Goal: Task Accomplishment & Management: Manage account settings

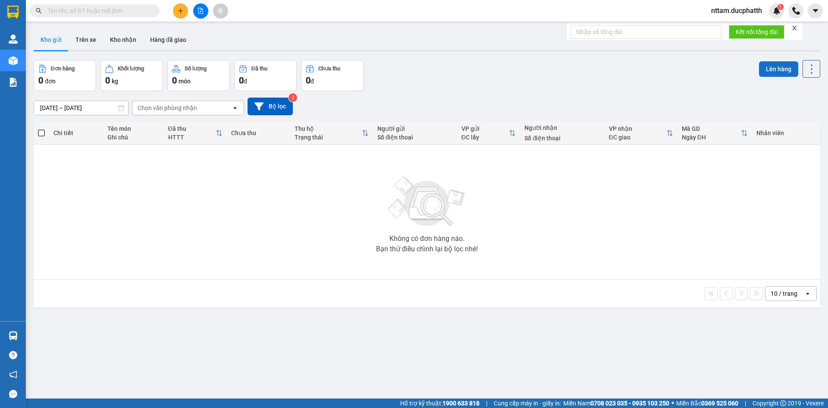
click at [764, 61] on button "Lên hàng" at bounding box center [778, 69] width 39 height 16
click at [765, 66] on button "Lên hàng" at bounding box center [778, 69] width 39 height 16
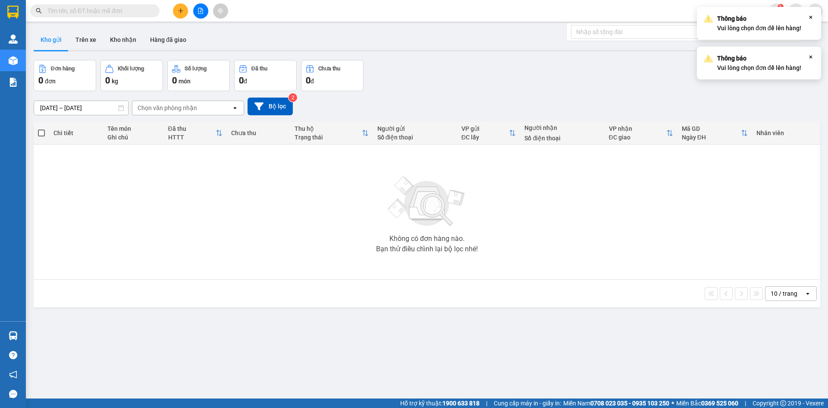
click at [808, 59] on icon "Close" at bounding box center [811, 56] width 7 height 7
click at [811, 19] on icon "Close" at bounding box center [811, 17] width 7 height 7
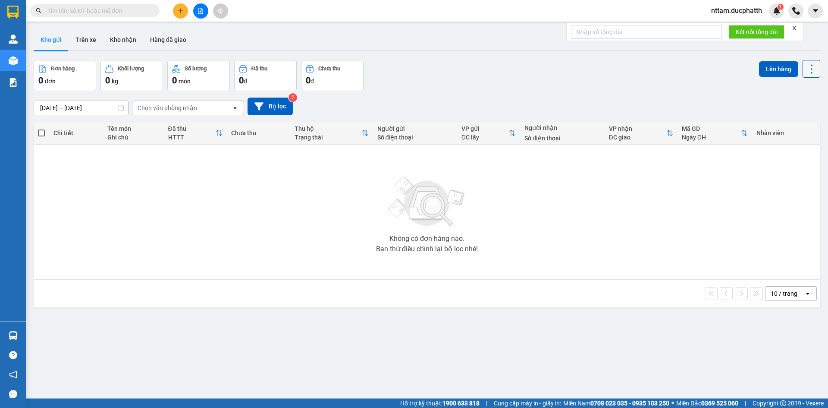
click at [806, 68] on icon at bounding box center [812, 69] width 12 height 12
click at [740, 95] on div "[DATE] – [DATE] Press the down arrow key to interact with the calendar and sele…" at bounding box center [427, 106] width 787 height 31
click at [91, 39] on button "Trên xe" at bounding box center [86, 39] width 35 height 21
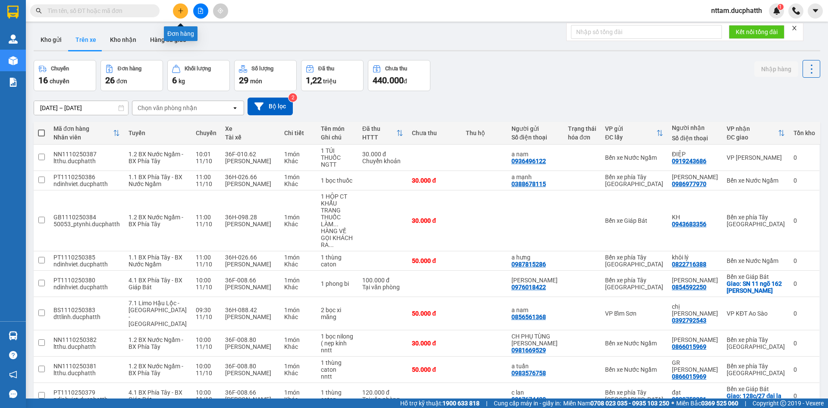
click at [179, 9] on icon "plus" at bounding box center [181, 11] width 6 height 6
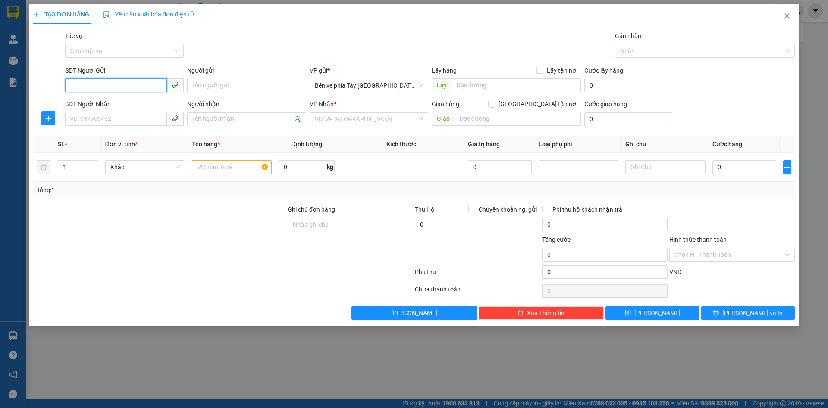
click at [123, 88] on input "SĐT Người Gửi" at bounding box center [116, 85] width 102 height 14
paste input "0856499296"
type input "0856499296"
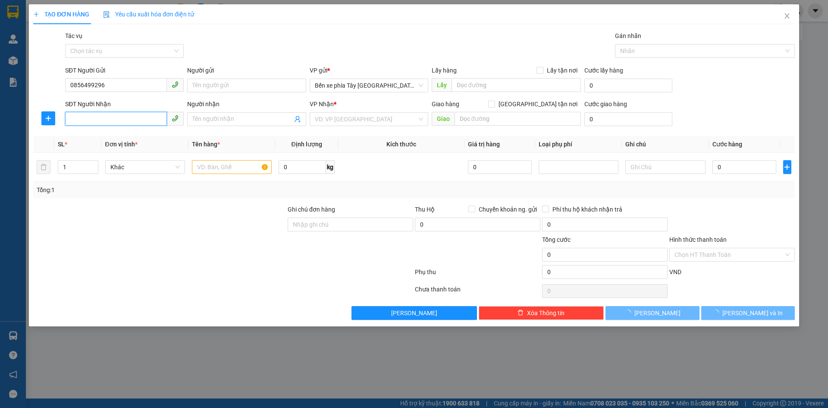
click at [108, 120] on input "SĐT Người Nhận" at bounding box center [116, 119] width 102 height 14
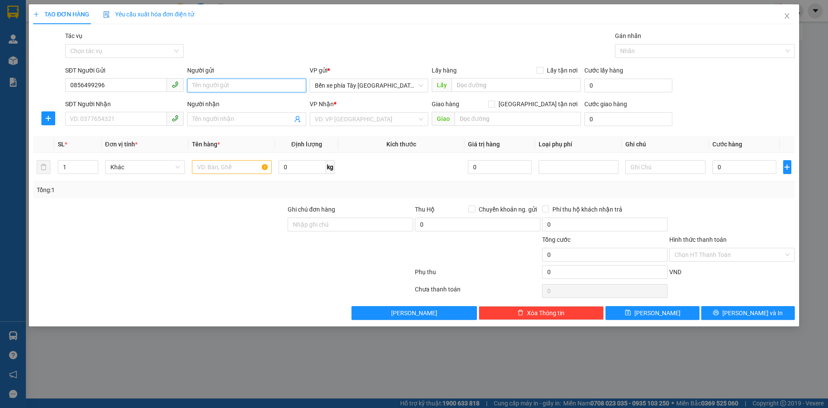
click at [222, 86] on input "Người gửi" at bounding box center [246, 86] width 119 height 14
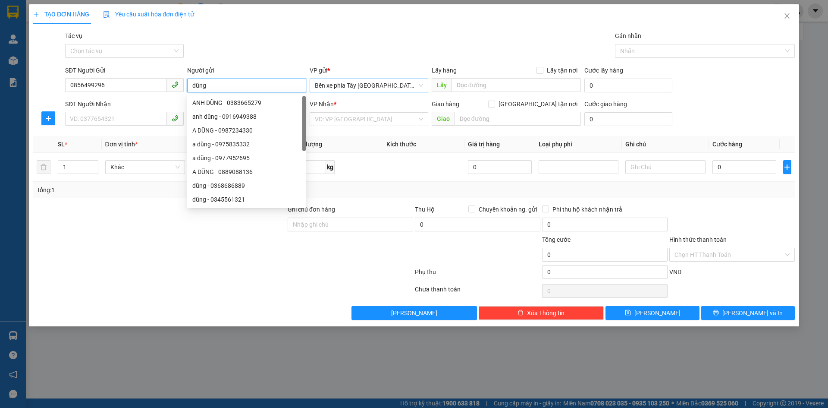
click at [374, 84] on span "Bến xe phía Tây [GEOGRAPHIC_DATA]" at bounding box center [369, 85] width 108 height 13
type input "dũng"
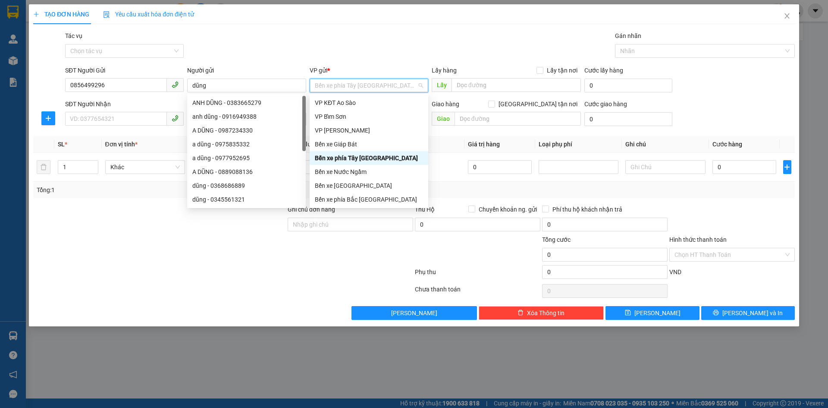
click at [372, 90] on span "Bến xe phía Tây [GEOGRAPHIC_DATA]" at bounding box center [369, 85] width 108 height 13
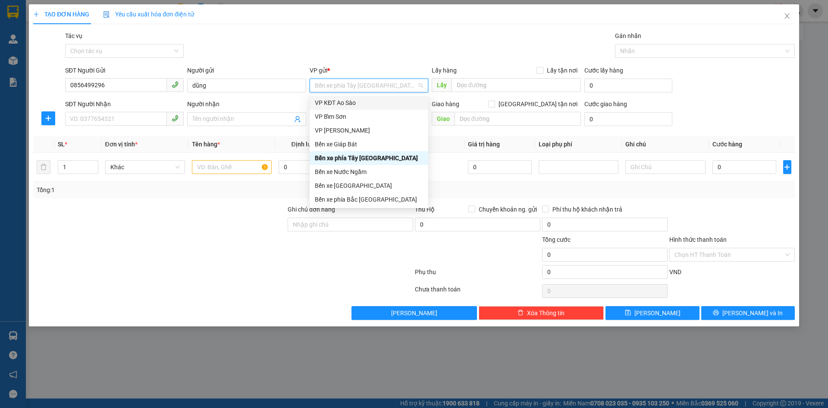
click at [357, 101] on div "VP KĐT Ao Sào" at bounding box center [369, 102] width 108 height 9
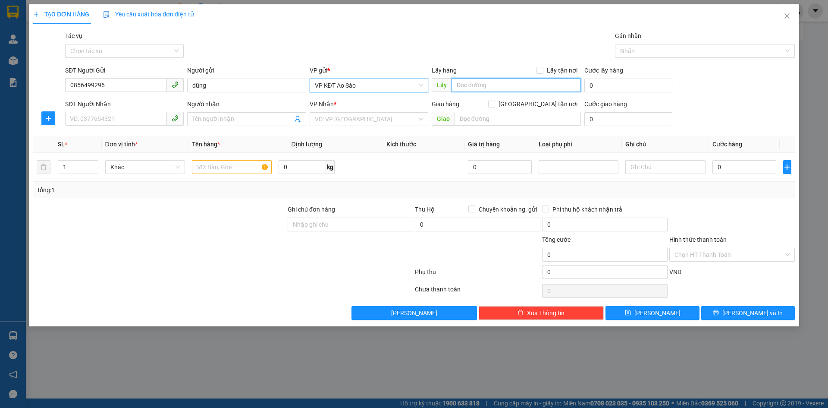
click at [458, 86] on input "text" at bounding box center [516, 85] width 129 height 14
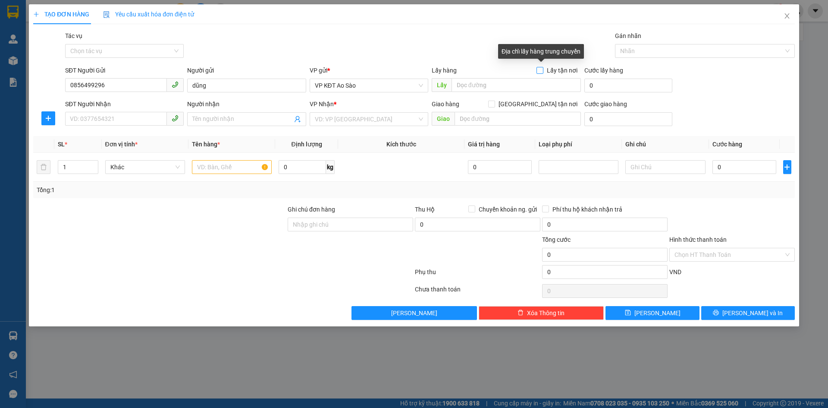
click at [542, 72] on input "Lấy tận nơi" at bounding box center [540, 70] width 6 height 6
checkbox input "true"
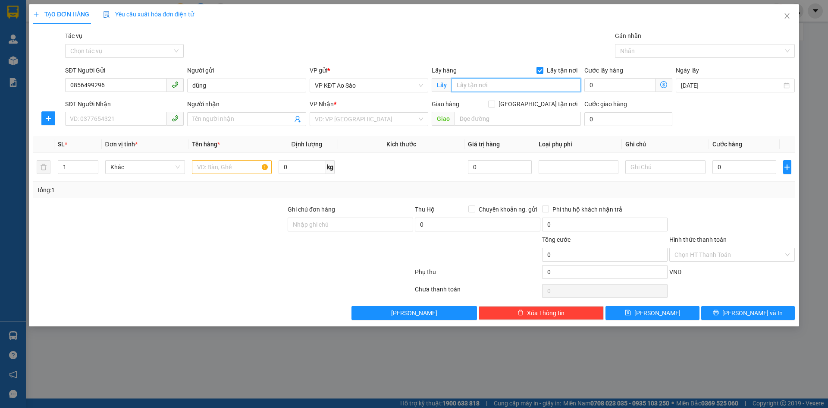
click at [500, 88] on input "text" at bounding box center [516, 85] width 129 height 14
type input "cổng đại học kinh tế quốc dân"
click at [597, 88] on input "0" at bounding box center [620, 85] width 71 height 14
click at [663, 85] on icon "dollar-circle" at bounding box center [664, 84] width 7 height 7
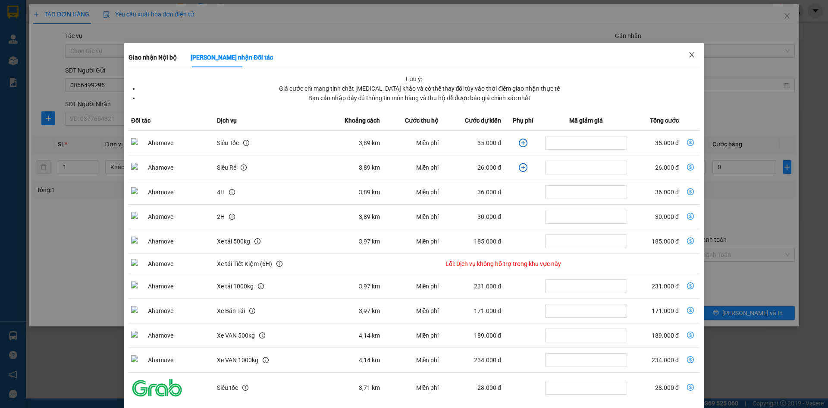
click at [691, 54] on span "Close" at bounding box center [692, 55] width 24 height 24
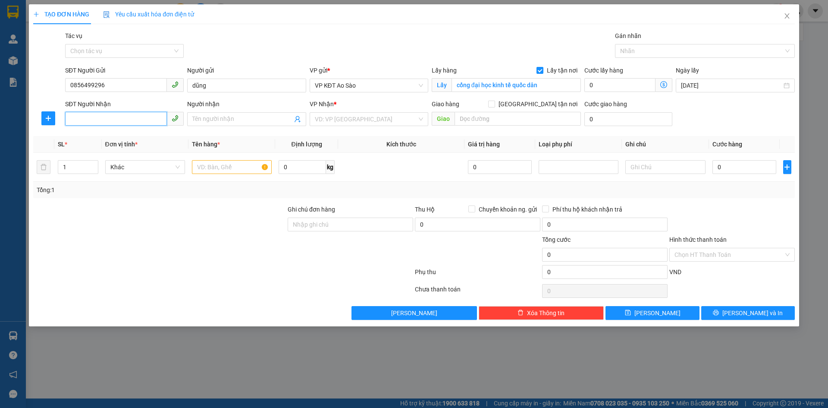
click at [98, 118] on input "SĐT Người Nhận" at bounding box center [116, 119] width 102 height 14
type input "0944006687"
click at [232, 123] on input "Người nhận" at bounding box center [242, 118] width 100 height 9
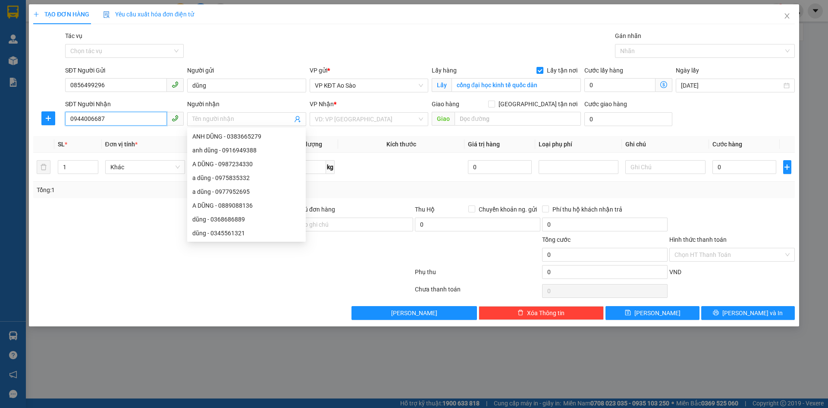
click at [82, 124] on input "0944006687" at bounding box center [116, 119] width 102 height 14
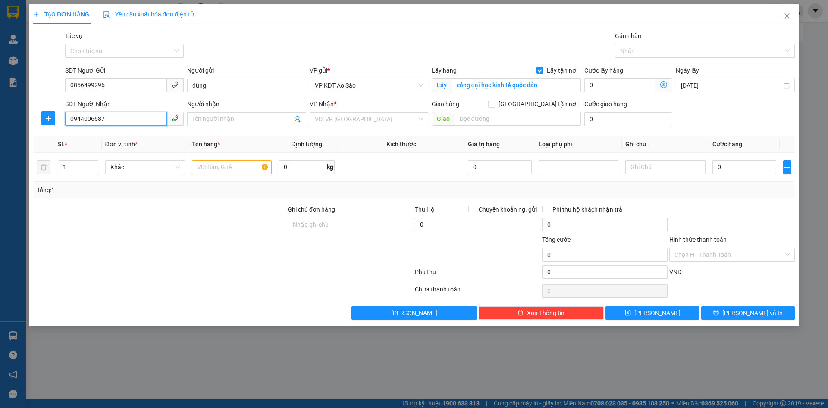
click at [94, 120] on input "0944006687" at bounding box center [116, 119] width 102 height 14
click at [223, 120] on input "Người nhận" at bounding box center [242, 118] width 100 height 9
type input "chú duyên"
click at [362, 116] on input "search" at bounding box center [366, 119] width 102 height 13
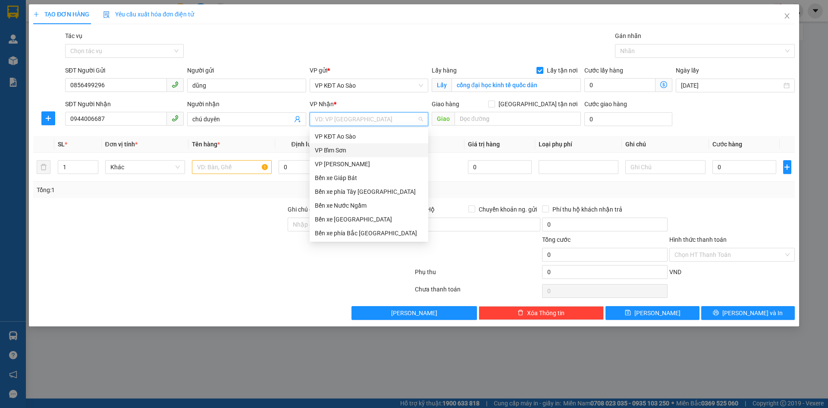
click at [349, 151] on div "VP Bỉm Sơn" at bounding box center [369, 149] width 108 height 9
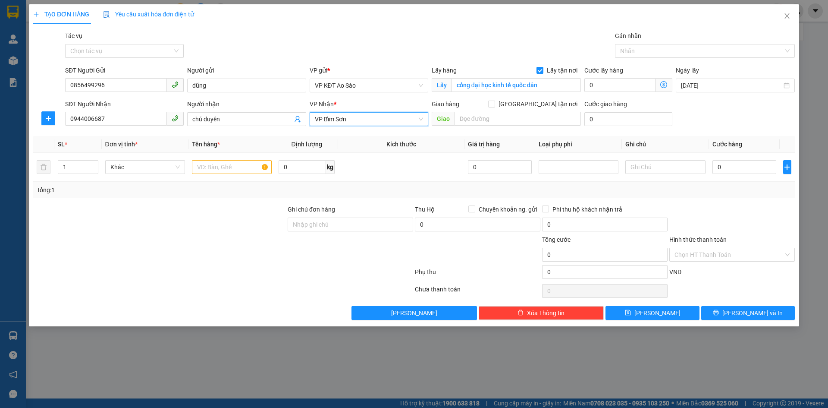
click at [664, 82] on icon "dollar-circle" at bounding box center [664, 84] width 7 height 7
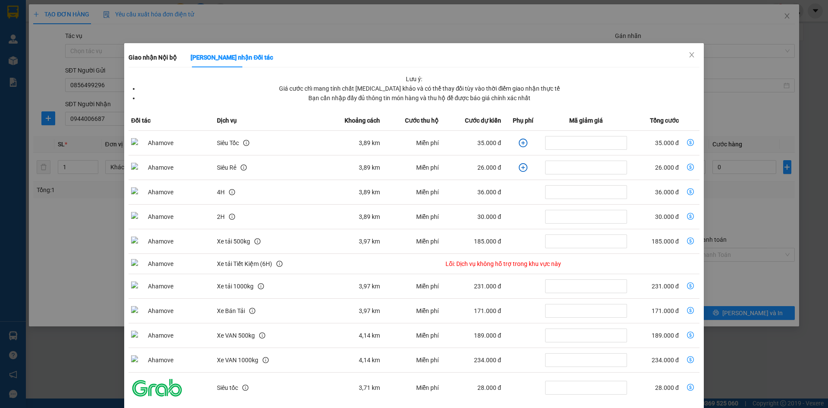
click at [431, 147] on td "Miễn phí" at bounding box center [412, 143] width 59 height 25
click at [486, 142] on td "35.000 đ" at bounding box center [472, 143] width 63 height 25
click at [659, 143] on td "35.000 đ" at bounding box center [655, 143] width 51 height 25
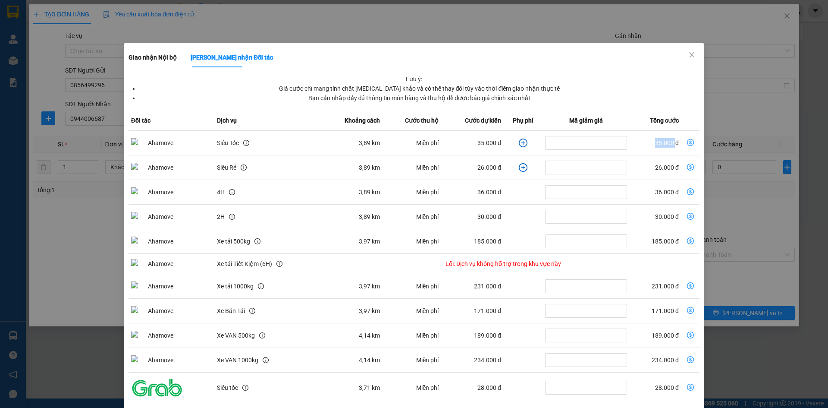
click at [167, 147] on img "dollar-circle" at bounding box center [157, 142] width 52 height 9
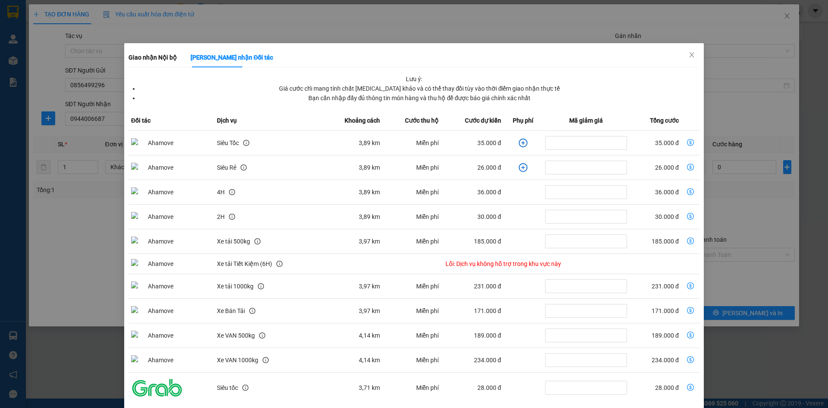
click at [251, 166] on div "Siêu Rẻ" at bounding box center [268, 167] width 102 height 9
click at [386, 165] on td "Miễn phí" at bounding box center [412, 167] width 59 height 25
click at [445, 164] on td "26.000 đ" at bounding box center [472, 167] width 63 height 25
click at [519, 145] on icon "plus-circle" at bounding box center [523, 142] width 9 height 9
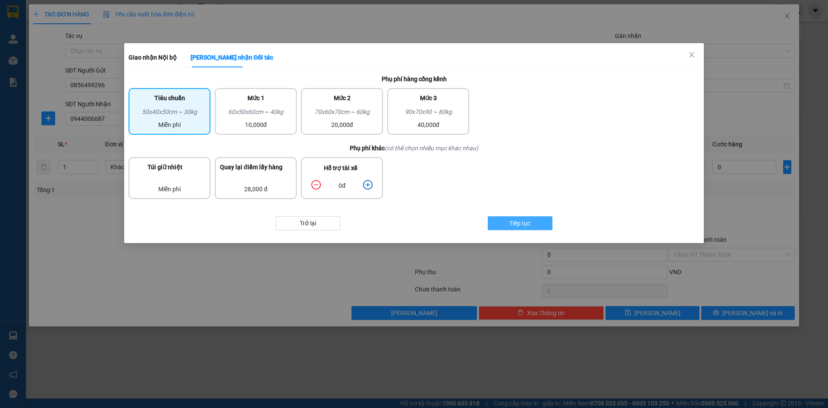
click at [530, 222] on span "Tiếp tục" at bounding box center [520, 222] width 21 height 9
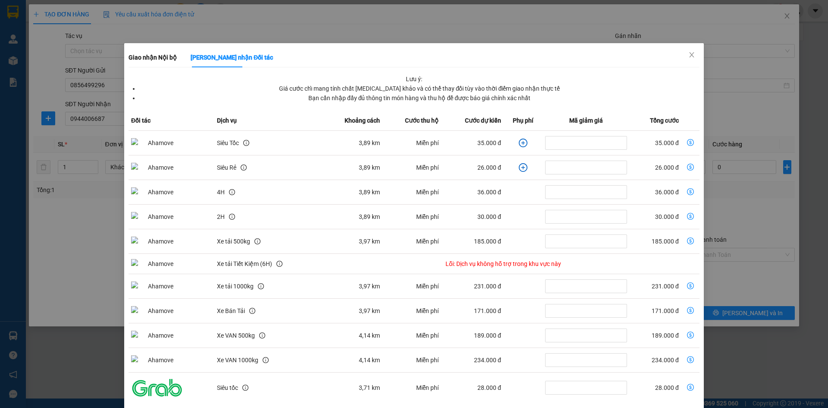
click at [473, 141] on td "35.000 đ" at bounding box center [472, 143] width 63 height 25
click at [666, 141] on td "35.000 đ" at bounding box center [655, 143] width 51 height 25
click at [687, 142] on icon "dollar-circle" at bounding box center [690, 142] width 7 height 7
type input "35.000"
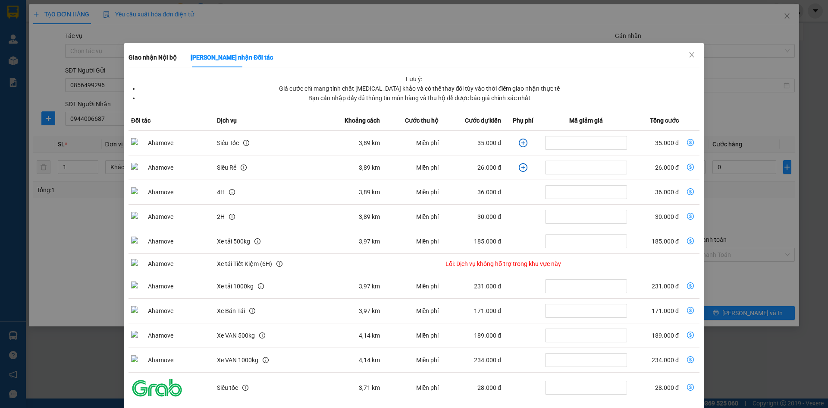
type input "35.000"
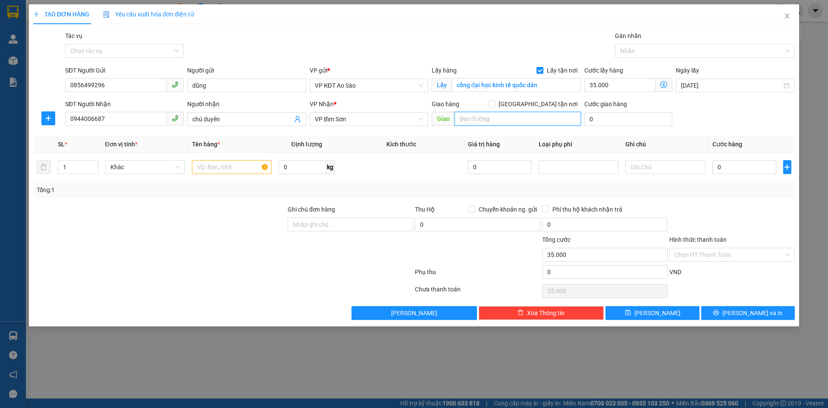
click at [497, 125] on input "text" at bounding box center [518, 119] width 126 height 14
click at [570, 123] on input "34 chu văn an ba đình bỉm sơn" at bounding box center [518, 119] width 126 height 14
type input "34 chu văn an ba đình bỉm sơn"
click at [494, 102] on input "[GEOGRAPHIC_DATA] tận nơi" at bounding box center [491, 104] width 6 height 6
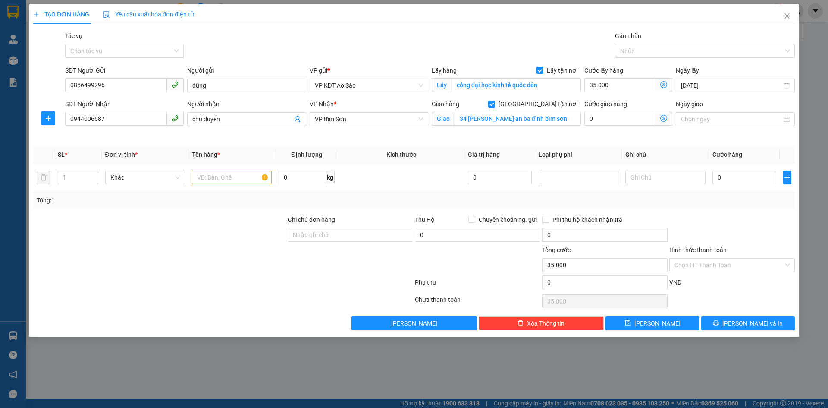
click at [664, 119] on icon "dollar-circle" at bounding box center [664, 118] width 7 height 7
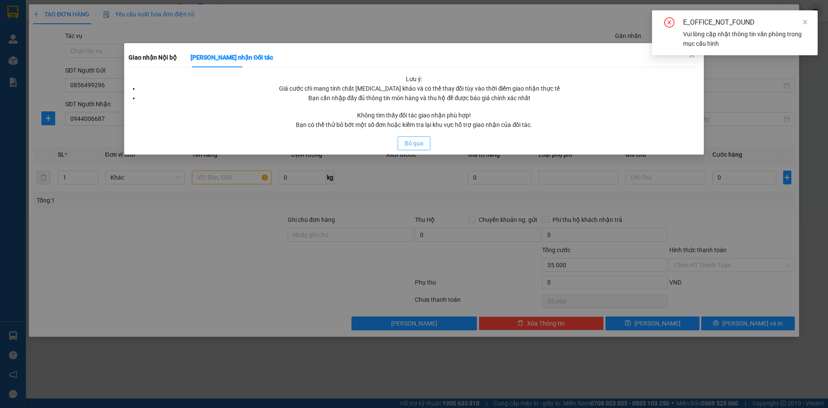
click at [413, 142] on span "Bỏ qua" at bounding box center [414, 142] width 19 height 9
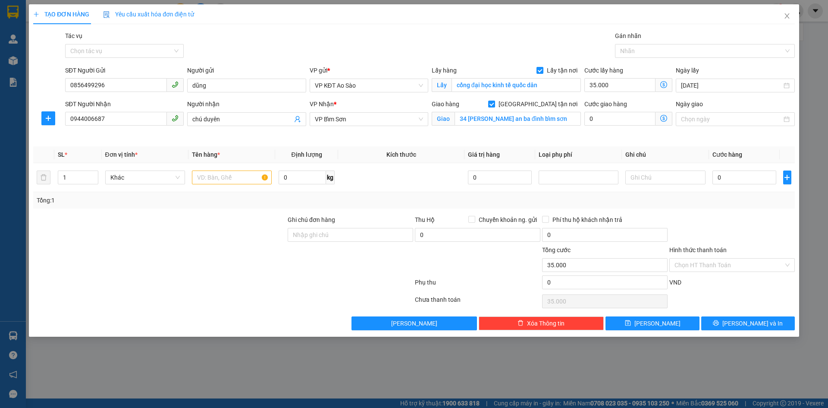
click at [664, 119] on icon "dollar-circle" at bounding box center [664, 118] width 7 height 7
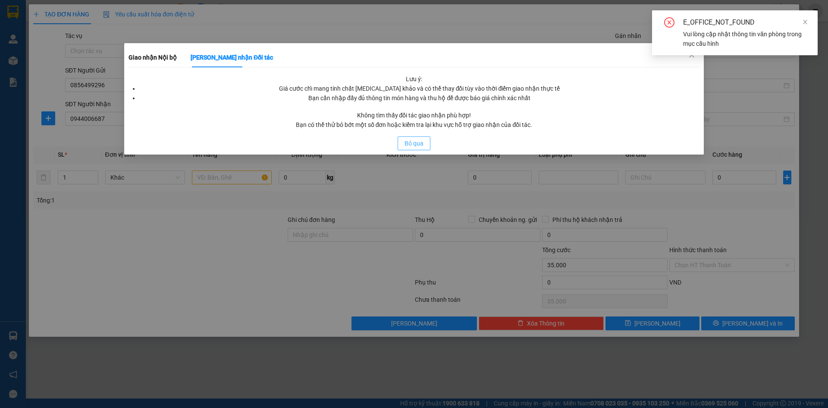
click at [416, 142] on span "Bỏ qua" at bounding box center [414, 142] width 19 height 9
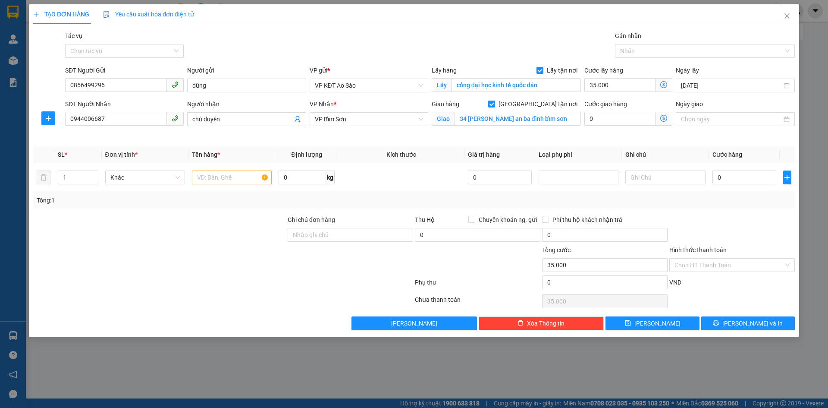
click at [494, 105] on input "[GEOGRAPHIC_DATA] tận nơi" at bounding box center [491, 104] width 6 height 6
checkbox input "false"
type input "0"
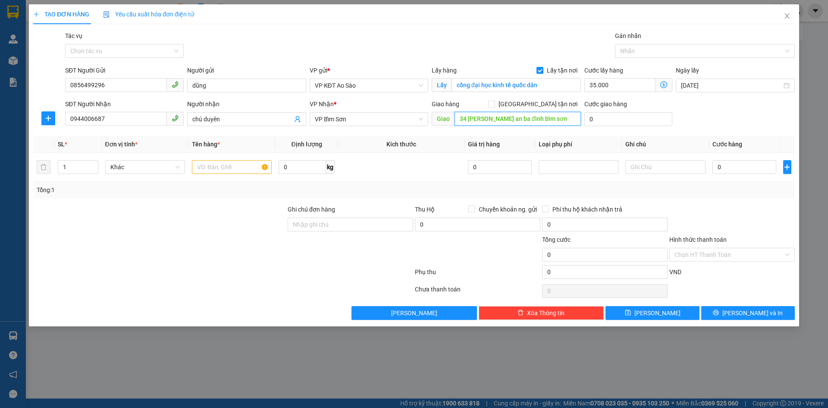
type input "35.000"
click at [483, 105] on div "Giao hàng Giao tận nơi" at bounding box center [506, 103] width 149 height 9
click at [153, 170] on span "Khác" at bounding box center [144, 166] width 69 height 13
click at [213, 170] on input "text" at bounding box center [232, 167] width 80 height 14
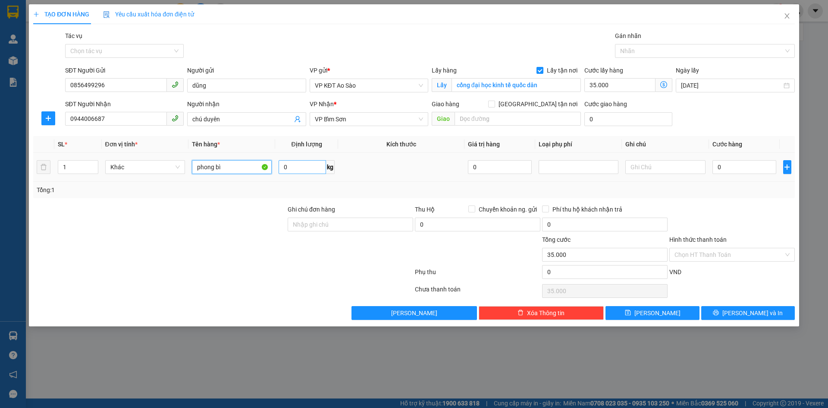
type input "phong bì"
click at [290, 170] on input "0" at bounding box center [302, 167] width 47 height 14
type input "1"
click at [413, 149] on th "Kích thước" at bounding box center [401, 144] width 126 height 17
click at [479, 165] on input "0" at bounding box center [500, 167] width 64 height 14
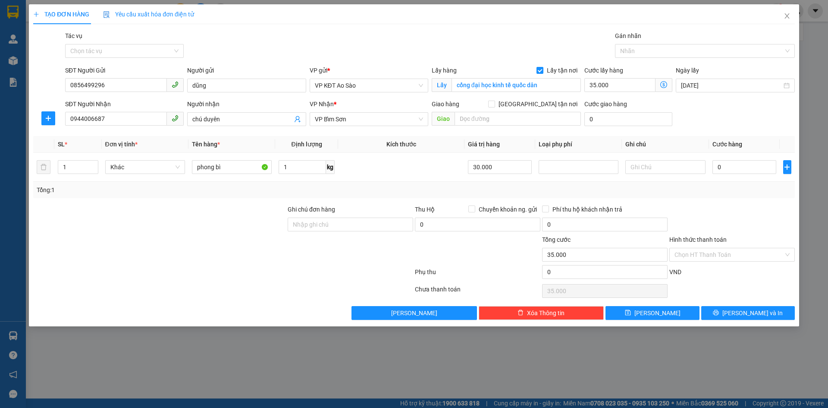
click at [422, 193] on div "Tổng: 1" at bounding box center [414, 189] width 755 height 9
click at [692, 205] on div at bounding box center [732, 219] width 127 height 30
click at [733, 169] on input "0" at bounding box center [745, 167] width 64 height 14
click at [498, 171] on input "30.000" at bounding box center [500, 167] width 64 height 14
drag, startPoint x: 498, startPoint y: 171, endPoint x: 409, endPoint y: 164, distance: 89.6
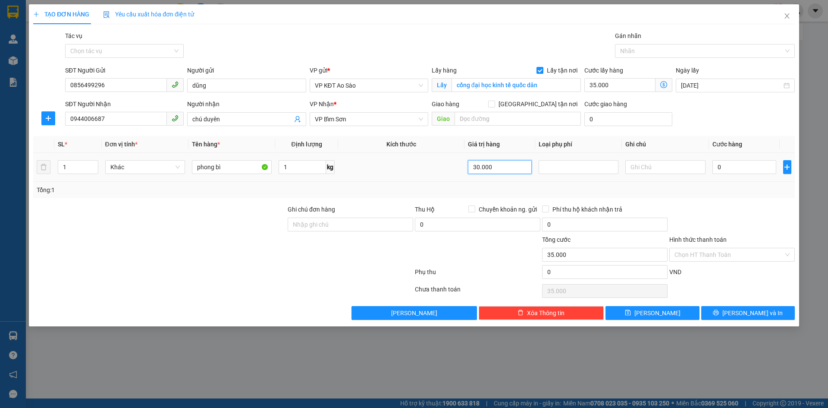
click at [409, 164] on tr "1 Khác phong bì 1 kg 30.000 0" at bounding box center [414, 167] width 762 height 29
type input "0"
click at [731, 165] on input "0" at bounding box center [745, 167] width 64 height 14
type input "003"
type input "35.003"
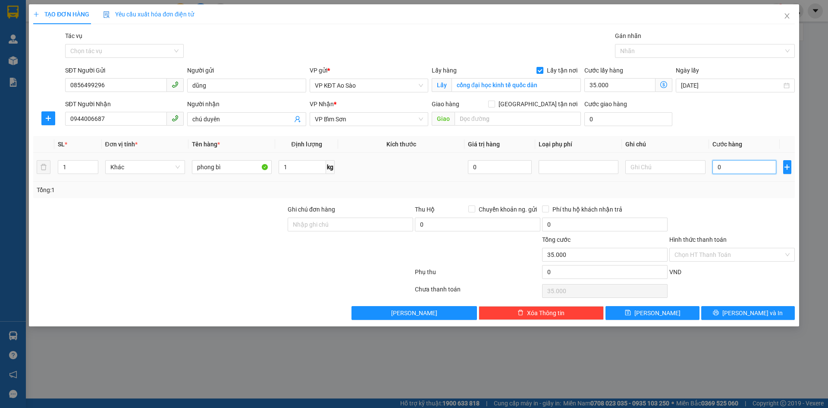
type input "35.003"
type input "0.030"
type input "35.030"
type input "30.000"
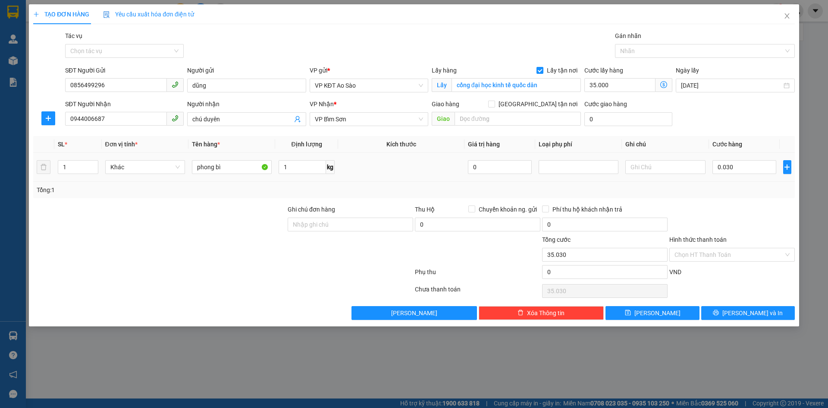
type input "65.000"
click at [718, 198] on div "Transit Pickup Surcharge Ids Transit Deliver Surcharge Ids Transit Deliver Surc…" at bounding box center [414, 175] width 762 height 289
click at [554, 87] on input "cổng đại học kinh tế quốc dân" at bounding box center [516, 85] width 129 height 14
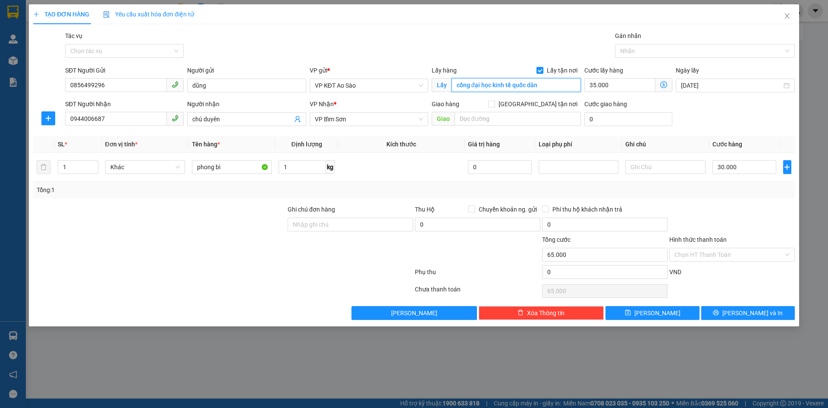
click at [547, 88] on input "cổng đại học kinh tế quốc dân" at bounding box center [516, 85] width 129 height 14
type input "cổng đại học kinh tế quốc dân cổng [PERSON_NAME]"
click at [664, 86] on icon "dollar-circle" at bounding box center [664, 84] width 7 height 7
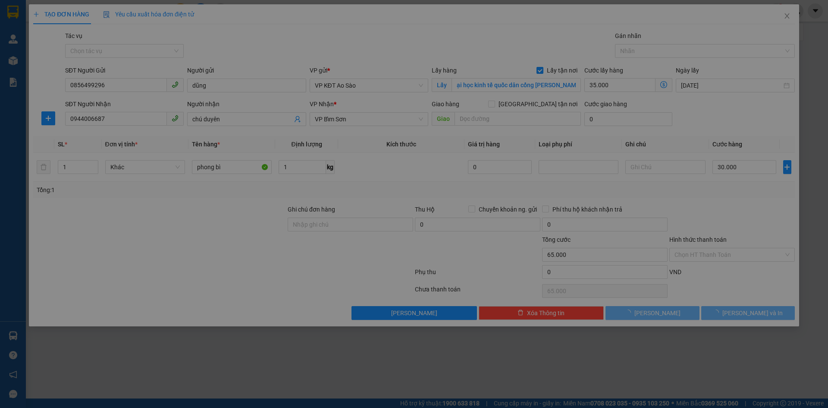
scroll to position [0, 0]
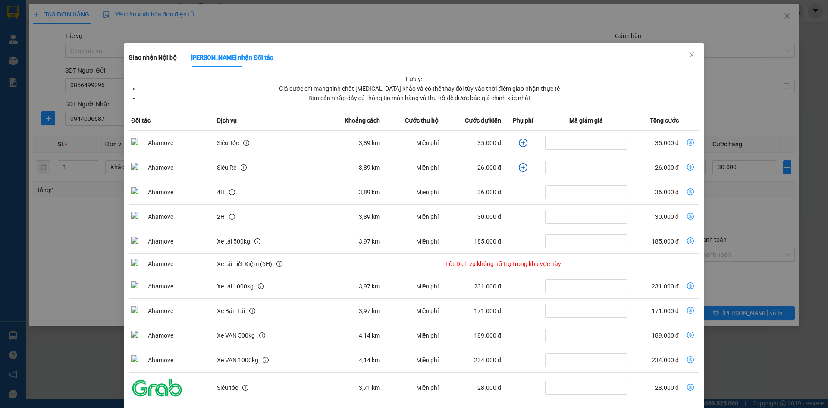
click at [687, 141] on icon "dollar-circle" at bounding box center [690, 142] width 7 height 7
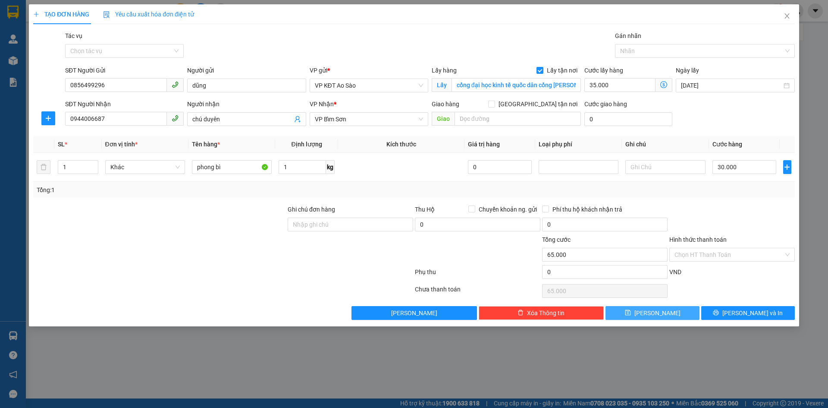
click at [641, 314] on button "Lưu" at bounding box center [653, 313] width 94 height 14
checkbox input "false"
type input "0"
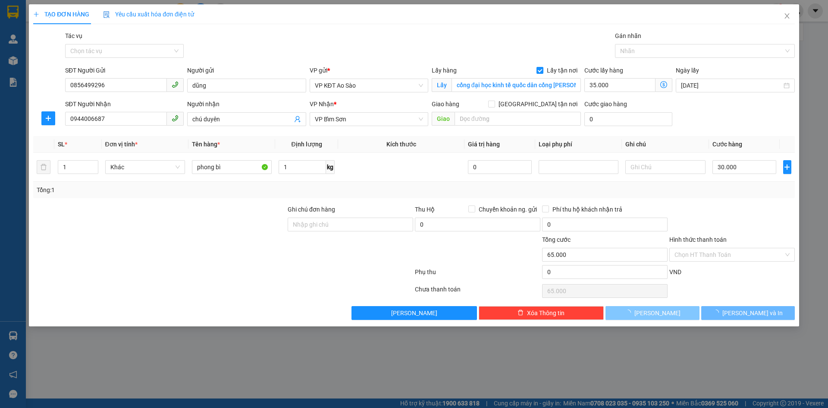
type input "0"
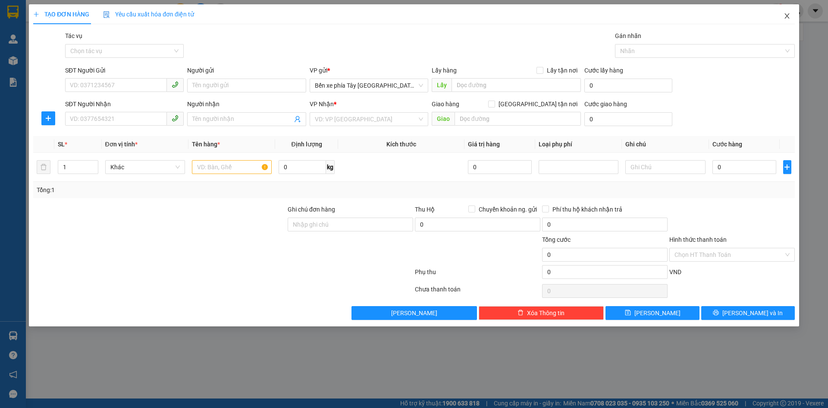
click at [784, 18] on icon "close" at bounding box center [787, 16] width 7 height 7
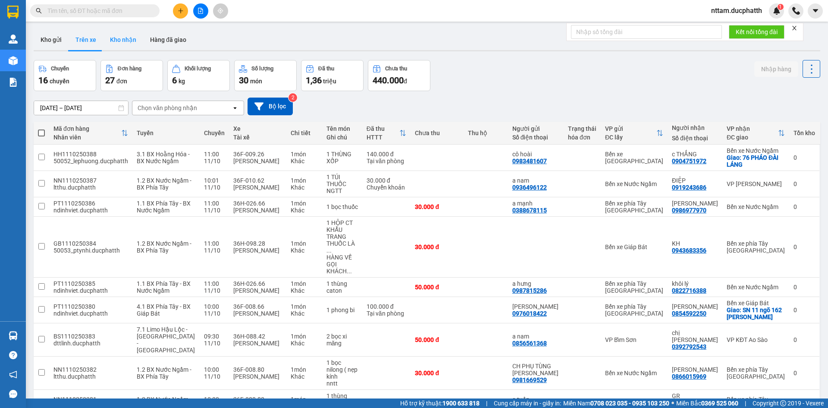
click at [115, 41] on button "Kho nhận" at bounding box center [123, 39] width 40 height 21
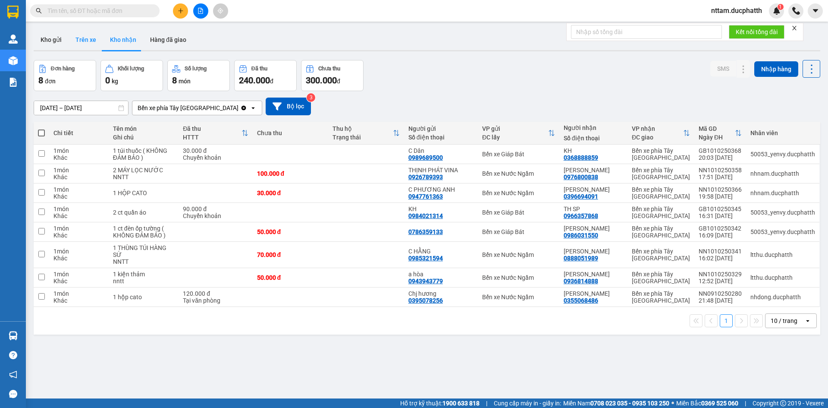
click at [85, 44] on button "Trên xe" at bounding box center [86, 39] width 35 height 21
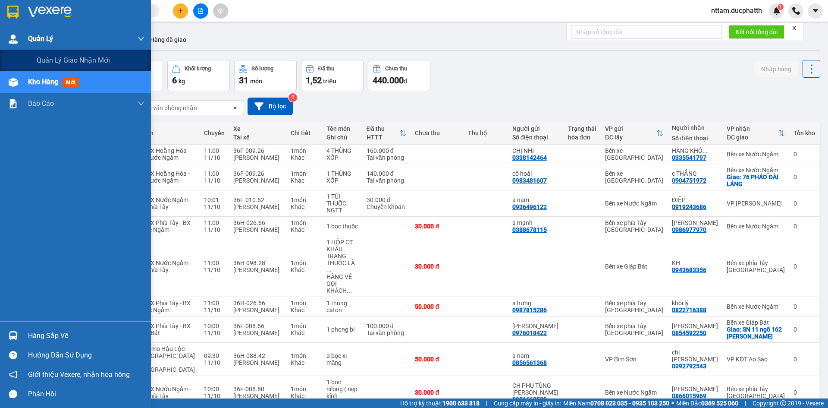
click at [29, 37] on span "Quản Lý" at bounding box center [40, 38] width 25 height 11
click at [126, 55] on div "Quản lý giao nhận mới" at bounding box center [91, 61] width 108 height 22
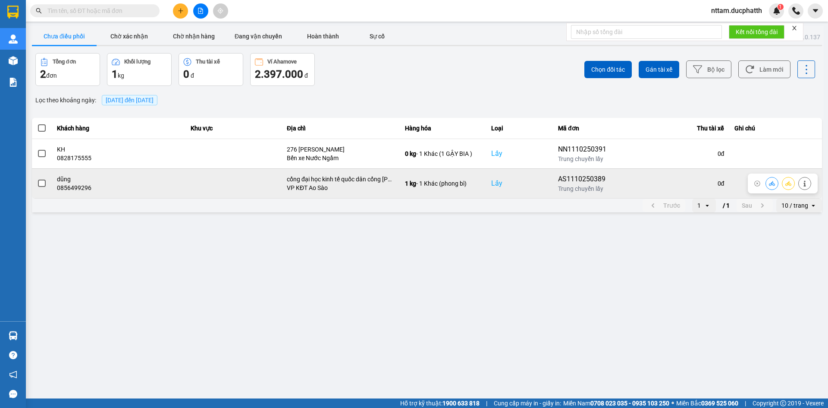
click at [40, 181] on span at bounding box center [42, 183] width 8 height 8
click at [37, 179] on input "checkbox" at bounding box center [37, 179] width 0 height 0
click at [774, 182] on icon at bounding box center [772, 183] width 6 height 6
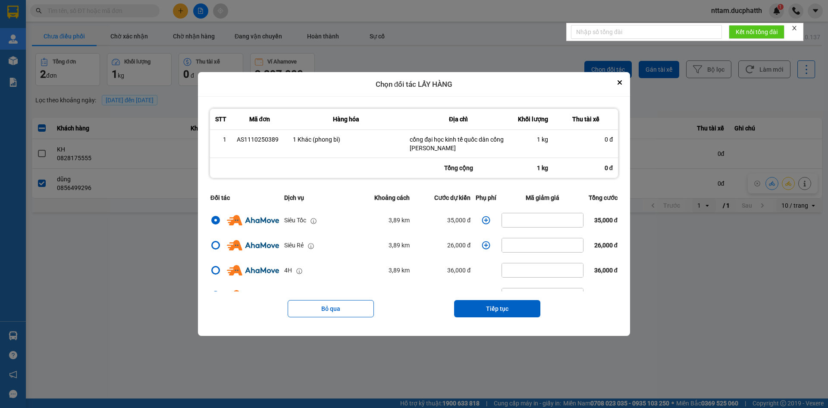
click at [599, 223] on span "35,000 đ" at bounding box center [607, 220] width 24 height 7
click at [598, 222] on span "35,000 đ" at bounding box center [607, 220] width 24 height 7
click at [478, 306] on button "Tiếp tục" at bounding box center [497, 308] width 86 height 17
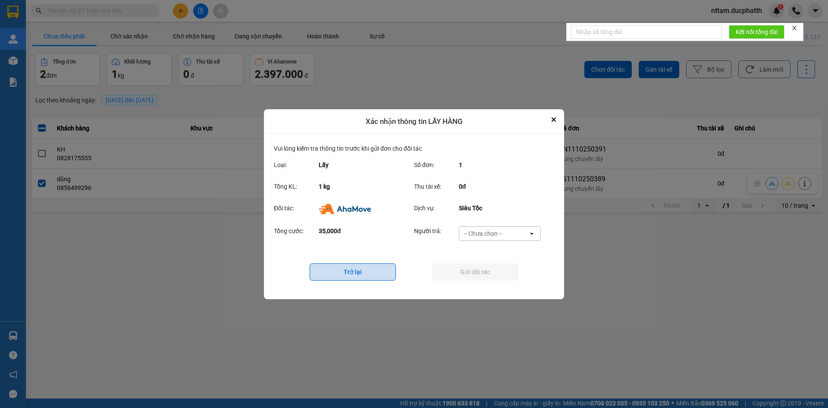
click at [374, 276] on button "Trở lại" at bounding box center [353, 271] width 86 height 17
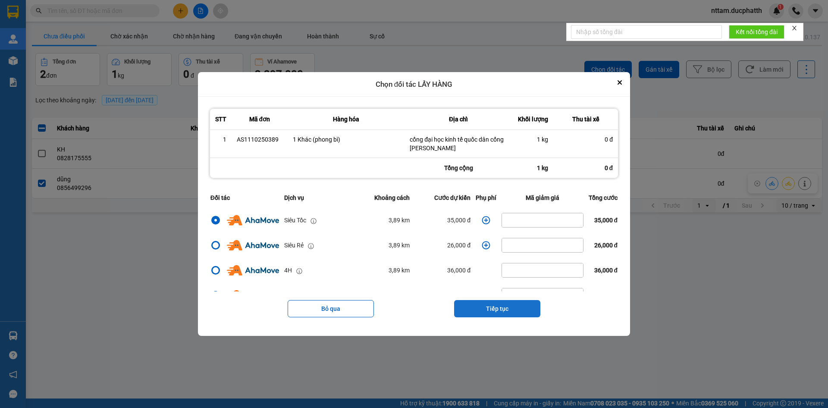
click at [477, 307] on button "Tiếp tục" at bounding box center [497, 308] width 86 height 17
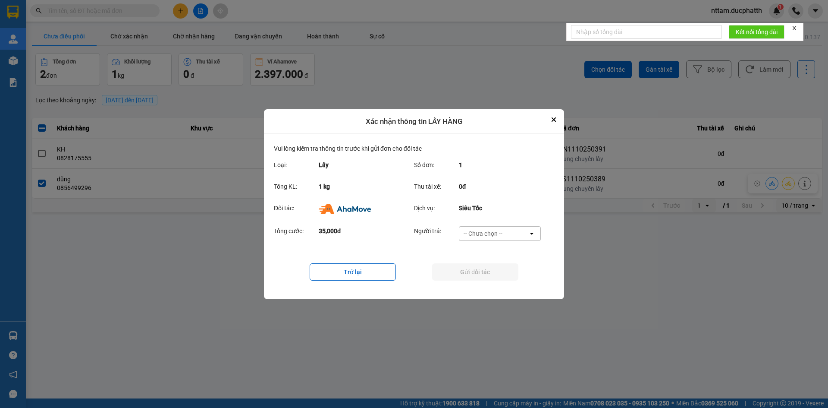
click at [490, 236] on div "-- Chưa chọn --" at bounding box center [483, 233] width 39 height 9
click at [488, 252] on span "Khách hàng" at bounding box center [482, 251] width 33 height 9
click at [510, 235] on div "Khách hàng" at bounding box center [493, 233] width 69 height 14
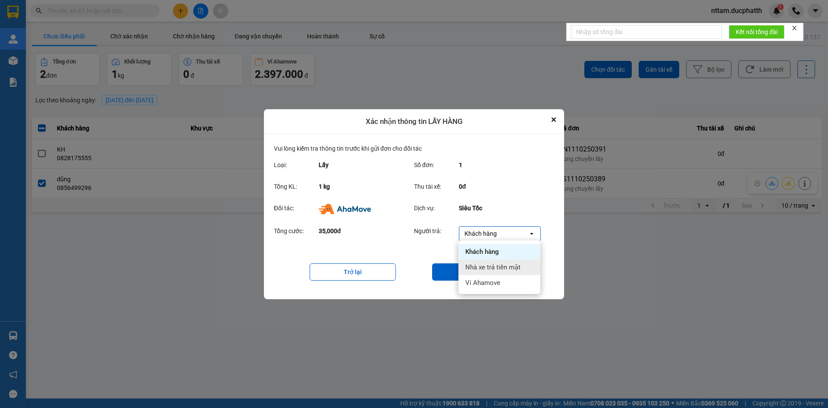
click at [507, 267] on span "Nhà xe trả tiền mặt" at bounding box center [493, 267] width 55 height 9
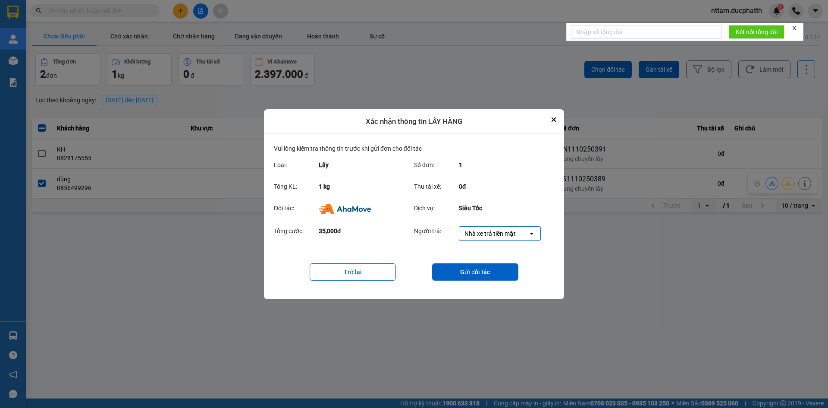
click at [509, 233] on div "Nhà xe trả tiền mặt" at bounding box center [490, 233] width 51 height 9
click at [500, 281] on div "Ví Ahamove" at bounding box center [500, 283] width 82 height 16
click at [497, 270] on button "Gửi đối tác" at bounding box center [475, 271] width 86 height 17
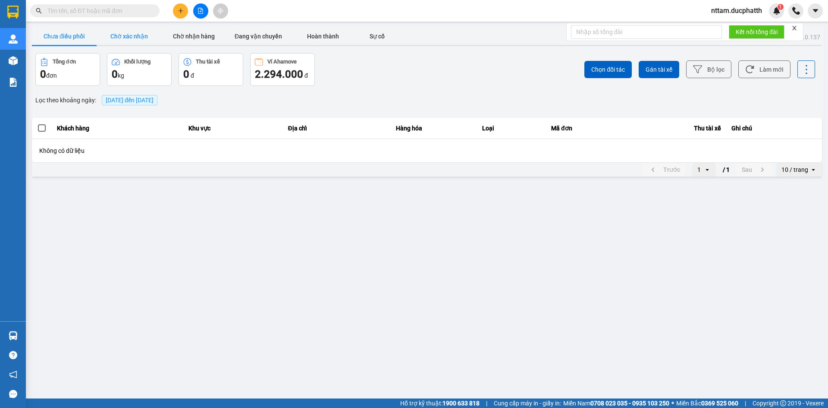
click at [130, 31] on button "Chờ xác nhận" at bounding box center [129, 36] width 65 height 17
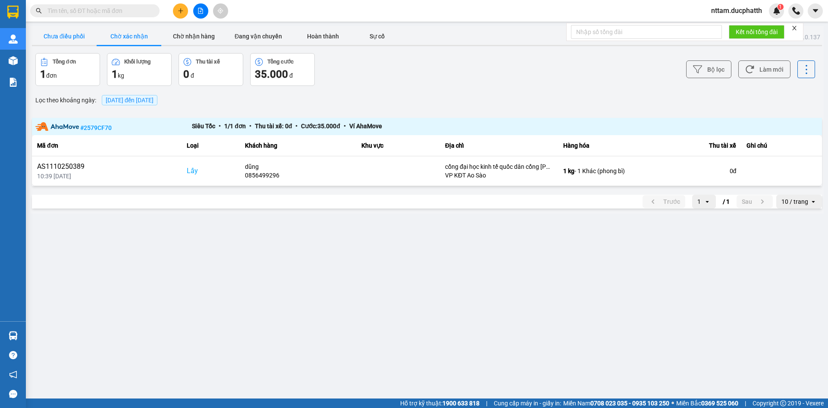
click at [78, 33] on button "Chưa điều phối" at bounding box center [64, 36] width 65 height 17
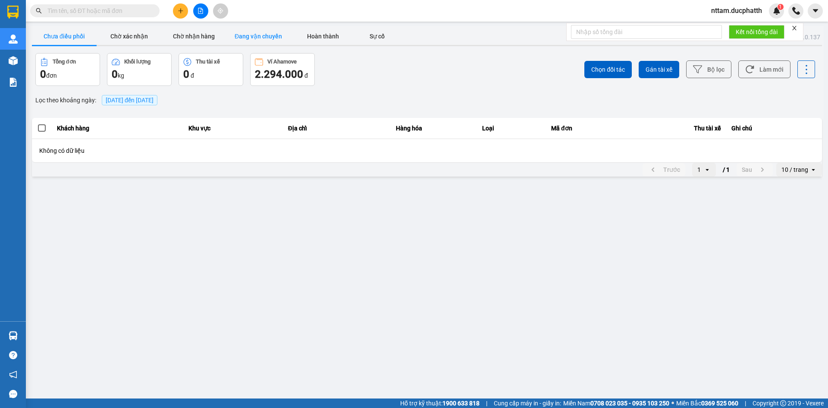
click at [242, 38] on button "Đang vận chuyển" at bounding box center [258, 36] width 65 height 17
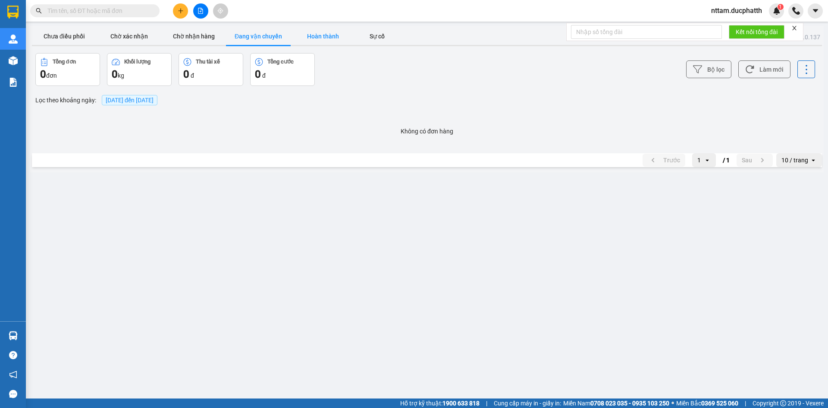
click at [330, 37] on button "Hoàn thành" at bounding box center [323, 36] width 65 height 17
click at [114, 38] on button "Chờ xác nhận" at bounding box center [129, 36] width 65 height 17
click at [79, 38] on button "Chưa điều phối" at bounding box center [64, 36] width 65 height 17
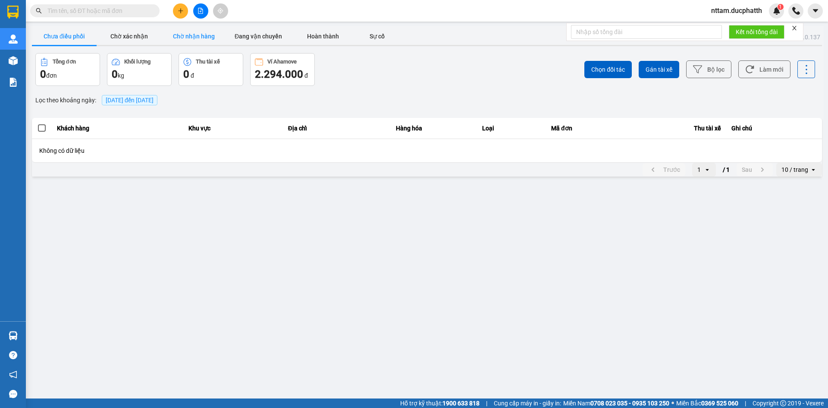
click at [196, 37] on button "Chờ nhận hàng" at bounding box center [193, 36] width 65 height 17
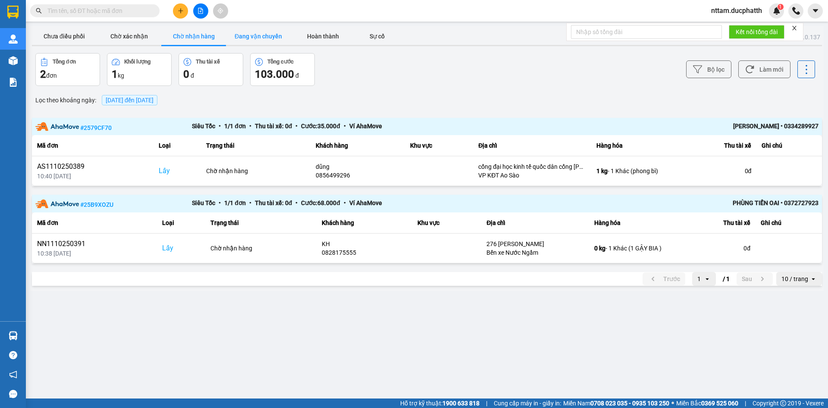
click at [279, 36] on button "Đang vận chuyển" at bounding box center [258, 36] width 65 height 17
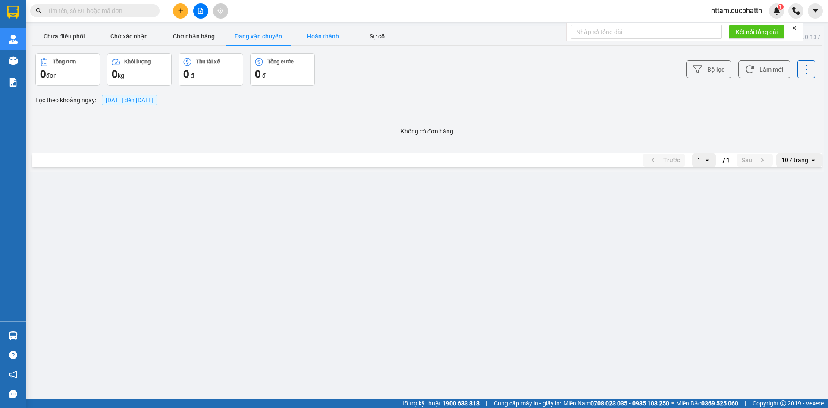
click at [325, 33] on button "Hoàn thành" at bounding box center [323, 36] width 65 height 17
click at [383, 38] on button "Sự cố" at bounding box center [376, 36] width 43 height 17
click at [208, 40] on button "Chờ nhận hàng" at bounding box center [193, 36] width 65 height 17
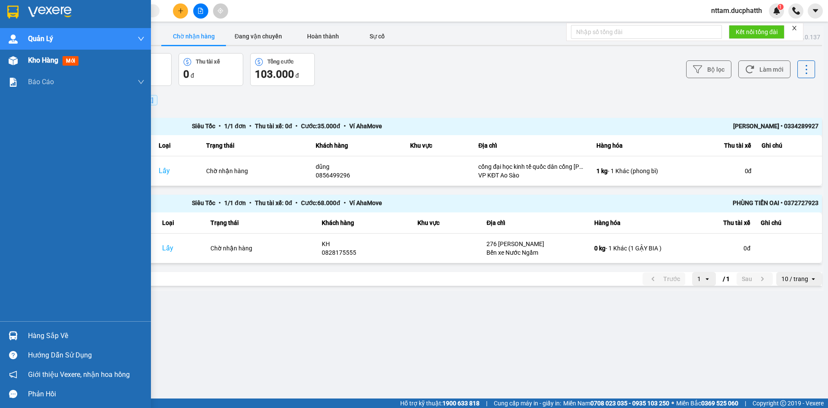
click at [16, 63] on img at bounding box center [13, 60] width 9 height 9
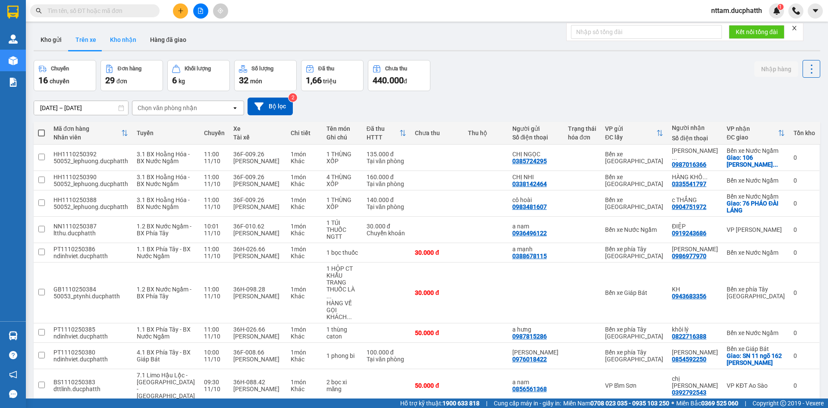
click at [126, 43] on button "Kho nhận" at bounding box center [123, 39] width 40 height 21
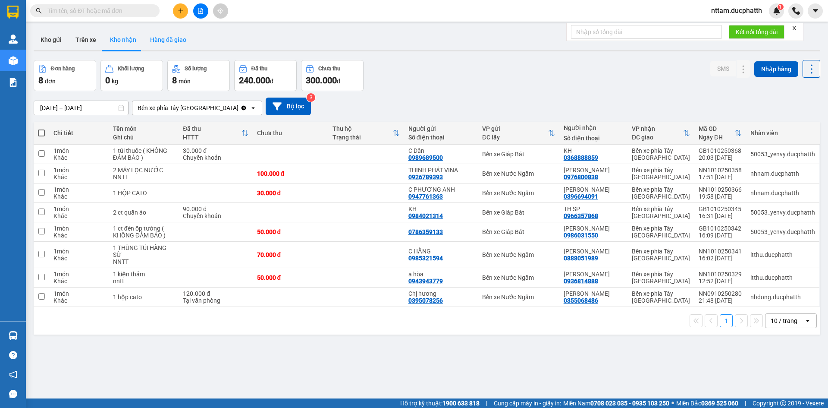
click at [155, 35] on button "Hàng đã giao" at bounding box center [168, 39] width 50 height 21
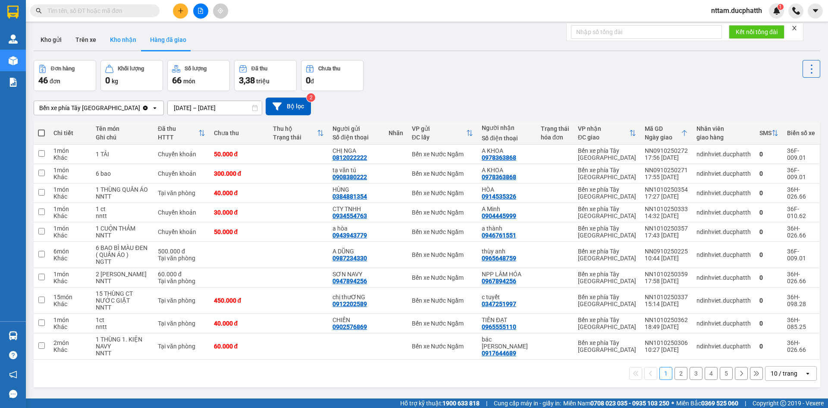
click at [120, 44] on button "Kho nhận" at bounding box center [123, 39] width 40 height 21
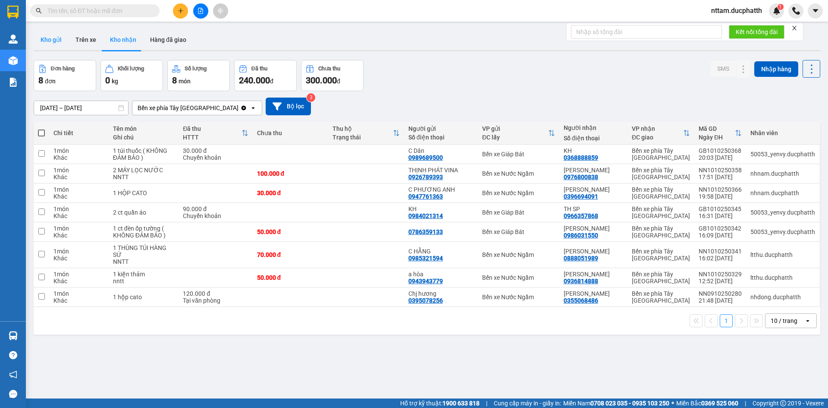
click at [52, 40] on button "Kho gửi" at bounding box center [51, 39] width 35 height 21
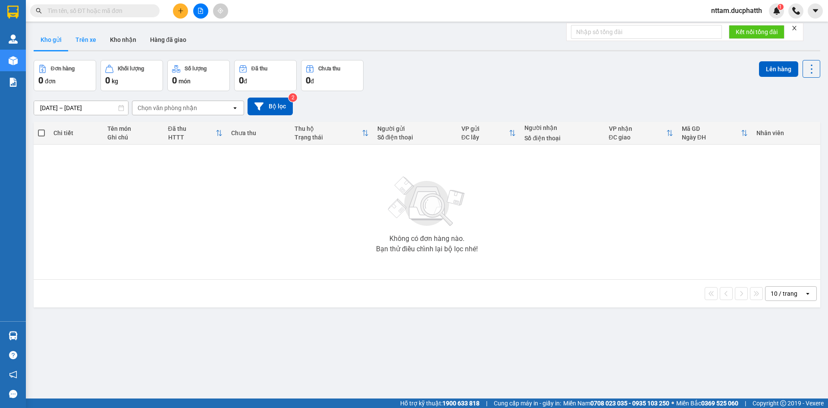
click at [96, 41] on button "Trên xe" at bounding box center [86, 39] width 35 height 21
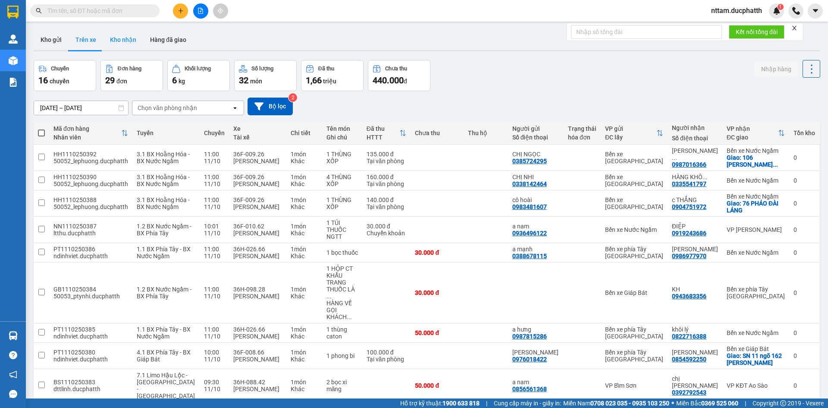
click at [112, 41] on button "Kho nhận" at bounding box center [123, 39] width 40 height 21
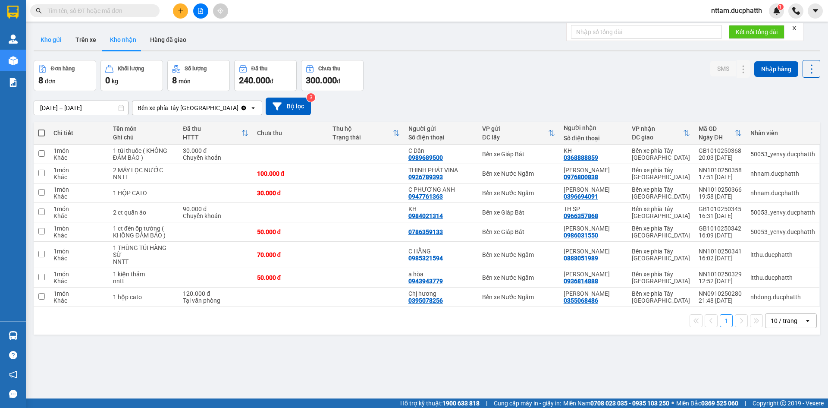
click at [52, 38] on button "Kho gửi" at bounding box center [51, 39] width 35 height 21
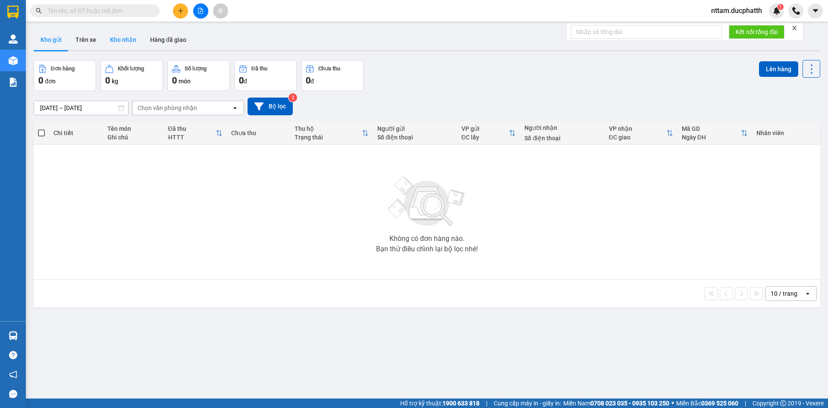
click at [128, 39] on button "Kho nhận" at bounding box center [123, 39] width 40 height 21
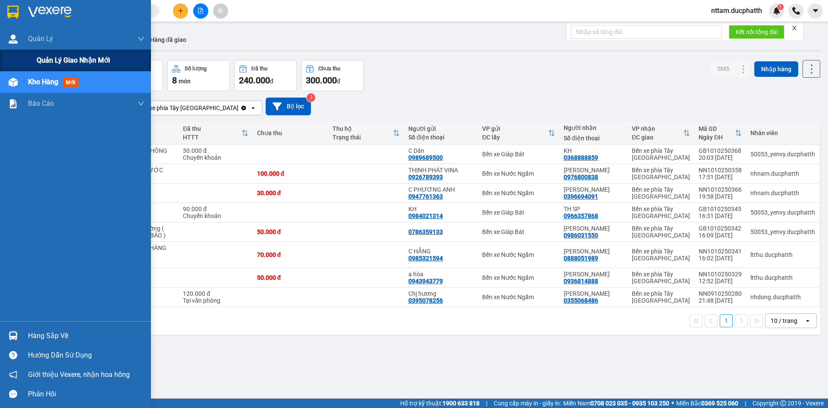
click at [46, 57] on span "Quản lý giao nhận mới" at bounding box center [73, 60] width 73 height 11
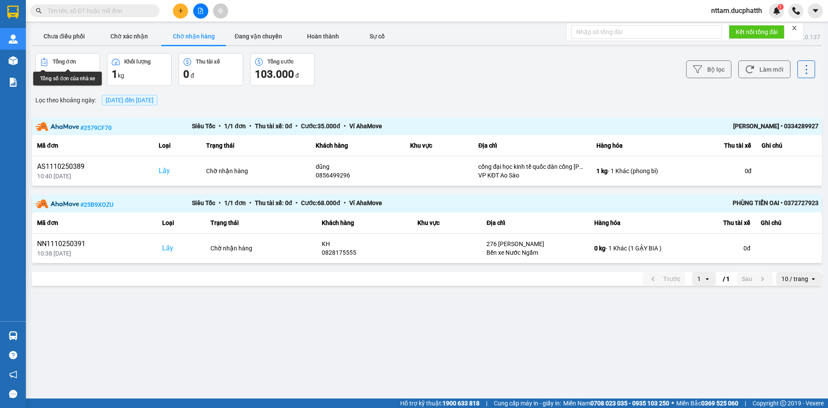
click at [47, 77] on div "Tổng số đơn của nhà xe" at bounding box center [67, 79] width 69 height 14
click at [260, 36] on button "Đang vận chuyển" at bounding box center [258, 36] width 65 height 17
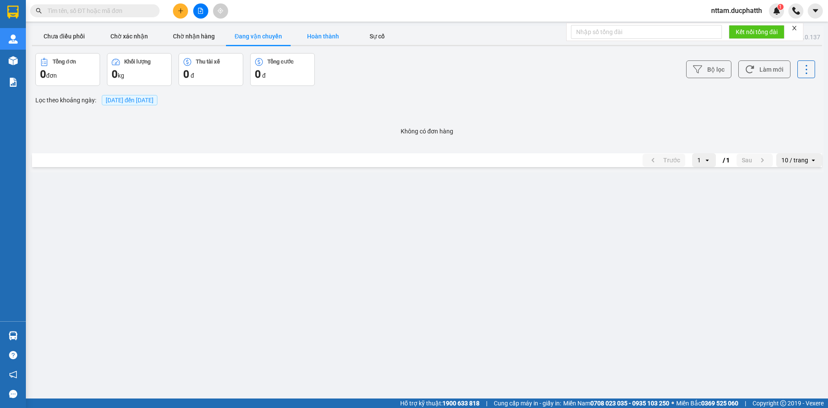
click at [323, 36] on button "Hoàn thành" at bounding box center [323, 36] width 65 height 17
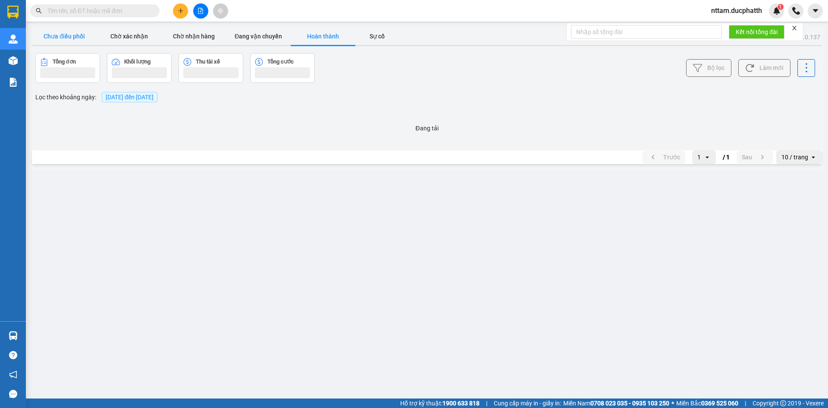
click at [69, 37] on button "Chưa điều phối" at bounding box center [64, 36] width 65 height 17
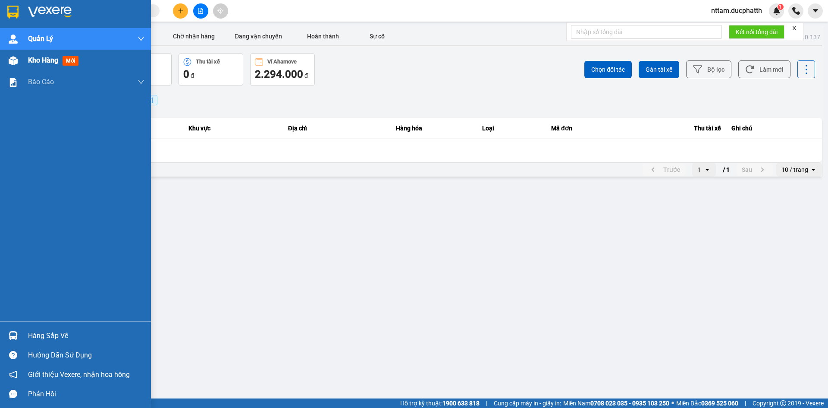
click at [80, 55] on div "Kho hàng mới" at bounding box center [55, 60] width 54 height 11
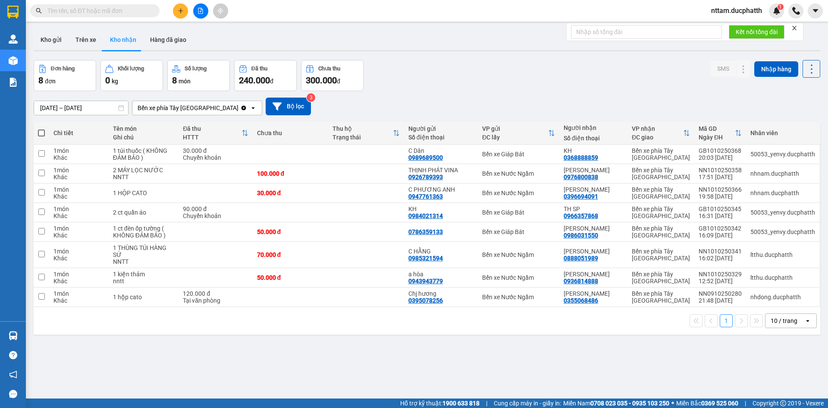
click at [532, 106] on div "09/10/2025 – 11/10/2025 Press the down arrow key to interact with the calendar …" at bounding box center [427, 107] width 787 height 18
click at [339, 82] on span "đ" at bounding box center [338, 81] width 3 height 7
click at [794, 26] on icon "close" at bounding box center [795, 28] width 6 height 6
click at [161, 39] on button "Hàng đã giao" at bounding box center [168, 39] width 50 height 21
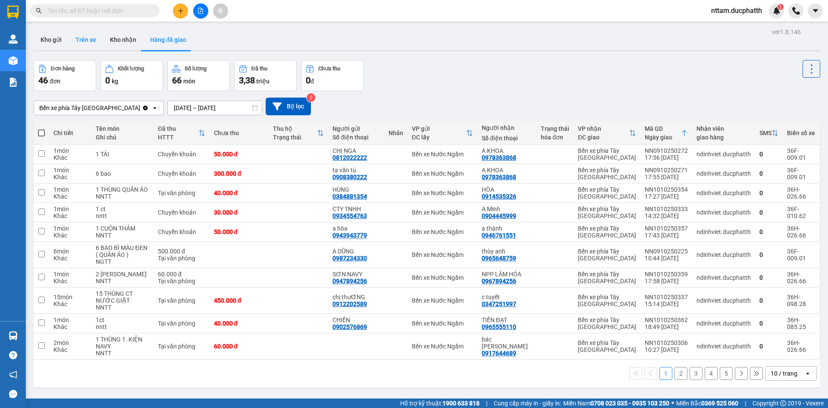
click at [91, 42] on button "Trên xe" at bounding box center [86, 39] width 35 height 21
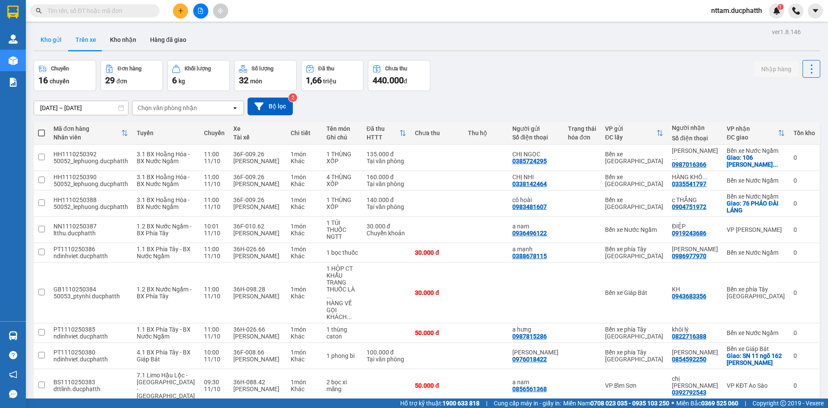
click at [49, 43] on button "Kho gửi" at bounding box center [51, 39] width 35 height 21
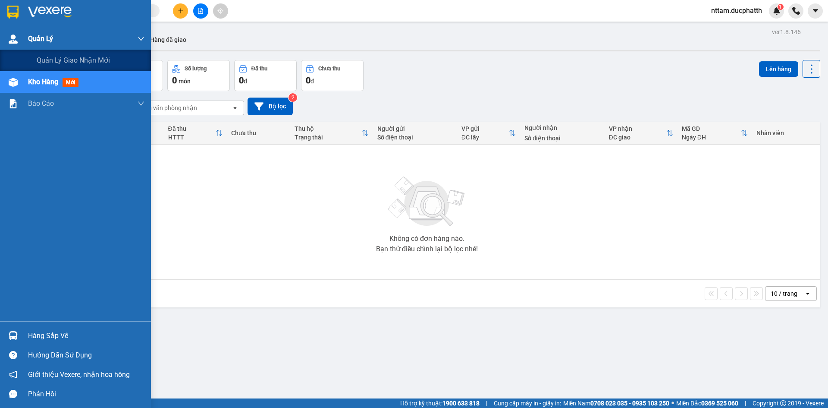
click at [22, 41] on div "Quản Lý" at bounding box center [75, 39] width 151 height 22
click at [43, 57] on span "Quản lý giao nhận mới" at bounding box center [73, 60] width 73 height 11
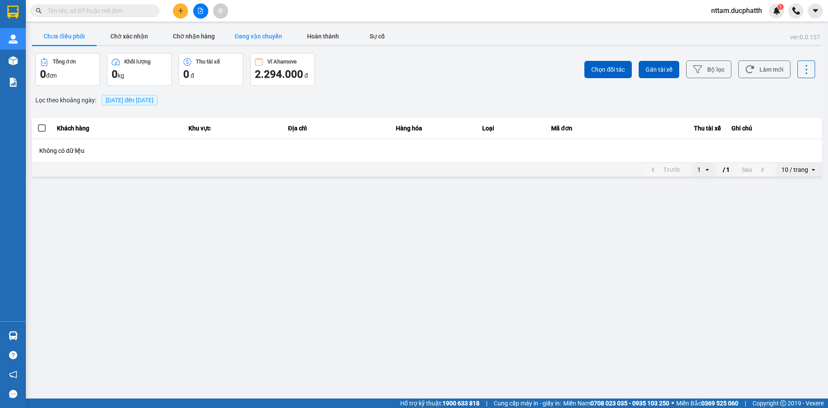
click at [246, 40] on button "Đang vận chuyển" at bounding box center [258, 36] width 65 height 17
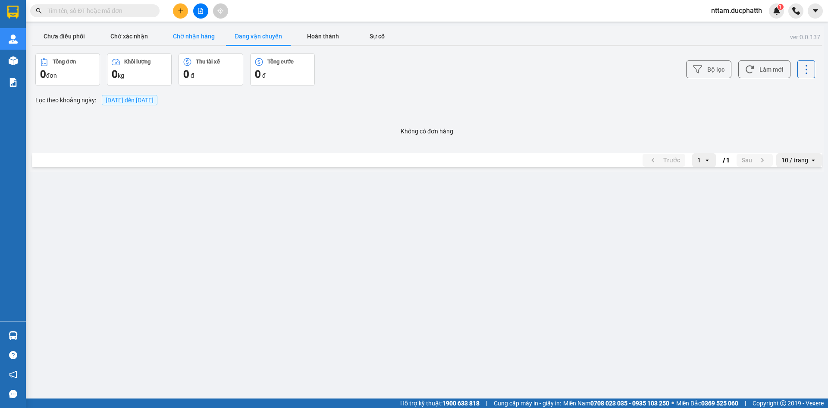
click at [204, 40] on button "Chờ nhận hàng" at bounding box center [193, 36] width 65 height 17
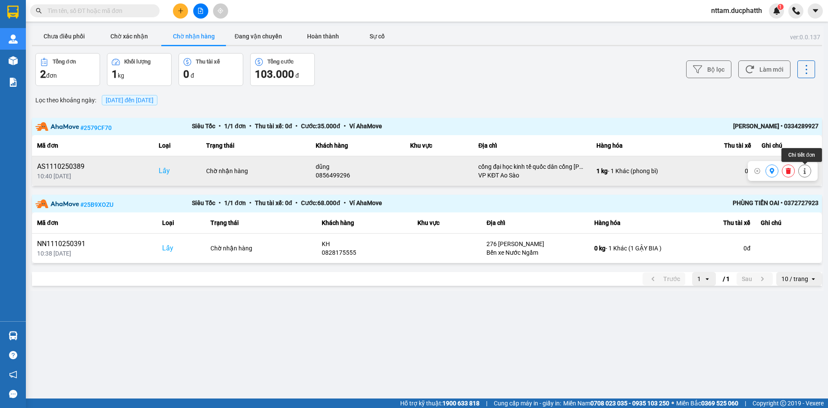
click at [804, 174] on button at bounding box center [805, 171] width 12 height 15
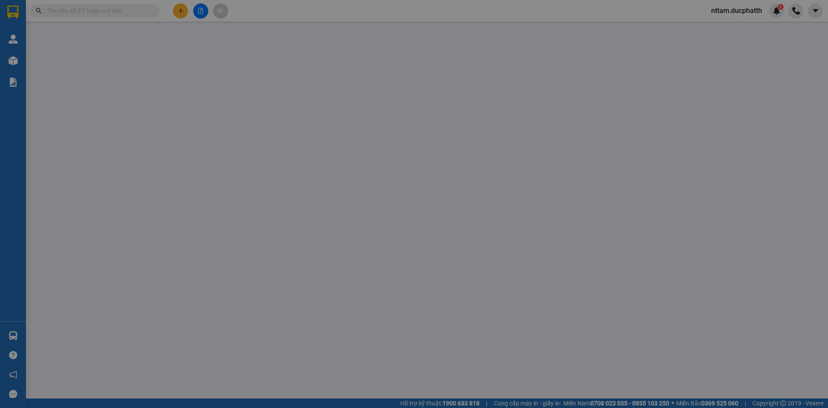
type input "0856499296"
type input "dũng"
checkbox input "true"
type input "cổng đại học kinh tế quốc dân cổng [PERSON_NAME]"
type input "0944006687"
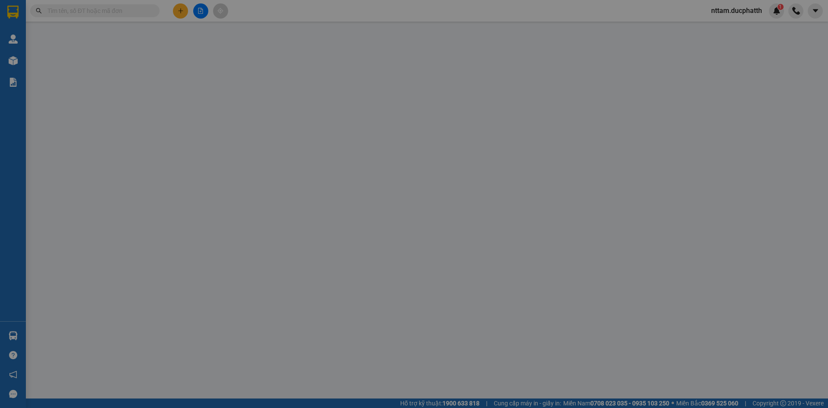
type input "chú duyên"
type input "0"
type input "65.000"
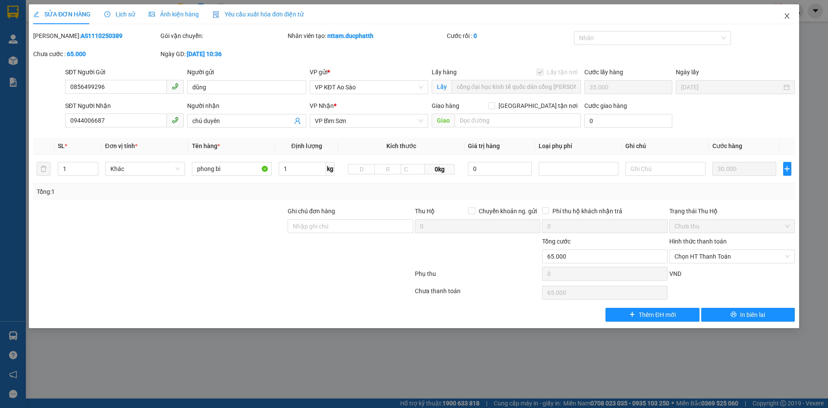
click at [785, 16] on icon "close" at bounding box center [787, 16] width 7 height 7
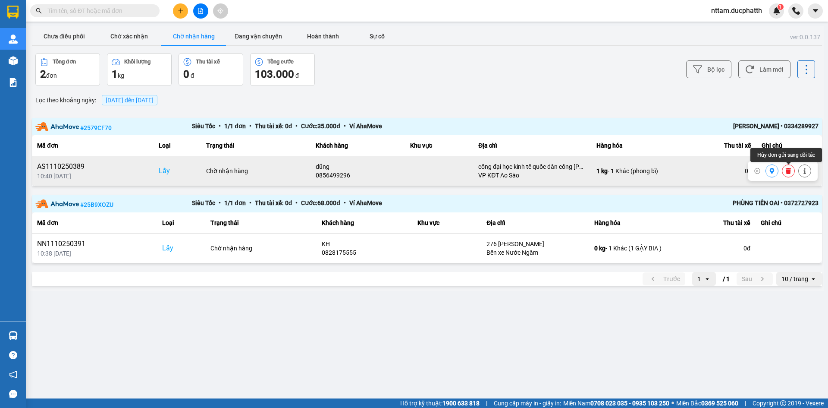
click at [789, 175] on button at bounding box center [789, 171] width 12 height 15
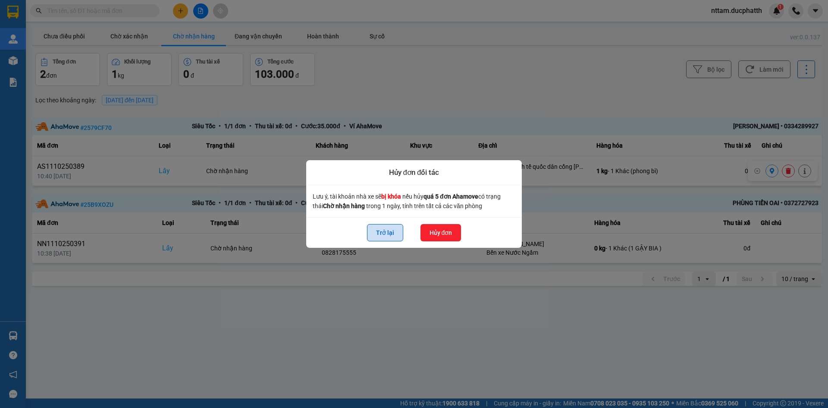
click at [370, 232] on button "Trở lại" at bounding box center [385, 232] width 36 height 17
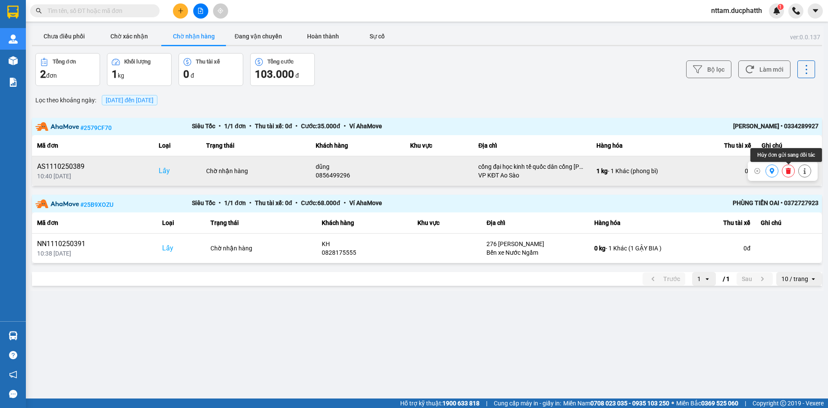
click at [789, 173] on icon at bounding box center [788, 171] width 5 height 6
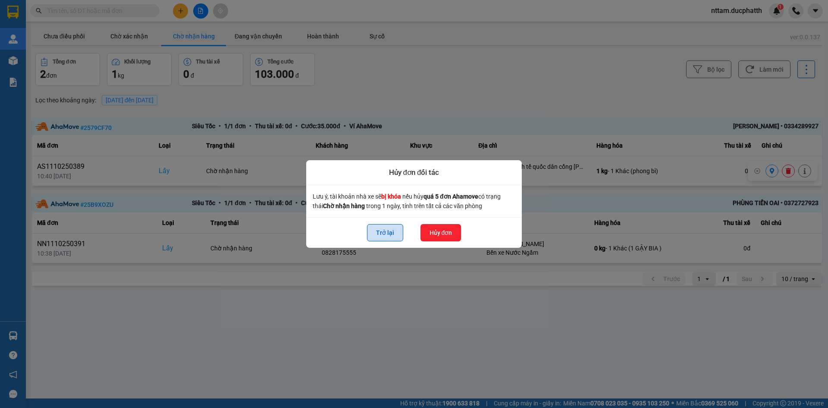
click at [393, 234] on button "Trở lại" at bounding box center [385, 232] width 36 height 17
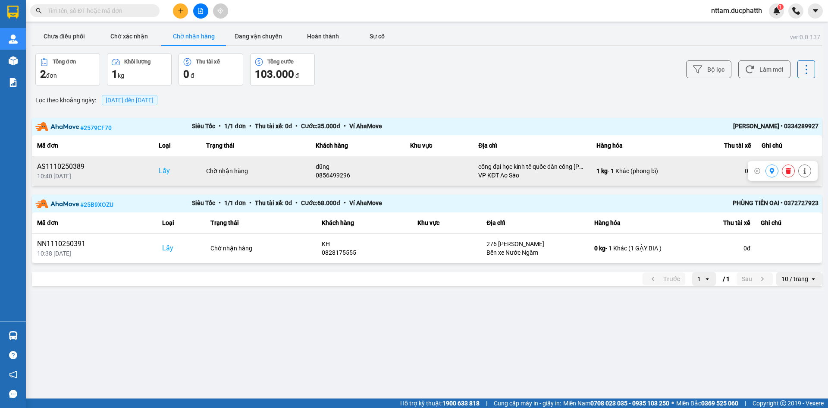
click at [758, 172] on icon at bounding box center [758, 171] width 6 height 6
click at [783, 170] on td at bounding box center [790, 171] width 66 height 30
click at [718, 168] on div "0 đ" at bounding box center [717, 171] width 69 height 9
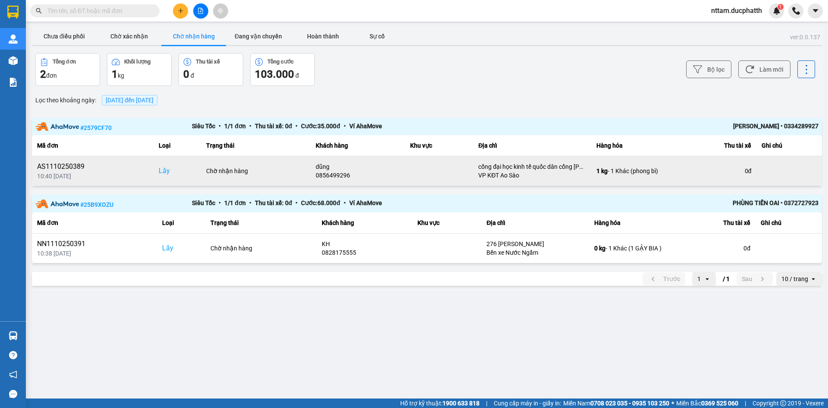
click at [386, 167] on div "dũng" at bounding box center [358, 166] width 84 height 9
click at [720, 168] on div "0 đ" at bounding box center [717, 171] width 69 height 9
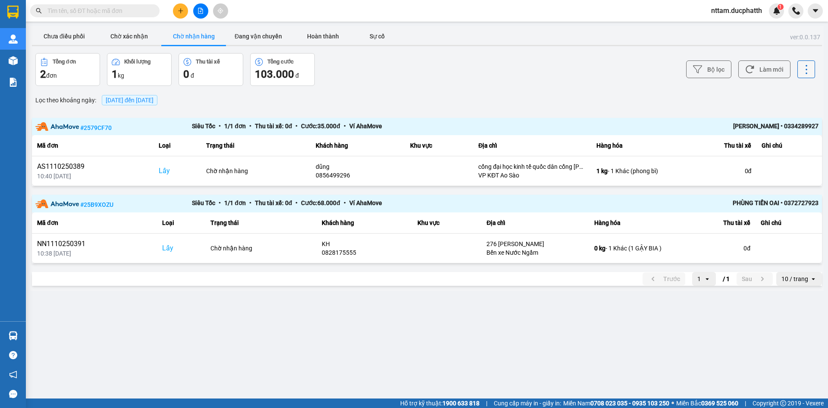
click at [804, 73] on icon at bounding box center [807, 69] width 12 height 12
click at [785, 173] on button at bounding box center [789, 171] width 12 height 15
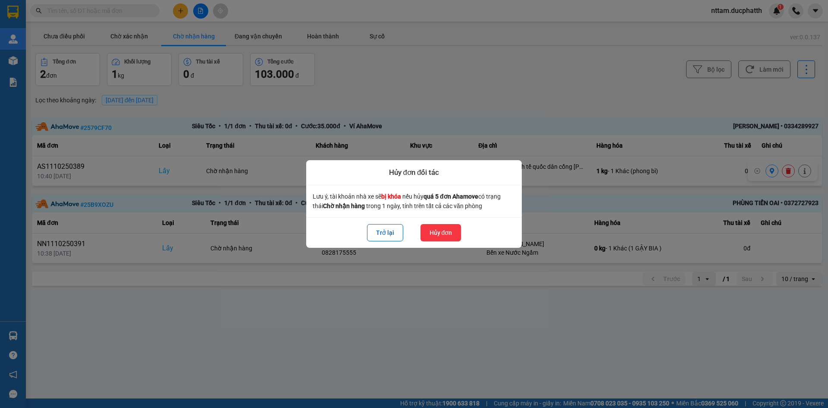
click at [444, 235] on button "Hủy đơn" at bounding box center [441, 232] width 41 height 17
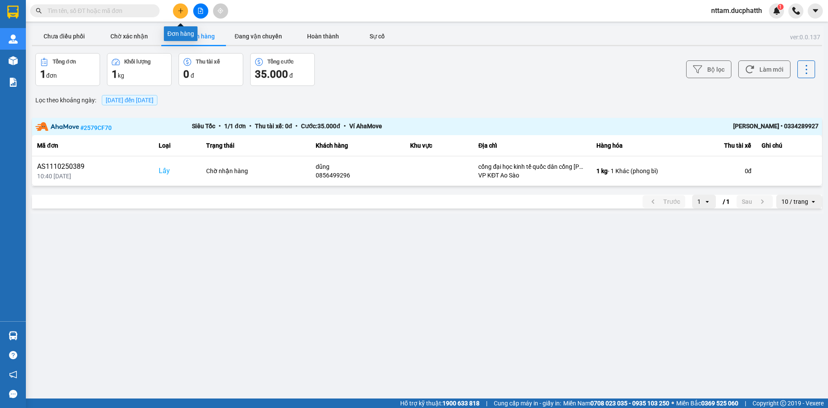
click at [182, 14] on button at bounding box center [180, 10] width 15 height 15
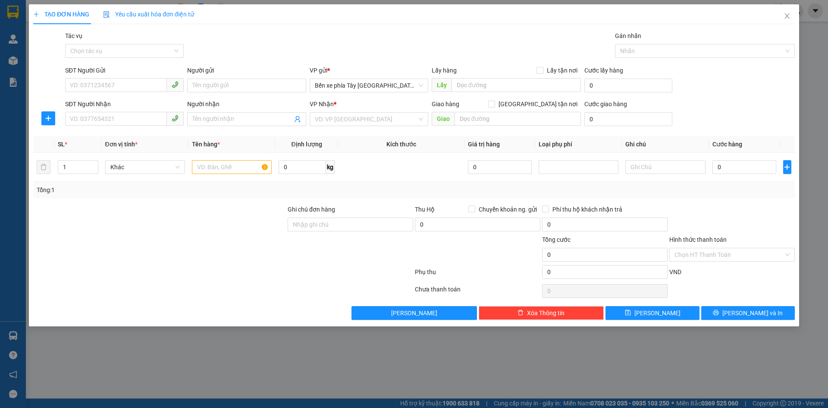
click at [123, 76] on div "SĐT Người Gửi" at bounding box center [124, 72] width 119 height 13
click at [120, 82] on input "SĐT Người Gửi" at bounding box center [116, 85] width 102 height 14
paste input "0856499296"
type input "0856499296"
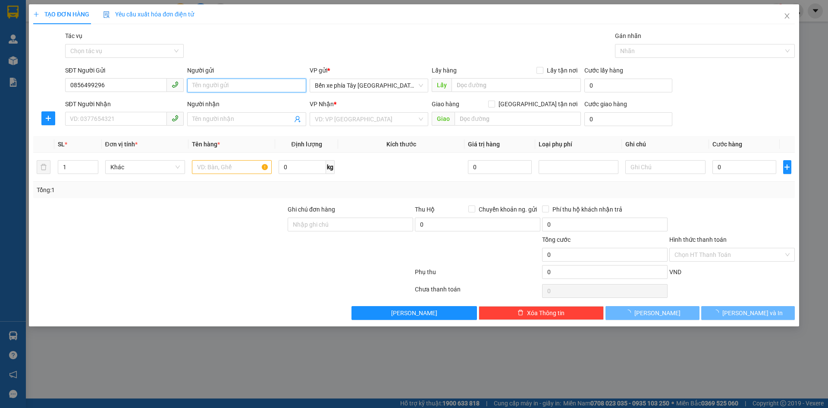
click at [231, 81] on input "Người gửi" at bounding box center [246, 86] width 119 height 14
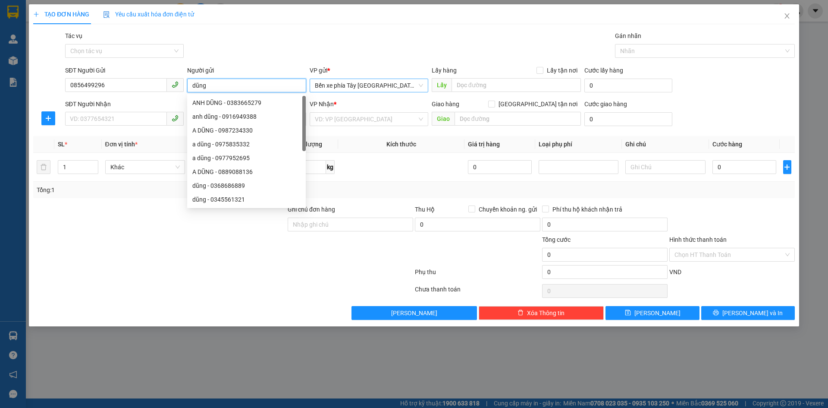
click at [383, 89] on span "Bến xe phía Tây [GEOGRAPHIC_DATA]" at bounding box center [369, 85] width 108 height 13
type input "dũng"
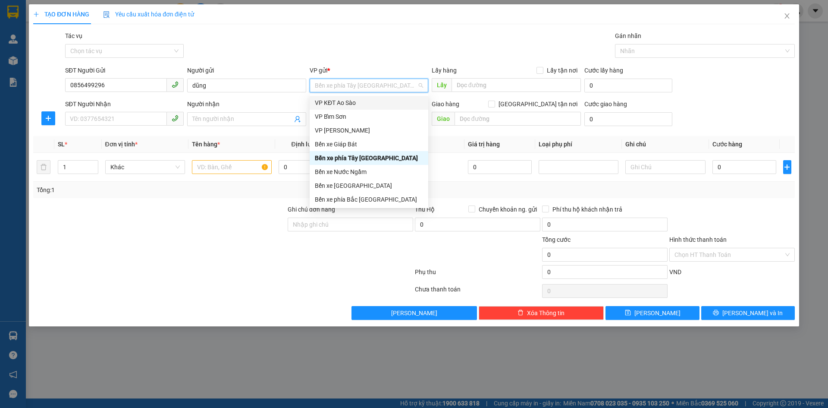
click at [362, 104] on div "VP KĐT Ao Sào" at bounding box center [369, 102] width 108 height 9
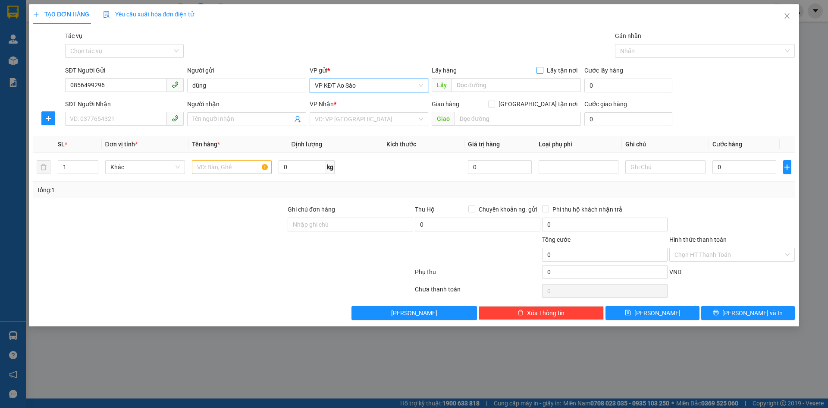
click at [543, 70] on input "Lấy tận nơi" at bounding box center [540, 70] width 6 height 6
checkbox input "true"
click at [514, 88] on input "text" at bounding box center [516, 85] width 129 height 14
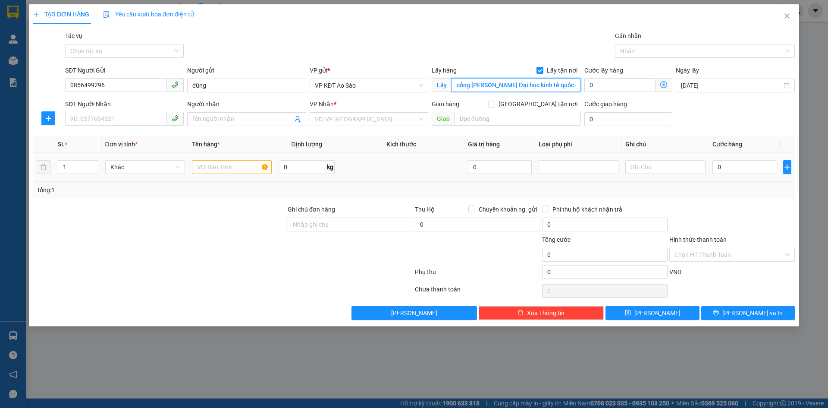
scroll to position [0, 3]
type input "cổng [PERSON_NAME] Đại học kinh tế quốc dân"
click at [664, 85] on icon "dollar-circle" at bounding box center [664, 84] width 7 height 7
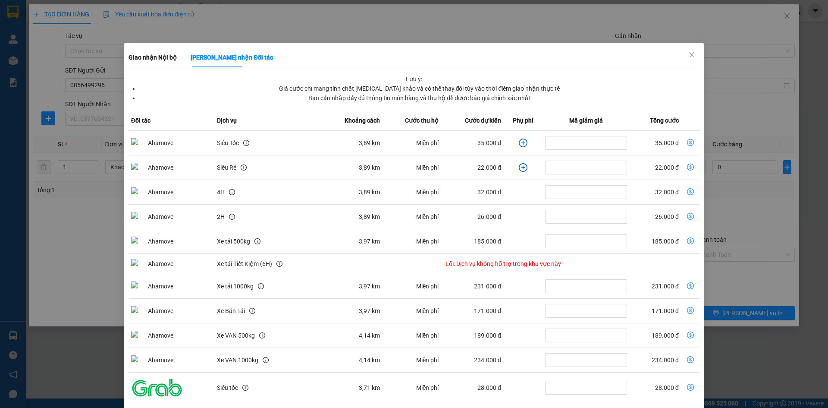
click at [301, 145] on div "Siêu Tốc" at bounding box center [268, 142] width 102 height 9
click at [652, 139] on td "35.000 đ" at bounding box center [655, 143] width 51 height 25
click at [661, 142] on td "35.000 đ" at bounding box center [655, 143] width 51 height 25
click at [682, 142] on td "dollar-circle" at bounding box center [691, 143] width 18 height 25
click at [687, 143] on icon "dollar-circle" at bounding box center [690, 142] width 7 height 7
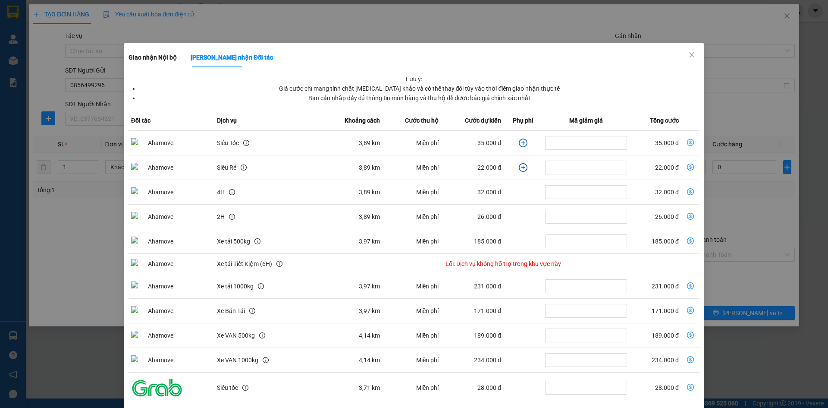
type input "35.000"
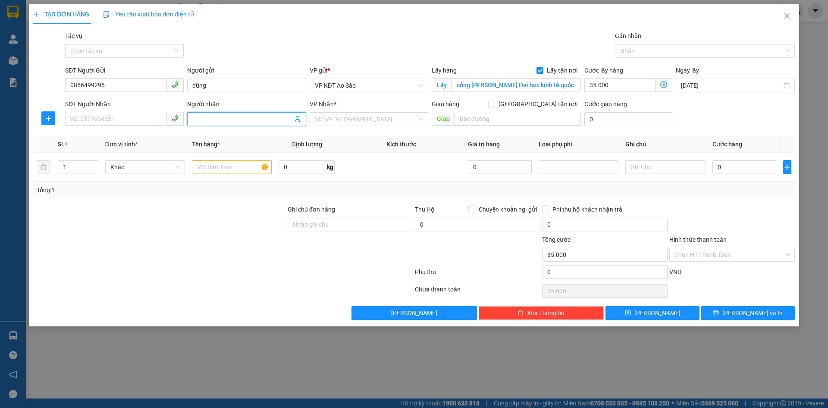
click at [239, 118] on input "Người nhận" at bounding box center [242, 118] width 100 height 9
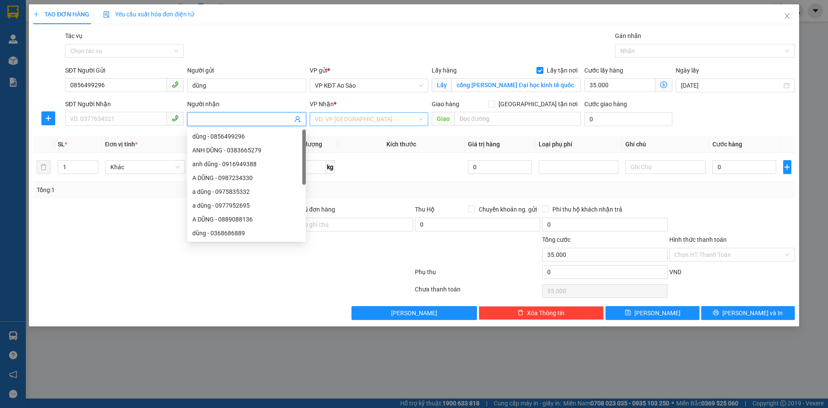
click at [380, 120] on input "search" at bounding box center [366, 119] width 102 height 13
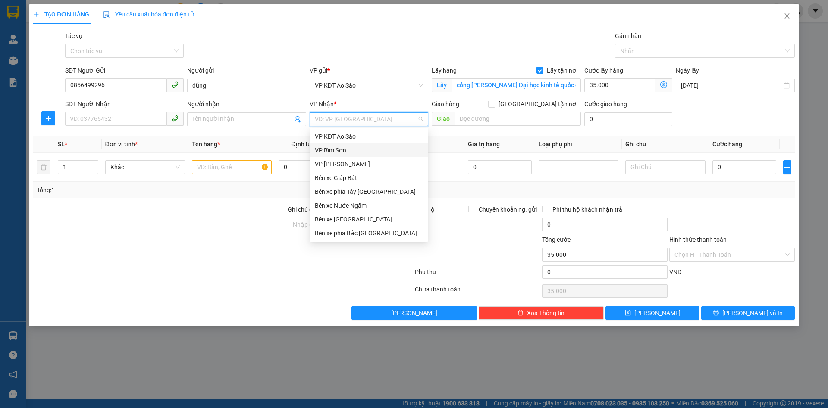
click at [366, 146] on div "VP Bỉm Sơn" at bounding box center [369, 149] width 108 height 9
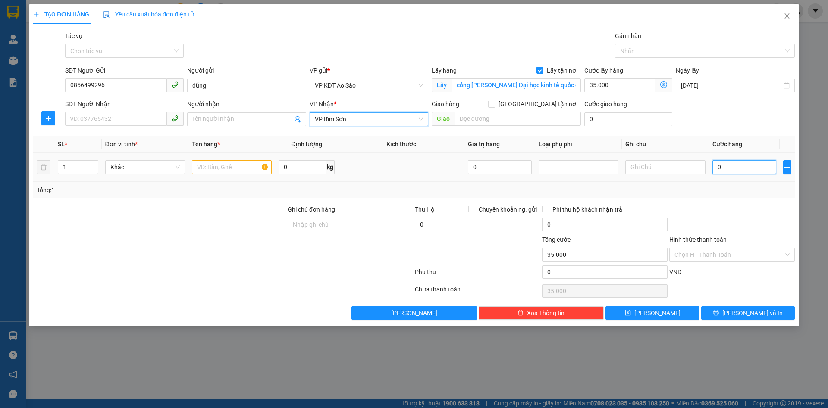
click at [745, 167] on input "0" at bounding box center [745, 167] width 64 height 14
type input "003"
type input "35.003"
type input "0.030"
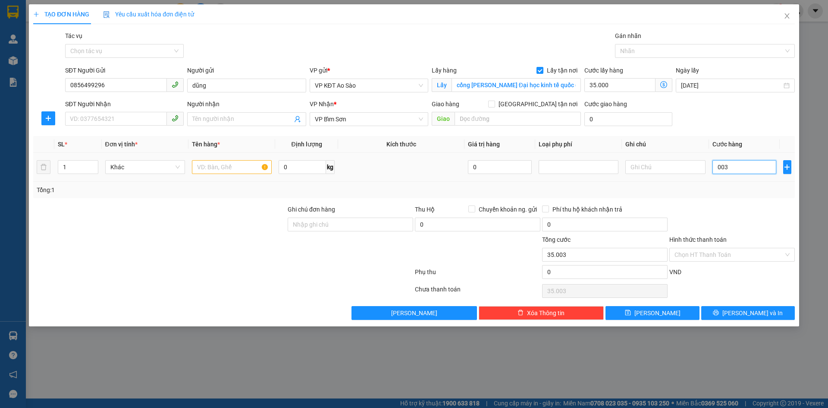
type input "35.030"
type input "30.000"
type input "65.000"
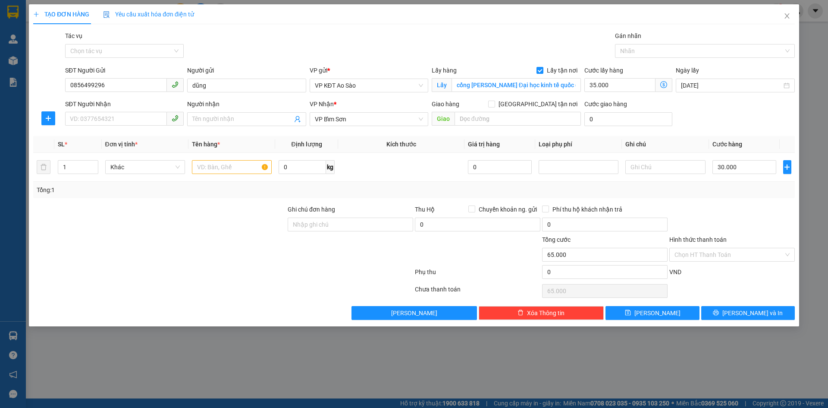
click at [738, 201] on div "Transit Pickup Surcharge Ids Transit Deliver Surcharge Ids Transit Deliver Surc…" at bounding box center [414, 175] width 762 height 289
click at [99, 123] on input "SĐT Người Nhận" at bounding box center [116, 119] width 102 height 14
click at [117, 116] on input "SĐT Người Nhận" at bounding box center [116, 119] width 102 height 14
click at [113, 135] on div "0944006687 - chú duyên" at bounding box center [124, 136] width 108 height 9
type input "0944006687"
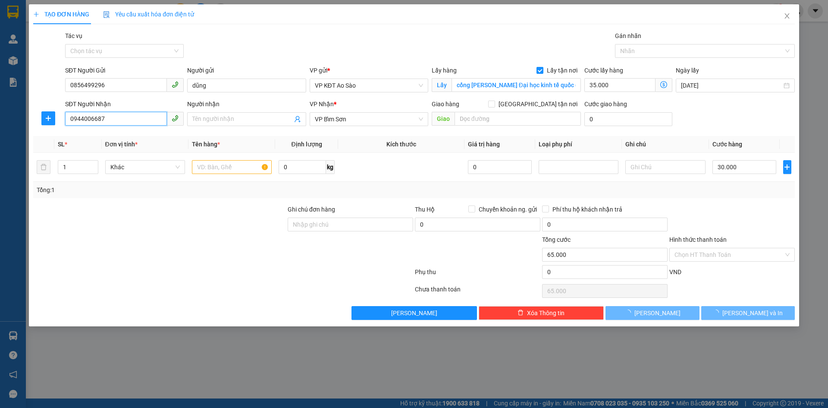
type input "chú duyên"
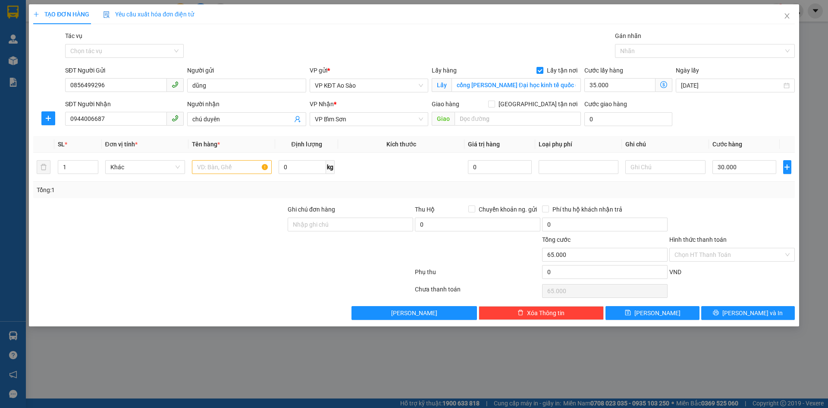
click at [722, 215] on div at bounding box center [732, 219] width 127 height 30
click at [368, 87] on span "VP KĐT Ao Sào" at bounding box center [369, 85] width 108 height 13
type input "31 TT 3.2 KDT Ao Sào Thịnh Liệt Hoàng Mai"
click at [456, 40] on div "Tác vụ Chọn tác vụ Gán nhãn Nhãn" at bounding box center [429, 46] width 733 height 30
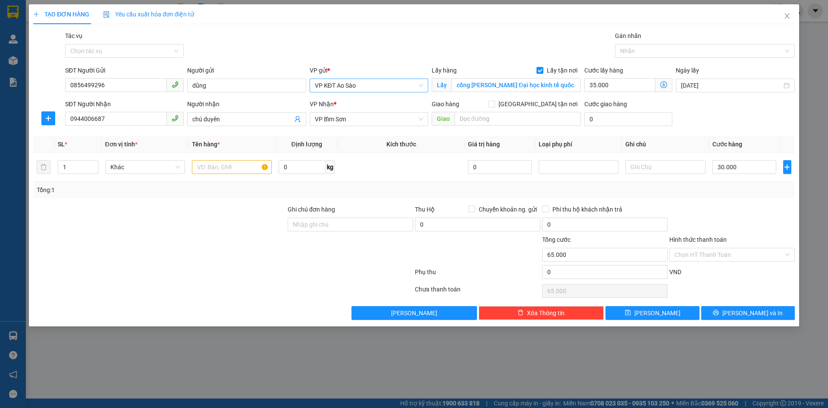
scroll to position [0, 0]
click at [729, 256] on input "Hình thức thanh toán" at bounding box center [729, 254] width 109 height 13
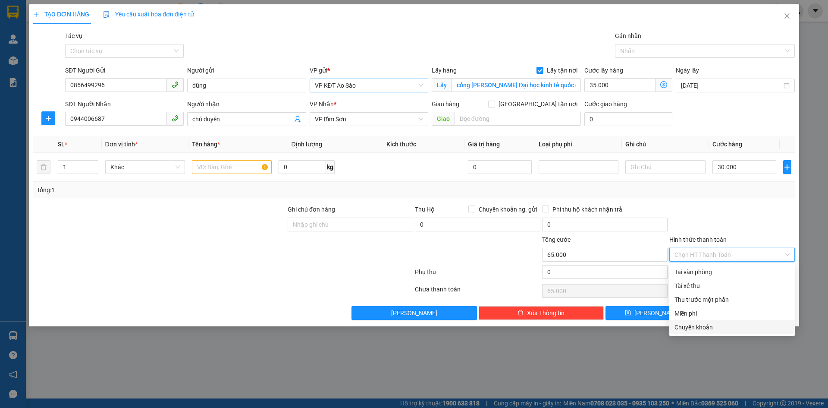
click at [700, 325] on div "Chuyển khoản" at bounding box center [732, 326] width 115 height 9
type input "0"
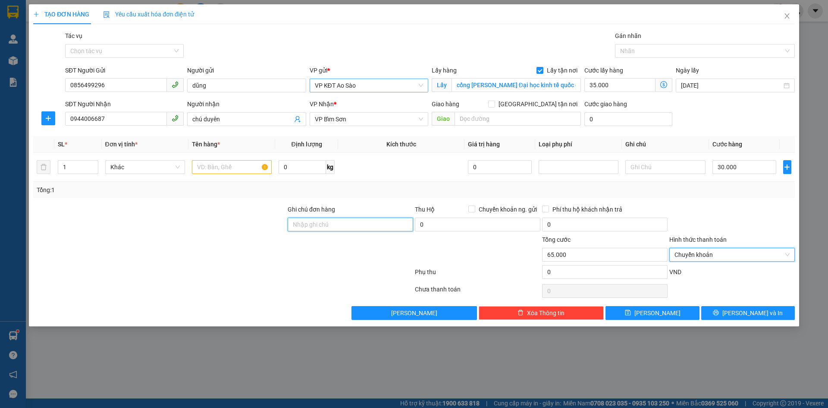
click at [302, 228] on input "Ghi chú đơn hàng" at bounding box center [351, 224] width 126 height 14
type input "ck 10h55 [DATE] [PERSON_NAME] VTB ho le linh"
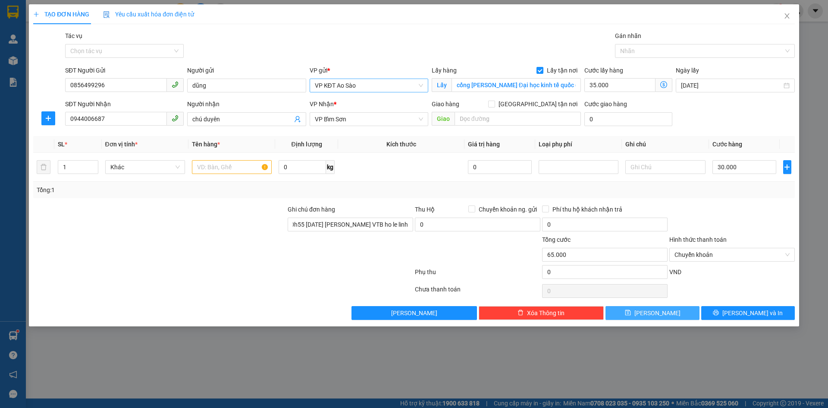
click at [660, 314] on span "Lưu" at bounding box center [658, 312] width 46 height 9
click at [141, 165] on span "Khác" at bounding box center [144, 166] width 69 height 13
click at [208, 170] on input "text" at bounding box center [232, 167] width 80 height 14
type input "phong bì"
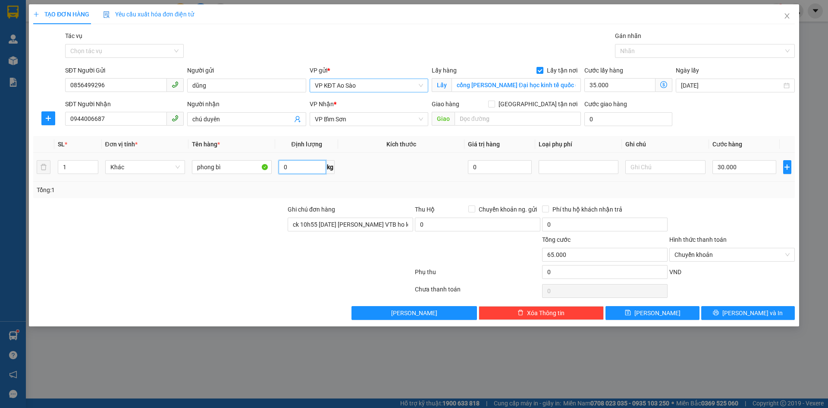
click at [296, 168] on input "0" at bounding box center [302, 167] width 47 height 14
type input "1"
click at [226, 208] on div at bounding box center [159, 219] width 255 height 30
click at [636, 313] on button "Lưu" at bounding box center [653, 313] width 94 height 14
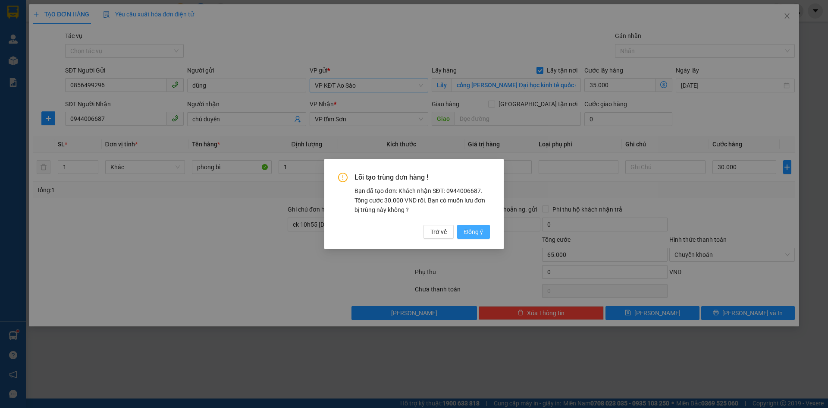
click at [463, 228] on button "Đồng ý" at bounding box center [473, 232] width 33 height 14
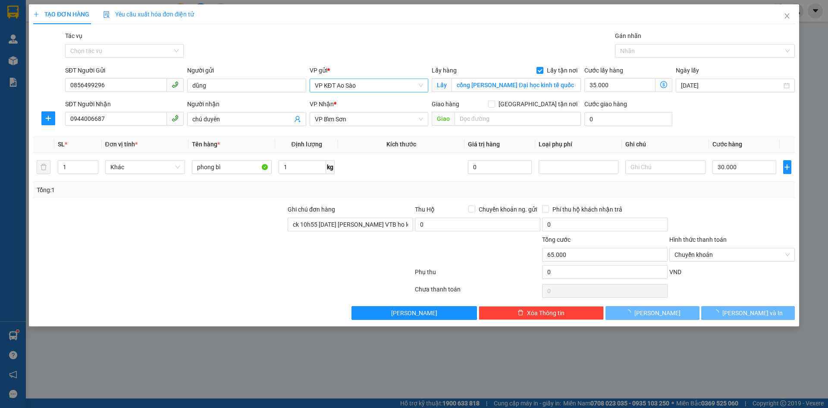
checkbox input "false"
type input "0"
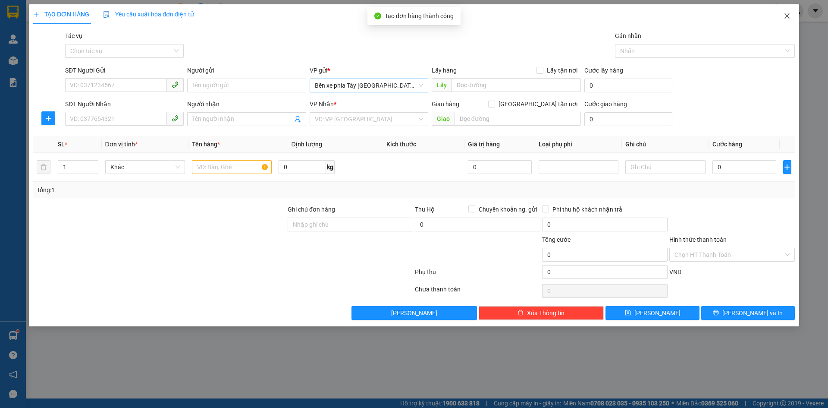
click at [788, 17] on icon "close" at bounding box center [787, 15] width 5 height 5
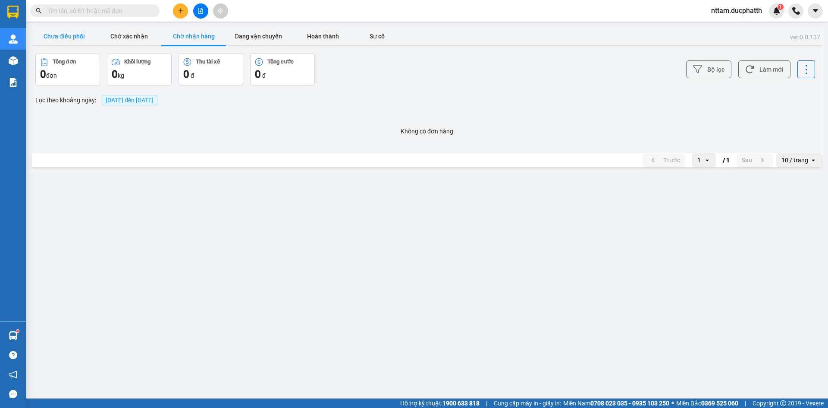
click at [73, 31] on button "Chưa điều phối" at bounding box center [64, 36] width 65 height 17
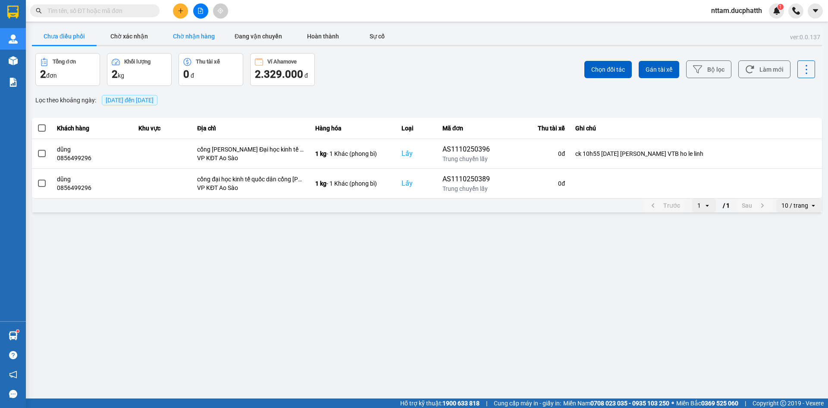
click at [173, 37] on button "Chờ nhận hàng" at bounding box center [193, 36] width 65 height 17
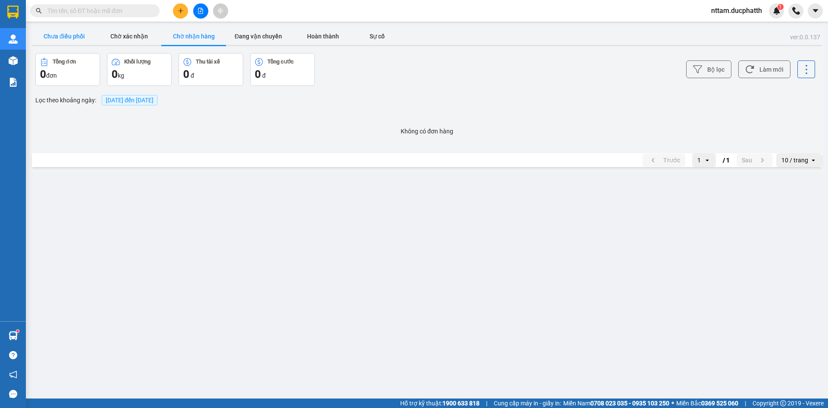
click at [40, 43] on button "Chưa điều phối" at bounding box center [64, 36] width 65 height 17
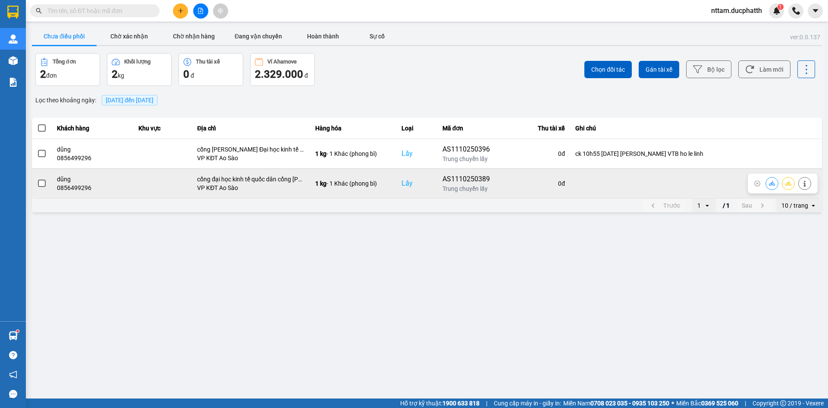
click at [805, 185] on icon at bounding box center [805, 183] width 2 height 6
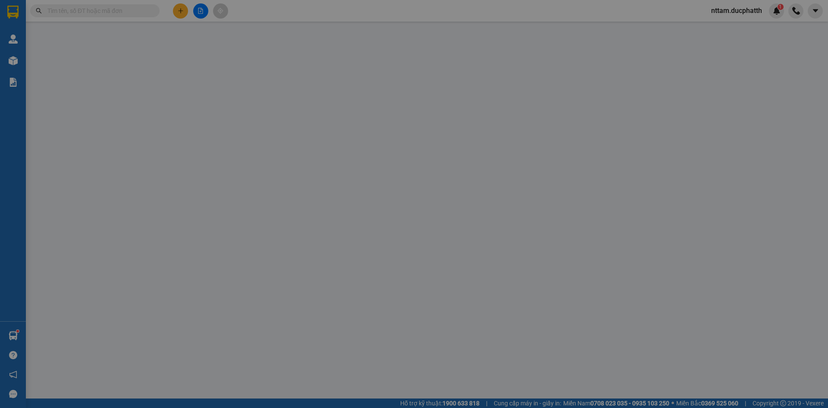
type input "0856499296"
type input "dũng"
checkbox input "true"
type input "cổng đại học kinh tế quốc dân cổng [PERSON_NAME]"
type input "0944006687"
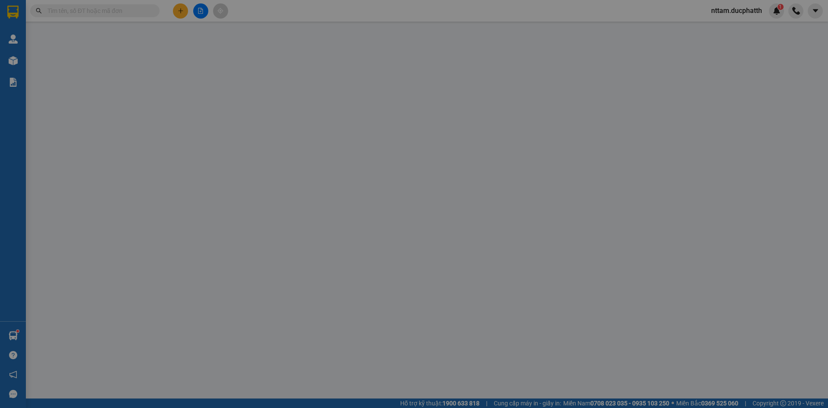
type input "chú duyên"
type input "0"
type input "65.000"
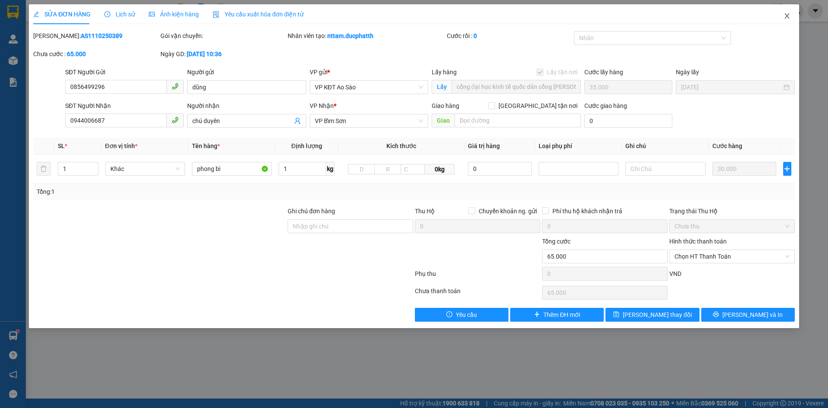
click at [790, 17] on icon "close" at bounding box center [787, 16] width 7 height 7
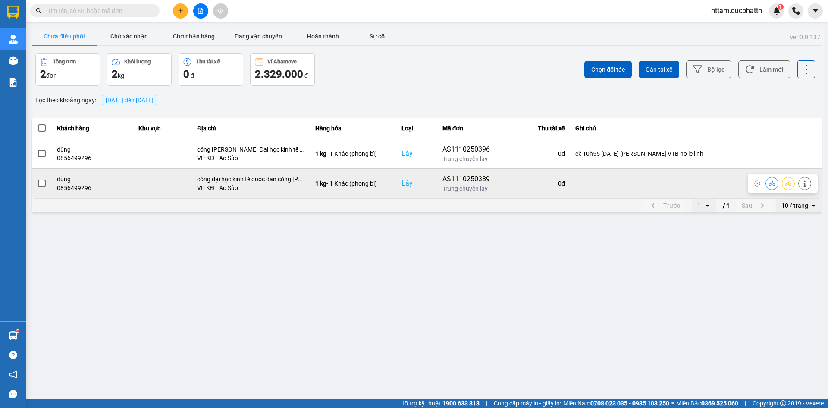
click at [758, 183] on icon at bounding box center [758, 183] width 6 height 6
click at [43, 183] on span at bounding box center [42, 183] width 8 height 8
click at [37, 179] on input "checkbox" at bounding box center [37, 179] width 0 height 0
click at [83, 180] on div "dũng" at bounding box center [92, 179] width 71 height 9
click at [43, 183] on span at bounding box center [42, 183] width 8 height 8
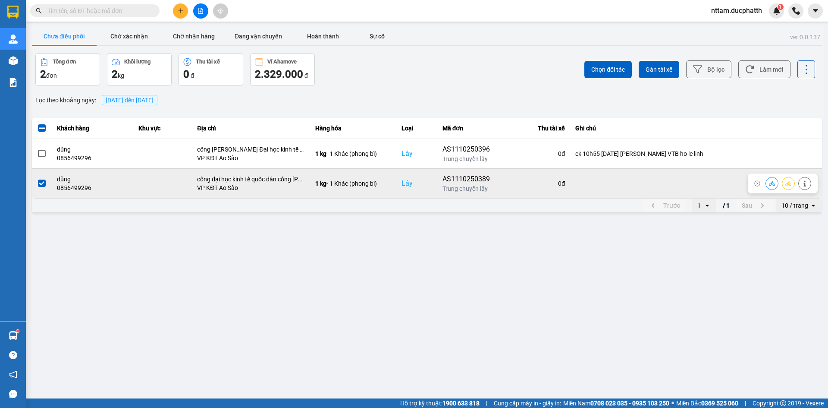
click at [37, 179] on input "checkbox" at bounding box center [37, 179] width 0 height 0
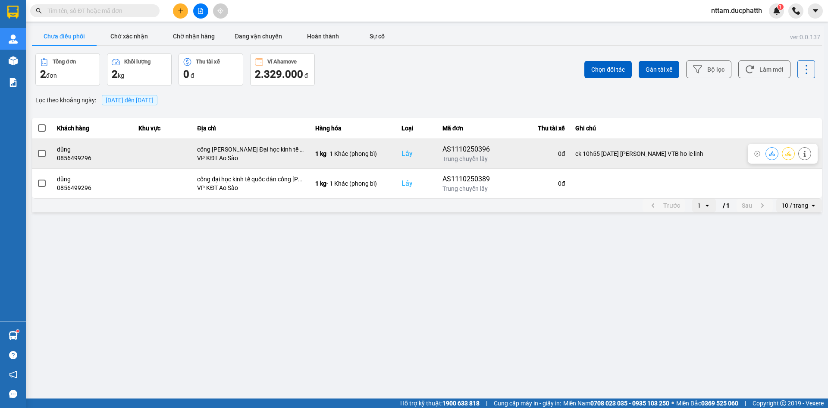
click at [44, 157] on span at bounding box center [42, 154] width 8 height 8
click at [37, 149] on input "checkbox" at bounding box center [37, 149] width 0 height 0
click at [773, 155] on icon at bounding box center [772, 153] width 6 height 5
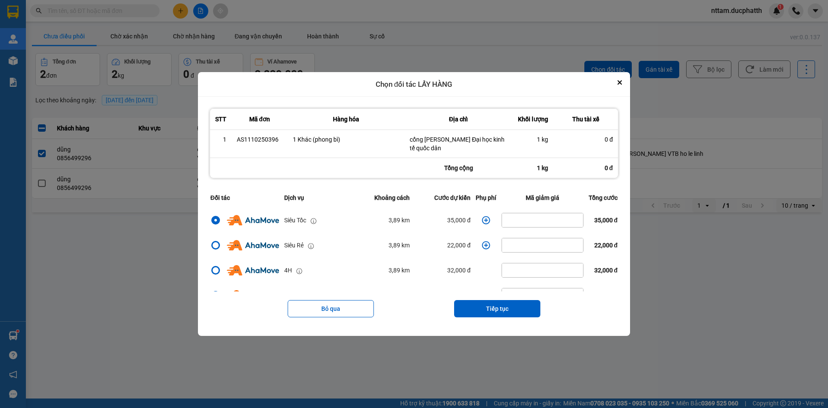
click at [601, 222] on span "35,000 đ" at bounding box center [607, 220] width 24 height 7
click at [601, 217] on span "35,000 đ" at bounding box center [607, 220] width 24 height 7
click at [490, 305] on button "Tiếp tục" at bounding box center [497, 308] width 86 height 17
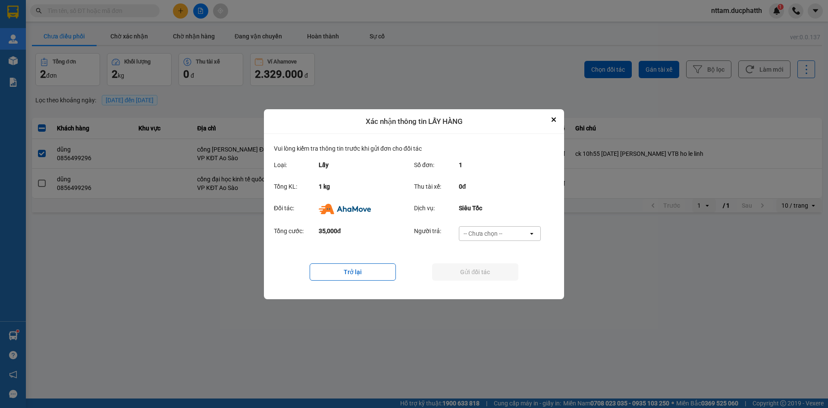
click at [511, 236] on div "-- Chưa chọn --" at bounding box center [493, 233] width 69 height 14
click at [507, 278] on div "Ví Ahamove" at bounding box center [500, 283] width 82 height 16
click at [456, 272] on button "Gửi đối tác" at bounding box center [475, 271] width 86 height 17
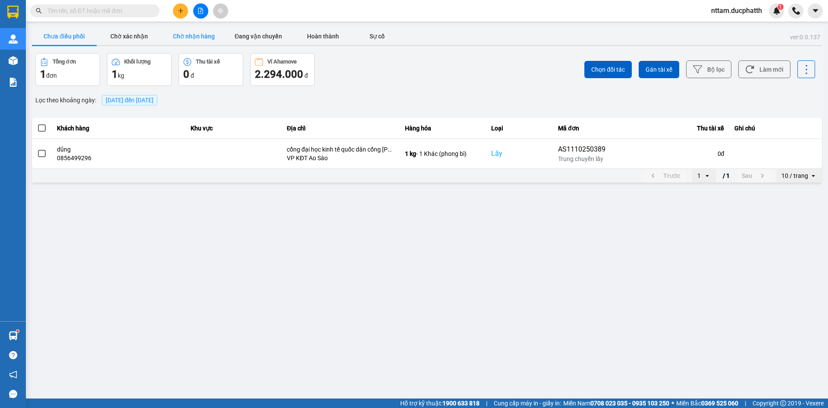
click at [190, 32] on button "Chờ nhận hàng" at bounding box center [193, 36] width 65 height 17
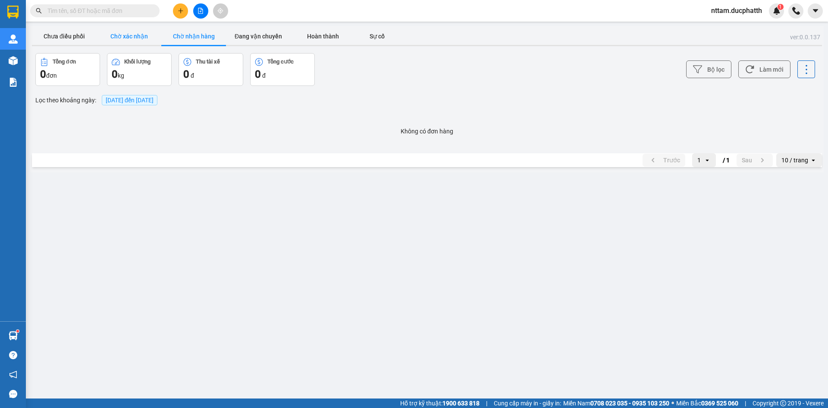
click at [144, 38] on button "Chờ xác nhận" at bounding box center [129, 36] width 65 height 17
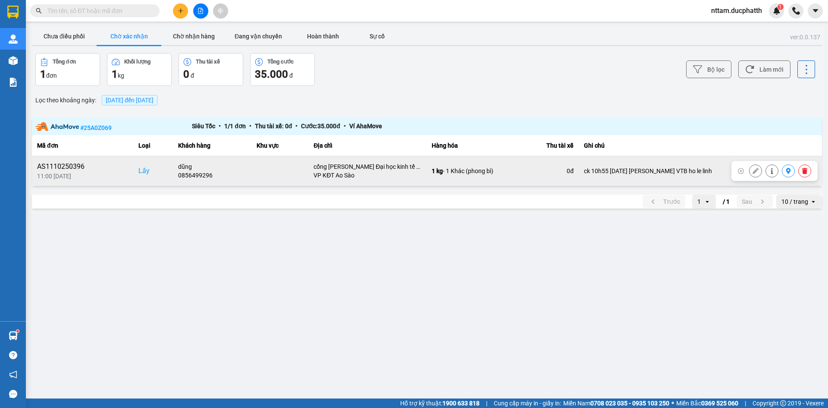
click at [348, 173] on div "VP KĐT Ao Sào" at bounding box center [368, 175] width 108 height 9
click at [755, 172] on icon at bounding box center [756, 171] width 6 height 6
click at [774, 175] on button at bounding box center [772, 171] width 12 height 15
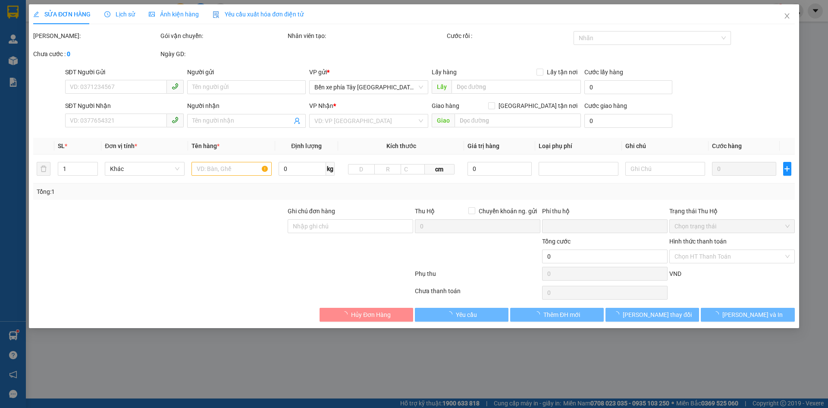
type input "0856499296"
type input "dũng"
checkbox input "true"
type input "cổng [PERSON_NAME] Đại học kinh tế quốc dân"
type input "35.000"
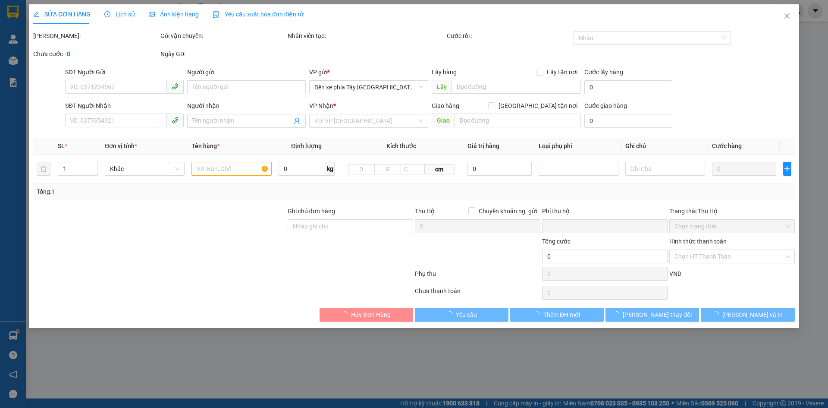
type input "0944006687"
type input "chú duyên"
type input "ck 10h55 [DATE] [PERSON_NAME] VTB ho le linh"
type input "0"
type input "65.000"
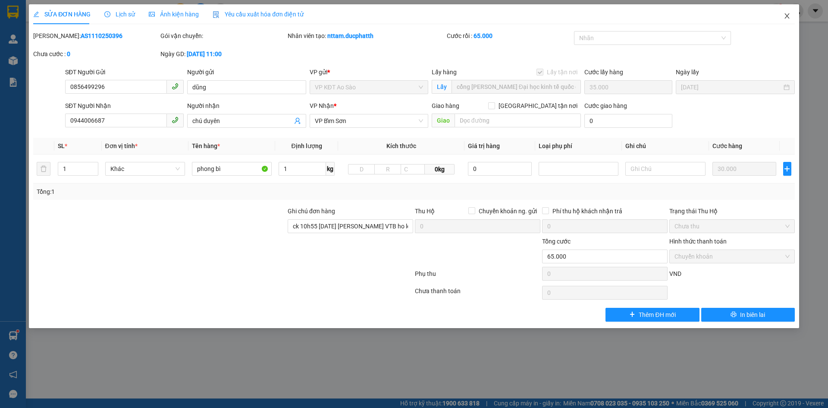
click at [784, 16] on icon "close" at bounding box center [787, 16] width 7 height 7
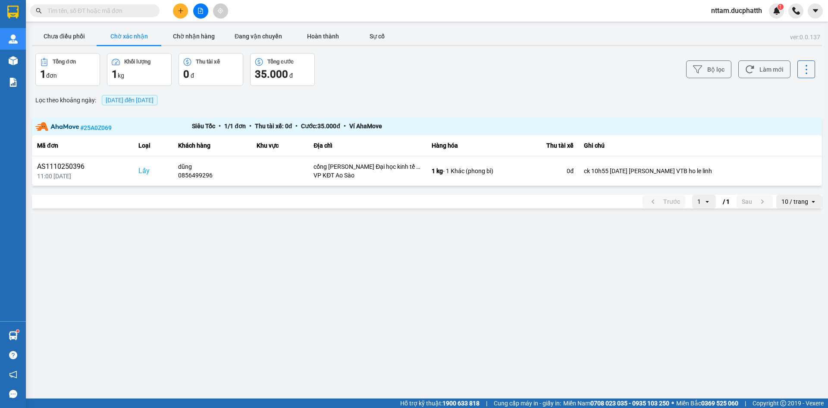
click at [72, 22] on main "ver: 0.0.137 Chưa điều phối Chờ xác nhận Chờ nhận hàng Đang vận chuyển Hoàn thà…" at bounding box center [414, 199] width 828 height 398
click at [179, 34] on button "Chờ nhận hàng" at bounding box center [193, 36] width 65 height 17
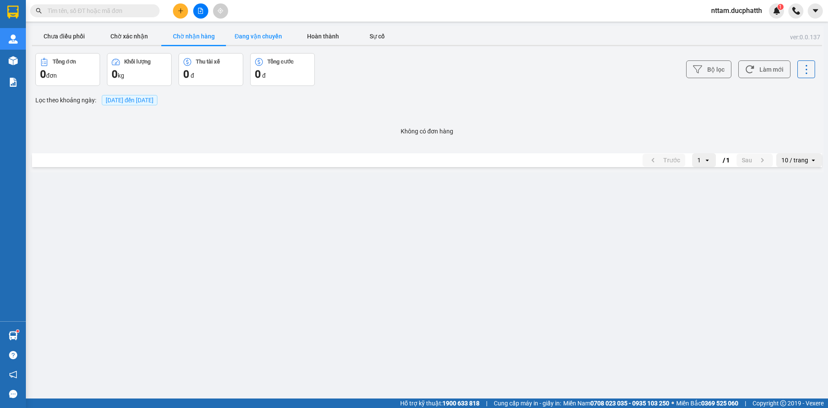
click at [262, 31] on button "Đang vận chuyển" at bounding box center [258, 36] width 65 height 17
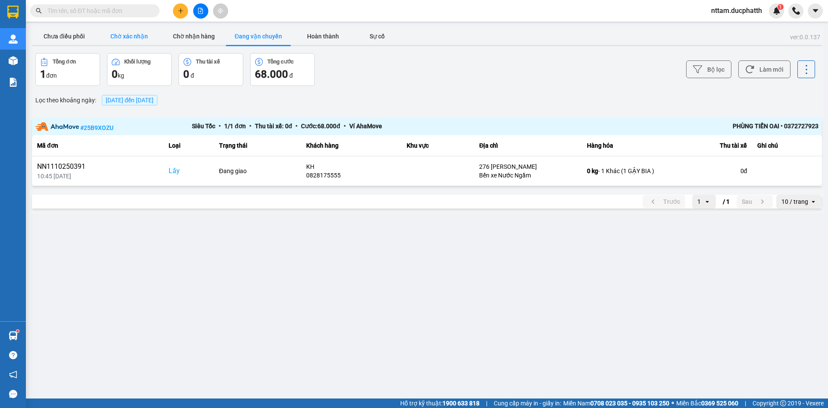
click at [127, 35] on button "Chờ xác nhận" at bounding box center [129, 36] width 65 height 17
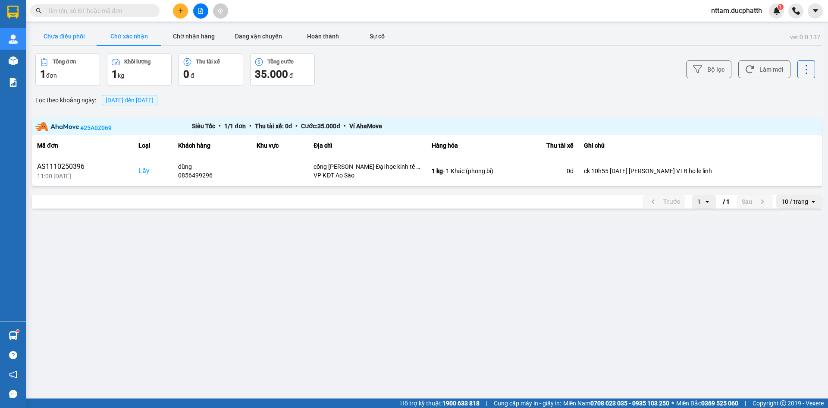
click at [57, 36] on button "Chưa điều phối" at bounding box center [64, 36] width 65 height 17
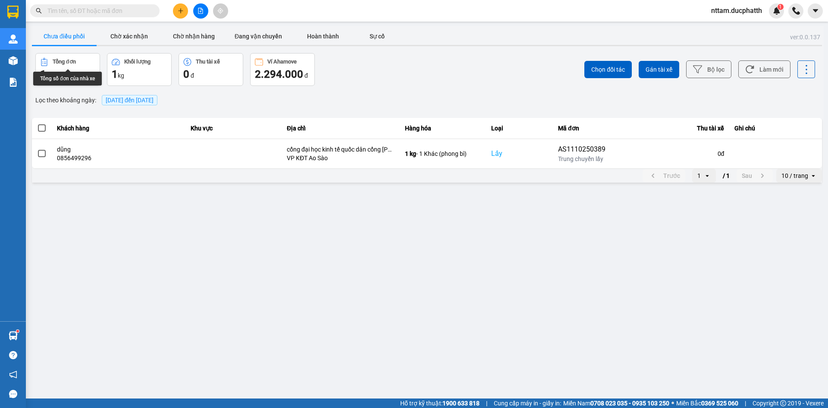
click at [70, 70] on div "1 đơn" at bounding box center [67, 74] width 55 height 14
click at [121, 38] on button "Chờ xác nhận" at bounding box center [129, 36] width 65 height 17
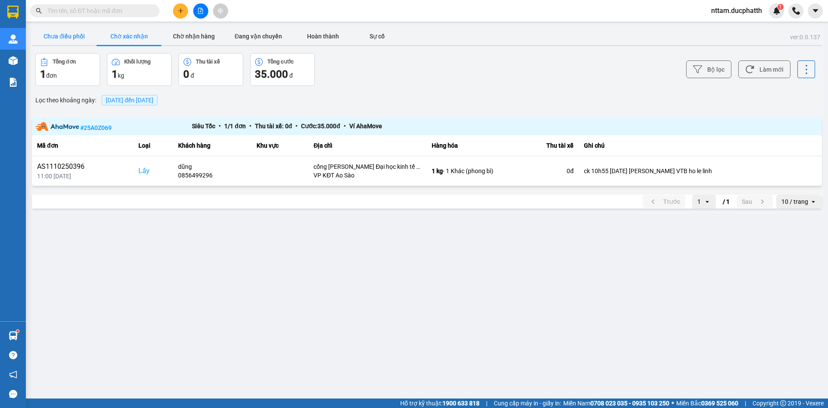
click at [67, 35] on button "Chưa điều phối" at bounding box center [64, 36] width 65 height 17
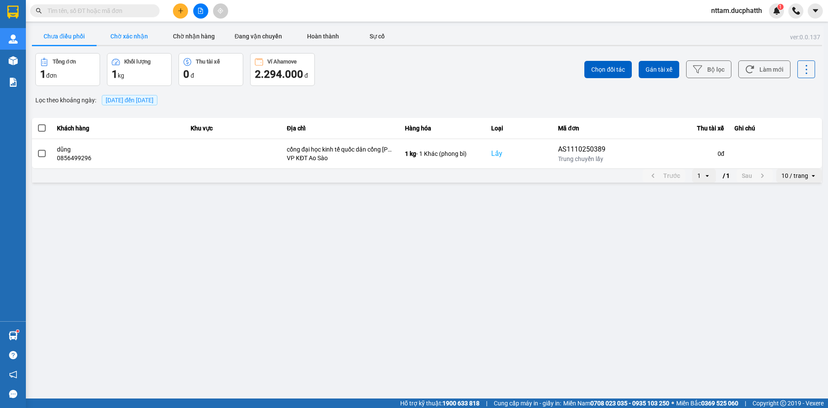
click at [120, 35] on button "Chờ xác nhận" at bounding box center [129, 36] width 65 height 17
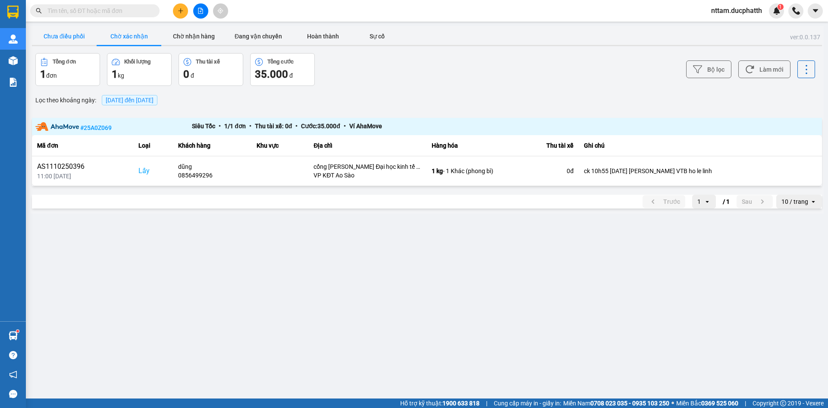
click at [46, 41] on button "Chưa điều phối" at bounding box center [64, 36] width 65 height 17
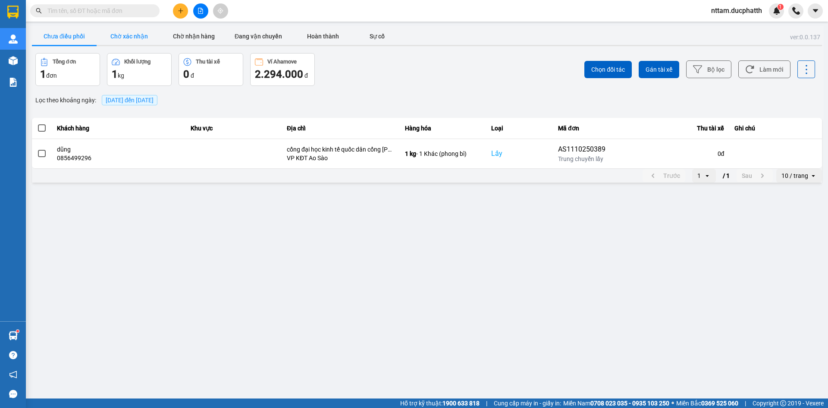
click at [124, 36] on button "Chờ xác nhận" at bounding box center [129, 36] width 65 height 17
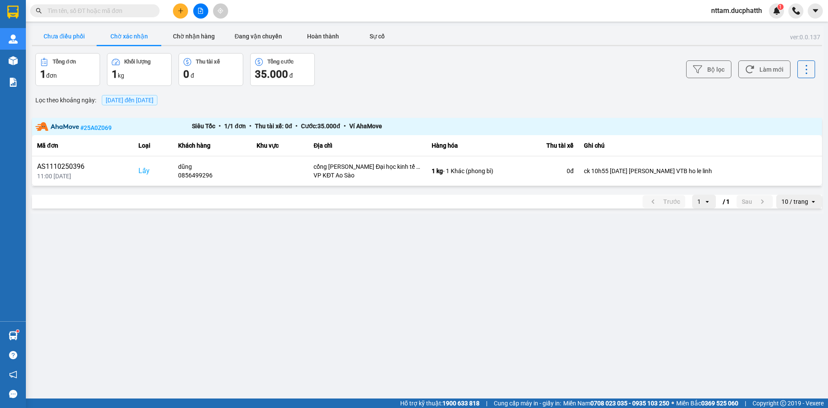
click at [78, 37] on button "Chưa điều phối" at bounding box center [64, 36] width 65 height 17
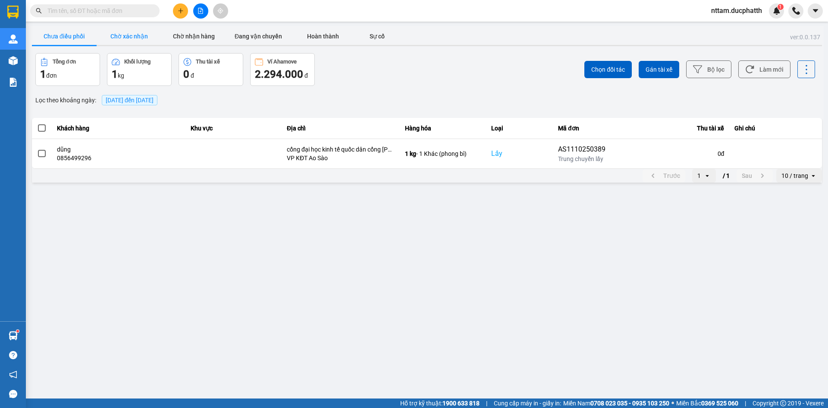
click at [111, 34] on button "Chờ xác nhận" at bounding box center [129, 36] width 65 height 17
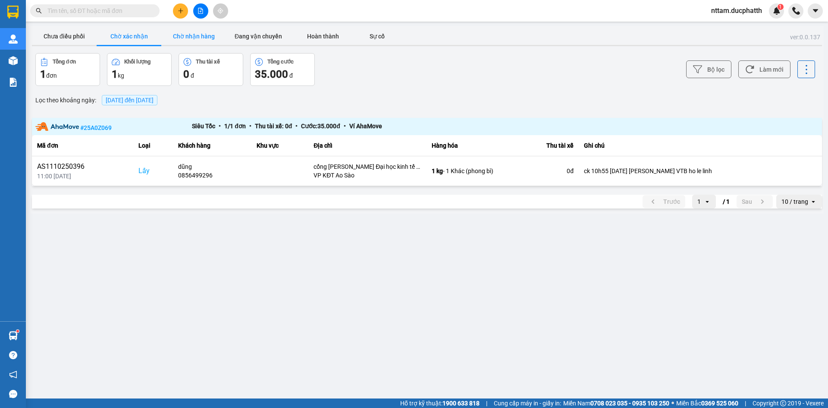
click at [193, 34] on button "Chờ nhận hàng" at bounding box center [193, 36] width 65 height 17
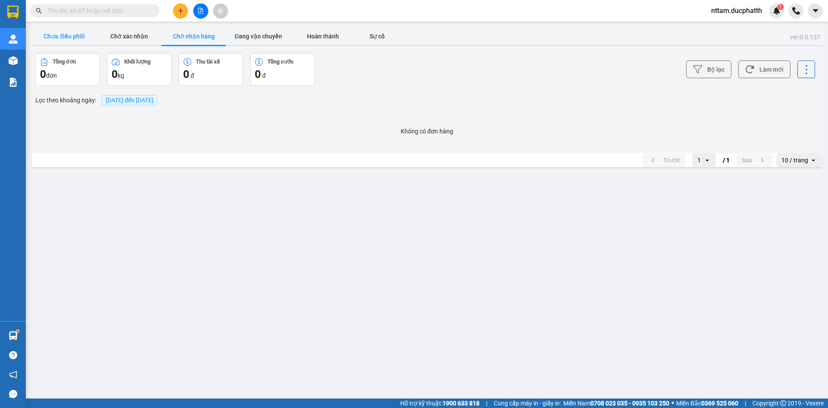
click at [84, 36] on button "Chưa điều phối" at bounding box center [64, 36] width 65 height 17
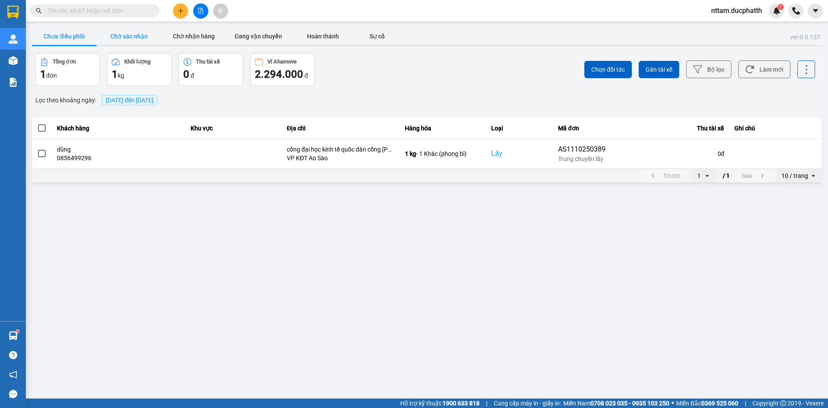
click at [125, 31] on button "Chờ xác nhận" at bounding box center [129, 36] width 65 height 17
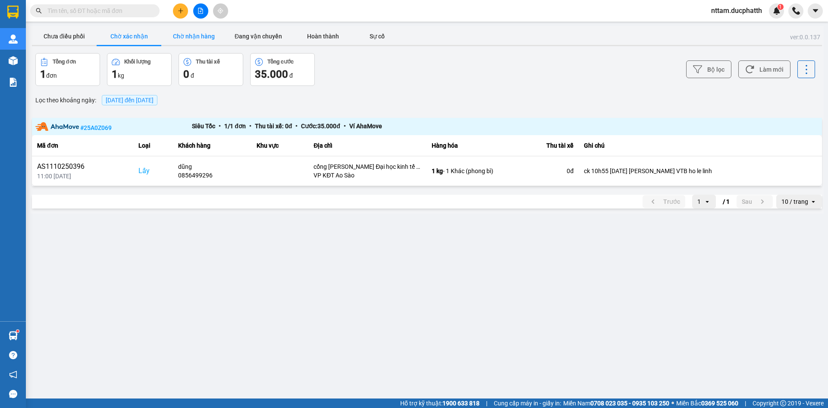
click at [193, 35] on button "Chờ nhận hàng" at bounding box center [193, 36] width 65 height 17
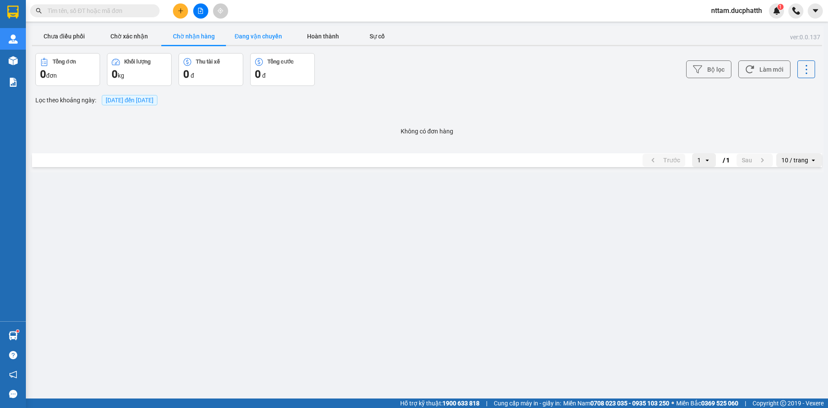
click at [254, 35] on button "Đang vận chuyển" at bounding box center [258, 36] width 65 height 17
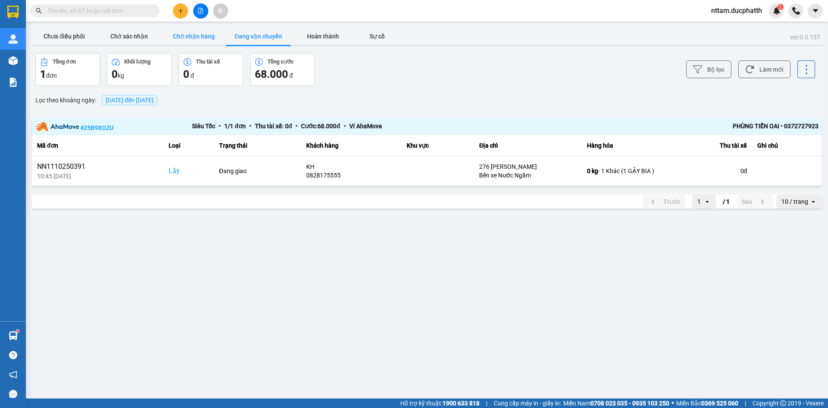
click at [183, 35] on button "Chờ nhận hàng" at bounding box center [193, 36] width 65 height 17
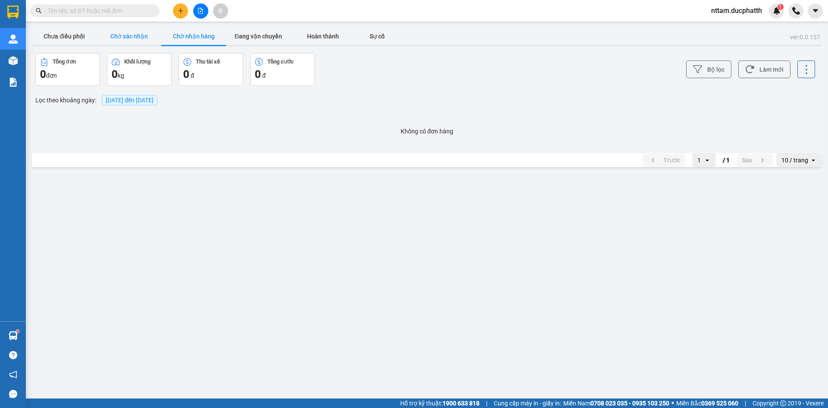
click at [139, 36] on button "Chờ xác nhận" at bounding box center [129, 36] width 65 height 17
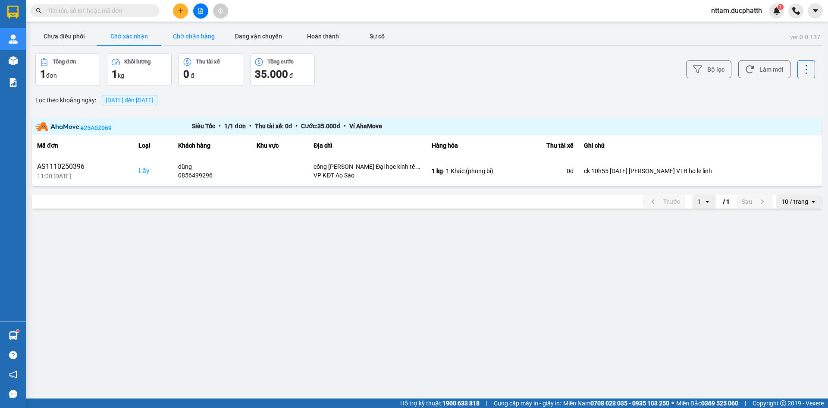
click at [192, 33] on button "Chờ nhận hàng" at bounding box center [193, 36] width 65 height 17
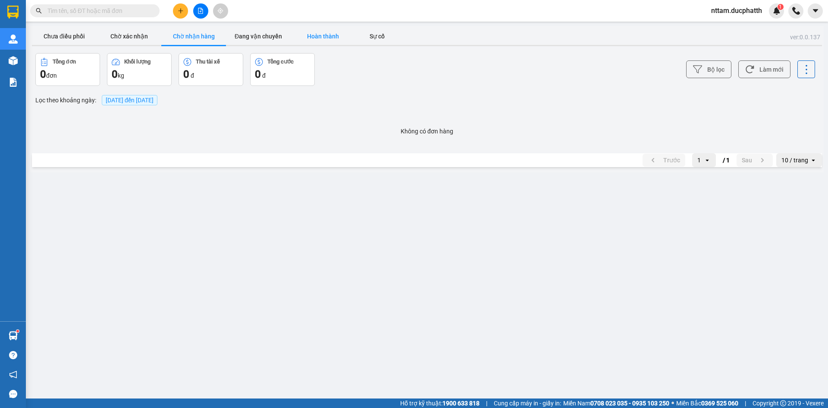
click at [312, 33] on button "Hoàn thành" at bounding box center [323, 36] width 65 height 17
click at [265, 41] on button "Đang vận chuyển" at bounding box center [258, 36] width 65 height 17
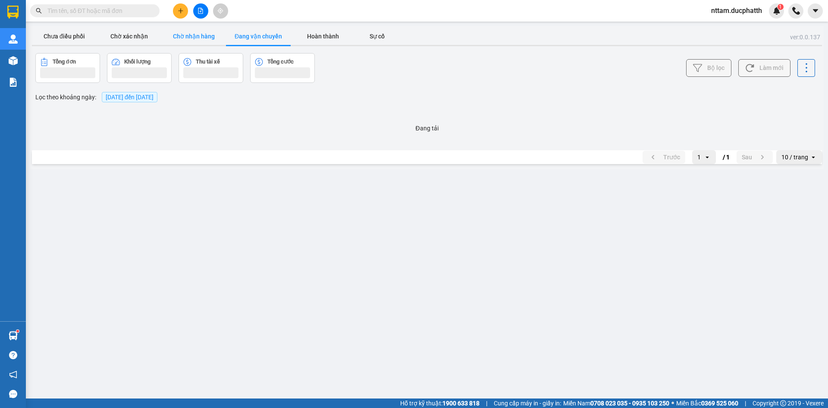
click at [187, 39] on button "Chờ nhận hàng" at bounding box center [193, 36] width 65 height 17
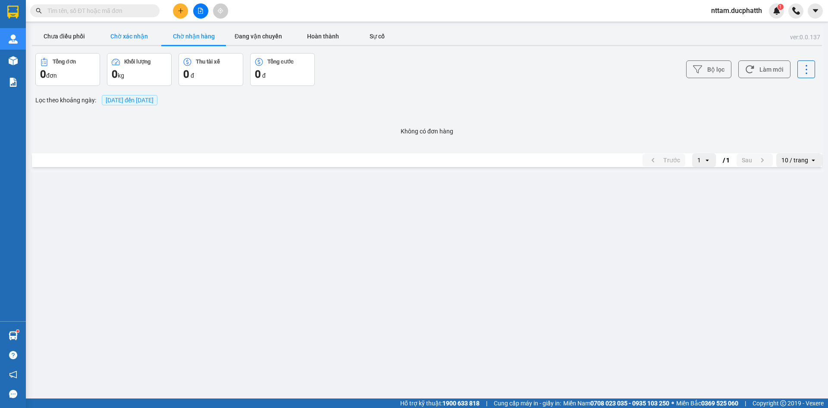
click at [107, 35] on button "Chờ xác nhận" at bounding box center [129, 36] width 65 height 17
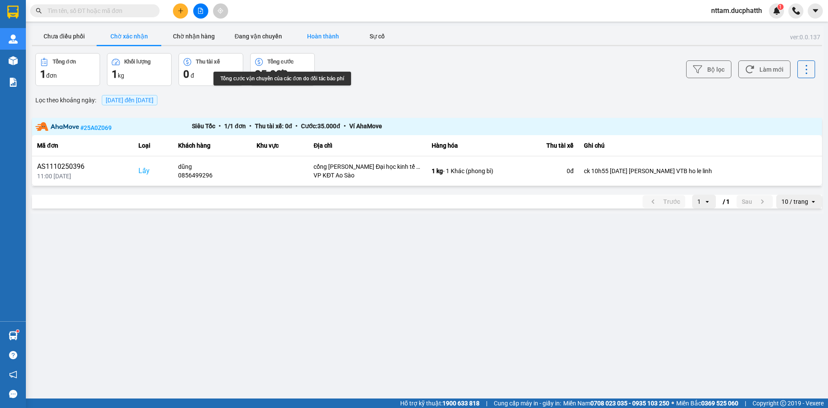
click at [311, 29] on button "Hoàn thành" at bounding box center [323, 36] width 65 height 17
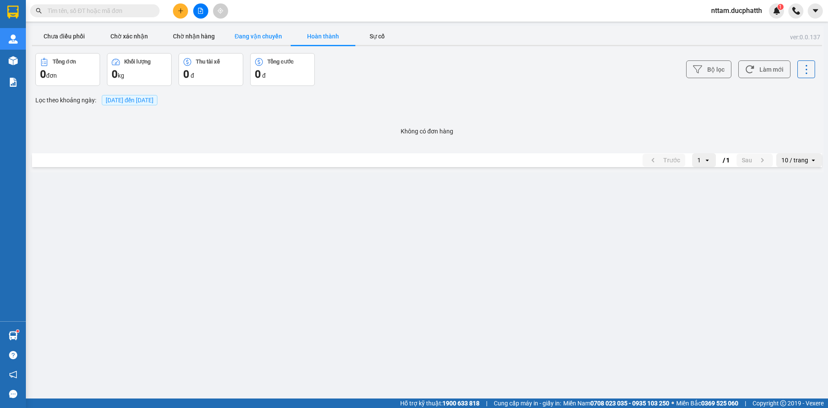
click at [249, 42] on button "Đang vận chuyển" at bounding box center [258, 36] width 65 height 17
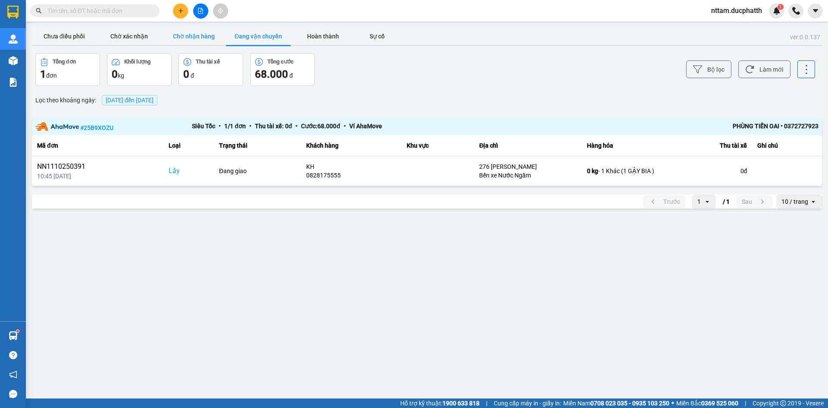
click at [198, 39] on button "Chờ nhận hàng" at bounding box center [193, 36] width 65 height 17
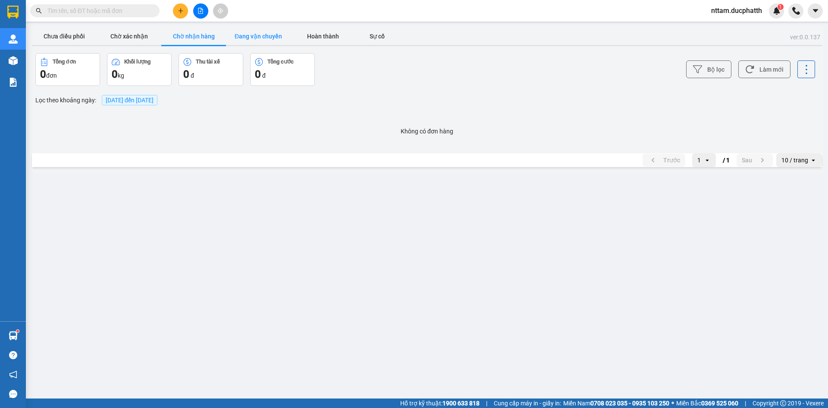
click at [273, 35] on button "Đang vận chuyển" at bounding box center [258, 36] width 65 height 17
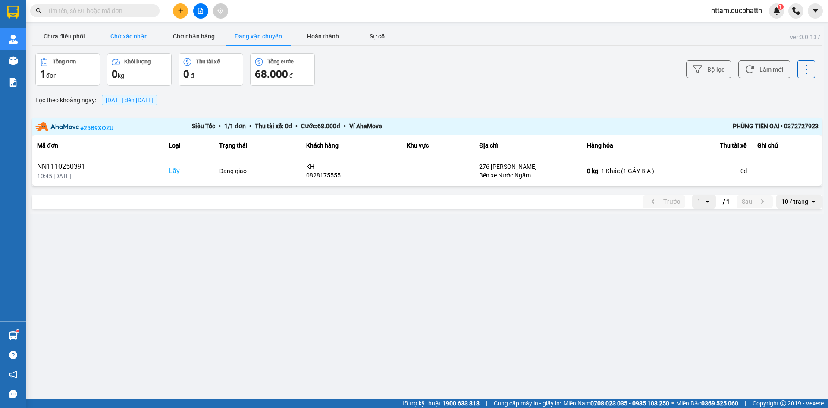
click at [138, 37] on button "Chờ xác nhận" at bounding box center [129, 36] width 65 height 17
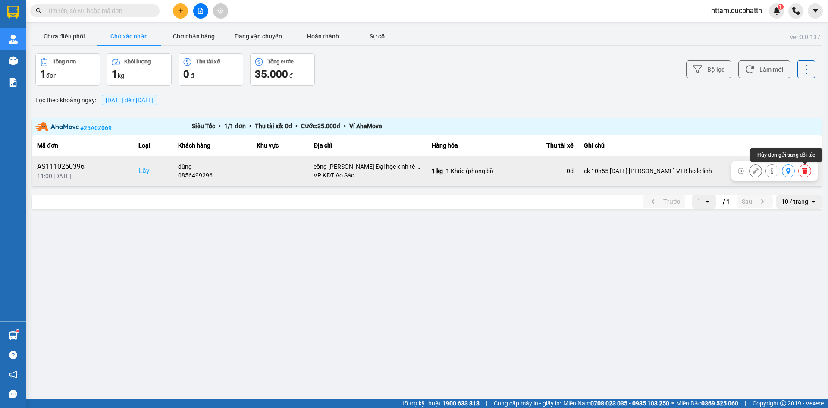
click at [805, 173] on icon at bounding box center [804, 171] width 5 height 6
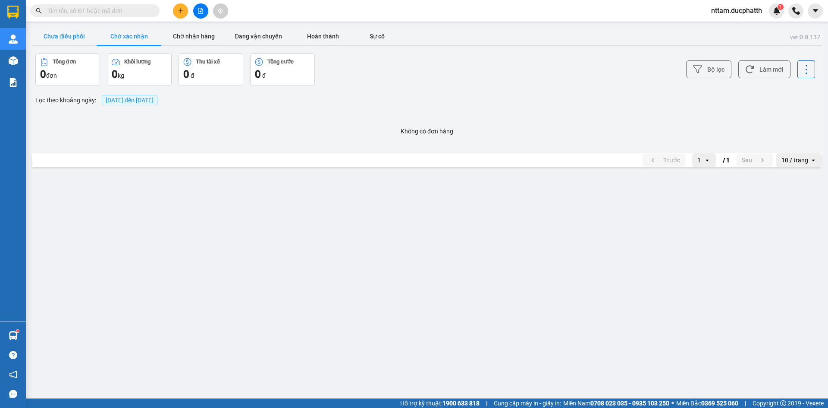
click at [50, 29] on button "Chưa điều phối" at bounding box center [64, 36] width 65 height 17
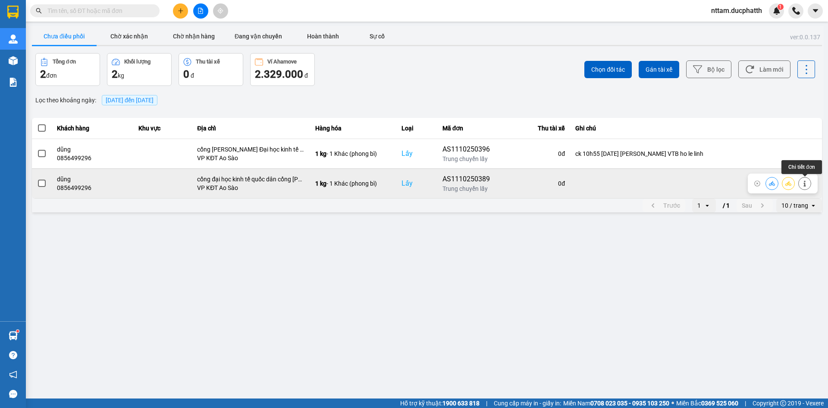
click at [803, 183] on icon at bounding box center [805, 183] width 6 height 6
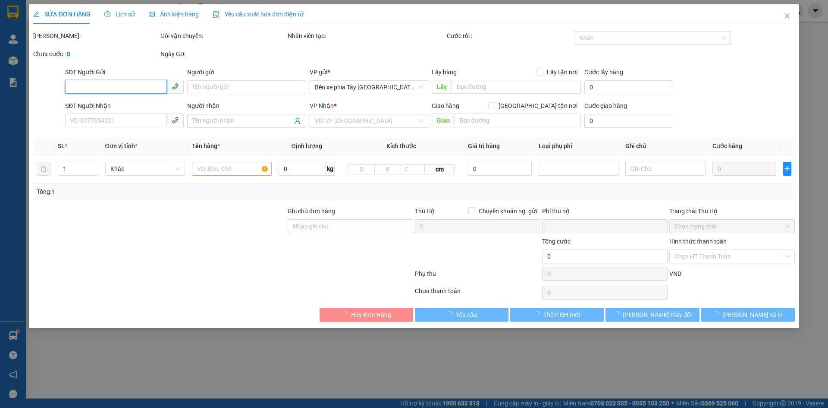
type input "0856499296"
type input "dũng"
checkbox input "true"
type input "cổng đại học kinh tế quốc dân cổng [PERSON_NAME]"
type input "0944006687"
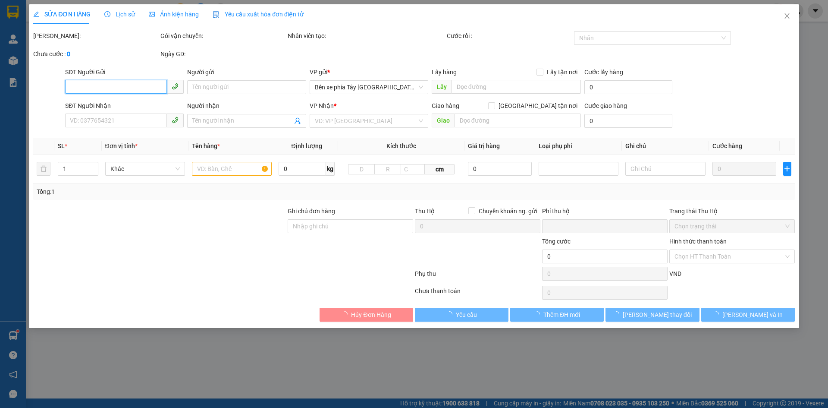
type input "chú duyên"
type input "0"
type input "65.000"
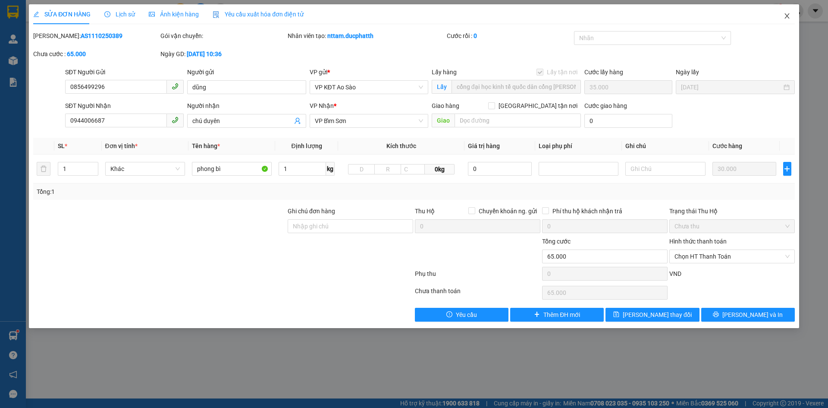
click at [785, 13] on icon "close" at bounding box center [787, 16] width 7 height 7
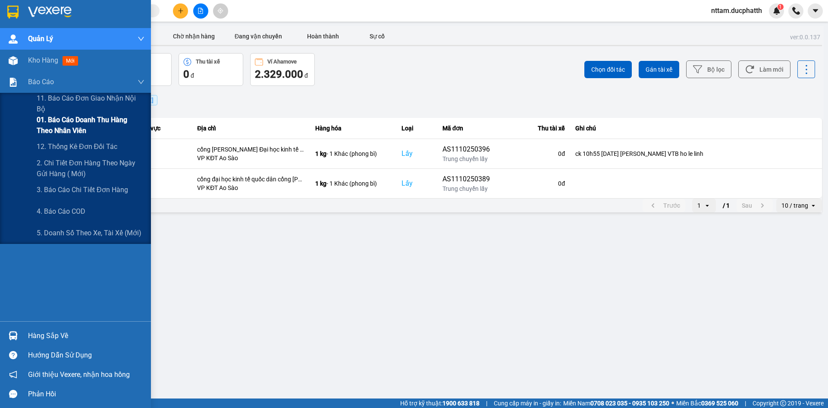
click at [83, 130] on span "01. Báo cáo doanh thu hàng theo nhân viên" at bounding box center [91, 125] width 108 height 22
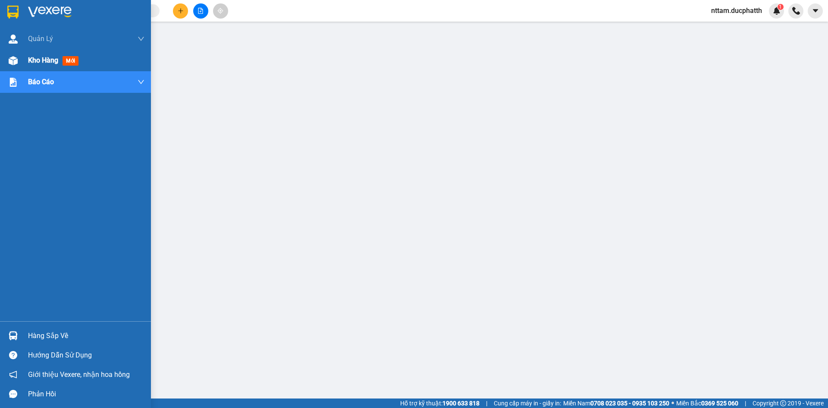
click at [79, 62] on span "mới" at bounding box center [71, 60] width 16 height 9
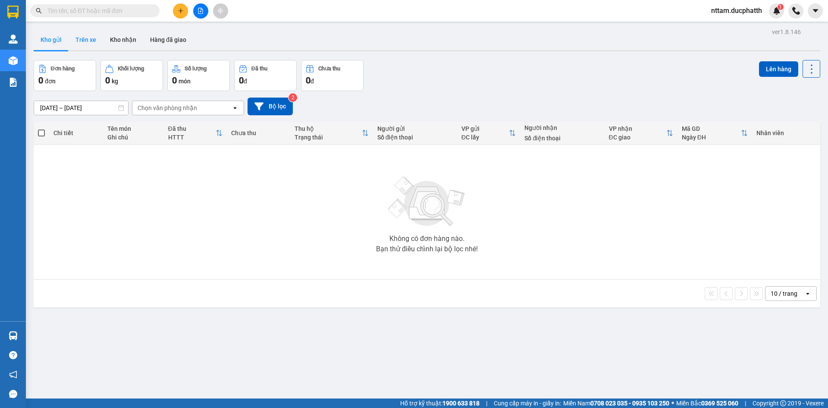
click at [91, 29] on button "Trên xe" at bounding box center [86, 39] width 35 height 21
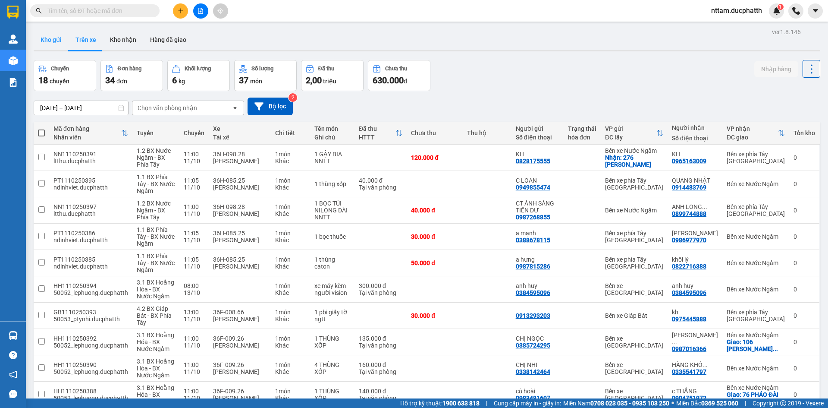
click at [60, 40] on button "Kho gửi" at bounding box center [51, 39] width 35 height 21
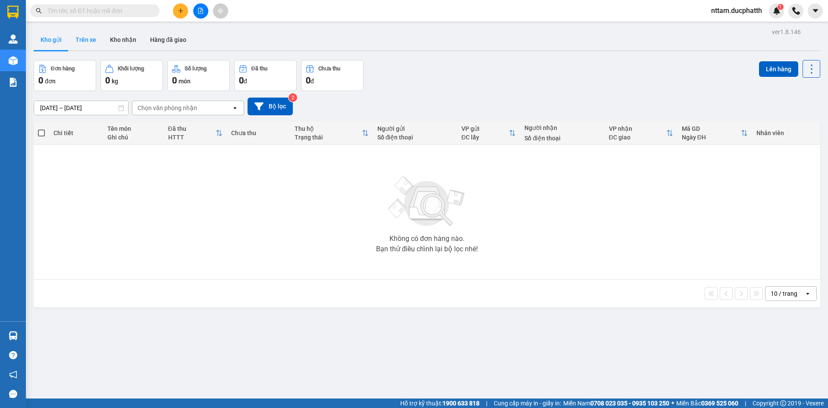
click at [76, 40] on button "Trên xe" at bounding box center [86, 39] width 35 height 21
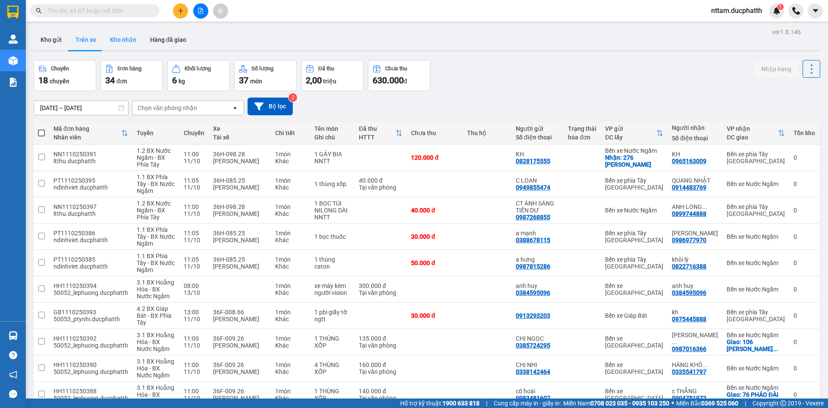
click at [121, 39] on button "Kho nhận" at bounding box center [123, 39] width 40 height 21
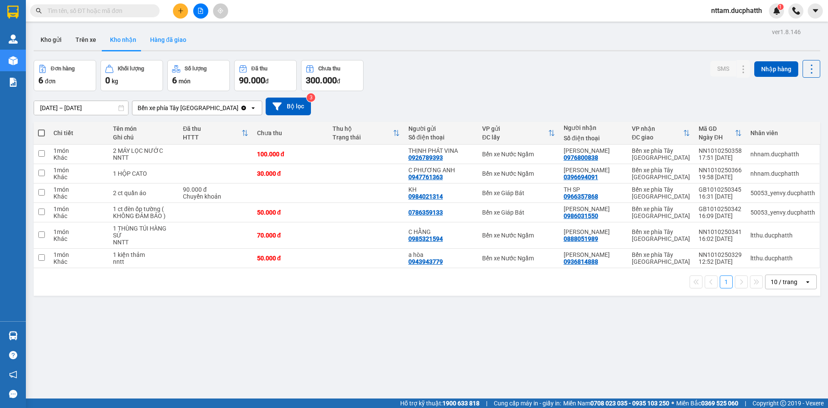
click at [169, 38] on button "Hàng đã giao" at bounding box center [168, 39] width 50 height 21
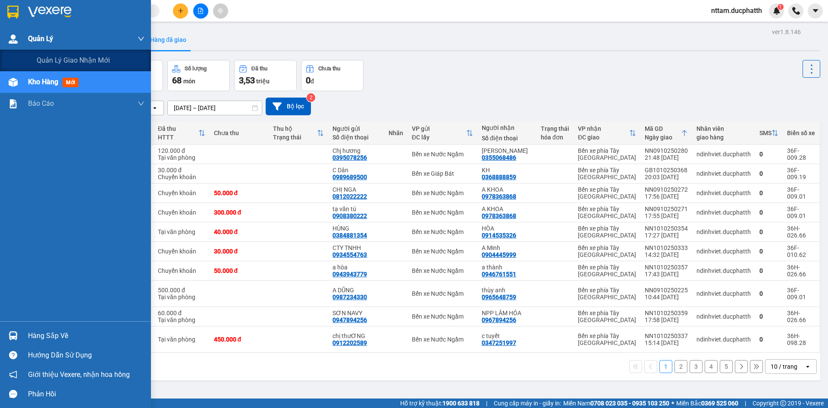
click at [14, 45] on div at bounding box center [13, 38] width 15 height 15
click at [32, 40] on span "Quản Lý" at bounding box center [40, 38] width 25 height 11
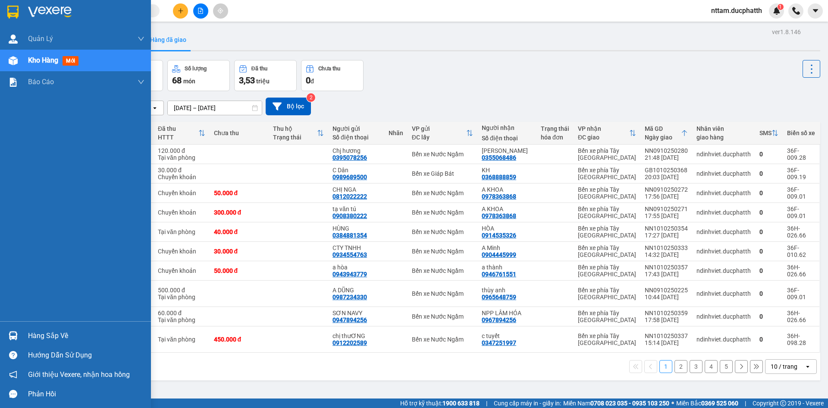
click at [91, 65] on div "Kho hàng mới" at bounding box center [86, 61] width 116 height 22
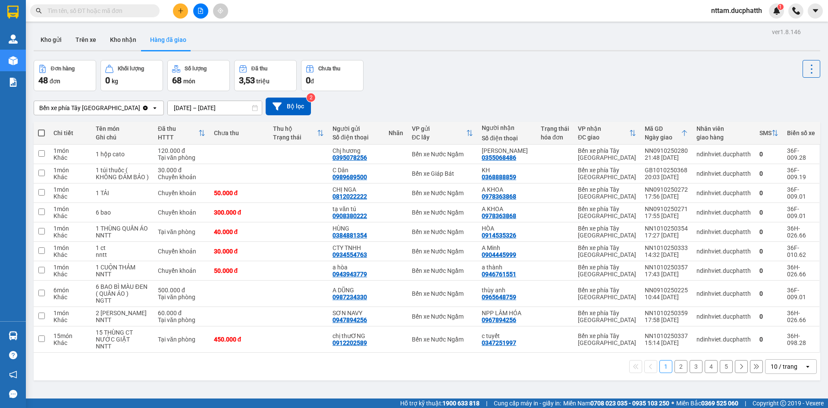
click at [357, 45] on div "Kho gửi Trên xe Kho nhận Hàng đã giao" at bounding box center [427, 40] width 787 height 23
click at [63, 43] on button "Kho gửi" at bounding box center [51, 39] width 35 height 21
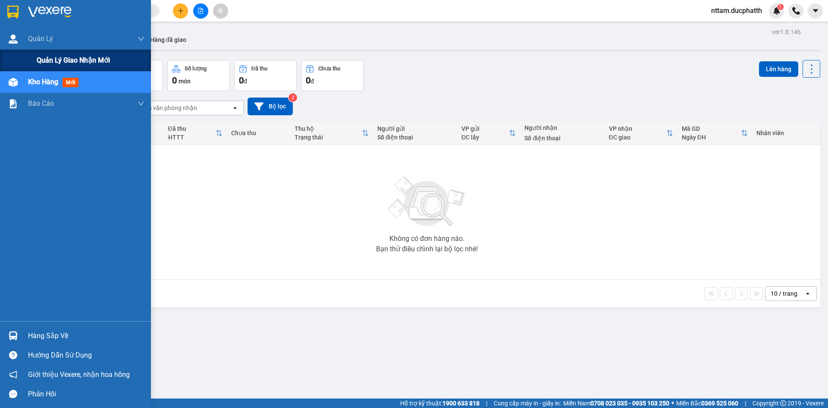
click at [37, 56] on span "Quản lý giao nhận mới" at bounding box center [73, 60] width 73 height 11
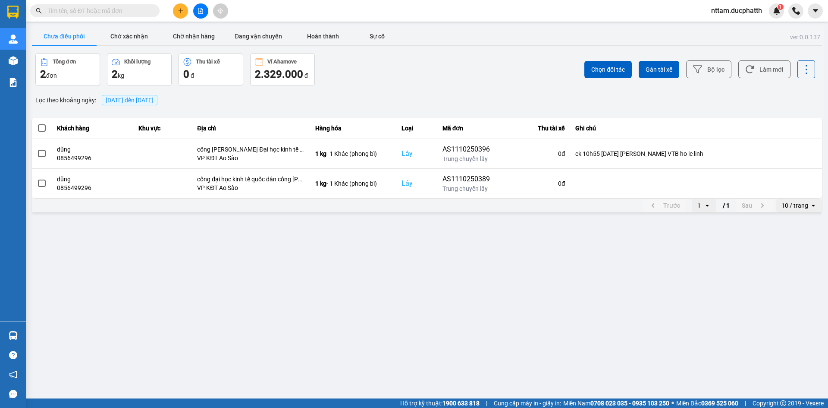
click at [421, 79] on div "Tổng đơn 2 đơn Khối lượng 2 kg Thu tài xế 0 đ Ví Ahamove 2.329.000 đ" at bounding box center [230, 69] width 390 height 33
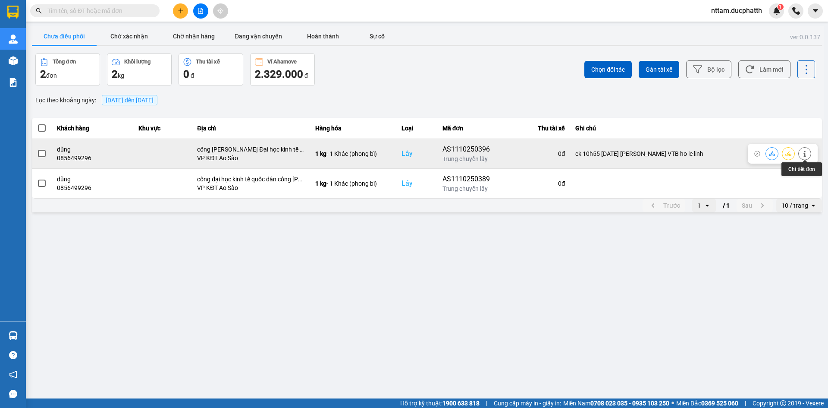
click at [807, 157] on button at bounding box center [805, 153] width 12 height 15
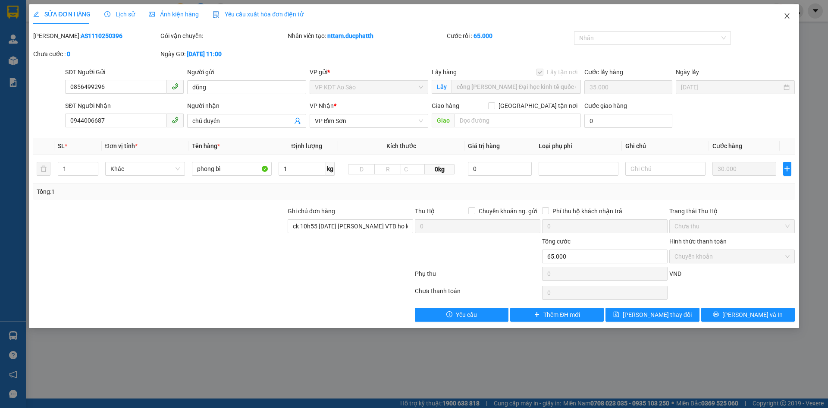
click at [784, 19] on icon "close" at bounding box center [787, 16] width 7 height 7
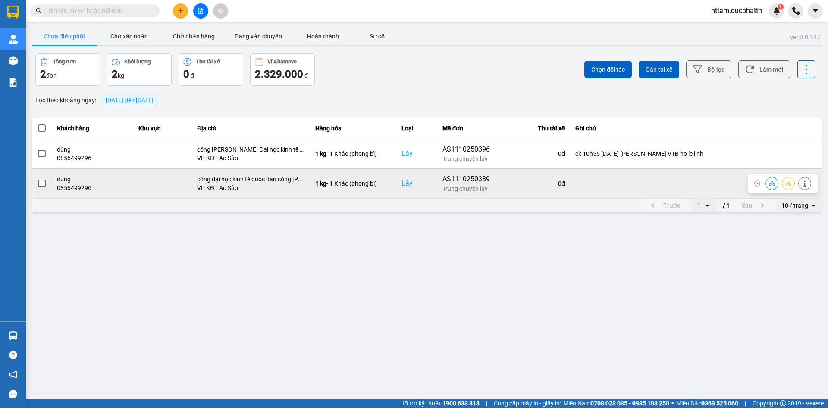
click at [661, 174] on td at bounding box center [696, 183] width 252 height 30
click at [325, 193] on td "1 kg - 1 Khác (phong bì)" at bounding box center [353, 183] width 86 height 30
click at [351, 188] on td "1 kg - 1 Khác (phong bì)" at bounding box center [353, 183] width 86 height 30
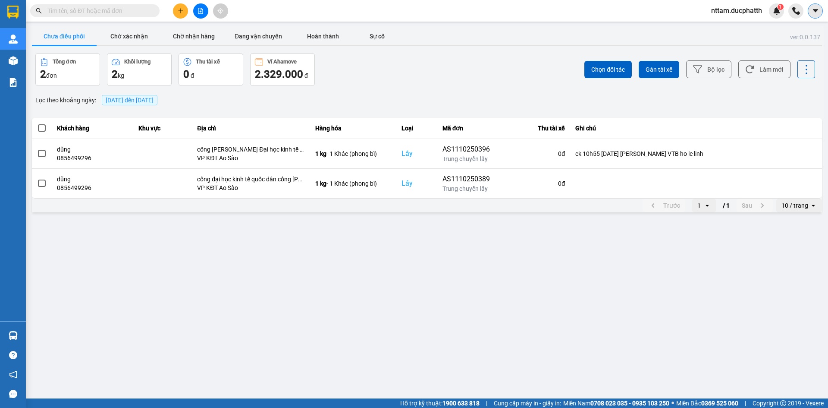
click at [813, 9] on icon "caret-down" at bounding box center [815, 10] width 5 height 3
click at [814, 15] on button at bounding box center [815, 10] width 15 height 15
click at [719, 45] on div at bounding box center [427, 45] width 790 height 1
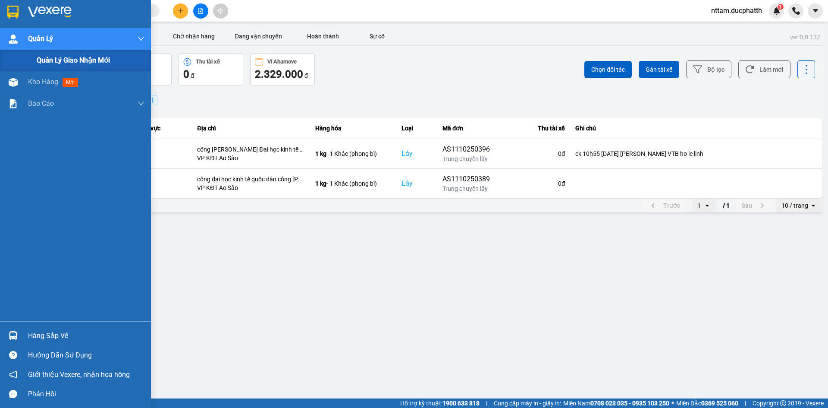
click at [43, 71] on div "Quản lý giao nhận mới" at bounding box center [91, 61] width 108 height 22
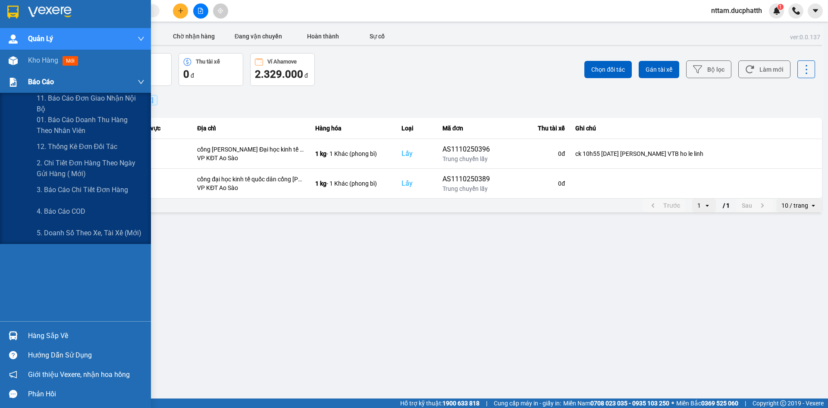
click at [43, 80] on span "Báo cáo" at bounding box center [41, 81] width 26 height 11
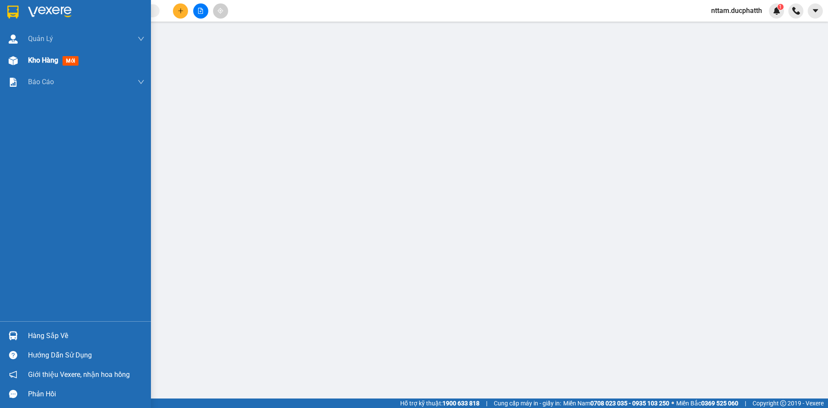
click at [56, 61] on span "Kho hàng" at bounding box center [43, 60] width 30 height 8
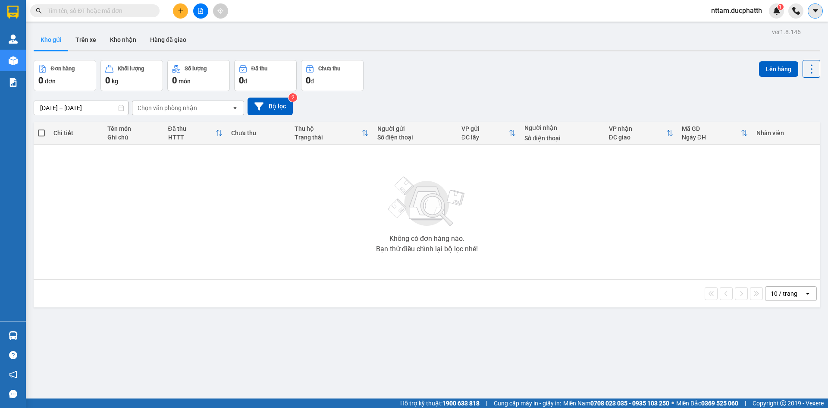
click at [810, 11] on button at bounding box center [815, 10] width 15 height 15
click at [729, 53] on div "ver 1.8.146 Kho gửi Trên xe Kho nhận Hàng đã giao Đơn hàng 0 đơn Khối lượng 0 k…" at bounding box center [427, 230] width 794 height 408
click at [780, 9] on span "1" at bounding box center [780, 7] width 3 height 6
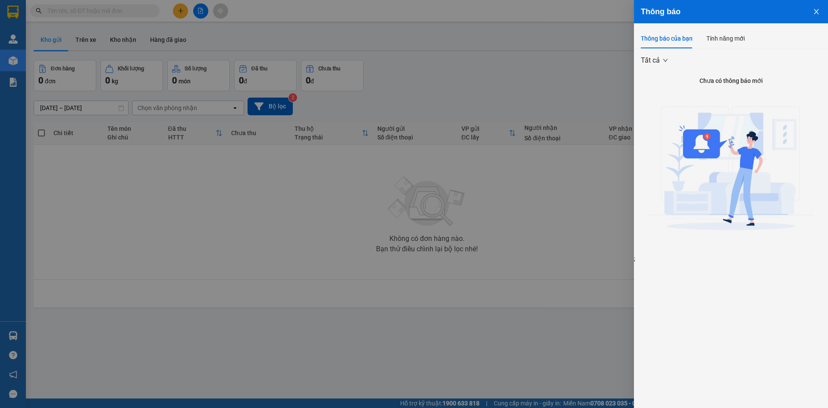
click at [814, 11] on icon "close" at bounding box center [816, 11] width 7 height 7
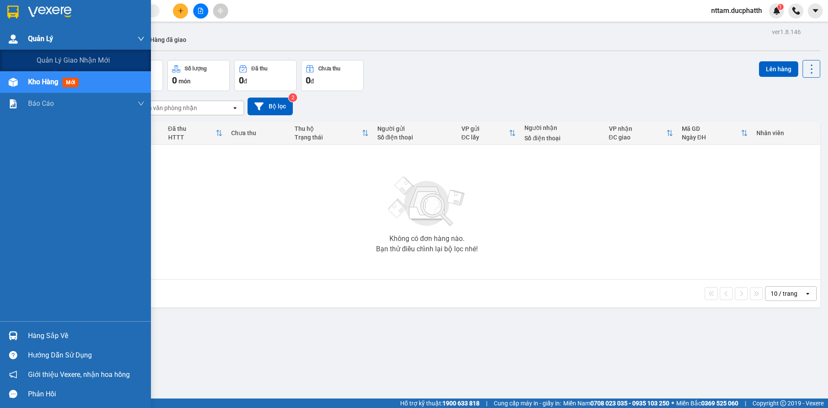
click at [74, 34] on div "Quản Lý" at bounding box center [86, 39] width 116 height 22
click at [74, 37] on div "Quản Lý" at bounding box center [86, 39] width 116 height 22
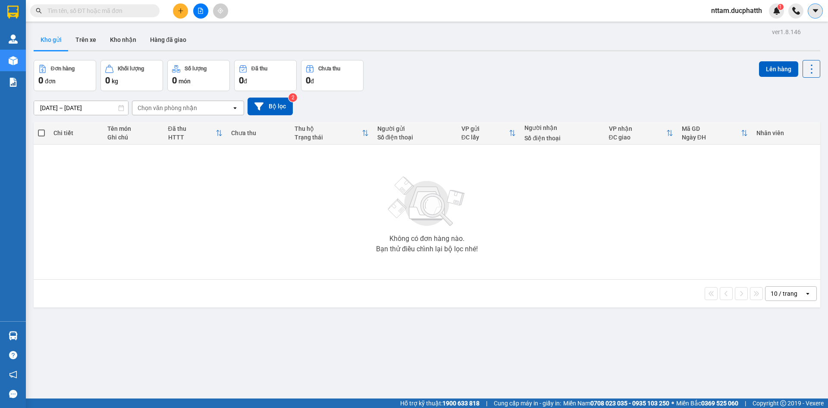
click at [812, 12] on icon "caret-down" at bounding box center [816, 11] width 8 height 8
click at [815, 9] on icon "caret-down" at bounding box center [815, 10] width 5 height 3
click at [703, 122] on th "Mã GD Ngày ĐH" at bounding box center [715, 133] width 75 height 23
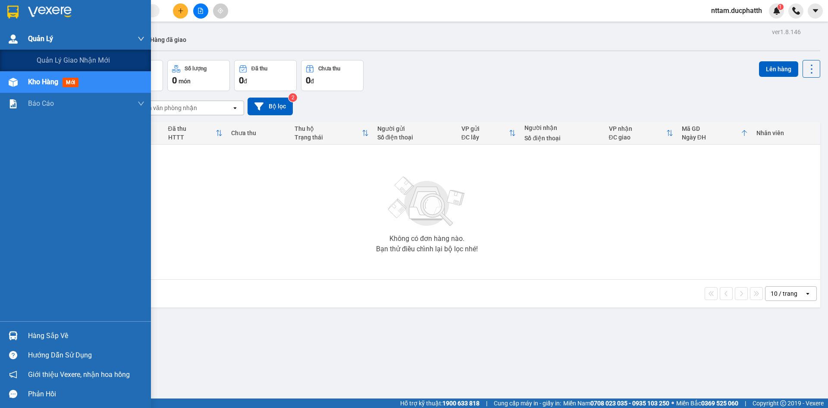
click at [25, 35] on div "Quản Lý" at bounding box center [75, 39] width 151 height 22
click at [47, 41] on span "Quản Lý" at bounding box center [40, 38] width 25 height 11
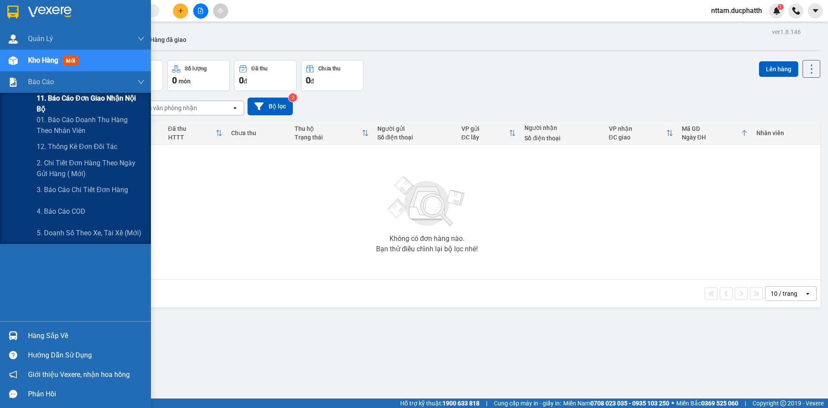
click at [92, 99] on span "11. Báo cáo đơn giao nhận nội bộ" at bounding box center [91, 104] width 108 height 22
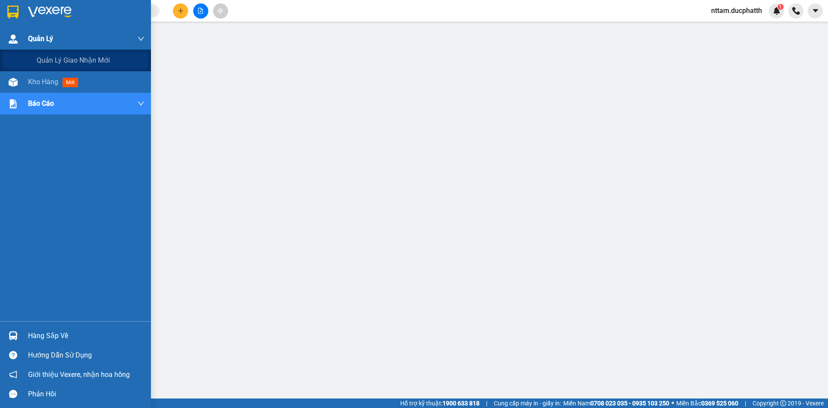
click at [118, 40] on div "Quản Lý" at bounding box center [86, 39] width 116 height 22
click at [32, 37] on span "Quản Lý" at bounding box center [40, 38] width 25 height 11
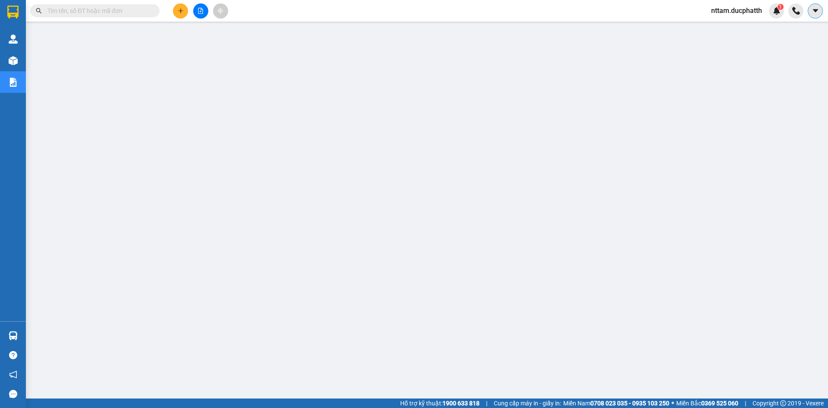
click at [817, 13] on icon "caret-down" at bounding box center [816, 11] width 8 height 8
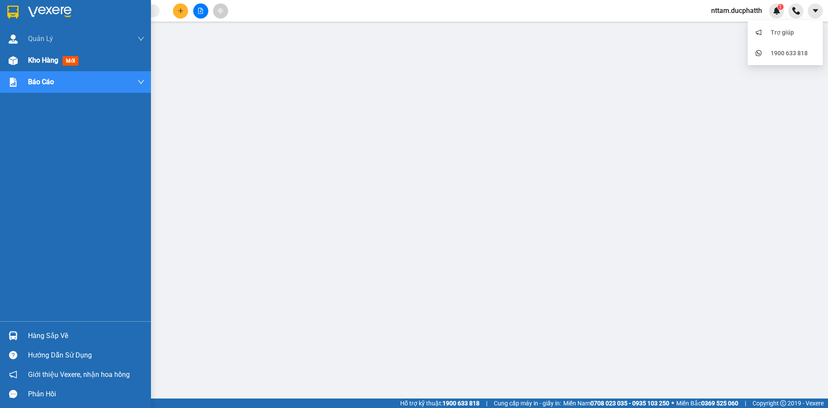
click at [15, 66] on div at bounding box center [13, 60] width 15 height 15
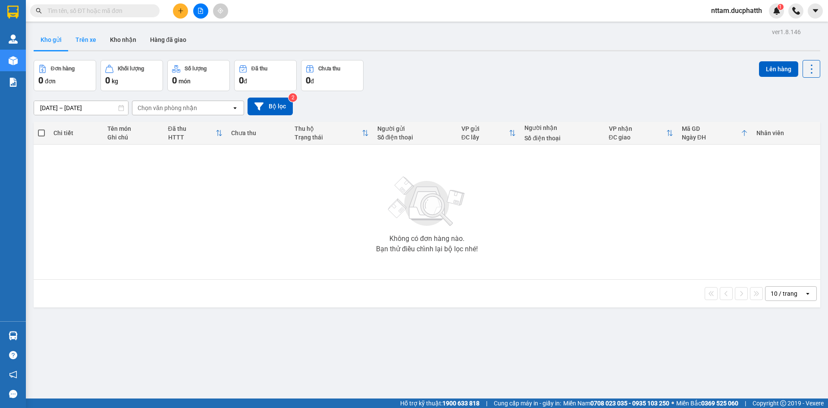
click at [94, 38] on button "Trên xe" at bounding box center [86, 39] width 35 height 21
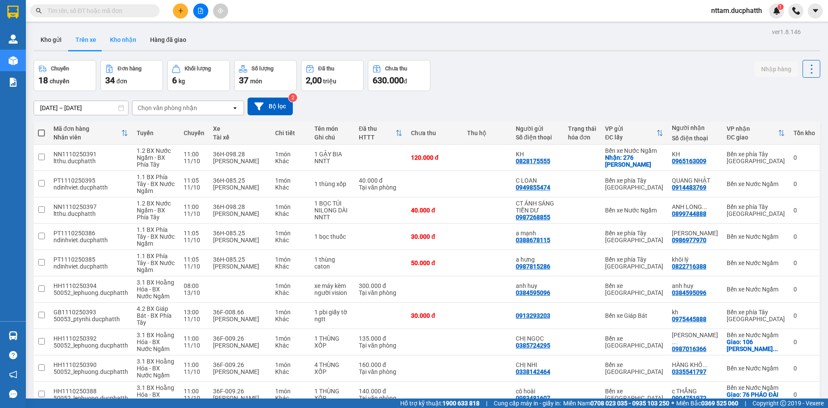
click at [126, 41] on button "Kho nhận" at bounding box center [123, 39] width 40 height 21
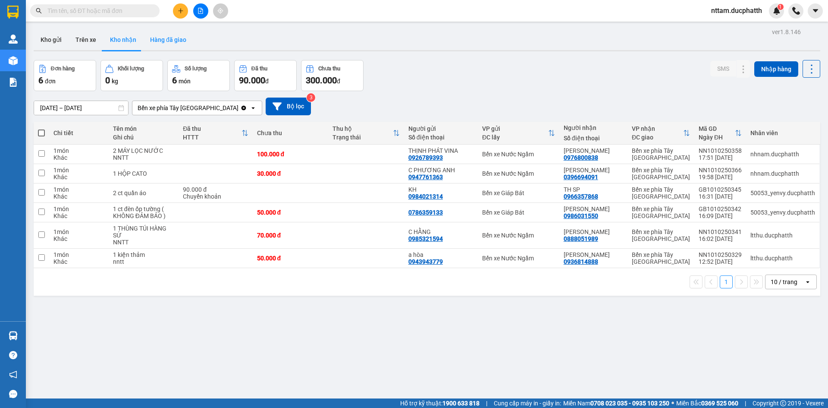
click at [160, 41] on button "Hàng đã giao" at bounding box center [168, 39] width 50 height 21
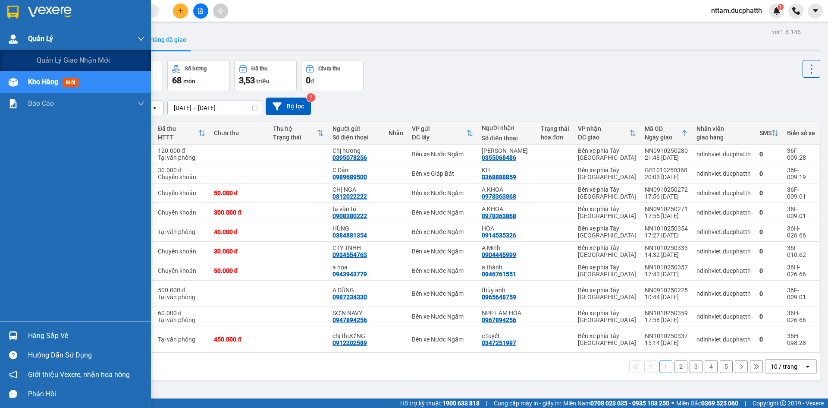
click at [16, 44] on div at bounding box center [13, 38] width 15 height 15
click at [31, 41] on span "Quản Lý" at bounding box center [40, 38] width 25 height 11
click at [56, 59] on span "Quản lý giao nhận mới" at bounding box center [73, 60] width 73 height 11
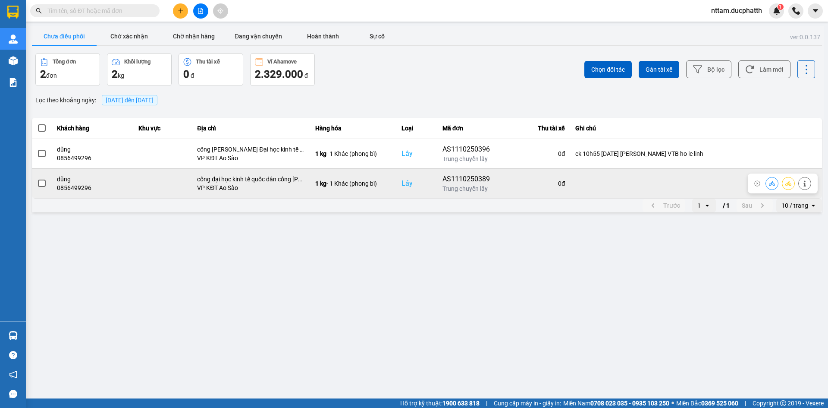
drag, startPoint x: 600, startPoint y: 179, endPoint x: 580, endPoint y: 182, distance: 20.1
drag, startPoint x: 580, startPoint y: 182, endPoint x: 458, endPoint y: 181, distance: 122.1
click at [458, 181] on div "AS1110250389" at bounding box center [470, 179] width 54 height 10
drag, startPoint x: 458, startPoint y: 181, endPoint x: 42, endPoint y: 185, distance: 415.9
click at [42, 185] on span at bounding box center [42, 183] width 8 height 8
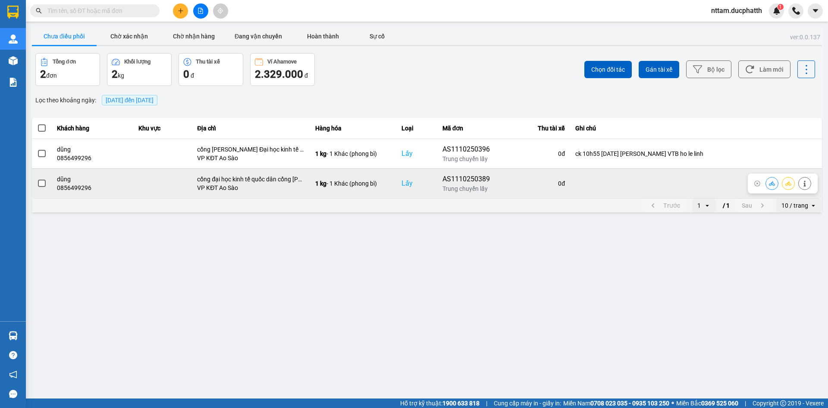
click at [37, 179] on input "checkbox" at bounding box center [37, 179] width 0 height 0
drag, startPoint x: 211, startPoint y: 195, endPoint x: 759, endPoint y: 183, distance: 548.0
click at [759, 183] on icon at bounding box center [758, 183] width 6 height 6
click at [741, 187] on td at bounding box center [696, 183] width 252 height 30
click at [806, 185] on icon at bounding box center [805, 183] width 6 height 6
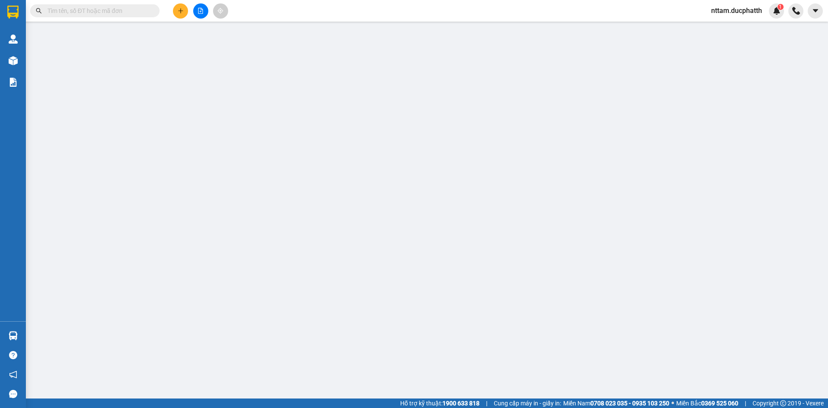
type input "0856499296"
type input "dũng"
checkbox input "true"
type input "cổng đại học kinh tế quốc dân cổng [PERSON_NAME]"
type input "0944006687"
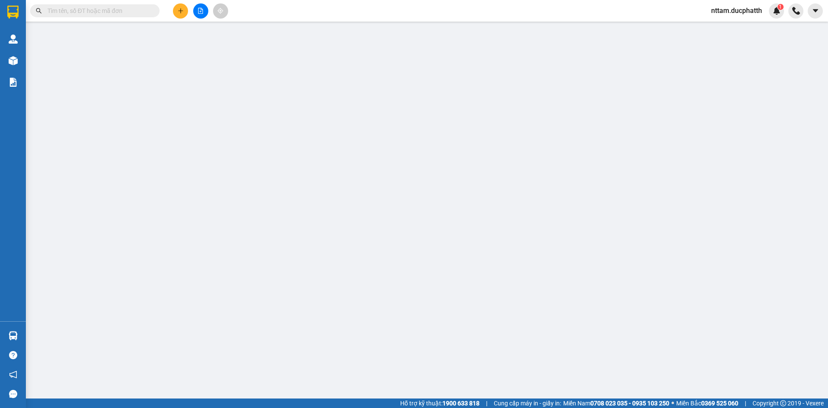
type input "chú duyên"
type input "0"
type input "65.000"
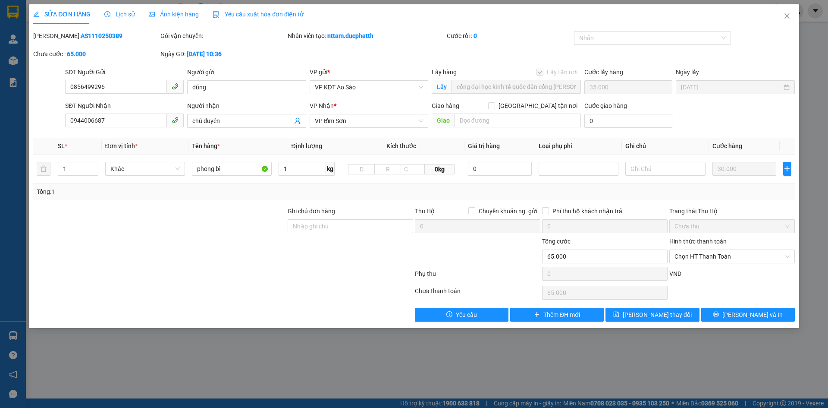
click at [116, 14] on span "Lịch sử" at bounding box center [119, 14] width 31 height 7
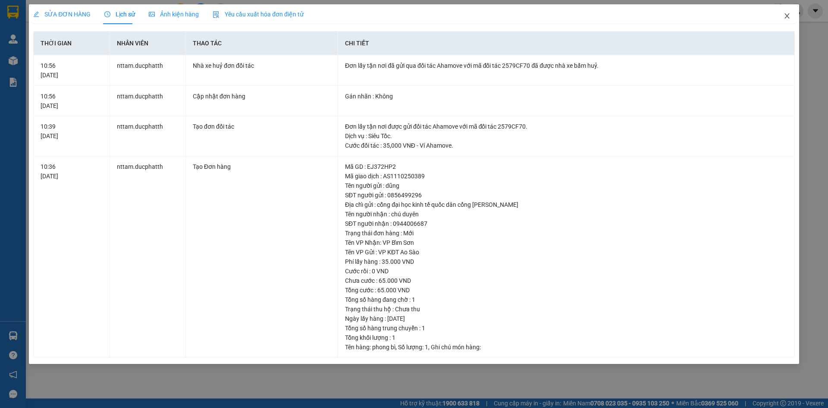
click at [790, 14] on icon "close" at bounding box center [787, 16] width 7 height 7
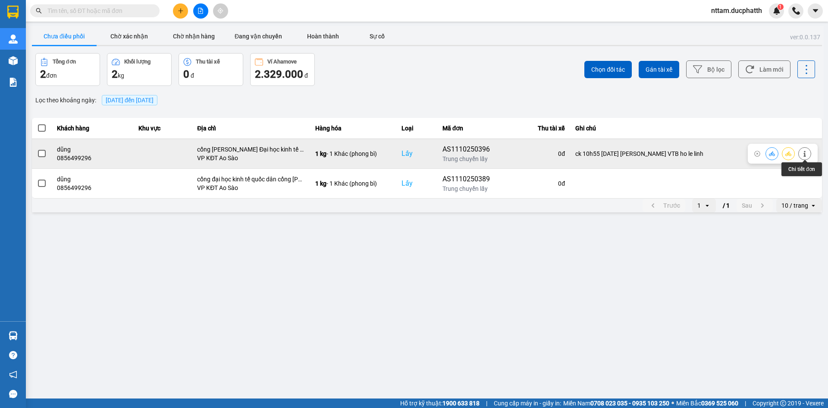
click at [808, 155] on button at bounding box center [805, 153] width 12 height 15
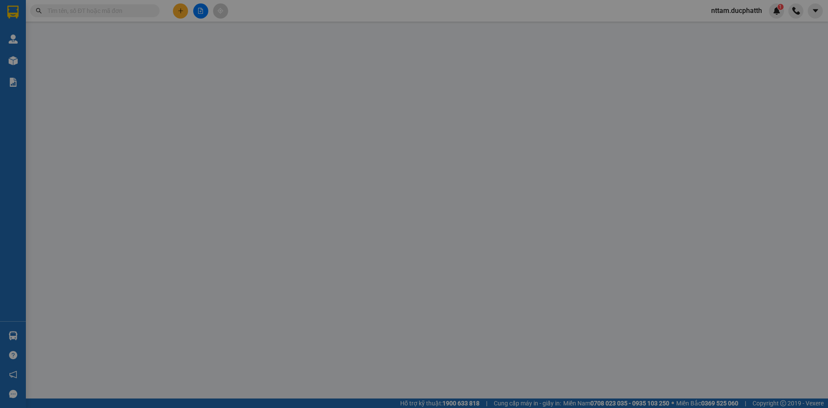
type input "0856499296"
type input "dũng"
checkbox input "true"
type input "cổng [PERSON_NAME] Đại học kinh tế quốc dân"
type input "35.000"
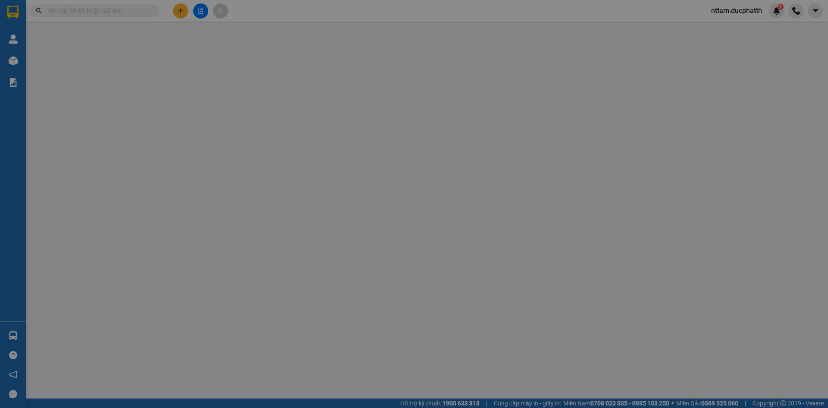
type input "0944006687"
type input "chú duyên"
type input "ck 10h55 [DATE] [PERSON_NAME] VTB ho le linh"
type input "0"
type input "65.000"
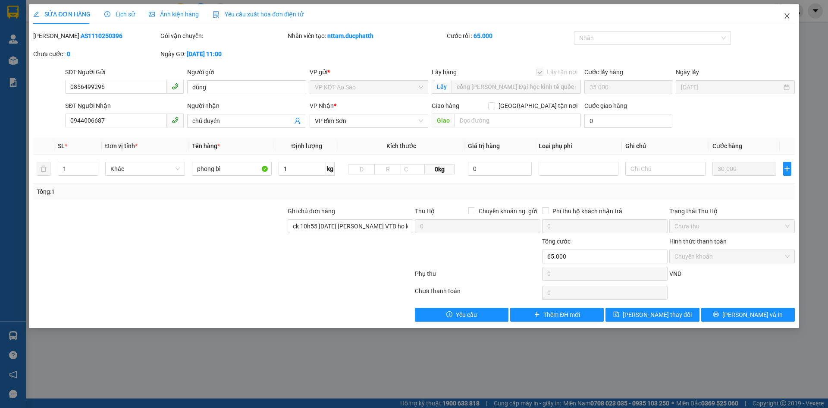
click at [788, 19] on icon "close" at bounding box center [787, 16] width 7 height 7
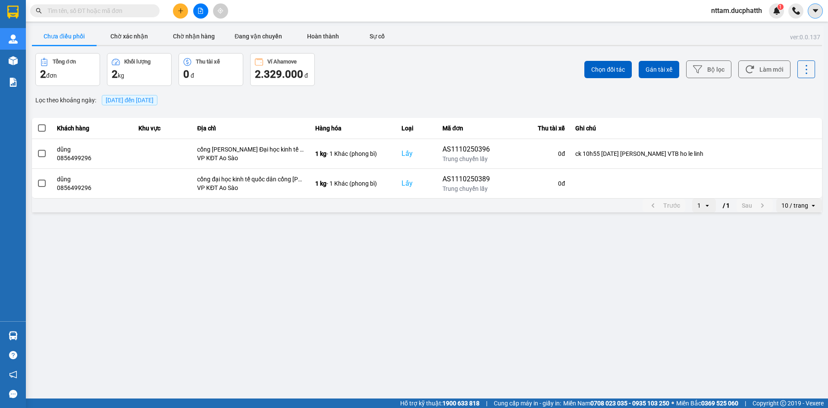
click at [814, 14] on icon "caret-down" at bounding box center [816, 11] width 8 height 8
click at [772, 13] on div "1" at bounding box center [776, 10] width 15 height 15
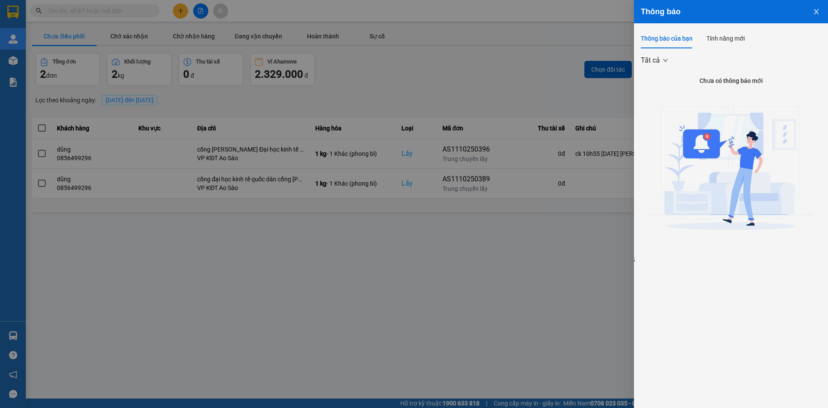
click at [811, 12] on button "Close" at bounding box center [816, 11] width 23 height 22
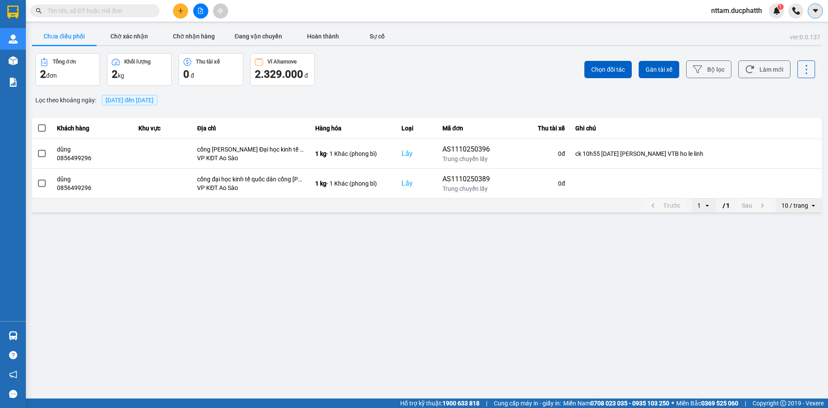
click at [818, 12] on icon "caret-down" at bounding box center [816, 11] width 8 height 8
click at [69, 39] on button "Chưa điều phối" at bounding box center [64, 36] width 65 height 17
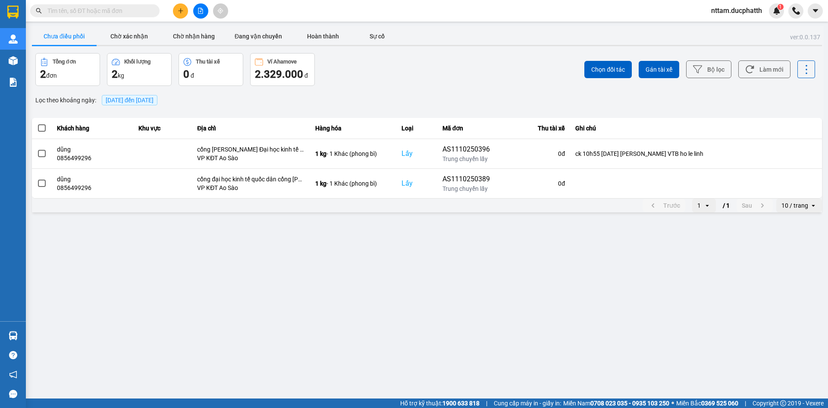
click at [497, 93] on div "Lọc theo khoảng ngày : [DATE] đến [DATE]" at bounding box center [427, 100] width 790 height 15
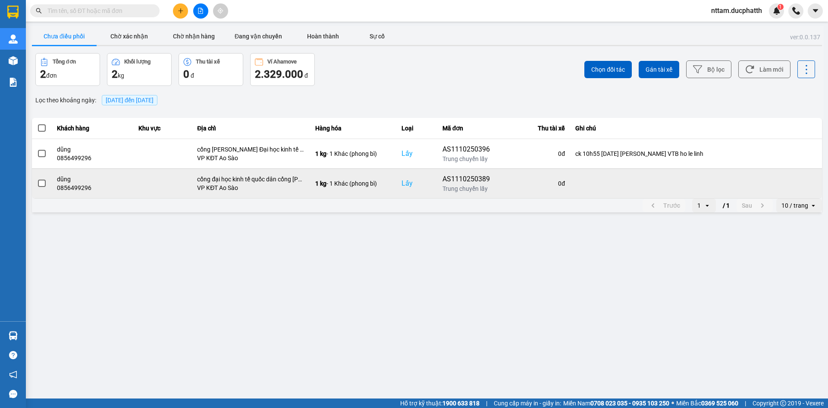
click at [586, 179] on td at bounding box center [696, 183] width 252 height 30
drag, startPoint x: 586, startPoint y: 179, endPoint x: 577, endPoint y: 179, distance: 9.5
click at [577, 179] on td at bounding box center [696, 183] width 252 height 30
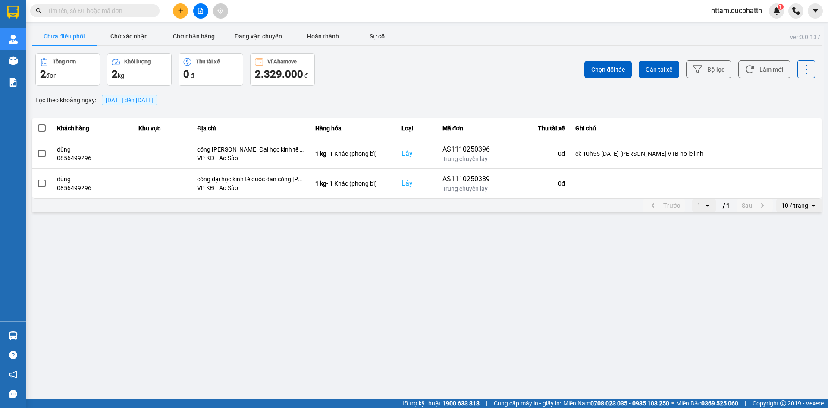
click at [49, 34] on button "Chưa điều phối" at bounding box center [64, 36] width 65 height 17
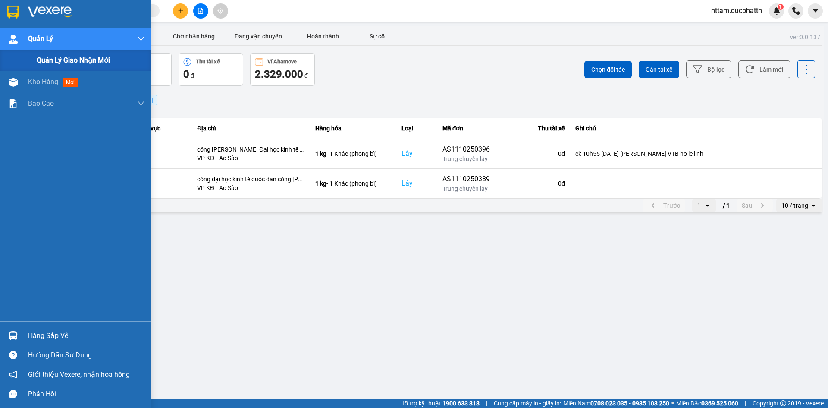
click at [60, 39] on div "Quản Lý" at bounding box center [86, 39] width 116 height 22
click at [68, 38] on div "Quản Lý" at bounding box center [86, 39] width 116 height 22
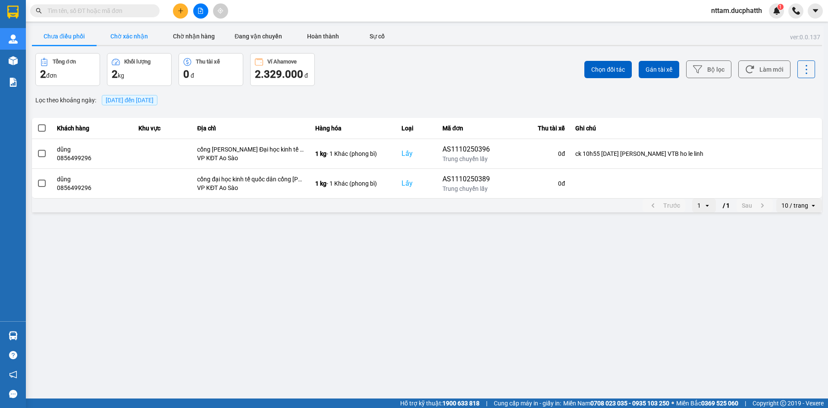
click at [142, 30] on button "Chờ xác nhận" at bounding box center [129, 36] width 65 height 17
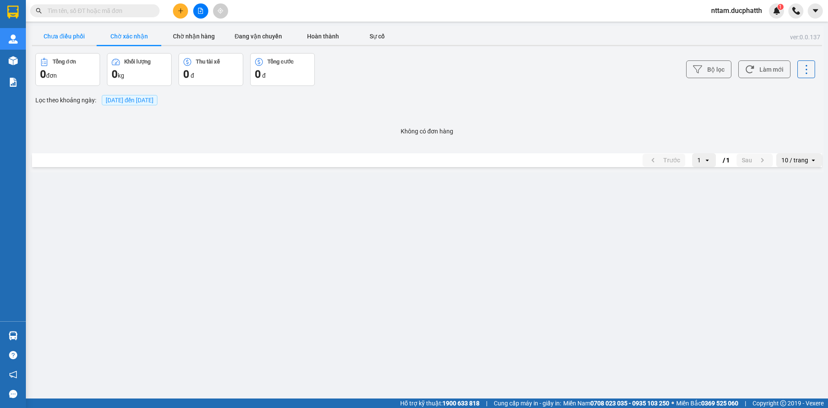
click at [59, 36] on button "Chưa điều phối" at bounding box center [64, 36] width 65 height 17
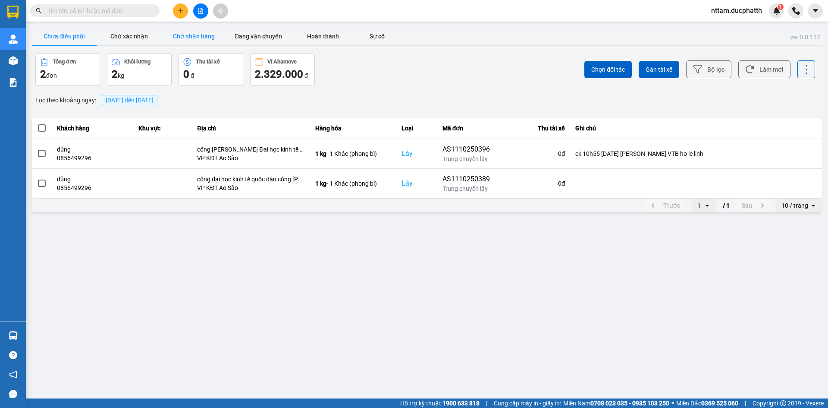
click at [167, 36] on button "Chờ nhận hàng" at bounding box center [193, 36] width 65 height 17
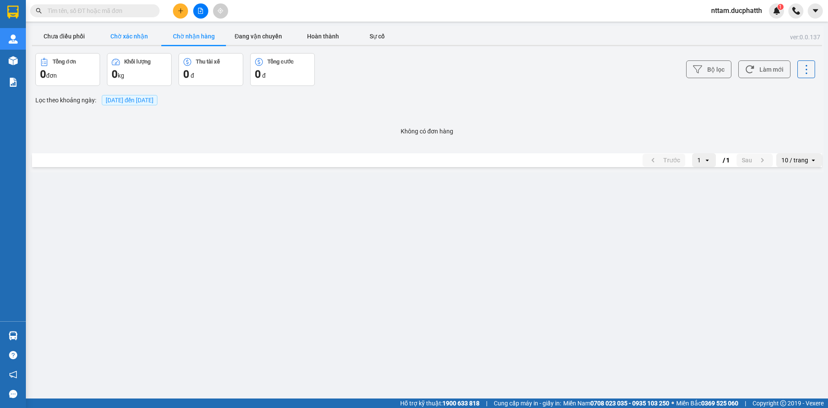
click at [129, 38] on button "Chờ xác nhận" at bounding box center [129, 36] width 65 height 17
click at [187, 38] on button "Chờ nhận hàng" at bounding box center [193, 36] width 65 height 17
click at [275, 38] on button "Đang vận chuyển" at bounding box center [258, 36] width 65 height 17
click at [328, 38] on button "Hoàn thành" at bounding box center [323, 36] width 65 height 17
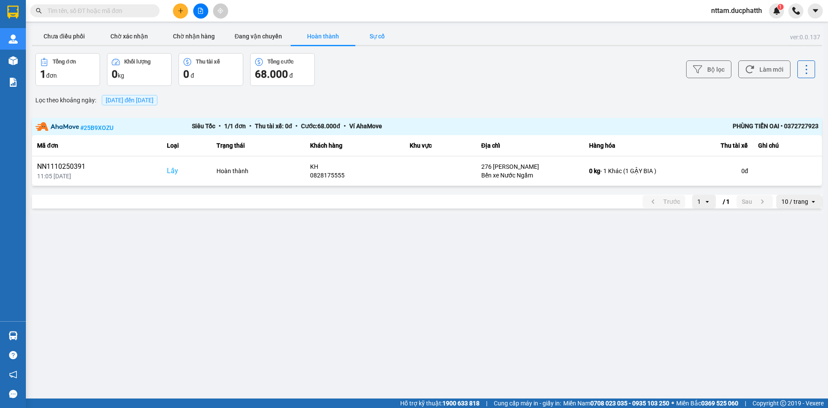
click at [384, 38] on button "Sự cố" at bounding box center [376, 36] width 43 height 17
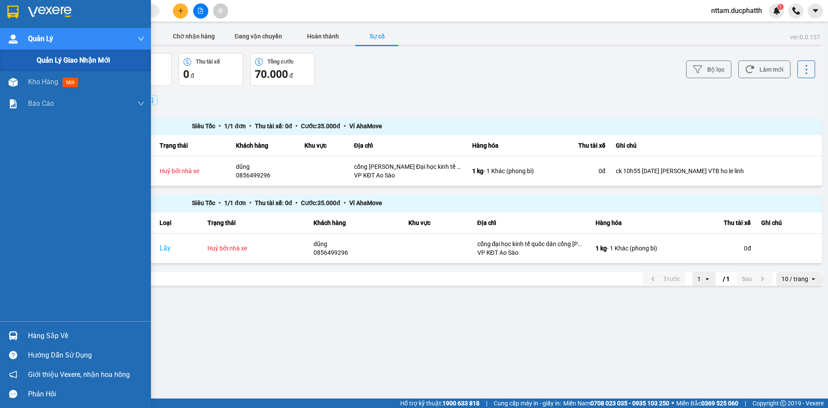
click at [46, 42] on span "Quản Lý" at bounding box center [40, 38] width 25 height 11
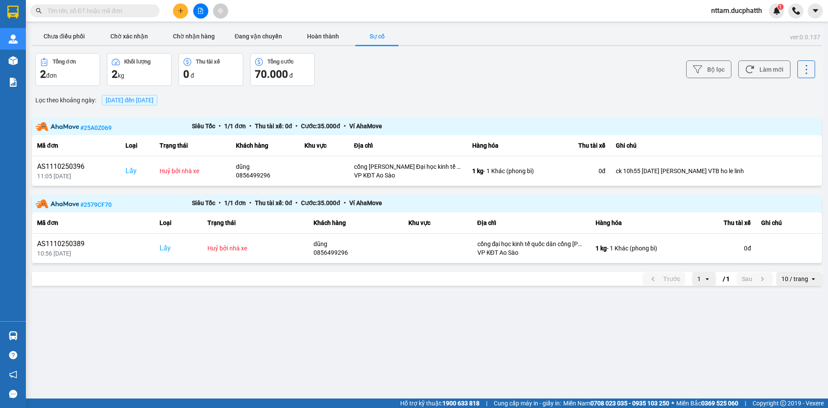
click at [500, 104] on div "Lọc theo khoảng ngày : [DATE] đến [DATE]" at bounding box center [427, 100] width 790 height 15
click at [329, 34] on button "Hoàn thành" at bounding box center [323, 36] width 65 height 17
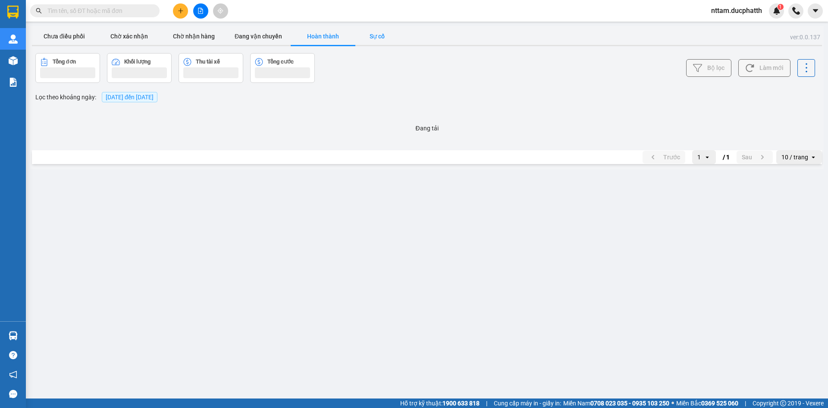
click at [379, 36] on button "Sự cố" at bounding box center [376, 36] width 43 height 17
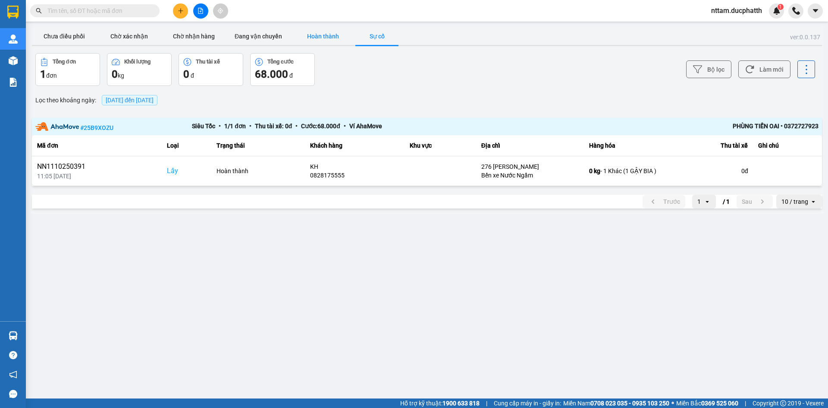
click at [312, 39] on button "Hoàn thành" at bounding box center [323, 36] width 65 height 17
click at [219, 38] on button "Chờ nhận hàng" at bounding box center [193, 36] width 65 height 17
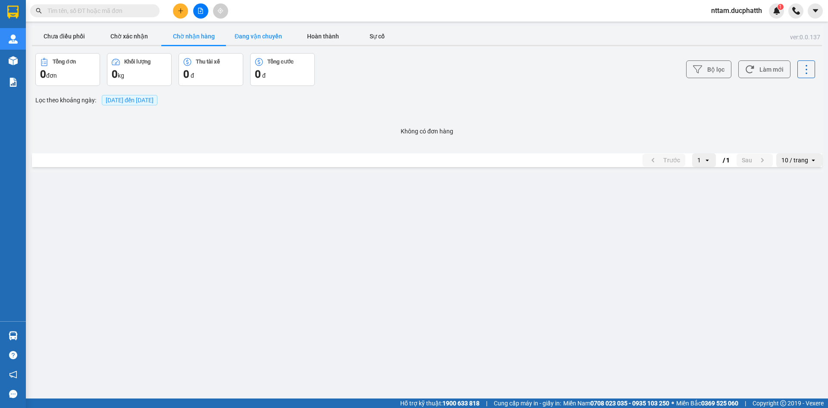
click at [244, 38] on button "Đang vận chuyển" at bounding box center [258, 36] width 65 height 17
click at [124, 31] on button "Chờ xác nhận" at bounding box center [129, 36] width 65 height 17
click at [65, 36] on button "Chưa điều phối" at bounding box center [64, 36] width 65 height 17
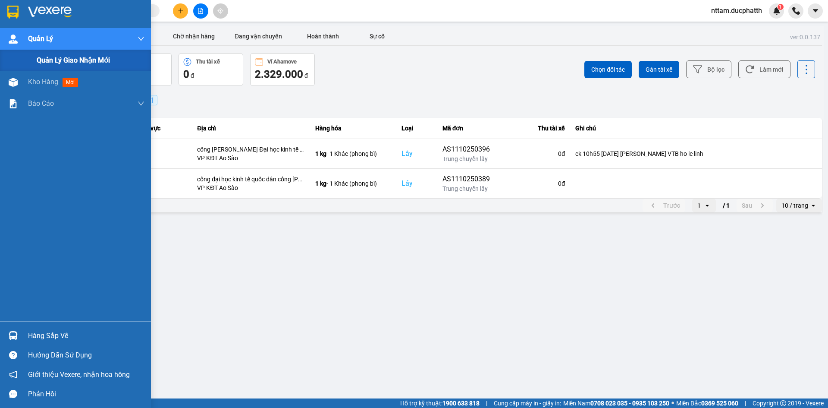
click at [39, 46] on div "Quản Lý" at bounding box center [86, 39] width 116 height 22
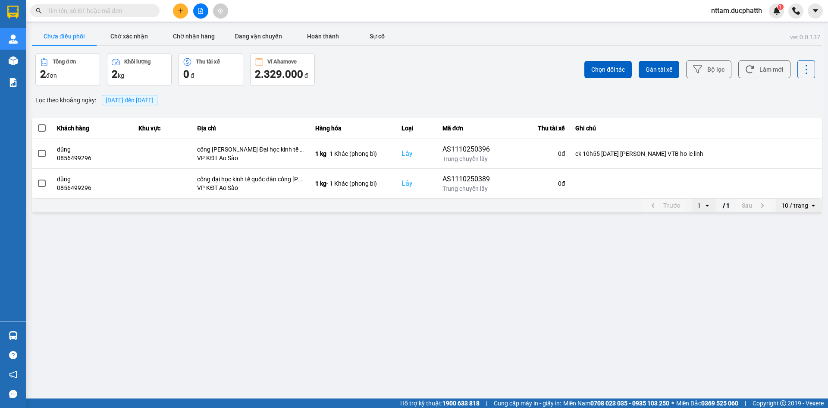
click at [433, 91] on div "ver: 0.0.137 Chưa điều phối Chờ xác nhận Chờ nhận hàng Đang vận chuyển Hoàn thà…" at bounding box center [427, 120] width 794 height 188
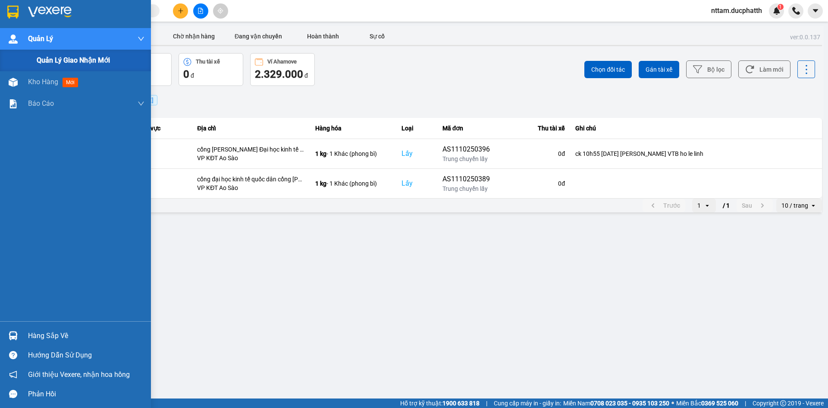
click at [34, 45] on div "Quản Lý" at bounding box center [86, 39] width 116 height 22
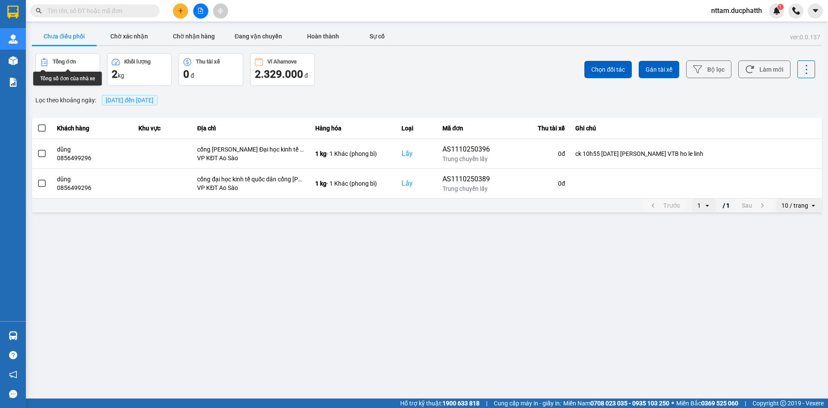
click at [62, 78] on div "ver: 0.0.137 Chưa điều phối Chờ xác nhận Chờ nhận hàng Đang vận chuyển Hoàn thà…" at bounding box center [427, 120] width 794 height 188
click at [116, 70] on span "2" at bounding box center [115, 74] width 6 height 12
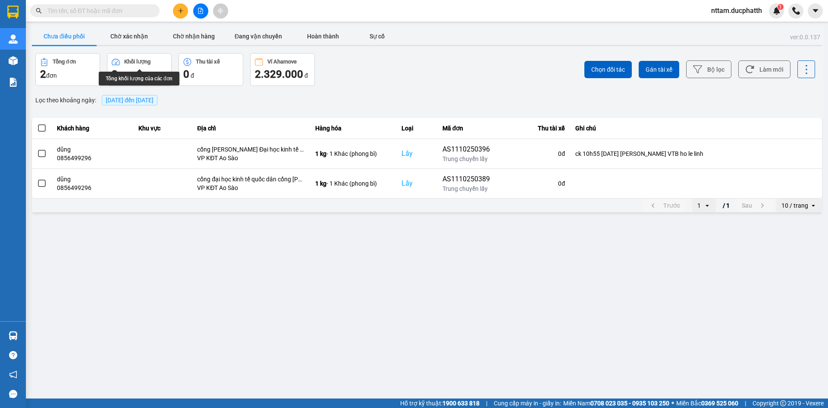
click at [136, 69] on div "2 kg" at bounding box center [139, 74] width 55 height 14
click at [226, 69] on div "0 đ" at bounding box center [210, 74] width 55 height 14
click at [76, 41] on button "Chưa điều phối" at bounding box center [64, 36] width 65 height 17
click at [120, 38] on button "Chờ xác nhận" at bounding box center [129, 36] width 65 height 17
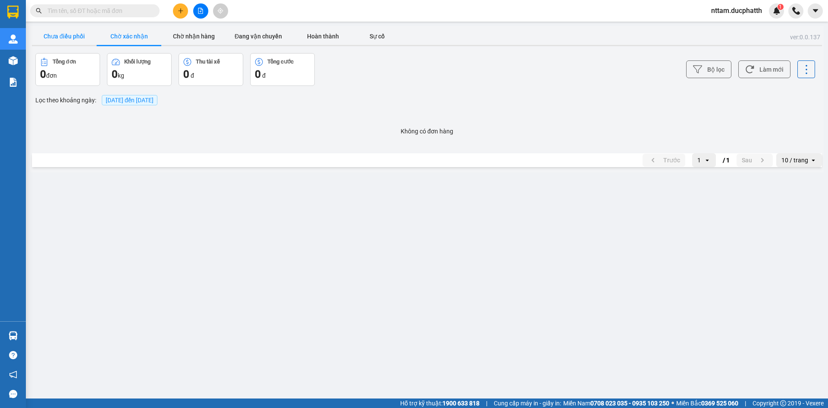
click at [70, 38] on button "Chưa điều phối" at bounding box center [64, 36] width 65 height 17
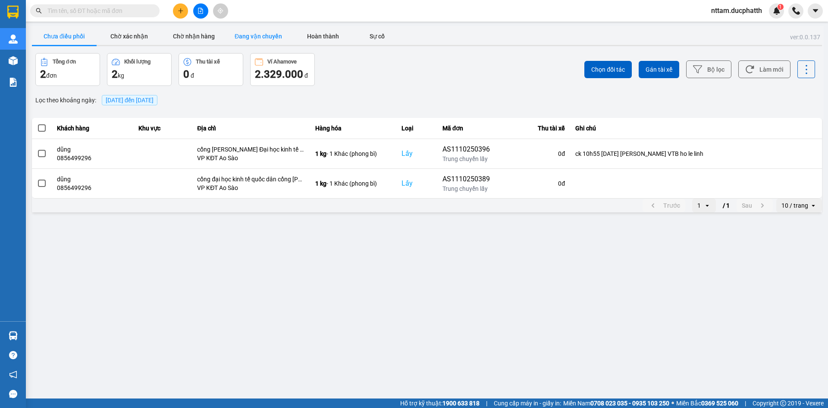
click at [268, 35] on button "Đang vận chuyển" at bounding box center [258, 36] width 65 height 17
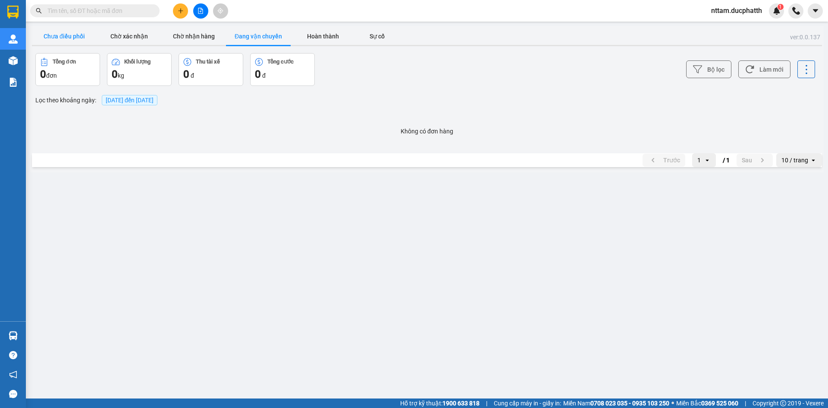
click at [81, 38] on button "Chưa điều phối" at bounding box center [64, 36] width 65 height 17
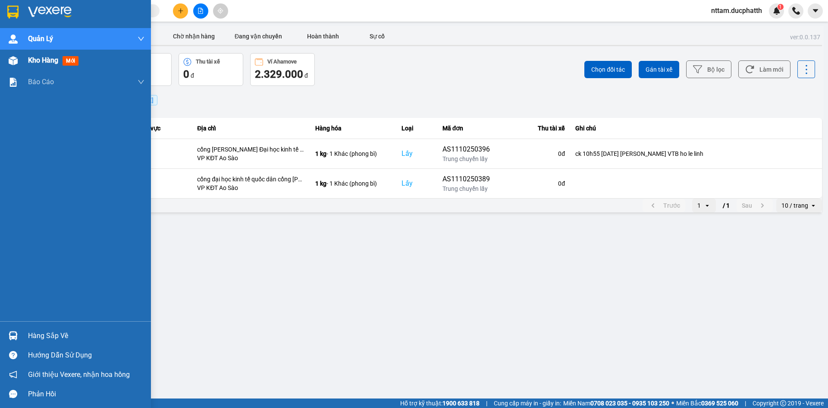
click at [16, 59] on img at bounding box center [13, 60] width 9 height 9
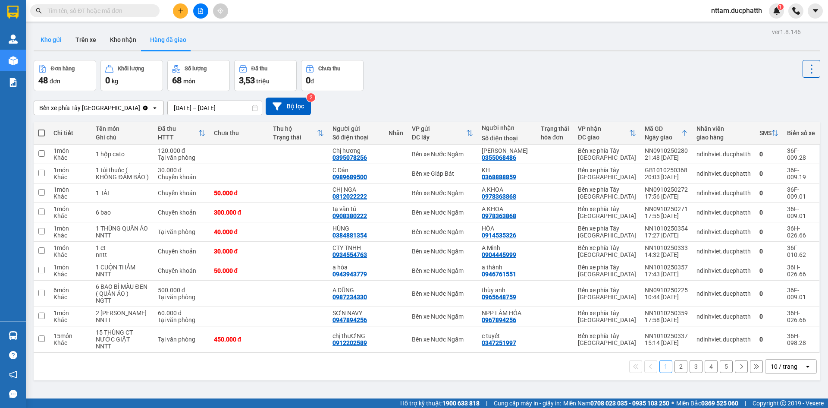
click at [66, 38] on button "Kho gửi" at bounding box center [51, 39] width 35 height 21
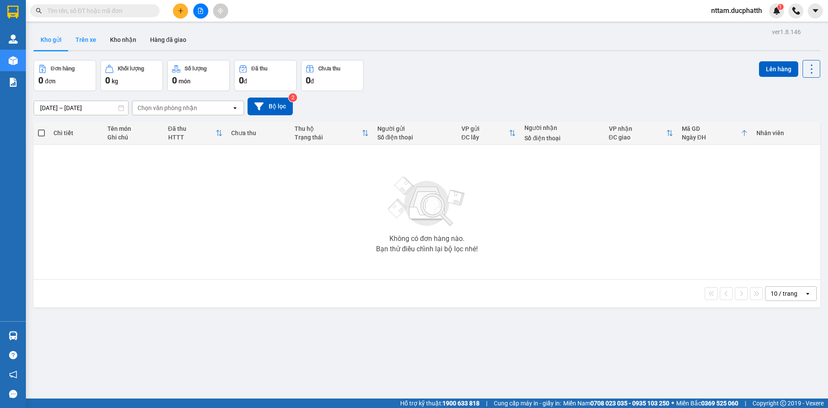
click at [82, 38] on button "Trên xe" at bounding box center [86, 39] width 35 height 21
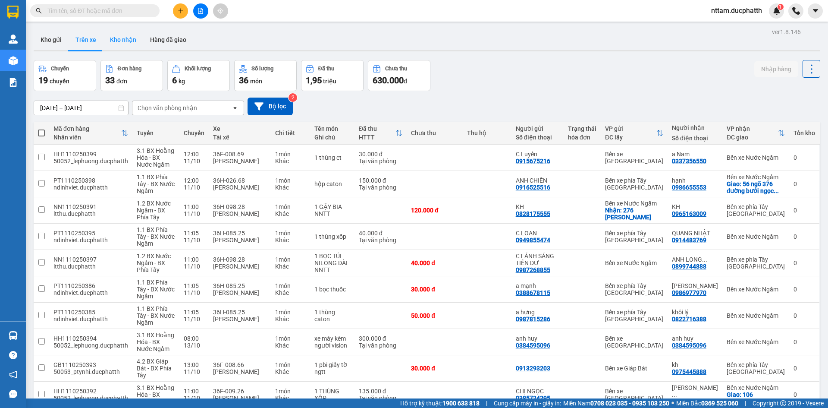
click at [131, 38] on button "Kho nhận" at bounding box center [123, 39] width 40 height 21
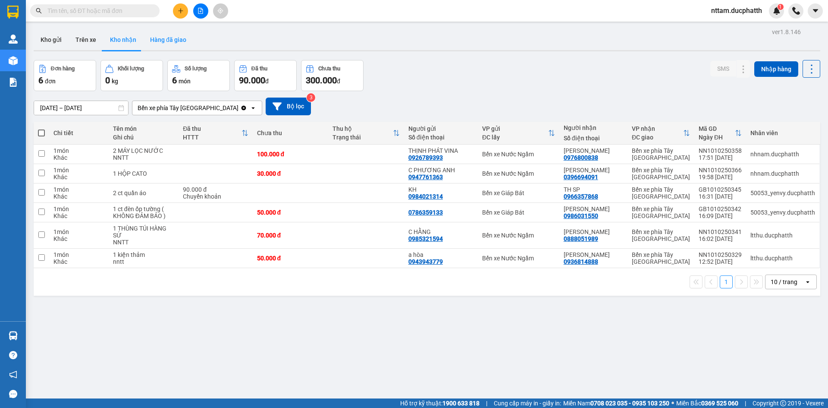
click at [179, 43] on button "Hàng đã giao" at bounding box center [168, 39] width 50 height 21
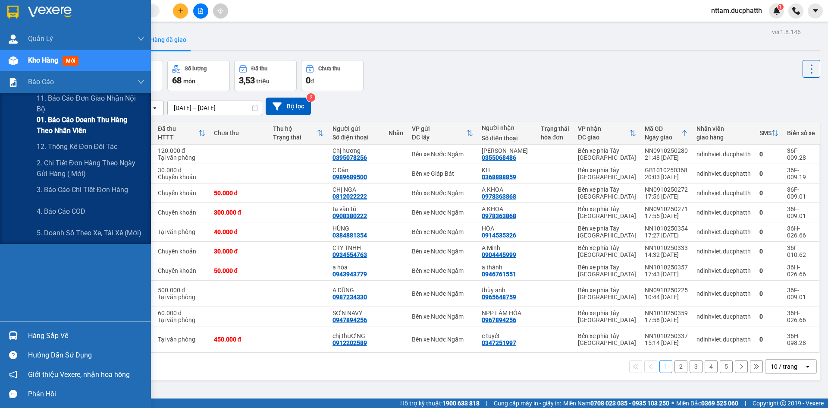
click at [79, 127] on span "01. Báo cáo doanh thu hàng theo nhân viên" at bounding box center [91, 125] width 108 height 22
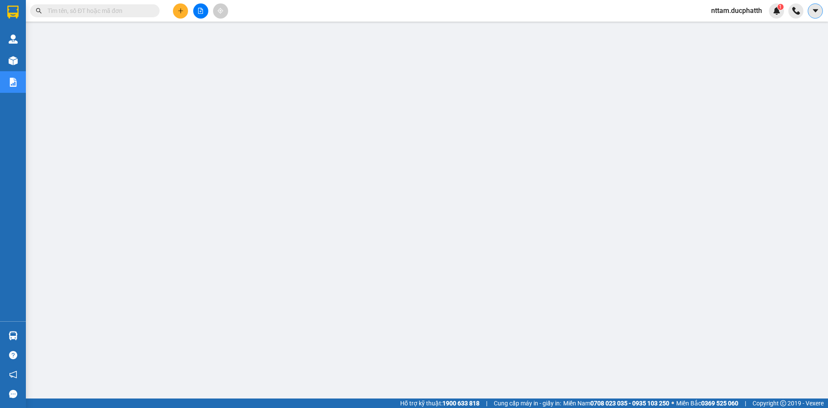
click at [816, 11] on icon "caret-down" at bounding box center [815, 10] width 5 height 3
click at [803, 33] on div "Trợ giúp" at bounding box center [785, 32] width 65 height 16
click at [775, 15] on div "1" at bounding box center [776, 10] width 15 height 15
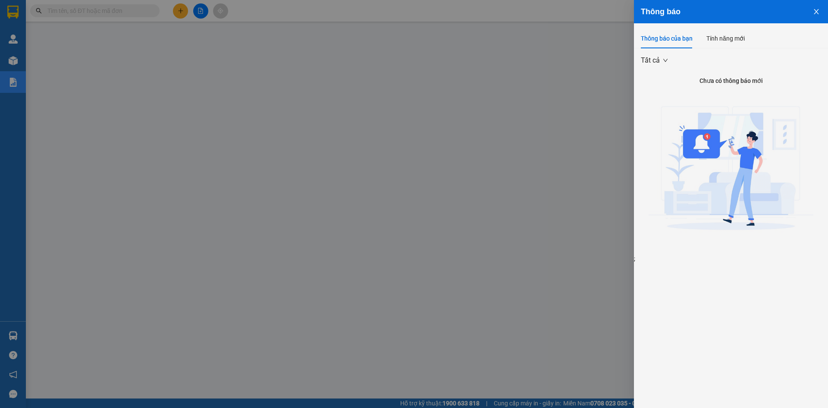
click at [818, 8] on icon "close" at bounding box center [816, 11] width 7 height 7
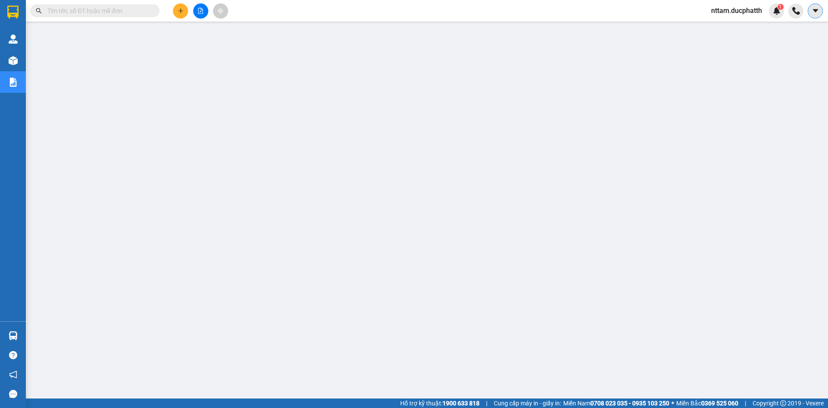
click at [818, 11] on icon "caret-down" at bounding box center [816, 11] width 8 height 8
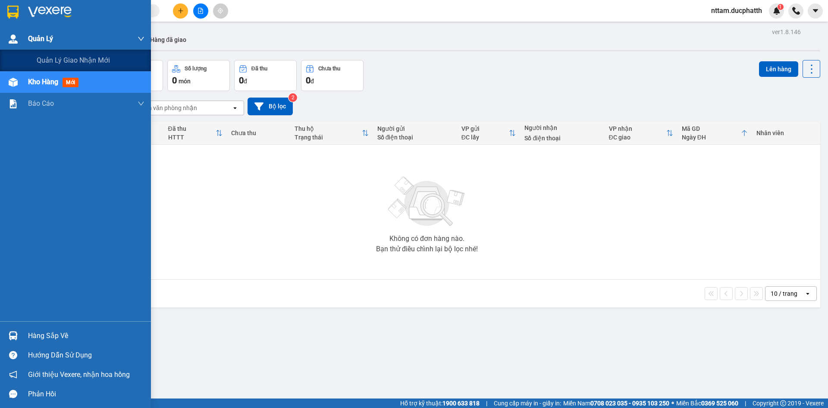
click at [12, 41] on img at bounding box center [13, 39] width 9 height 9
click at [60, 64] on span "Quản lý giao nhận mới" at bounding box center [73, 60] width 73 height 11
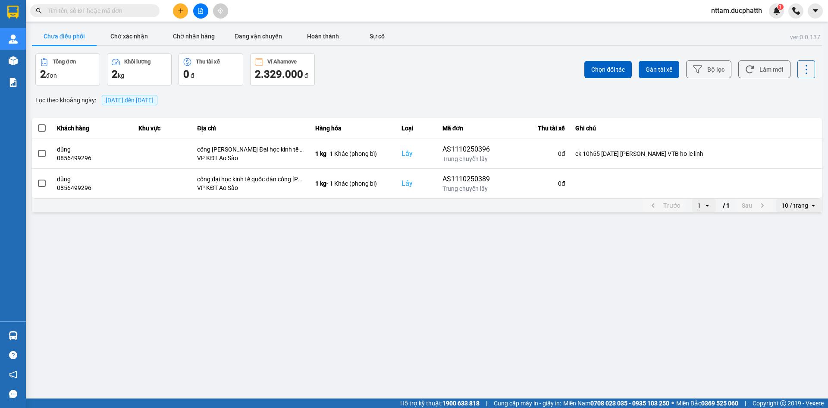
click at [41, 127] on span at bounding box center [42, 128] width 8 height 8
click at [37, 123] on input "checkbox" at bounding box center [37, 123] width 0 height 0
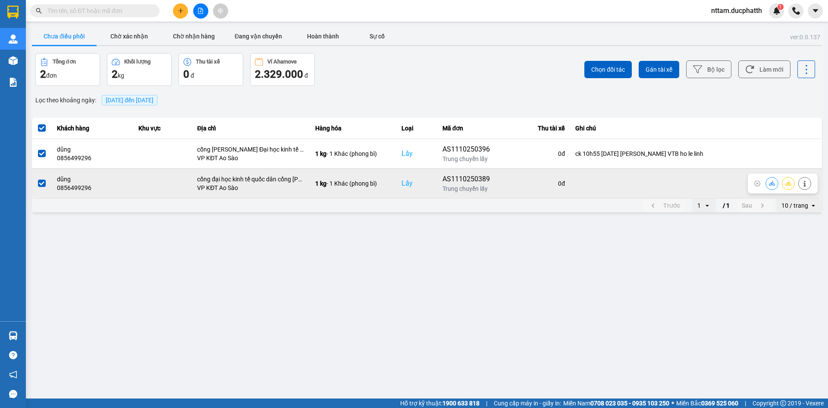
click at [41, 186] on span at bounding box center [42, 183] width 8 height 8
click at [37, 179] on input "checkbox" at bounding box center [37, 179] width 0 height 0
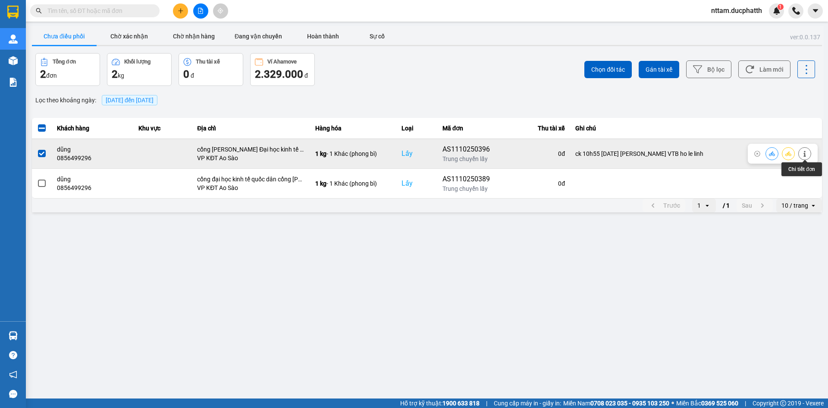
click at [805, 157] on button at bounding box center [805, 153] width 12 height 15
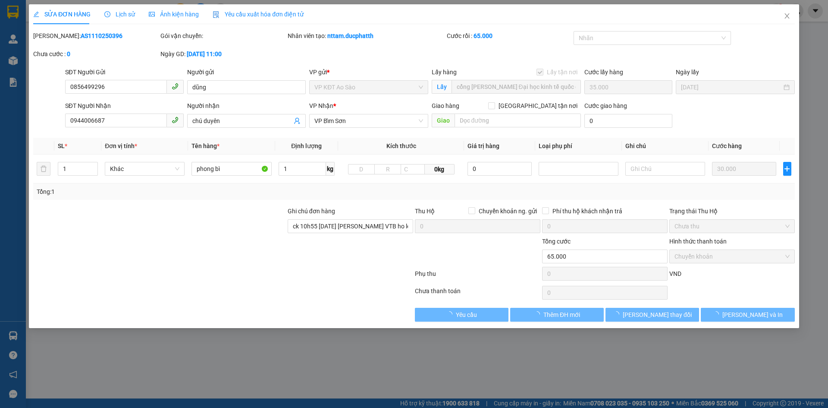
type input "0856499296"
type input "dũng"
checkbox input "true"
type input "cổng [PERSON_NAME] Đại học kinh tế quốc dân"
type input "35.000"
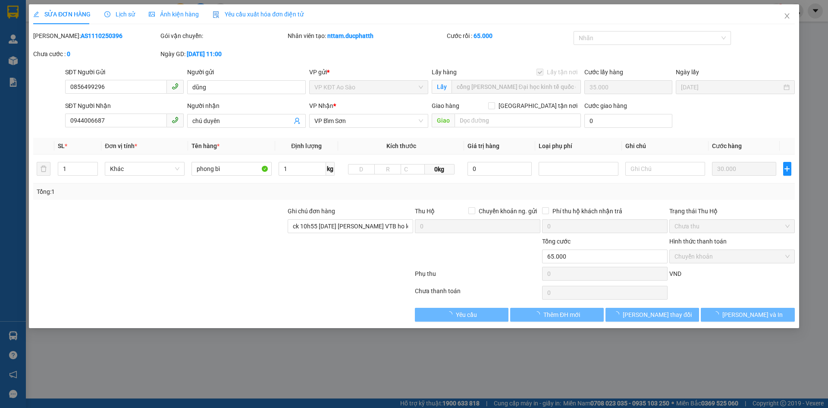
type input "0944006687"
type input "chú duyên"
type input "ck 10h55 [DATE] [PERSON_NAME] VTB ho le linh"
type input "0"
type input "65.000"
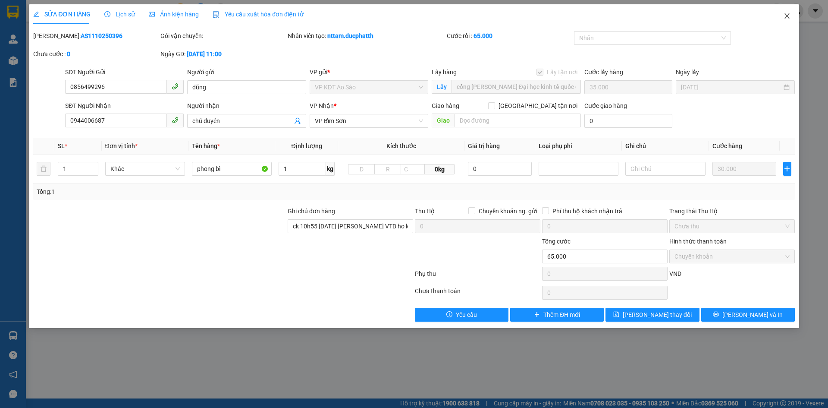
click at [788, 16] on icon "close" at bounding box center [787, 16] width 7 height 7
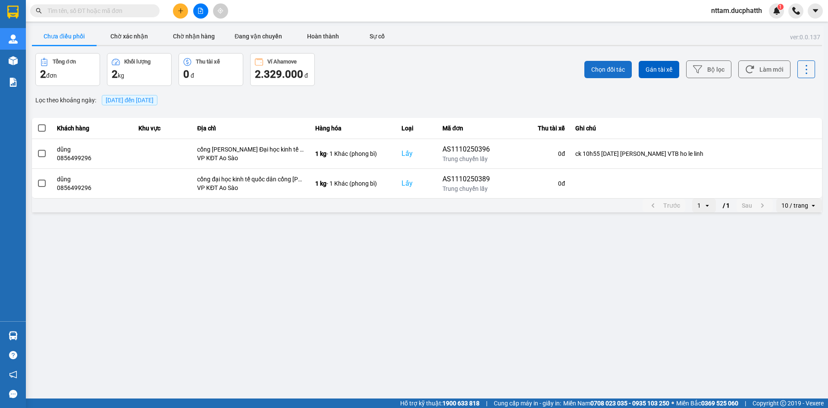
click at [615, 72] on span "Chọn đối tác" at bounding box center [608, 69] width 34 height 9
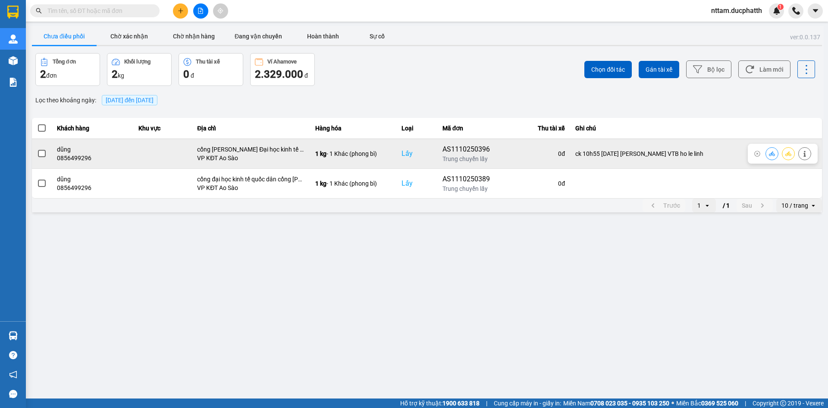
click at [134, 153] on td at bounding box center [162, 153] width 59 height 30
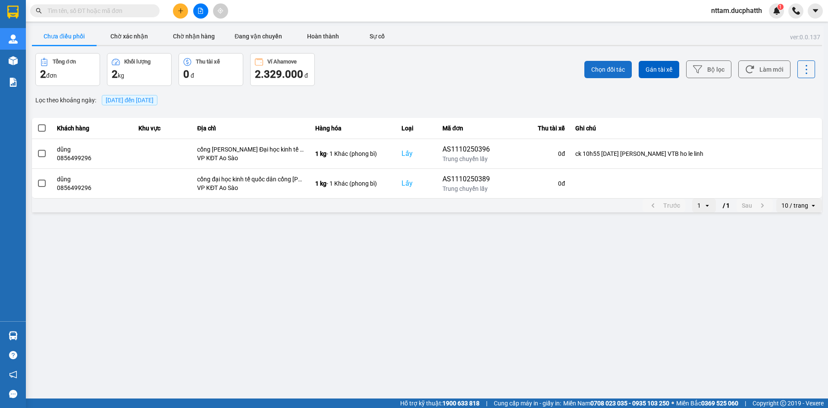
click at [608, 73] on span "Chọn đối tác" at bounding box center [608, 69] width 34 height 9
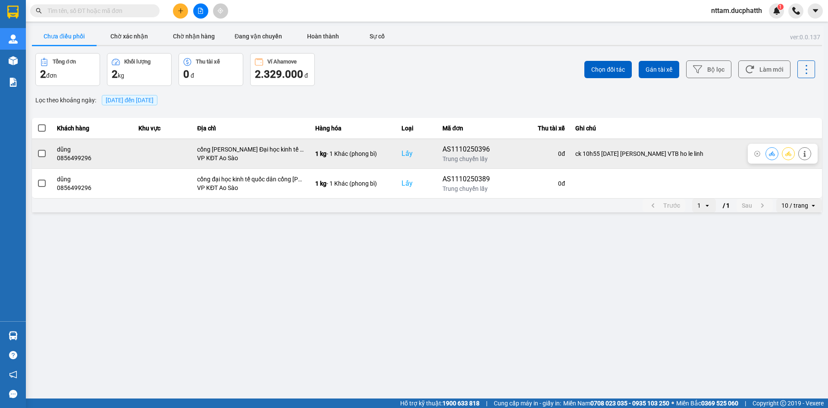
click at [42, 155] on span at bounding box center [42, 154] width 8 height 8
click at [37, 149] on input "checkbox" at bounding box center [37, 149] width 0 height 0
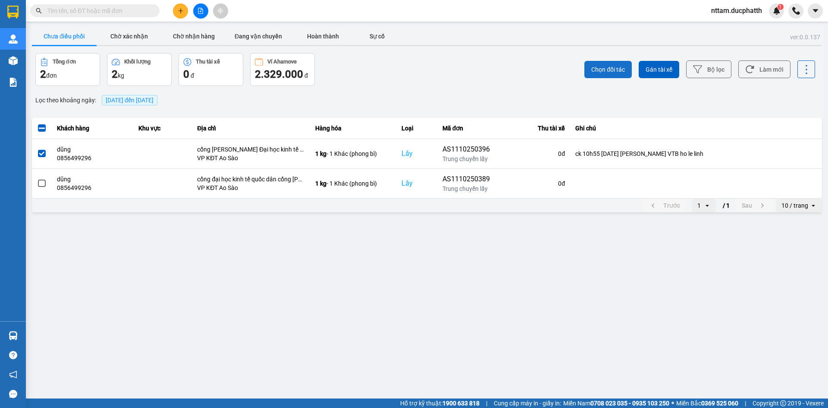
click at [602, 73] on span "Chọn đối tác" at bounding box center [608, 69] width 34 height 9
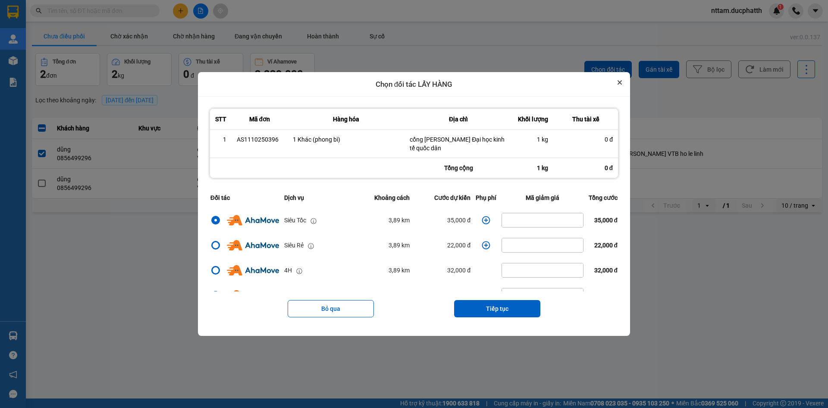
click at [625, 85] on button "Close" at bounding box center [620, 82] width 10 height 10
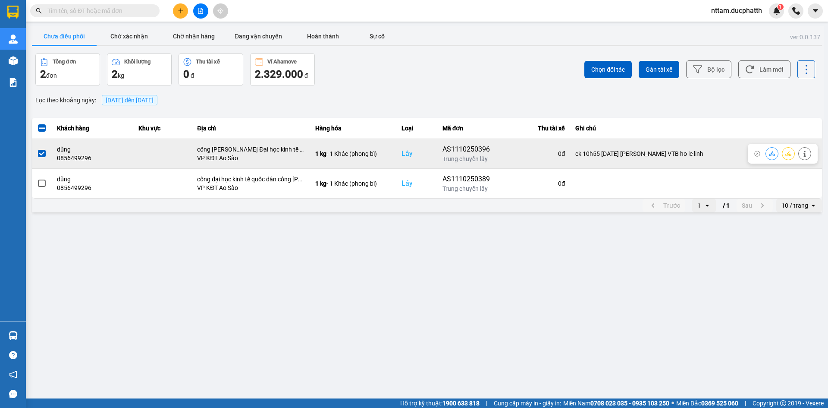
click at [49, 149] on td at bounding box center [42, 153] width 20 height 30
click at [42, 156] on span at bounding box center [42, 154] width 8 height 8
click at [37, 149] on input "checkbox" at bounding box center [37, 149] width 0 height 0
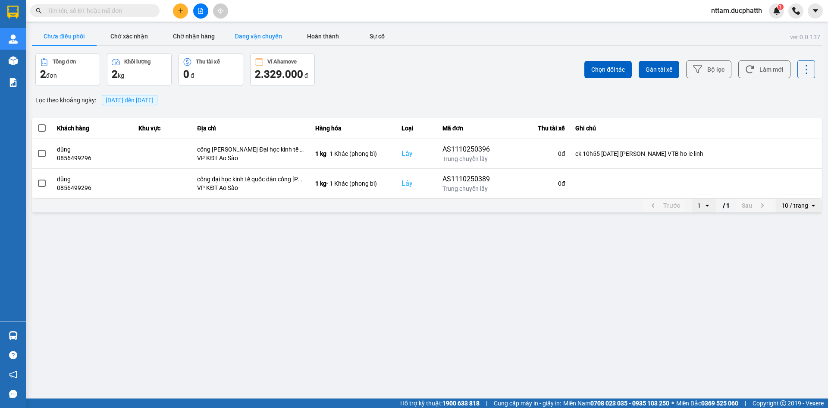
click at [255, 31] on button "Đang vận chuyển" at bounding box center [258, 36] width 65 height 17
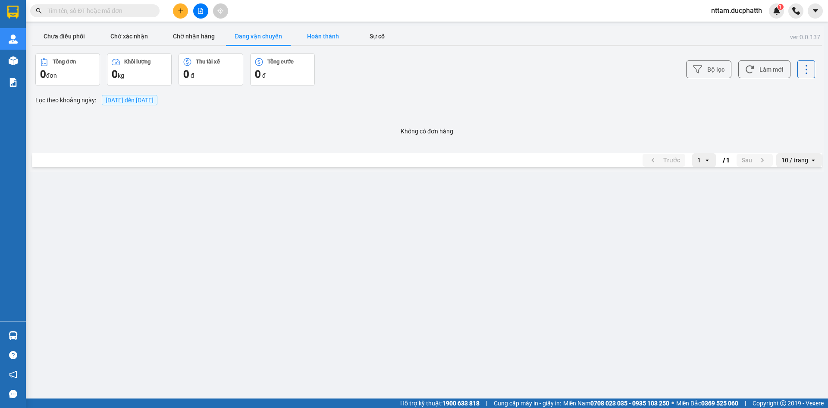
click at [315, 33] on button "Hoàn thành" at bounding box center [323, 36] width 65 height 17
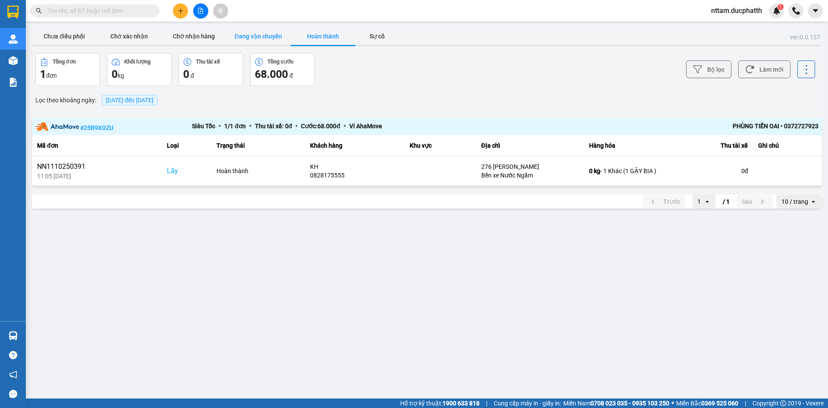
click at [253, 36] on button "Đang vận chuyển" at bounding box center [258, 36] width 65 height 17
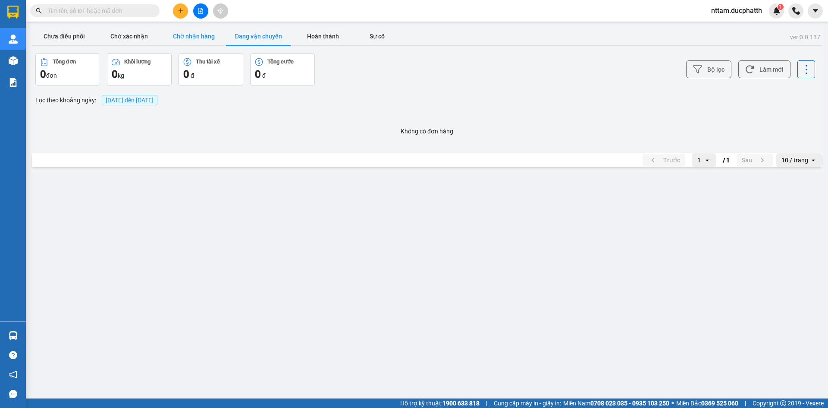
click at [201, 36] on button "Chờ nhận hàng" at bounding box center [193, 36] width 65 height 17
click at [77, 35] on button "Chưa điều phối" at bounding box center [64, 36] width 65 height 17
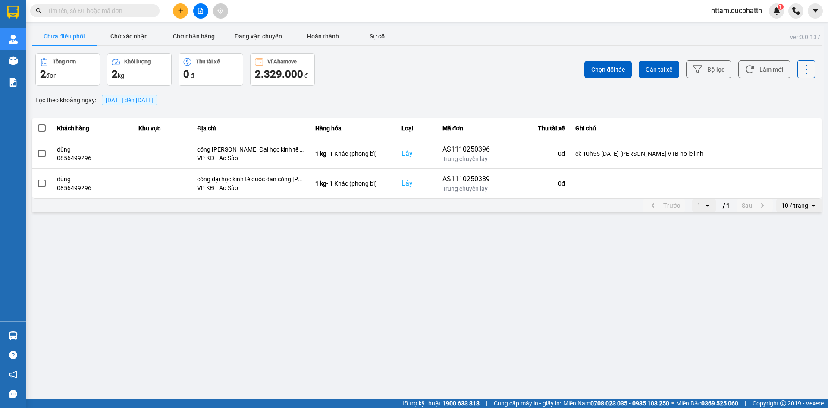
click at [810, 70] on icon at bounding box center [807, 69] width 12 height 12
click at [768, 100] on div "Lọc theo khoảng ngày : [DATE] đến [DATE]" at bounding box center [427, 100] width 790 height 15
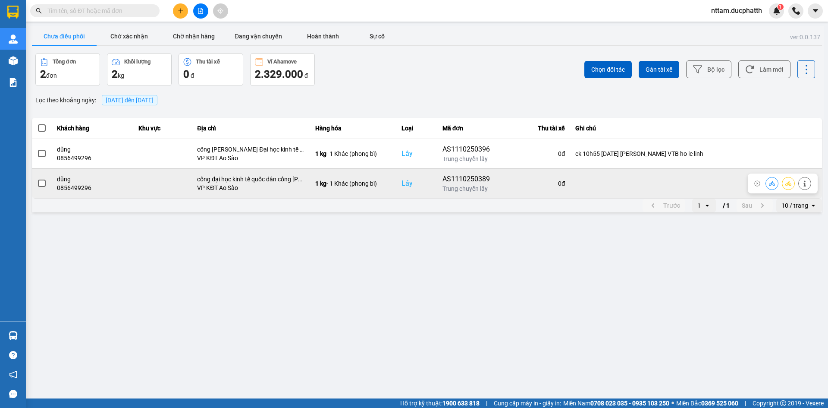
drag, startPoint x: 681, startPoint y: 182, endPoint x: 670, endPoint y: 182, distance: 10.8
click at [670, 182] on td at bounding box center [696, 183] width 252 height 30
click at [806, 185] on icon at bounding box center [805, 183] width 6 height 6
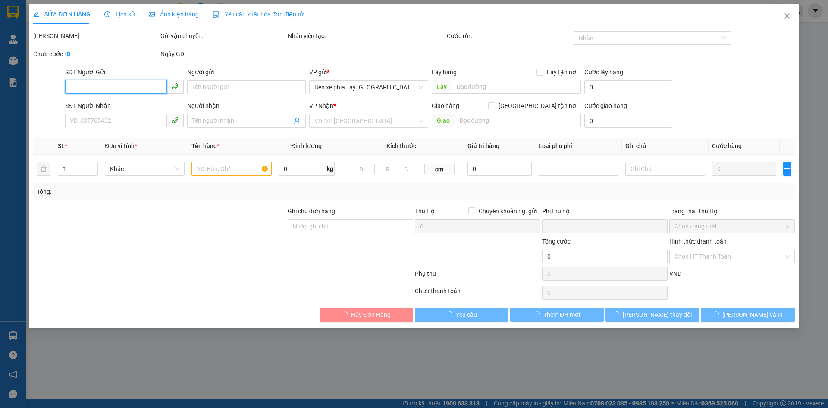
type input "0856499296"
type input "dũng"
checkbox input "true"
type input "cổng đại học kinh tế quốc dân cổng [PERSON_NAME]"
type input "0944006687"
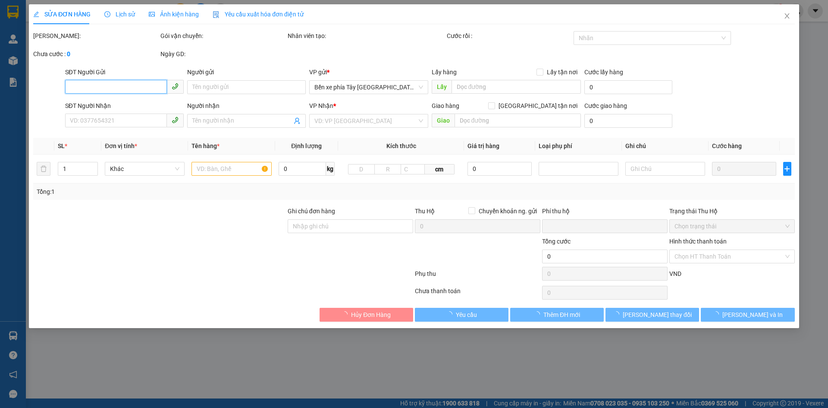
type input "chú duyên"
type input "0"
type input "65.000"
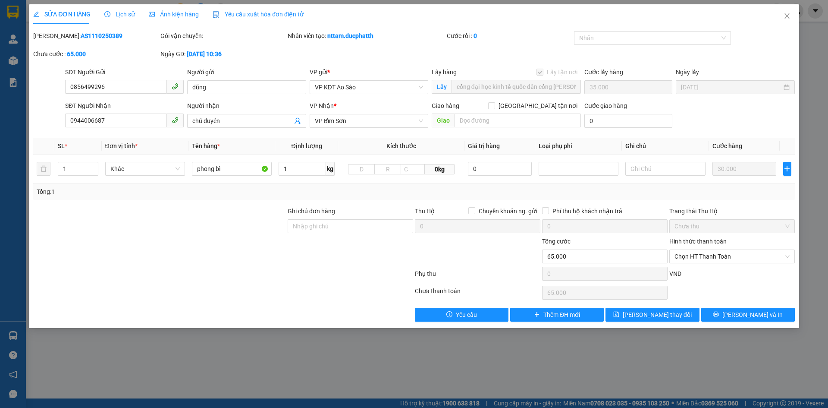
click at [137, 11] on div "SỬA ĐƠN HÀNG Lịch sử Ảnh kiện hàng Yêu cầu xuất hóa đơn điện tử" at bounding box center [168, 14] width 271 height 20
click at [132, 16] on span "Lịch sử" at bounding box center [119, 14] width 31 height 7
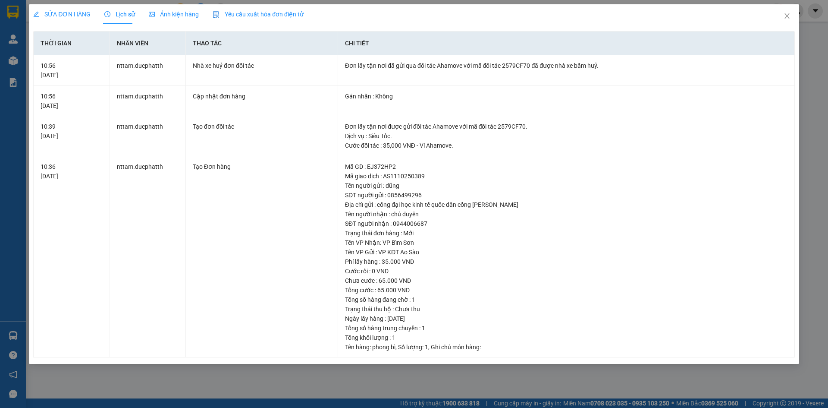
click at [153, 16] on span "Ảnh kiện hàng" at bounding box center [174, 14] width 50 height 7
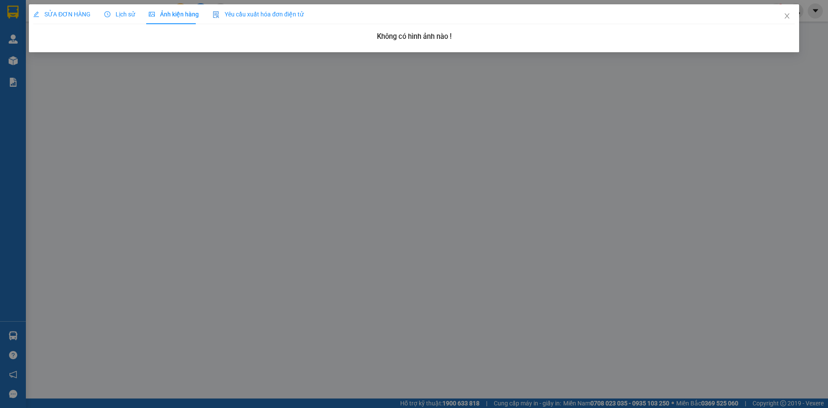
click at [247, 12] on span "Yêu cầu xuất hóa đơn điện tử" at bounding box center [258, 14] width 91 height 7
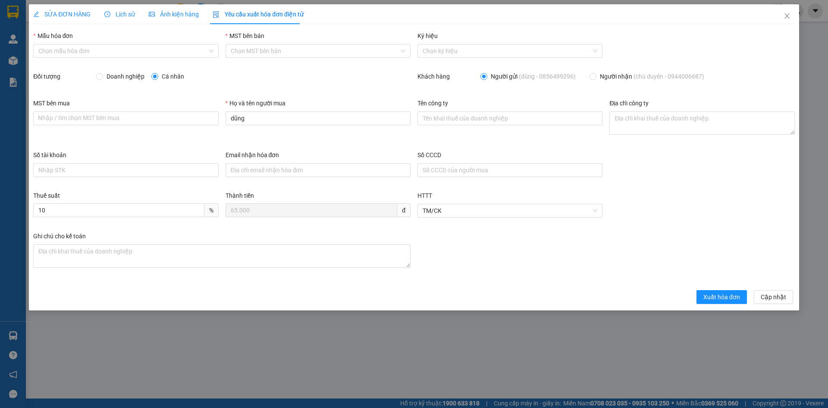
click at [119, 13] on span "Lịch sử" at bounding box center [119, 14] width 31 height 7
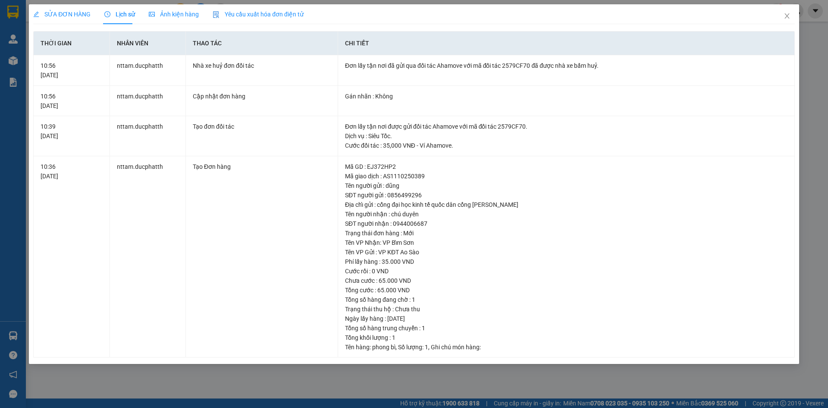
click at [152, 9] on div "Ảnh kiện hàng" at bounding box center [174, 14] width 50 height 20
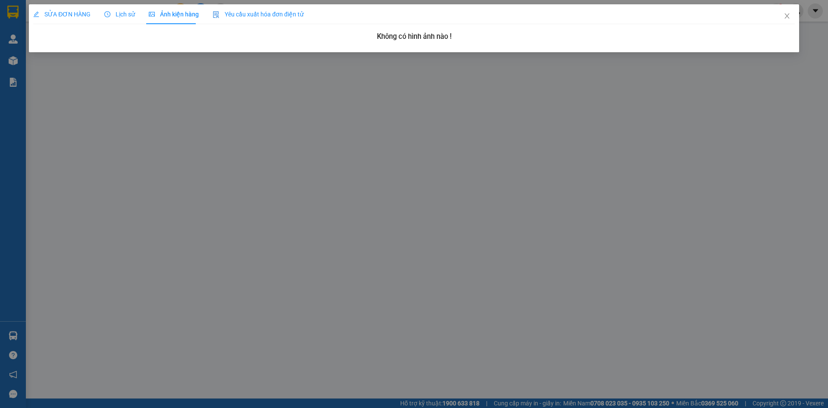
click at [84, 11] on span "SỬA ĐƠN HÀNG" at bounding box center [61, 14] width 57 height 7
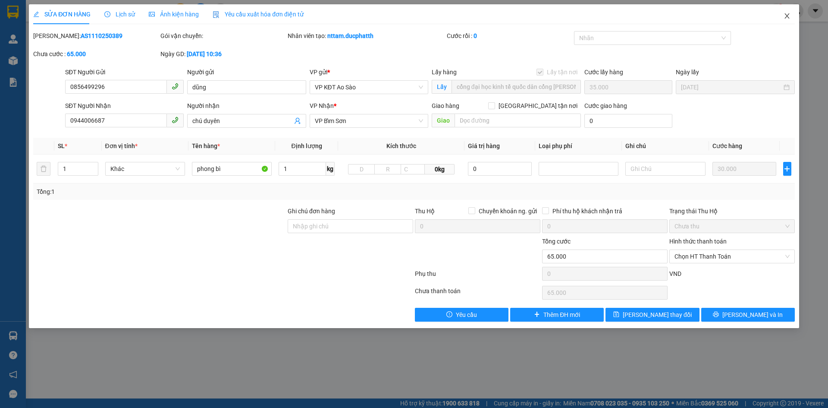
click at [786, 16] on icon "close" at bounding box center [787, 16] width 7 height 7
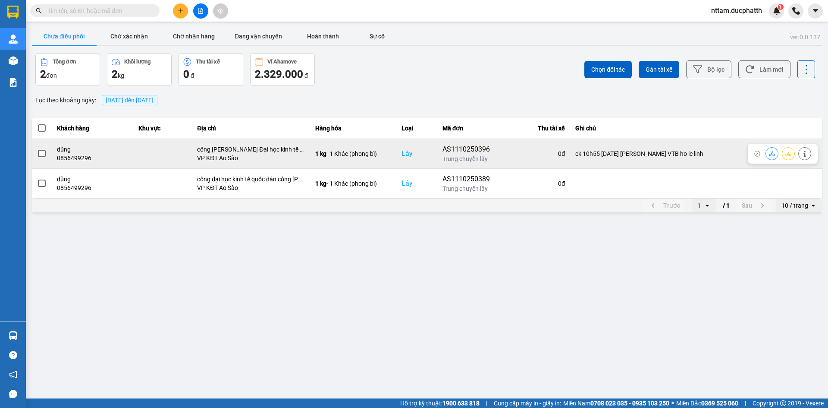
click at [406, 157] on div "Lấy" at bounding box center [417, 153] width 31 height 10
click at [408, 154] on div "Lấy" at bounding box center [417, 153] width 31 height 10
click at [408, 155] on div "Lấy" at bounding box center [417, 153] width 31 height 10
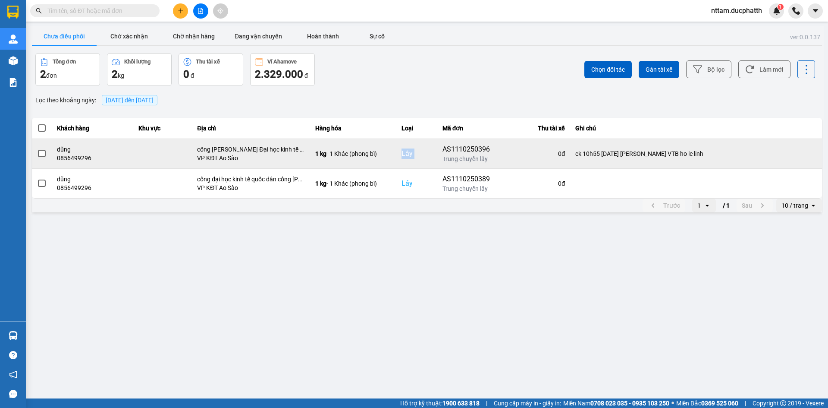
click at [408, 155] on div "Lấy" at bounding box center [417, 153] width 31 height 10
click at [772, 155] on icon at bounding box center [772, 154] width 6 height 6
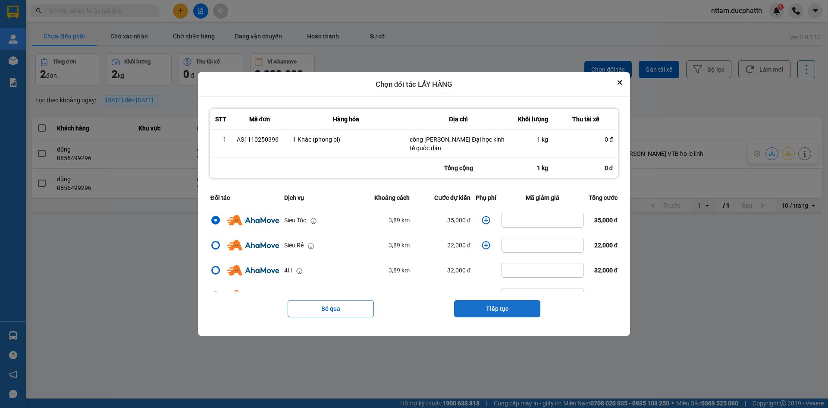
click at [483, 309] on button "Tiếp tục" at bounding box center [497, 308] width 86 height 17
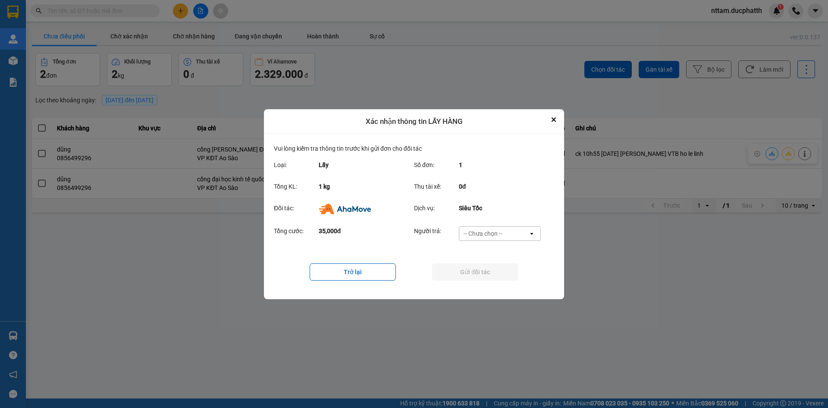
click at [491, 235] on div "-- Chưa chọn --" at bounding box center [483, 233] width 39 height 9
click at [488, 283] on span "Ví Ahamove" at bounding box center [483, 282] width 35 height 9
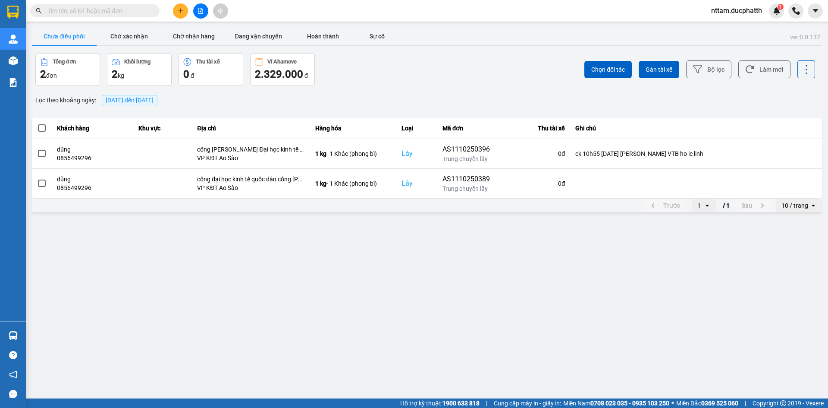
click at [421, 338] on main "ver: 0.0.137 Chưa điều phối Chờ xác nhận Chờ nhận hàng Đang vận chuyển Hoàn thà…" at bounding box center [414, 199] width 828 height 398
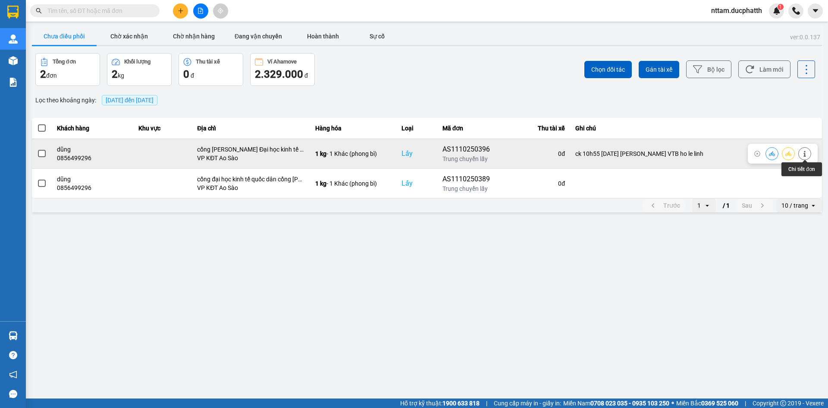
click at [803, 152] on icon at bounding box center [805, 154] width 6 height 6
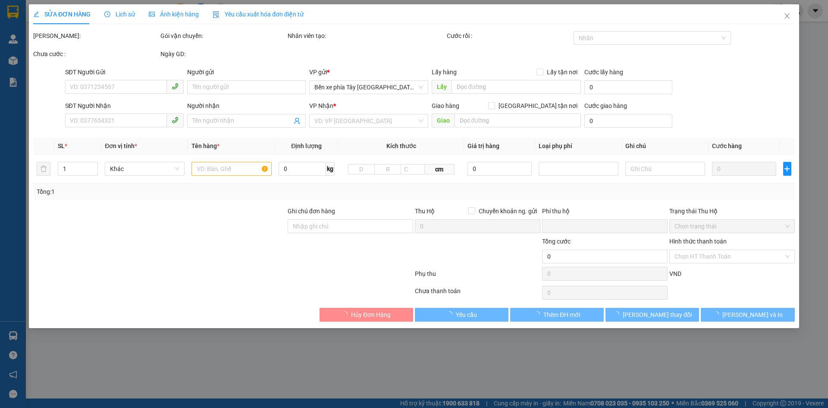
type input "0856499296"
type input "dũng"
checkbox input "true"
type input "cổng [PERSON_NAME] Đại học kinh tế quốc dân"
type input "35.000"
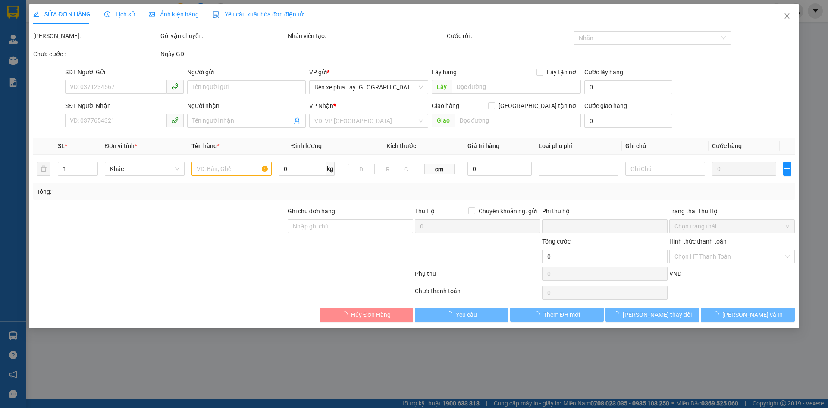
type input "0944006687"
type input "chú duyên"
type input "ck 10h55 [DATE] [PERSON_NAME] VTB ho le linh"
type input "0"
type input "65.000"
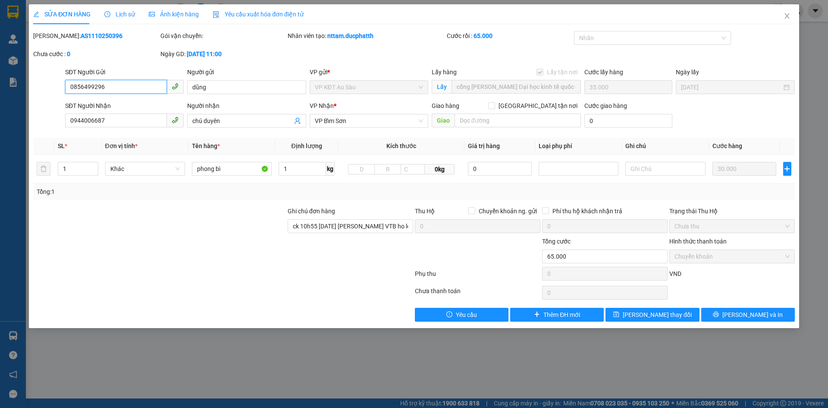
click at [350, 88] on span "VP KĐT Ao Sào" at bounding box center [369, 87] width 108 height 13
click at [350, 90] on span "VP KĐT Ao Sào" at bounding box center [369, 87] width 108 height 13
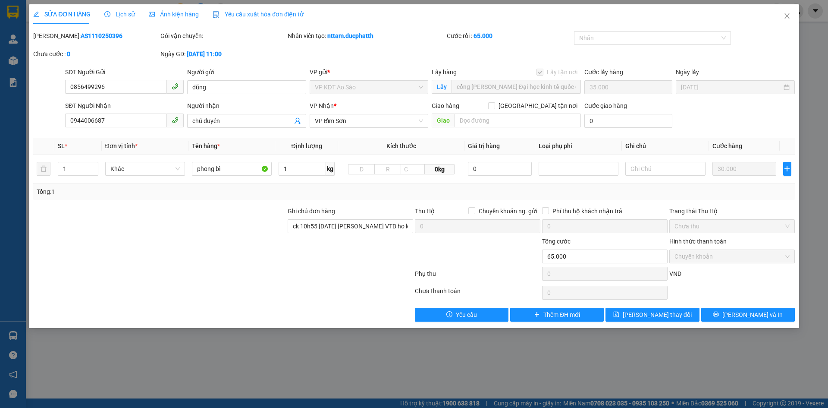
click at [116, 11] on span "Lịch sử" at bounding box center [119, 14] width 31 height 7
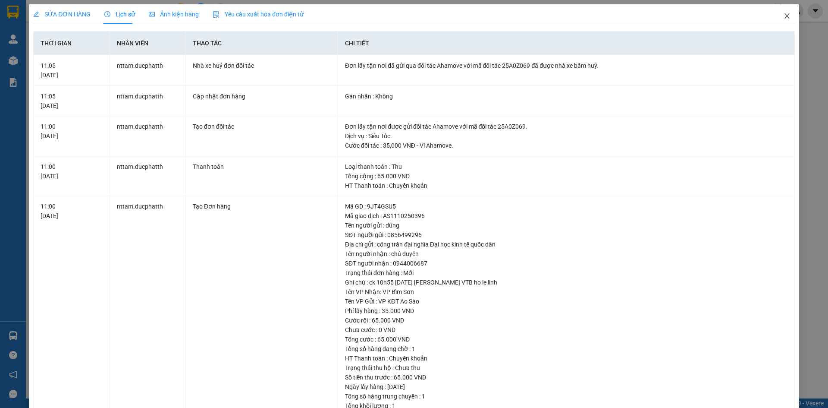
click at [784, 17] on icon "close" at bounding box center [787, 16] width 7 height 7
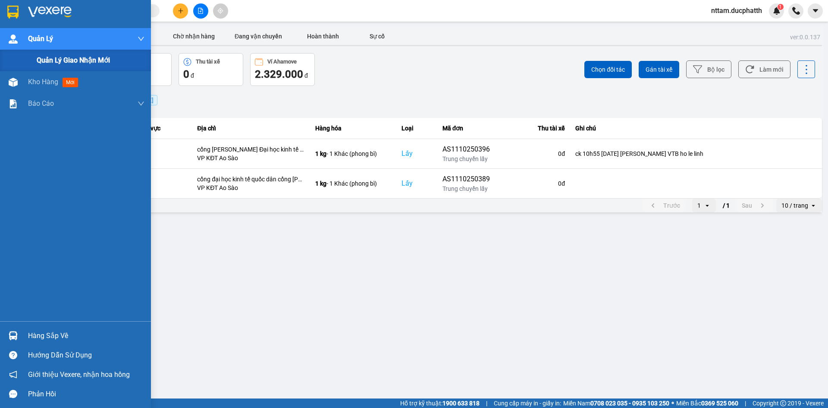
click at [26, 39] on div "Quản Lý" at bounding box center [75, 39] width 151 height 22
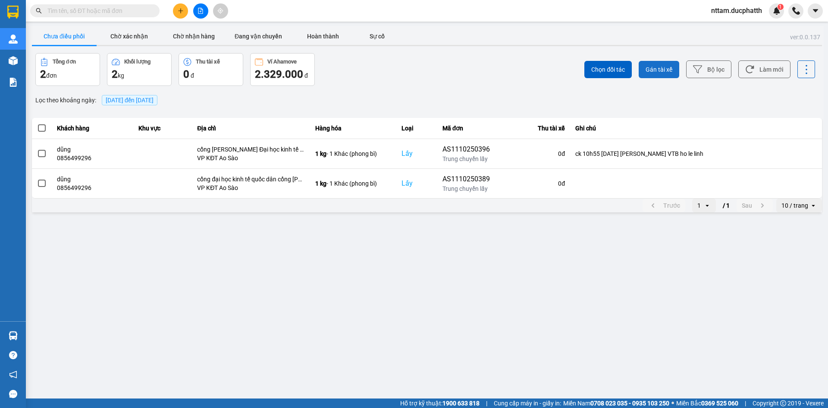
click at [658, 73] on span "Gán tài xế" at bounding box center [659, 69] width 27 height 9
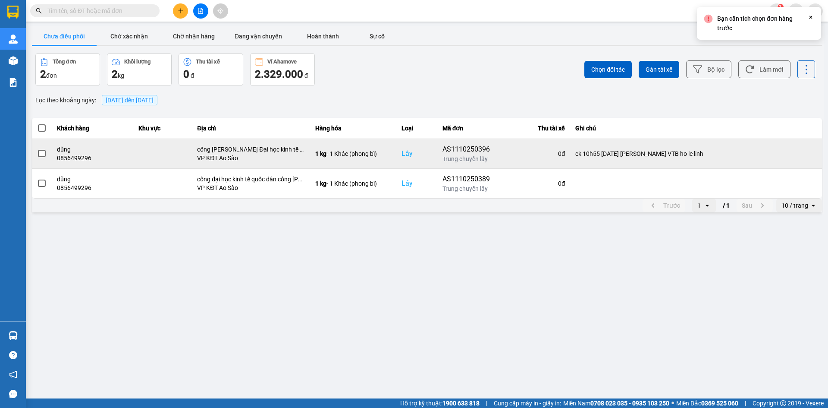
click at [407, 145] on td "Lấy" at bounding box center [416, 153] width 41 height 30
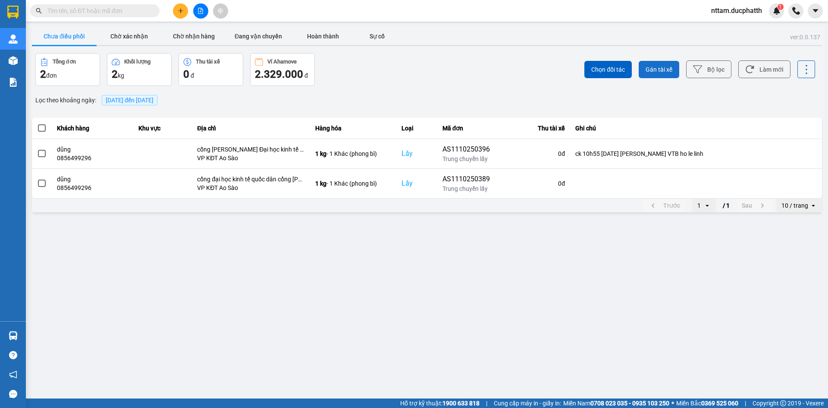
click at [654, 77] on button "Gán tài xế" at bounding box center [659, 69] width 41 height 17
click at [655, 74] on button "Gán tài xế" at bounding box center [659, 69] width 41 height 17
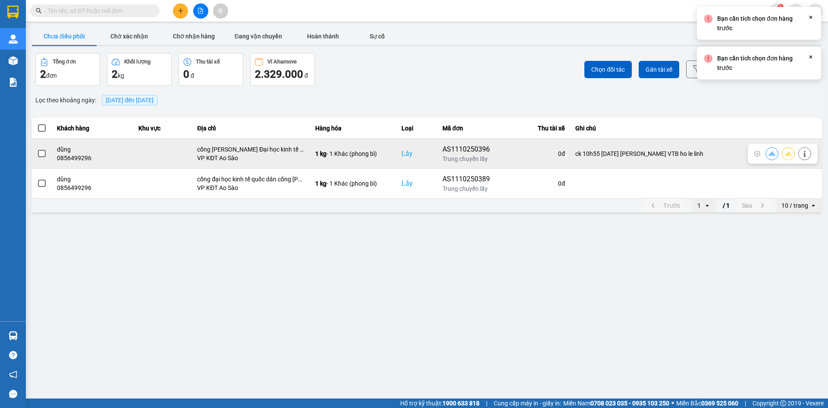
click at [32, 155] on td at bounding box center [42, 153] width 20 height 30
click at [42, 152] on span at bounding box center [42, 154] width 8 height 8
click at [37, 149] on input "checkbox" at bounding box center [37, 149] width 0 height 0
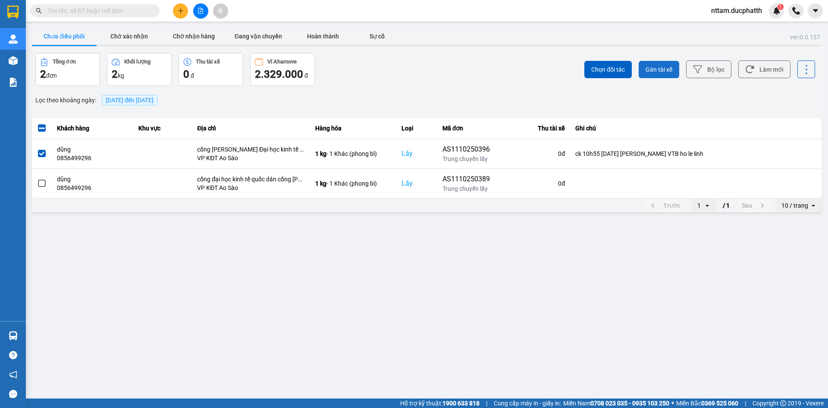
click at [650, 74] on button "Gán tài xế" at bounding box center [659, 69] width 41 height 17
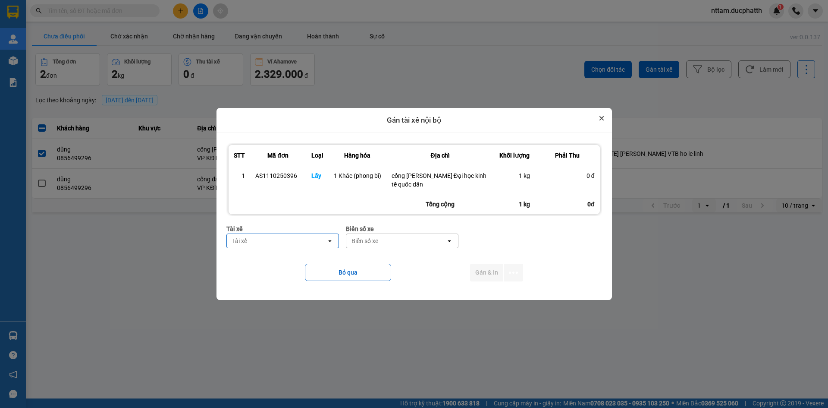
click at [600, 119] on icon "Close" at bounding box center [602, 118] width 4 height 4
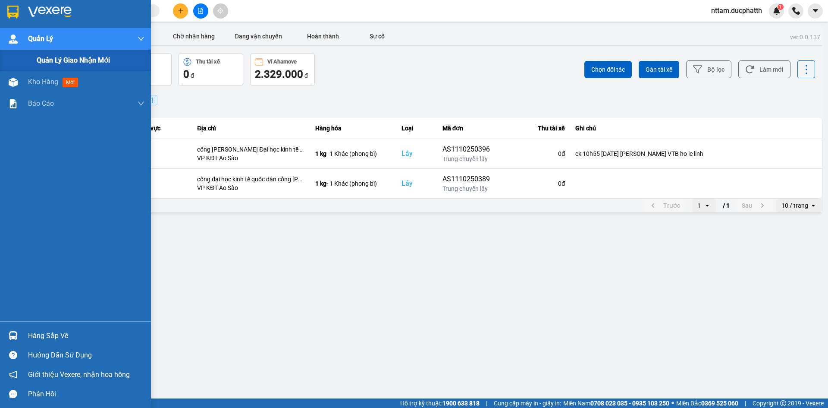
click at [4, 38] on div "Quản Lý" at bounding box center [75, 39] width 151 height 22
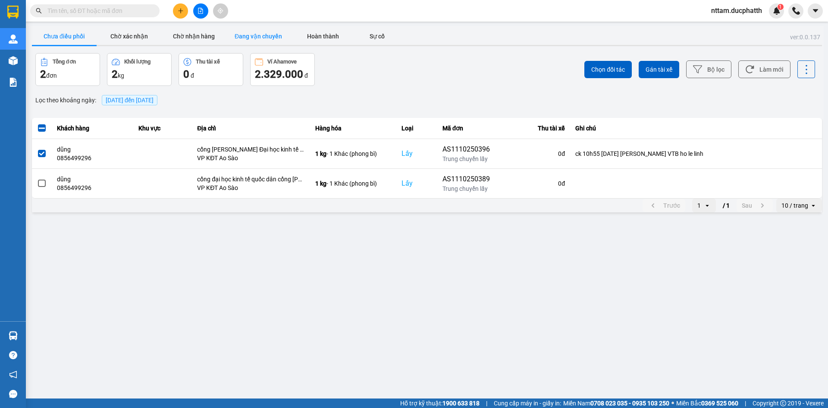
click at [262, 36] on button "Đang vận chuyển" at bounding box center [258, 36] width 65 height 17
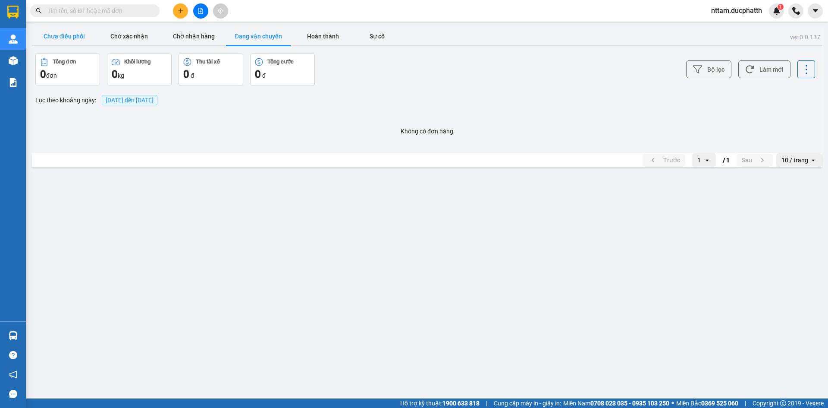
click at [73, 36] on button "Chưa điều phối" at bounding box center [64, 36] width 65 height 17
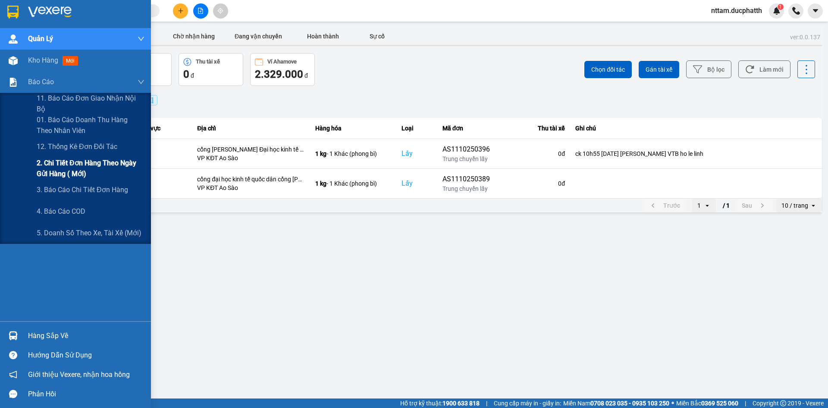
click at [50, 171] on span "2. Chi tiết đơn hàng theo ngày gửi hàng ( mới)" at bounding box center [91, 168] width 108 height 22
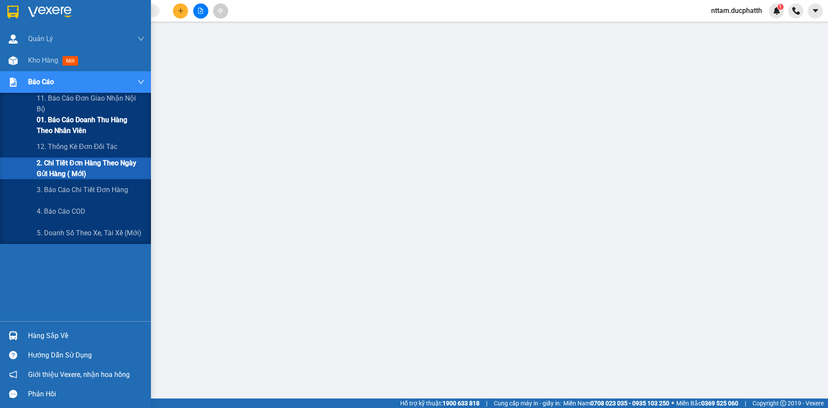
click at [78, 126] on span "01. Báo cáo doanh thu hàng theo nhân viên" at bounding box center [91, 125] width 108 height 22
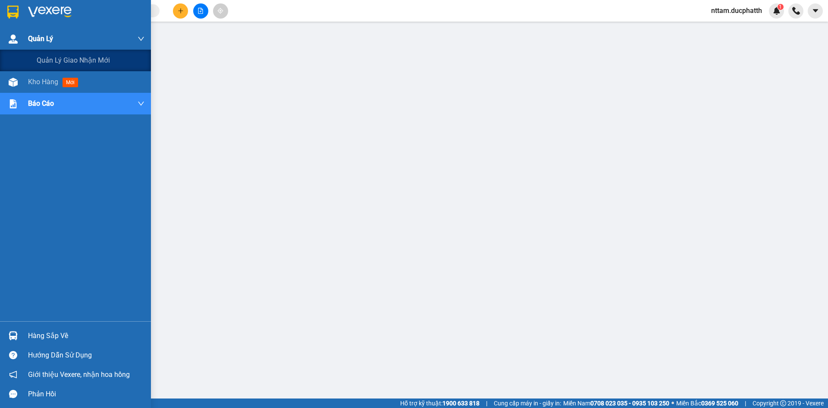
click at [20, 39] on div at bounding box center [13, 38] width 15 height 15
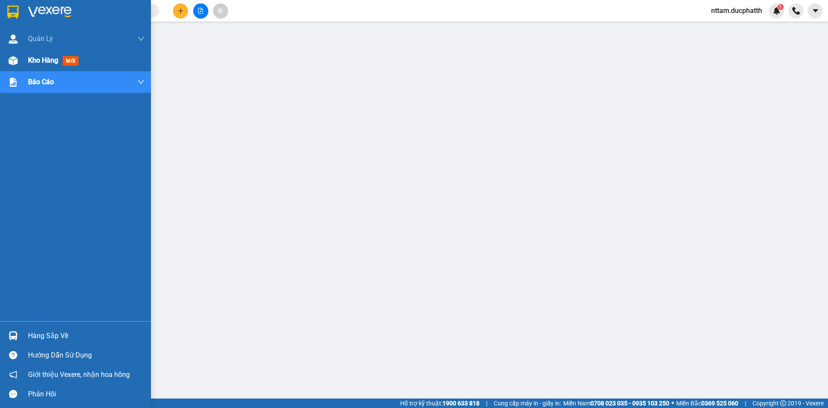
click at [53, 59] on span "Kho hàng" at bounding box center [43, 60] width 30 height 8
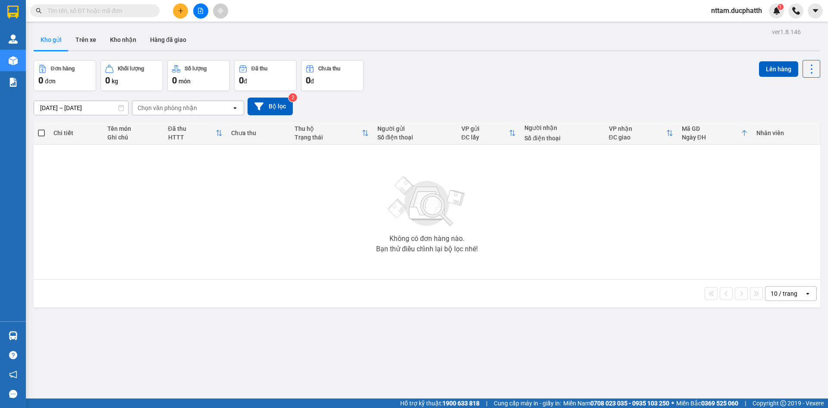
click at [475, 95] on div "[DATE] – [DATE] Press the down arrow key to interact with the calendar and sele…" at bounding box center [427, 106] width 787 height 31
click at [769, 72] on button "Lên hàng" at bounding box center [778, 69] width 39 height 16
click at [87, 25] on main "ver 1.8.146 Kho gửi Trên xe Kho nhận Hàng đã giao Đơn hàng 0 đơn Khối lượng 0 k…" at bounding box center [414, 199] width 828 height 398
click at [79, 40] on button "Trên xe" at bounding box center [86, 39] width 35 height 21
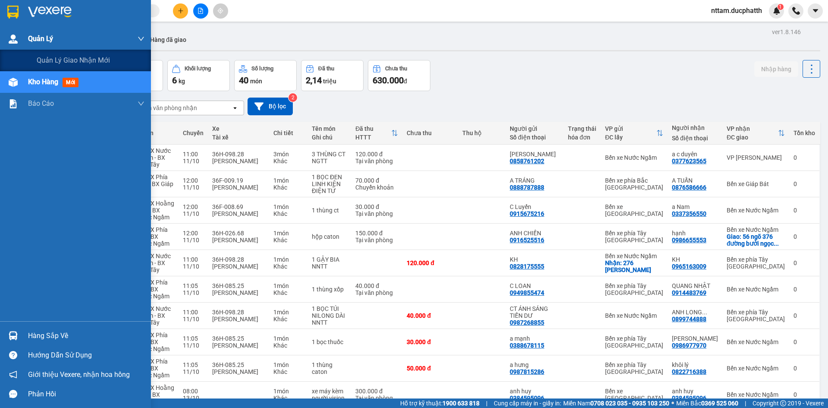
click at [7, 40] on div at bounding box center [13, 38] width 15 height 15
click at [40, 64] on span "Quản lý giao nhận mới" at bounding box center [73, 60] width 73 height 11
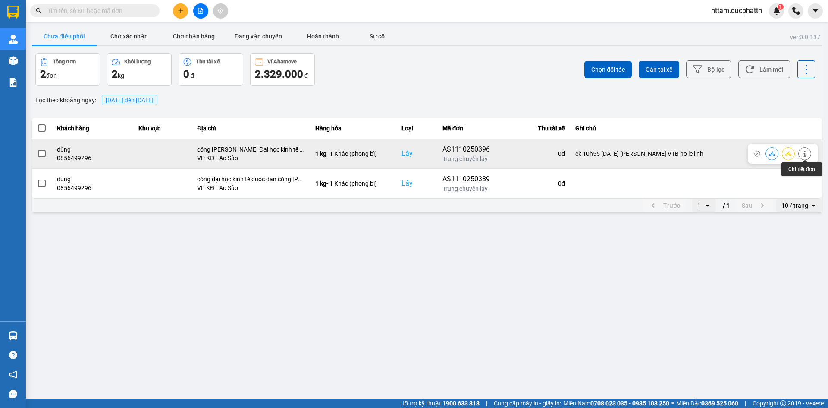
click at [803, 154] on icon at bounding box center [805, 154] width 6 height 6
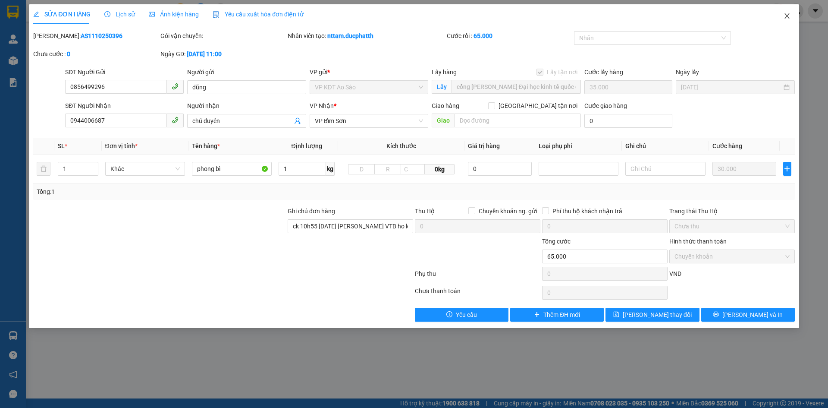
click at [786, 16] on icon "close" at bounding box center [787, 16] width 7 height 7
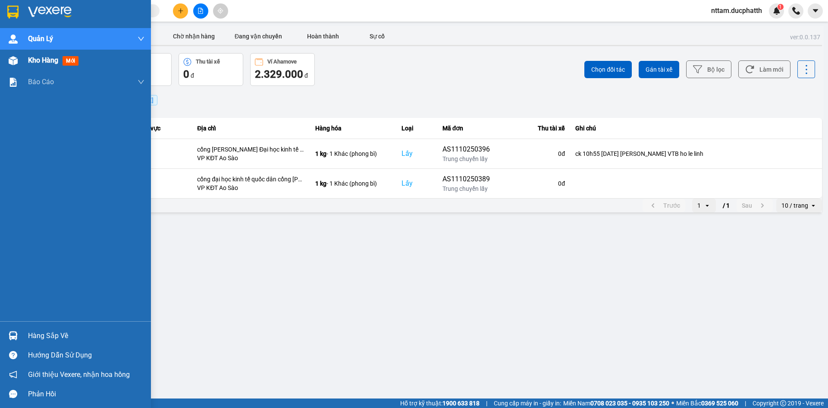
click at [22, 60] on div "Kho hàng mới" at bounding box center [75, 61] width 151 height 22
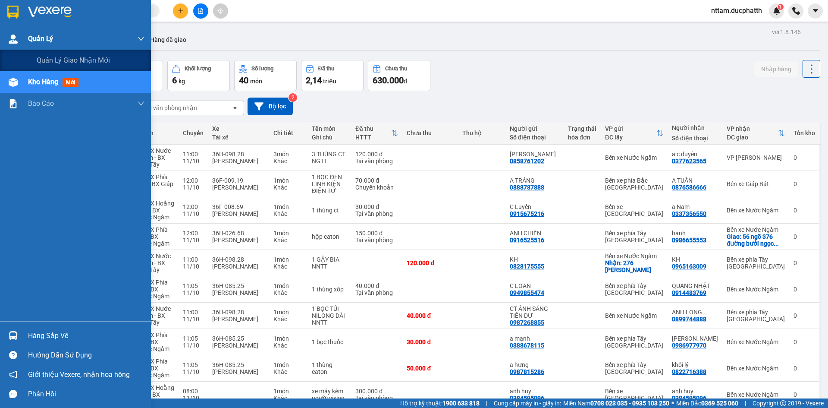
click at [49, 44] on div "Quản Lý" at bounding box center [86, 39] width 116 height 22
click at [36, 39] on span "Quản Lý" at bounding box center [40, 38] width 25 height 11
click at [57, 56] on span "Quản lý giao nhận mới" at bounding box center [73, 60] width 73 height 11
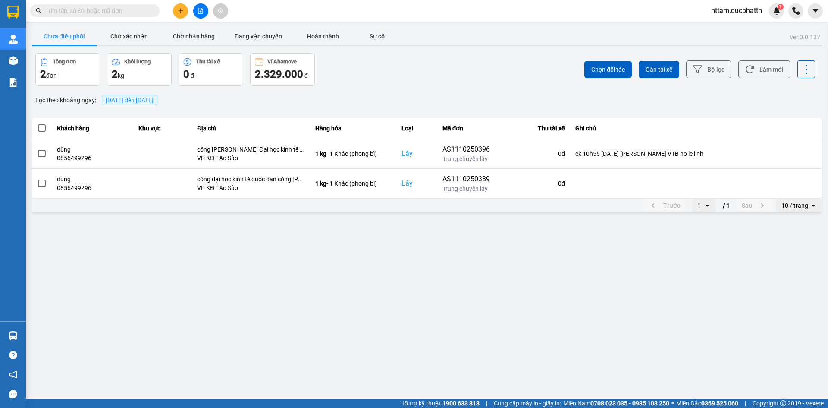
click at [409, 251] on main "ver: 0.0.137 Chưa điều phối Chờ xác nhận Chờ nhận hàng Đang vận chuyển Hoàn thà…" at bounding box center [414, 199] width 828 height 398
click at [752, 69] on icon at bounding box center [750, 69] width 9 height 9
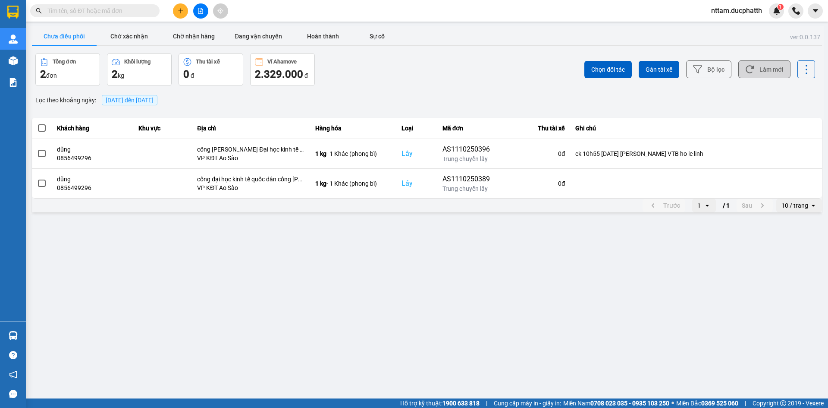
click at [752, 69] on icon at bounding box center [750, 69] width 9 height 9
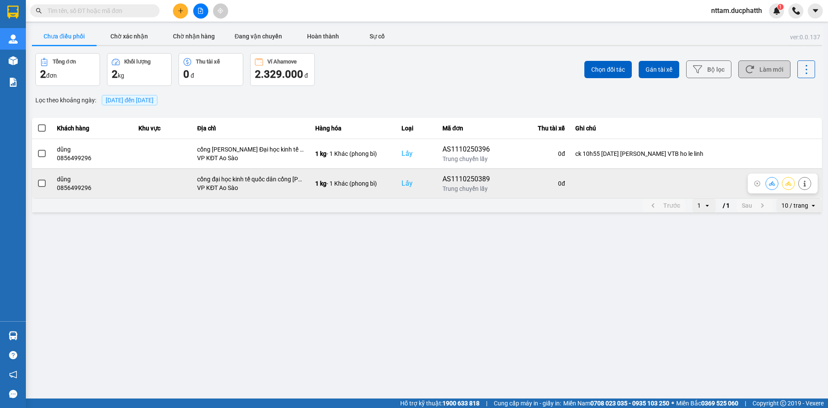
drag, startPoint x: 583, startPoint y: 184, endPoint x: 560, endPoint y: 184, distance: 22.9
click at [560, 184] on div "0 đ" at bounding box center [536, 183] width 58 height 9
drag, startPoint x: 649, startPoint y: 189, endPoint x: 612, endPoint y: 183, distance: 37.7
click at [612, 183] on td at bounding box center [696, 183] width 252 height 30
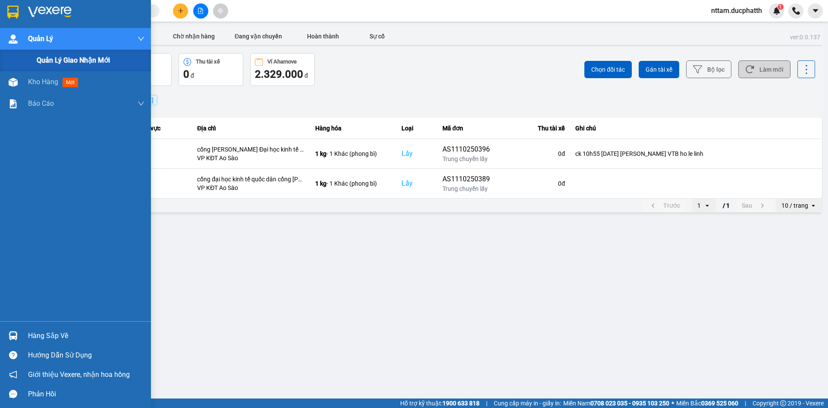
click at [14, 35] on img at bounding box center [13, 39] width 9 height 9
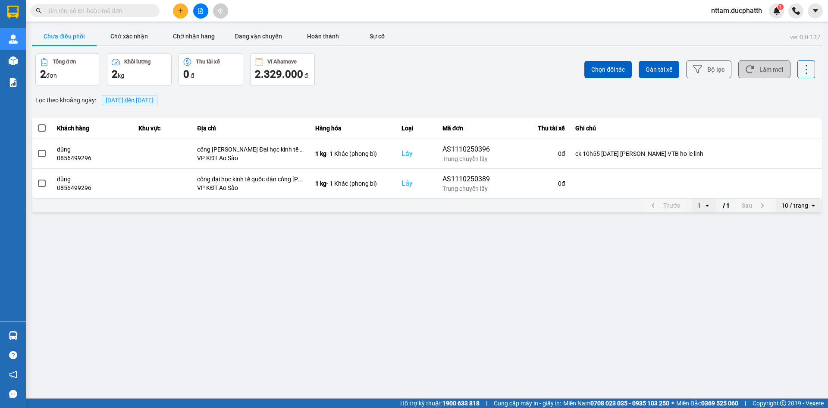
click at [746, 69] on icon at bounding box center [750, 69] width 9 height 9
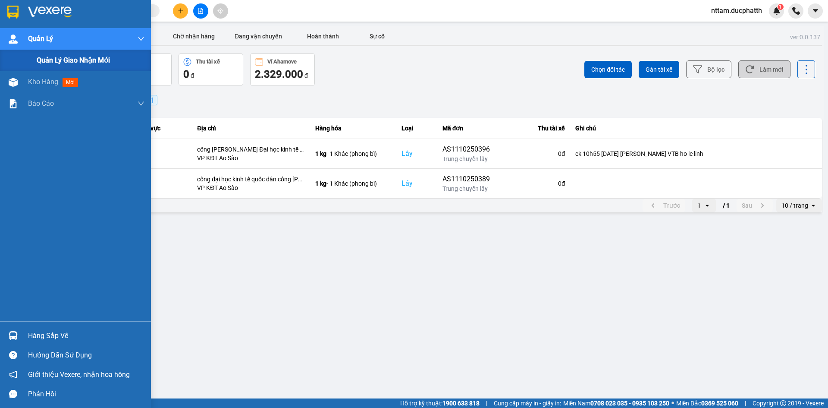
click at [35, 41] on span "Quản Lý" at bounding box center [40, 38] width 25 height 11
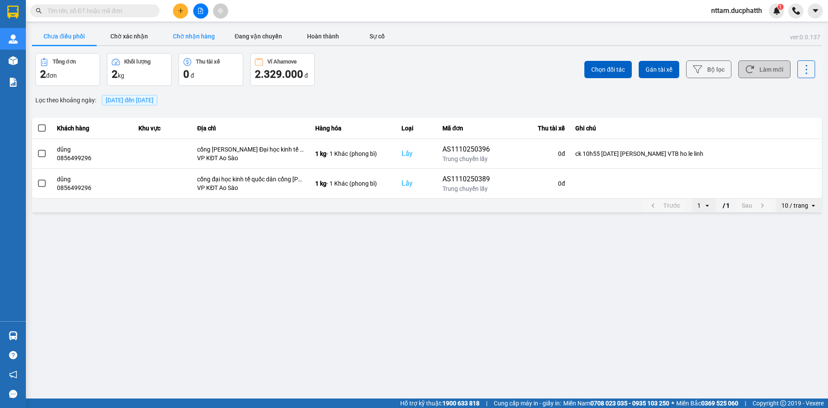
click at [177, 35] on button "Chờ nhận hàng" at bounding box center [193, 36] width 65 height 17
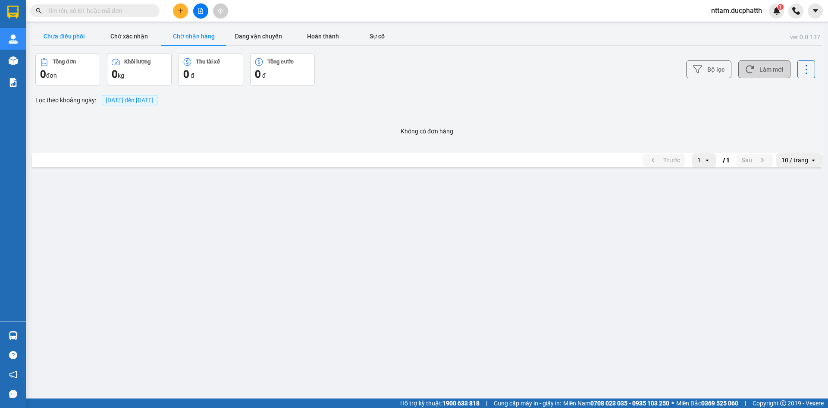
click at [57, 41] on button "Chưa điều phối" at bounding box center [64, 36] width 65 height 17
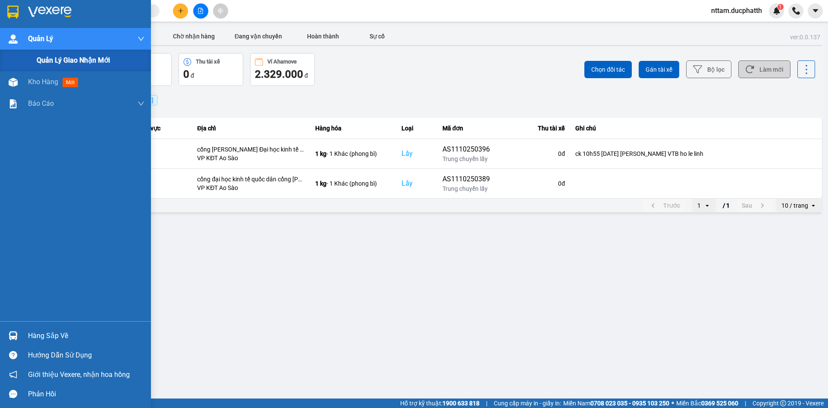
click at [24, 60] on div "Quản lý giao nhận mới" at bounding box center [75, 61] width 151 height 22
click at [35, 43] on span "Quản Lý" at bounding box center [40, 38] width 25 height 11
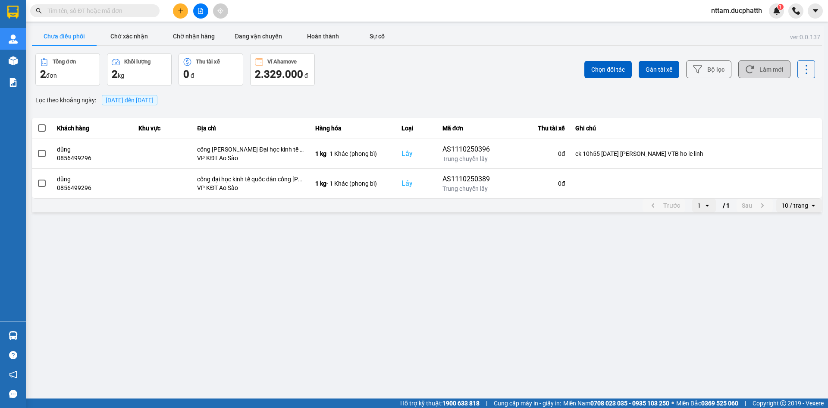
click at [376, 96] on div "Lọc theo khoảng ngày : [DATE] đến [DATE]" at bounding box center [427, 100] width 790 height 15
click at [259, 35] on button "Đang vận chuyển" at bounding box center [258, 36] width 65 height 17
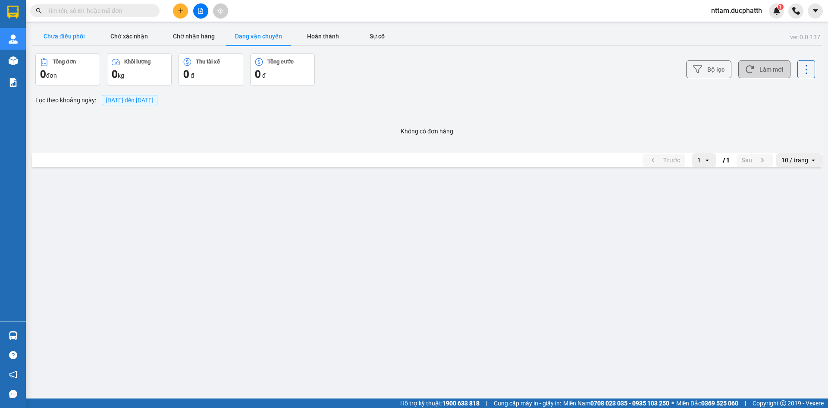
click at [65, 35] on button "Chưa điều phối" at bounding box center [64, 36] width 65 height 17
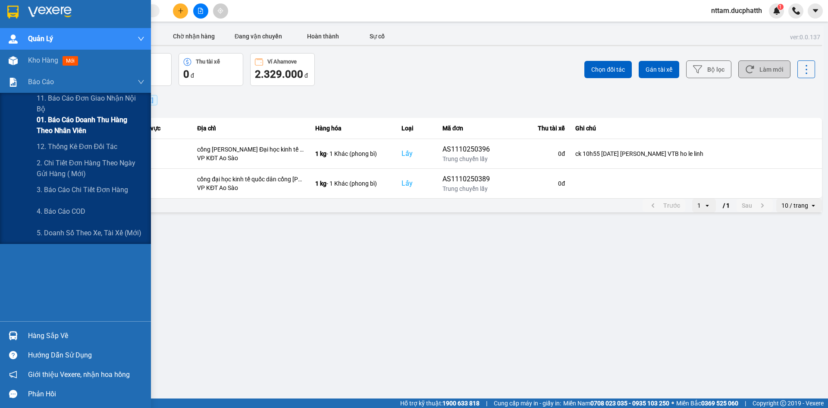
click at [99, 129] on span "01. Báo cáo doanh thu hàng theo nhân viên" at bounding box center [91, 125] width 108 height 22
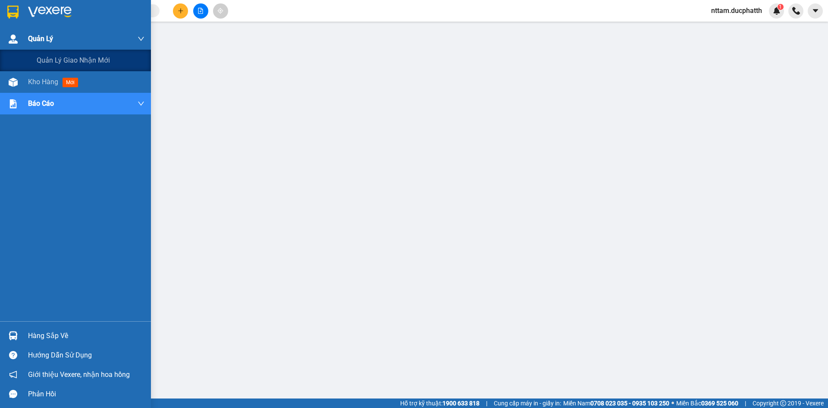
click at [13, 41] on img at bounding box center [13, 39] width 9 height 9
click at [44, 52] on div "Quản lý giao nhận mới" at bounding box center [91, 61] width 108 height 22
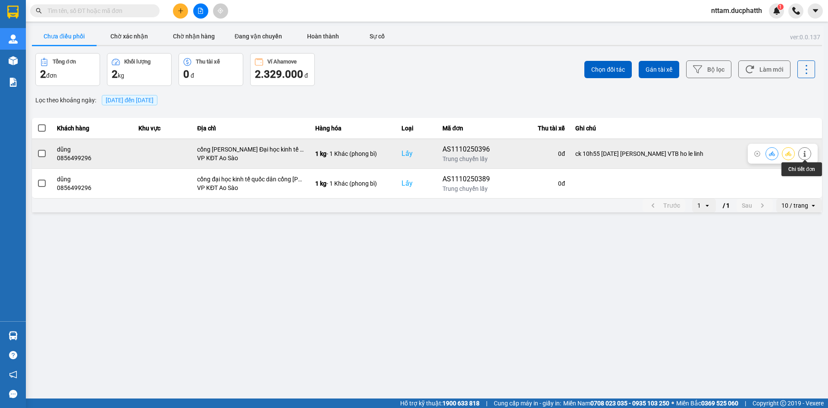
click at [809, 156] on button at bounding box center [805, 153] width 12 height 15
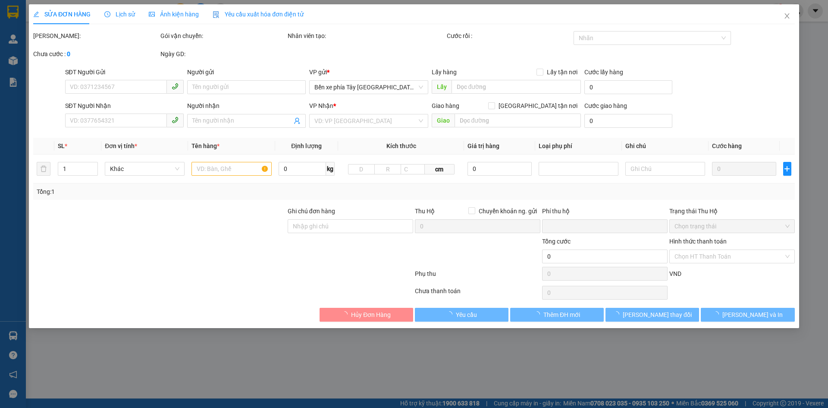
type input "0856499296"
type input "dũng"
checkbox input "true"
type input "cổng [PERSON_NAME] Đại học kinh tế quốc dân"
type input "35.000"
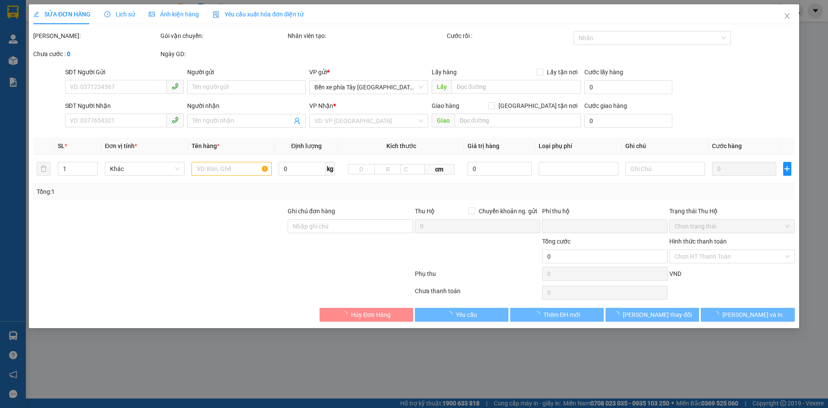
type input "0944006687"
type input "chú duyên"
type input "ck 10h55 [DATE] [PERSON_NAME] VTB ho le linh"
type input "0"
type input "65.000"
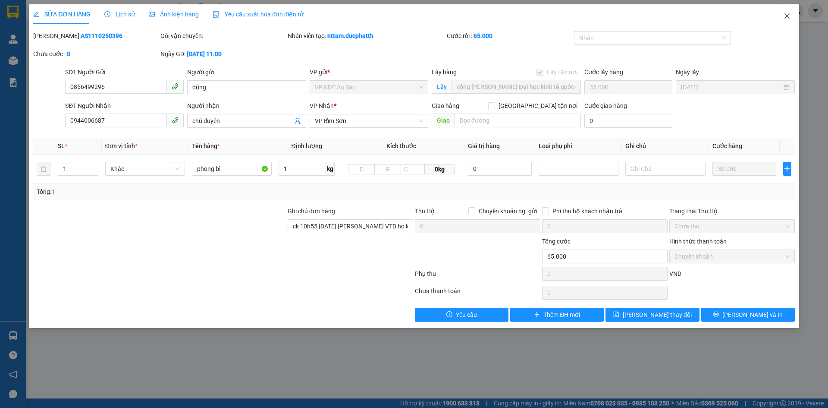
click at [786, 21] on span "Close" at bounding box center [787, 16] width 24 height 24
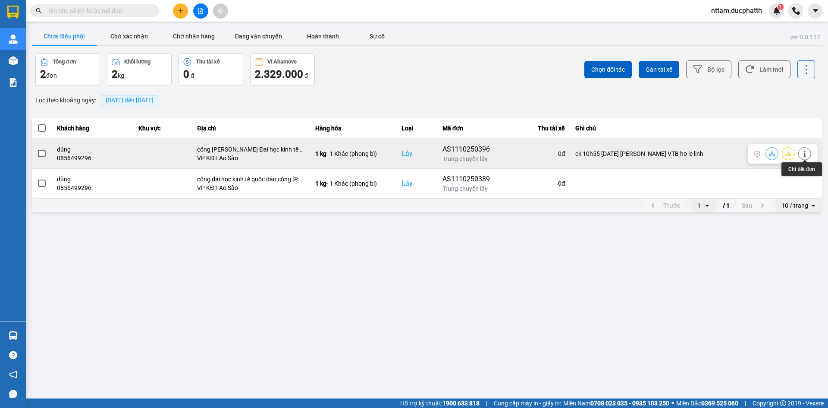
click at [805, 154] on icon at bounding box center [805, 154] width 2 height 6
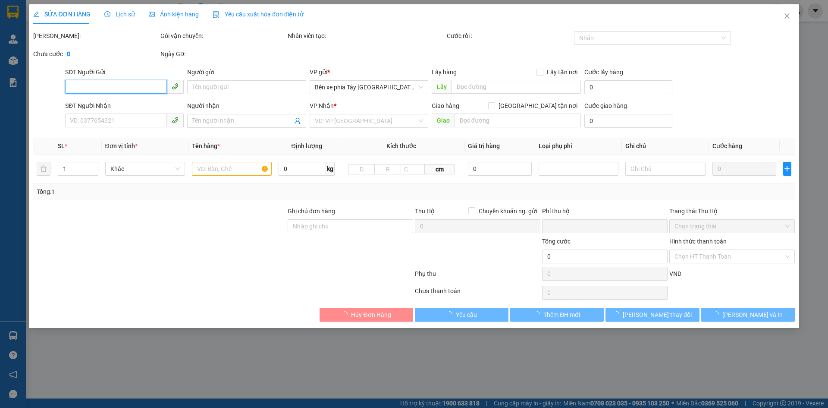
type input "0856499296"
type input "dũng"
checkbox input "true"
type input "cổng [PERSON_NAME] Đại học kinh tế quốc dân"
type input "35.000"
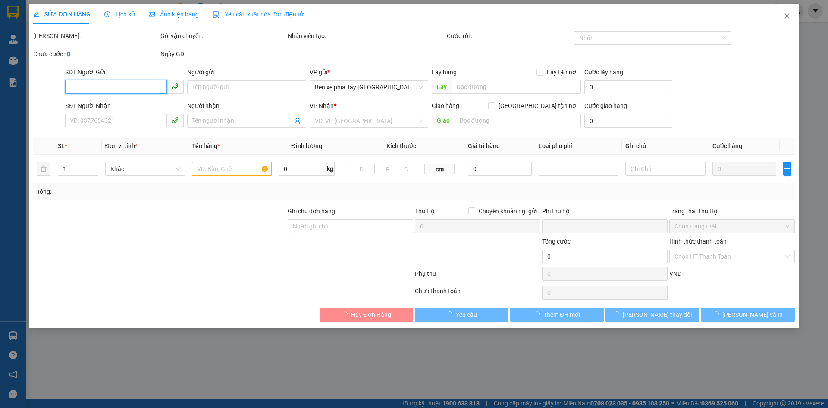
type input "0944006687"
type input "chú duyên"
type input "ck 10h55 [DATE] [PERSON_NAME] VTB ho le linh"
type input "0"
type input "65.000"
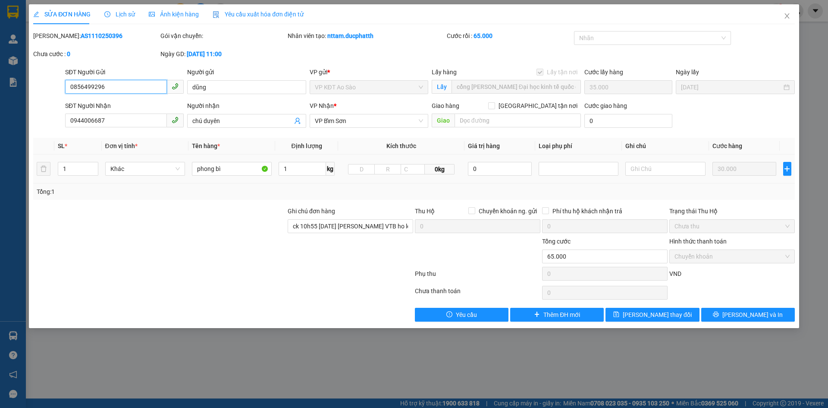
drag, startPoint x: 117, startPoint y: 90, endPoint x: 50, endPoint y: 91, distance: 66.4
click at [50, 91] on div "SĐT Người Gửi 0856499296 0856499296 Người gửi dũng VP gửi * VP KĐT Ao Sào Lấy h…" at bounding box center [414, 82] width 764 height 30
drag, startPoint x: 132, startPoint y: 122, endPoint x: 61, endPoint y: 119, distance: 70.4
click at [62, 120] on div "SĐT Người Nhận 0944006687 0944006687 Người nhận chú duyên VP Nhận * VP Bỉm Sơn …" at bounding box center [414, 116] width 764 height 30
drag, startPoint x: 230, startPoint y: 121, endPoint x: 157, endPoint y: 122, distance: 72.9
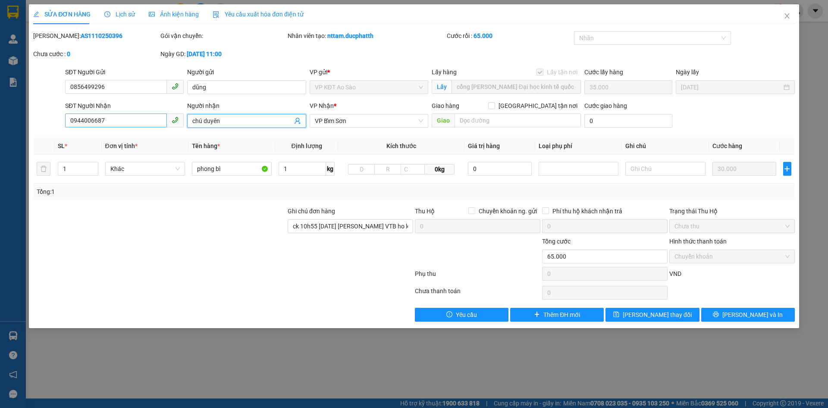
click at [157, 122] on div "SĐT Người Nhận 0944006687 Người nhận chú duyên chú duyên VP Nhận * VP Bỉm Sơn G…" at bounding box center [429, 116] width 733 height 30
click at [787, 15] on icon "close" at bounding box center [787, 16] width 7 height 7
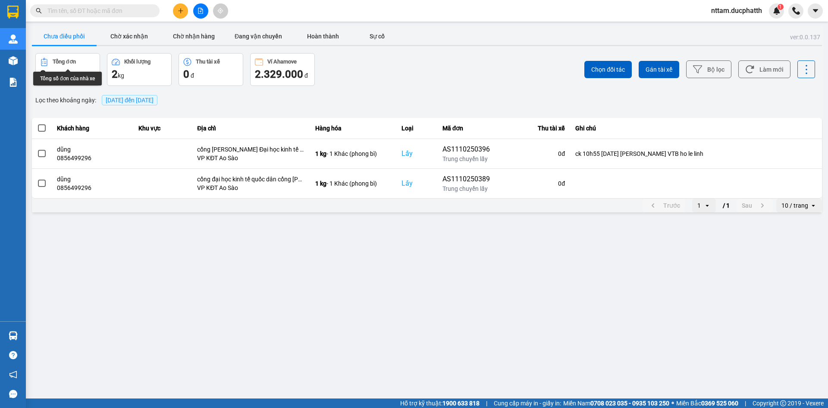
click at [57, 35] on button "Chưa điều phối" at bounding box center [64, 36] width 65 height 17
click at [182, 38] on button "Chờ nhận hàng" at bounding box center [193, 36] width 65 height 17
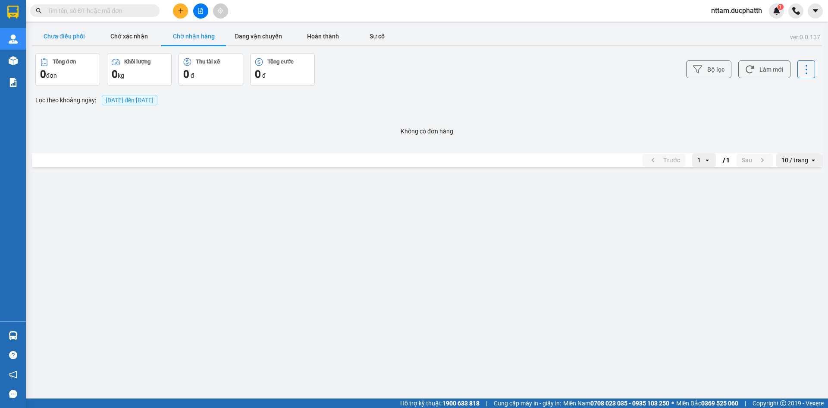
click at [59, 38] on button "Chưa điều phối" at bounding box center [64, 36] width 65 height 17
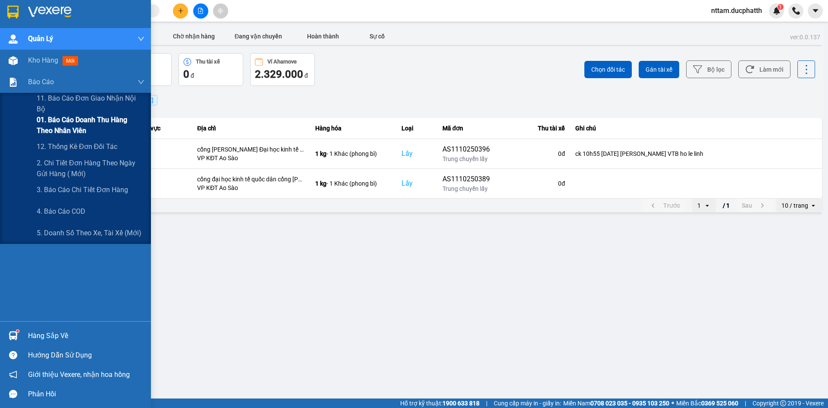
click at [80, 129] on span "01. Báo cáo doanh thu hàng theo nhân viên" at bounding box center [91, 125] width 108 height 22
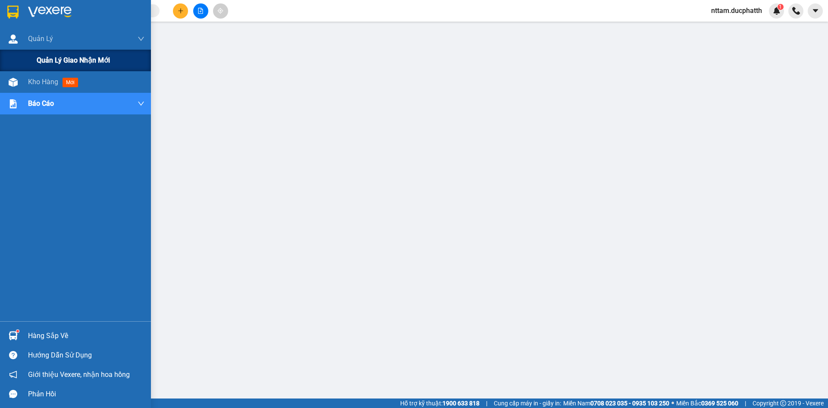
click at [44, 64] on span "Quản lý giao nhận mới" at bounding box center [73, 60] width 73 height 11
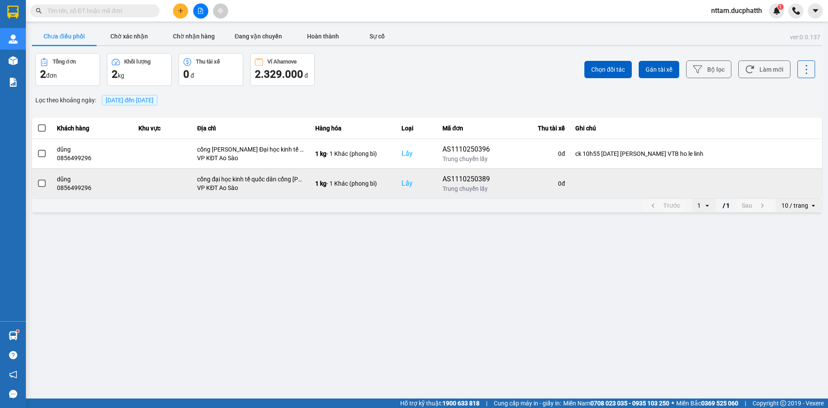
click at [158, 176] on td at bounding box center [162, 183] width 59 height 30
click at [35, 185] on td at bounding box center [42, 183] width 20 height 30
click at [42, 182] on span at bounding box center [42, 183] width 8 height 8
click at [37, 179] on input "checkbox" at bounding box center [37, 179] width 0 height 0
click at [807, 183] on icon at bounding box center [805, 183] width 6 height 6
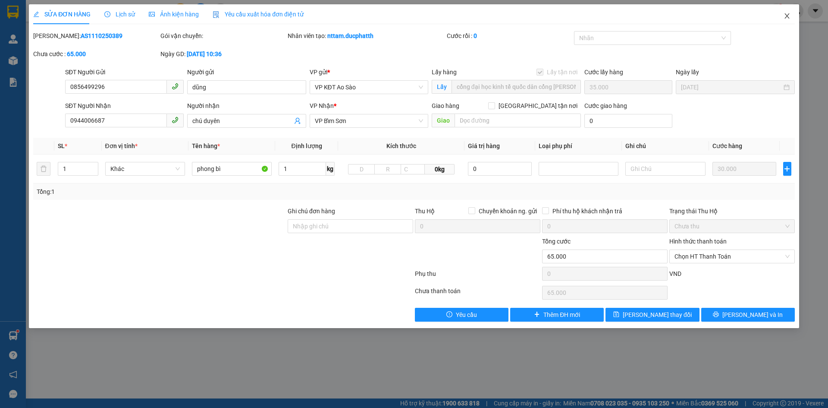
click at [784, 18] on icon "close" at bounding box center [787, 16] width 7 height 7
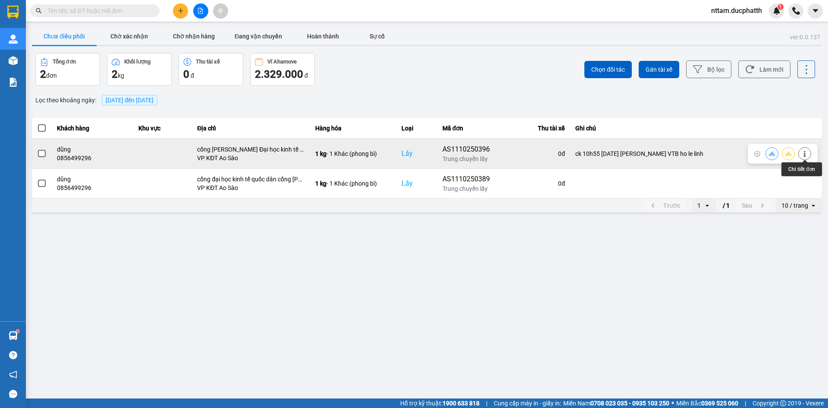
click at [803, 155] on icon at bounding box center [805, 154] width 6 height 6
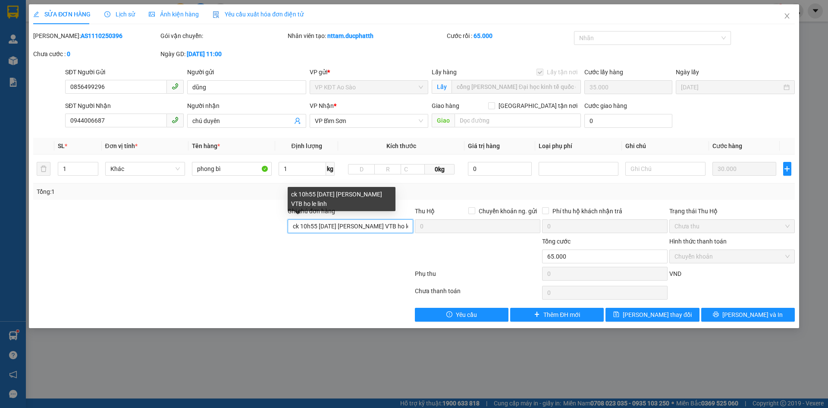
scroll to position [0, 13]
click at [417, 228] on div "Ghi chú đơn hàng ck 10h55 [DATE] [PERSON_NAME] VTB ho le linh Thu Hộ Chuyển kho…" at bounding box center [414, 221] width 764 height 30
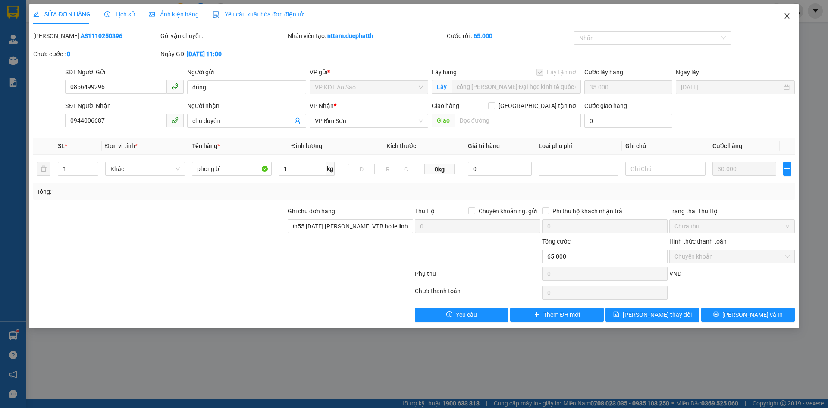
click at [784, 19] on icon "close" at bounding box center [787, 16] width 7 height 7
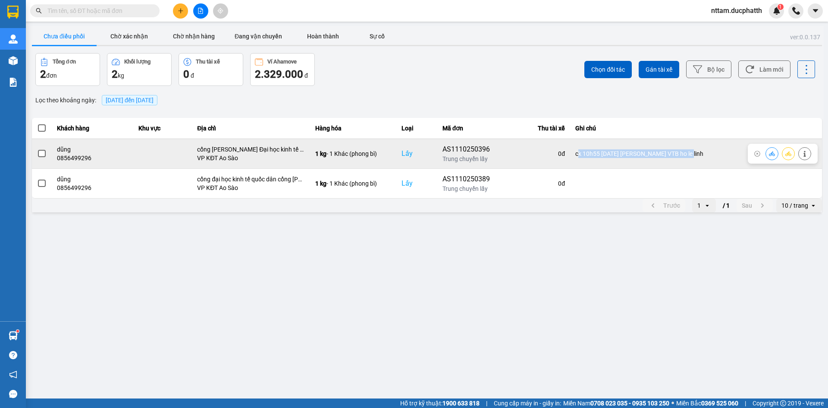
drag, startPoint x: 576, startPoint y: 154, endPoint x: 690, endPoint y: 151, distance: 113.9
click at [690, 151] on div "ck 10h55 [DATE] [PERSON_NAME] VTB ho le linh" at bounding box center [697, 153] width 242 height 9
click at [579, 144] on td "ck 10h55 [DATE] [PERSON_NAME] VTB ho le linh" at bounding box center [696, 153] width 252 height 30
drag, startPoint x: 574, startPoint y: 152, endPoint x: 701, endPoint y: 154, distance: 127.3
click at [701, 154] on div "ck 10h55 [DATE] [PERSON_NAME] VTB ho le linh" at bounding box center [697, 153] width 242 height 9
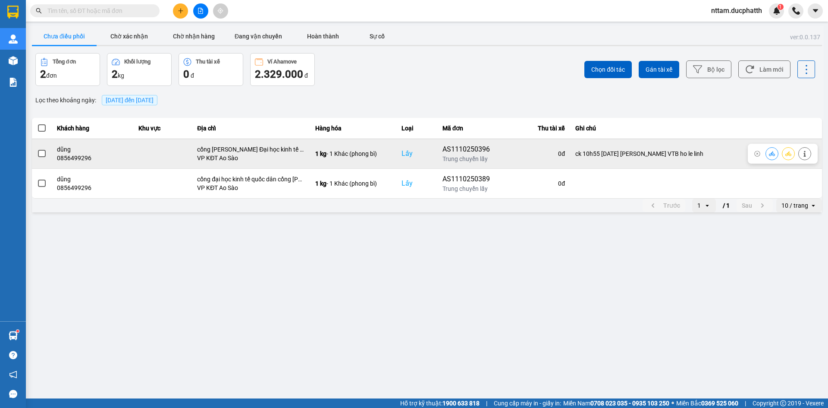
copy div "ck 10h55 [DATE] [PERSON_NAME] VTB ho le linh"
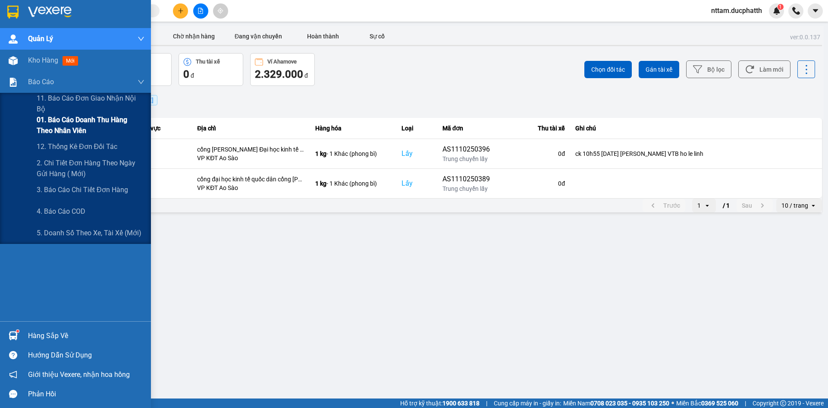
click at [63, 133] on span "01. Báo cáo doanh thu hàng theo nhân viên" at bounding box center [91, 125] width 108 height 22
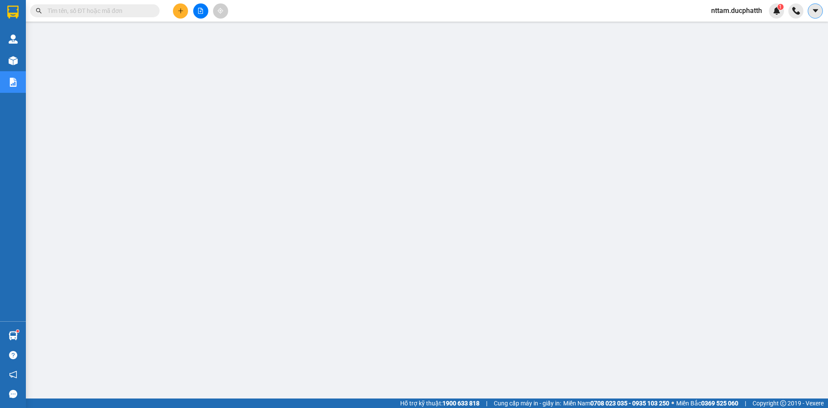
click at [819, 11] on icon "caret-down" at bounding box center [816, 11] width 8 height 8
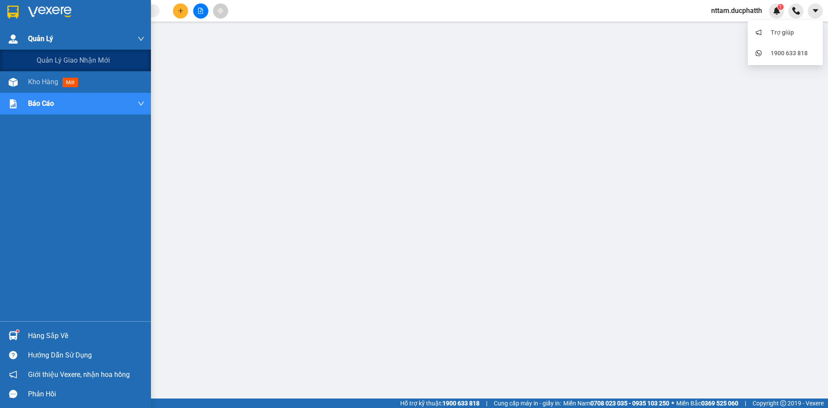
click at [43, 37] on span "Quản Lý" at bounding box center [40, 38] width 25 height 11
click at [46, 50] on div "Quản lý giao nhận mới" at bounding box center [91, 61] width 108 height 22
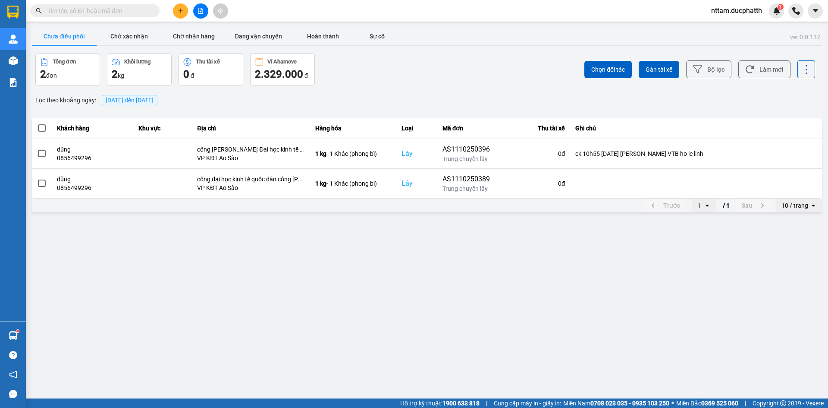
click at [398, 99] on div "Lọc theo khoảng ngày : [DATE] đến [DATE]" at bounding box center [427, 100] width 790 height 15
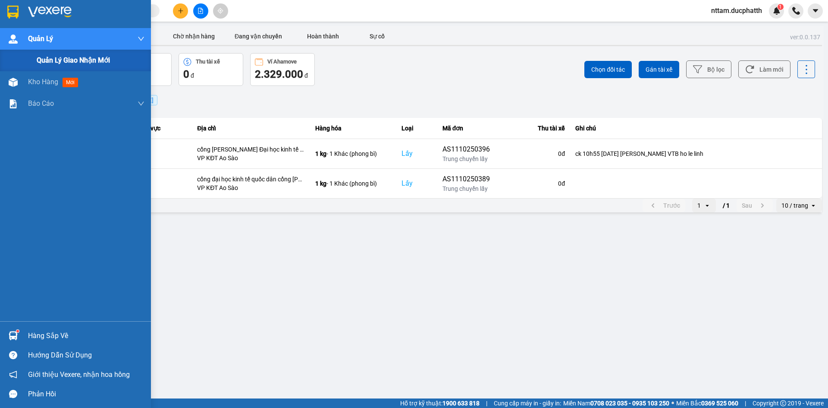
click at [49, 36] on span "Quản Lý" at bounding box center [40, 38] width 25 height 11
click at [56, 49] on div "Quản Lý" at bounding box center [86, 39] width 116 height 22
click at [59, 60] on span "Quản lý giao nhận mới" at bounding box center [73, 60] width 73 height 11
click at [71, 37] on div "Quản Lý" at bounding box center [86, 39] width 116 height 22
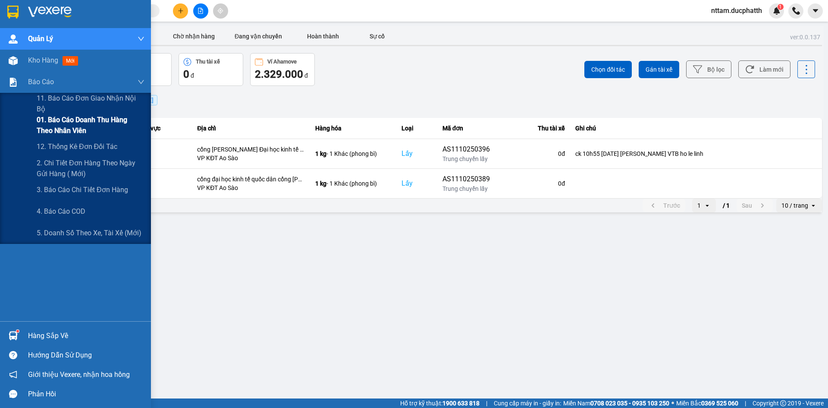
click at [69, 128] on span "01. Báo cáo doanh thu hàng theo nhân viên" at bounding box center [91, 125] width 108 height 22
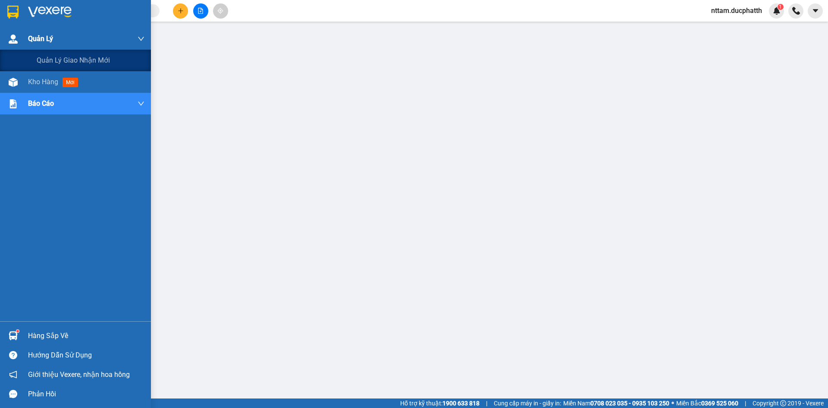
click at [6, 38] on div at bounding box center [13, 38] width 15 height 15
click at [32, 62] on div "Quản lý giao nhận mới" at bounding box center [75, 61] width 151 height 22
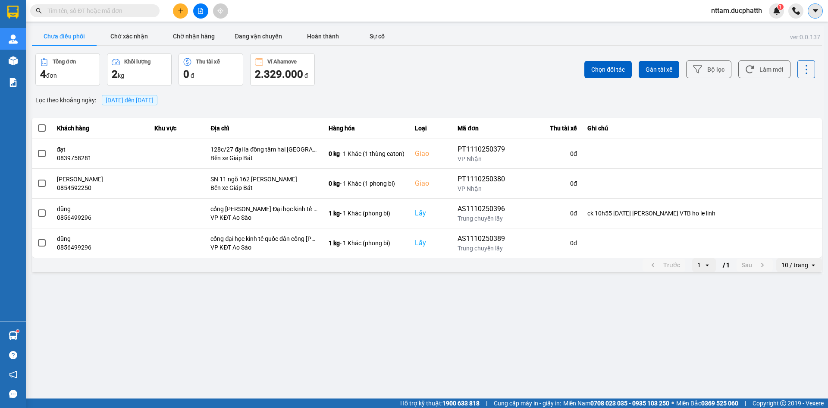
click at [814, 10] on icon "caret-down" at bounding box center [815, 10] width 5 height 3
click at [774, 13] on img at bounding box center [777, 11] width 8 height 8
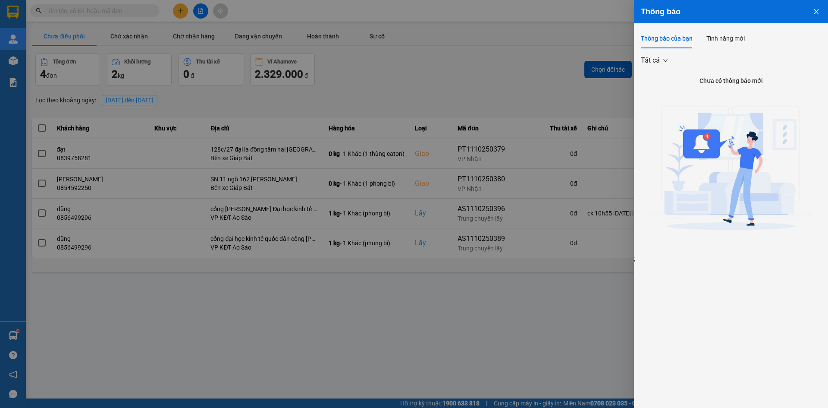
click at [818, 10] on icon "close" at bounding box center [816, 11] width 5 height 5
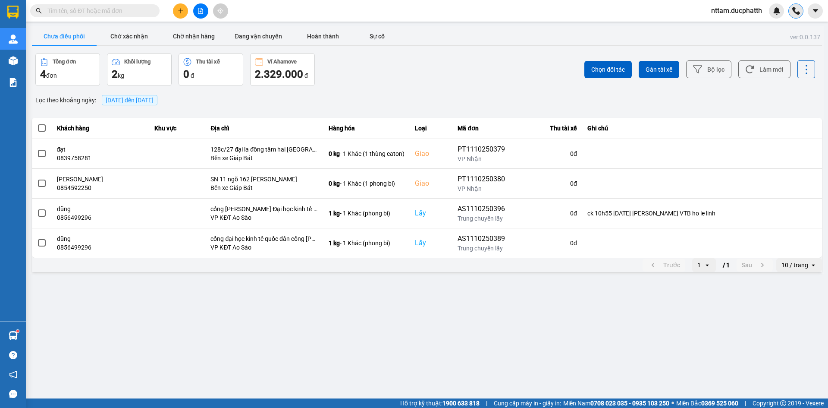
click at [798, 11] on img at bounding box center [797, 11] width 8 height 8
click at [794, 27] on icon "close" at bounding box center [795, 28] width 6 height 6
click at [779, 6] on span "1" at bounding box center [780, 7] width 3 height 6
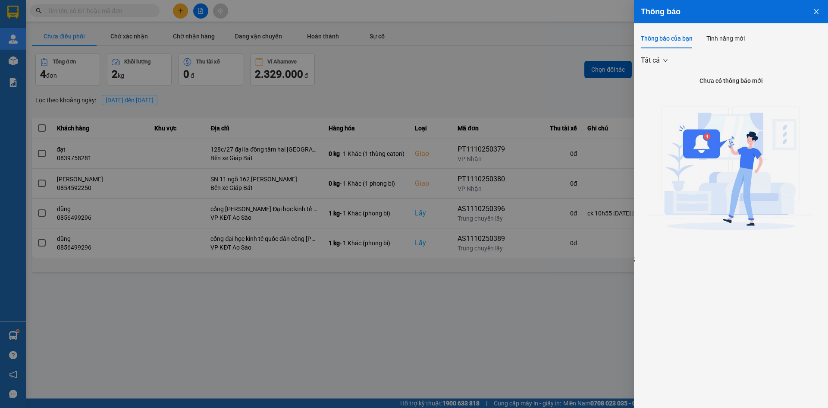
click at [819, 13] on icon "close" at bounding box center [816, 11] width 7 height 7
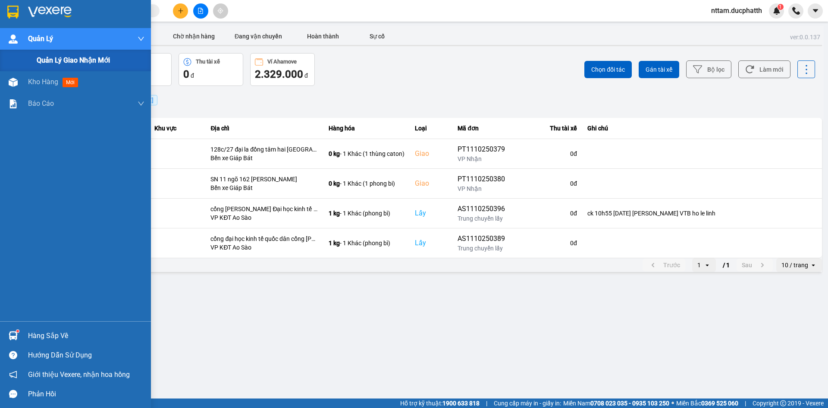
click at [16, 36] on img at bounding box center [13, 39] width 9 height 9
click at [10, 9] on img at bounding box center [12, 12] width 11 height 13
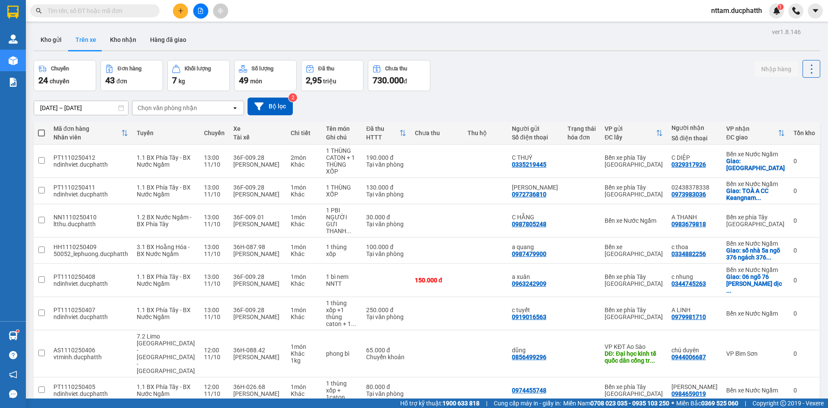
click at [503, 74] on div "Chuyến 24 chuyến Đơn hàng 43 đơn Khối lượng 7 kg Số lượng 49 món Đã thu 2,95 tr…" at bounding box center [427, 75] width 787 height 31
click at [796, 7] on img at bounding box center [797, 11] width 8 height 8
click at [774, 9] on img at bounding box center [777, 11] width 8 height 8
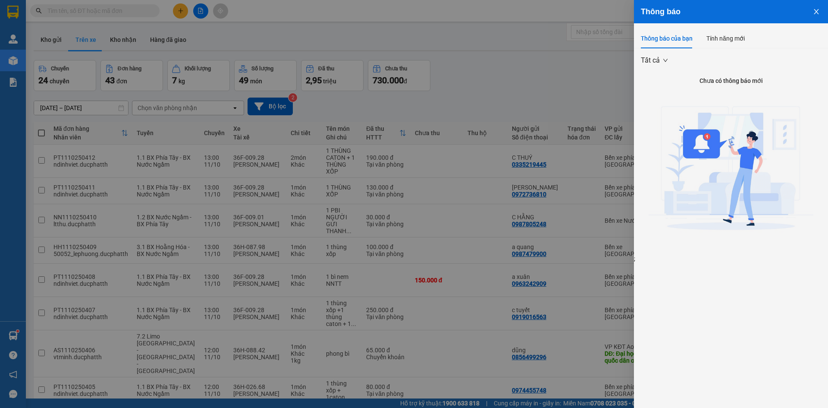
click at [816, 11] on icon "close" at bounding box center [816, 11] width 5 height 5
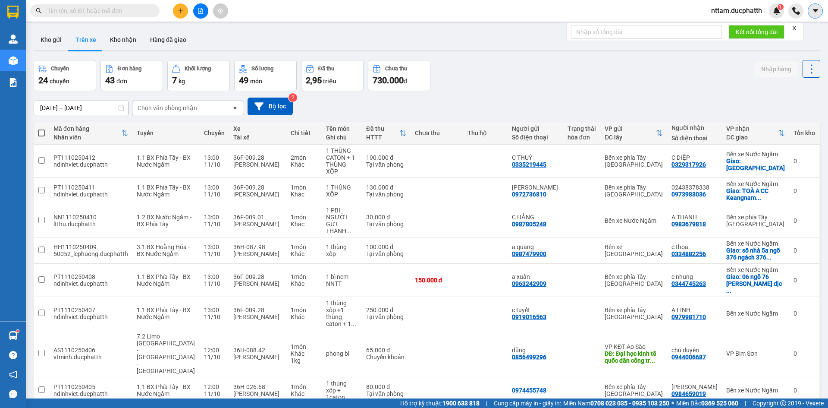
click at [816, 11] on icon "caret-down" at bounding box center [815, 10] width 5 height 3
click at [722, 100] on div "[DATE] – [DATE] Press the down arrow key to interact with the calendar and sele…" at bounding box center [427, 107] width 787 height 18
click at [815, 15] on button at bounding box center [815, 10] width 15 height 15
click at [46, 36] on button "Kho gửi" at bounding box center [51, 39] width 35 height 21
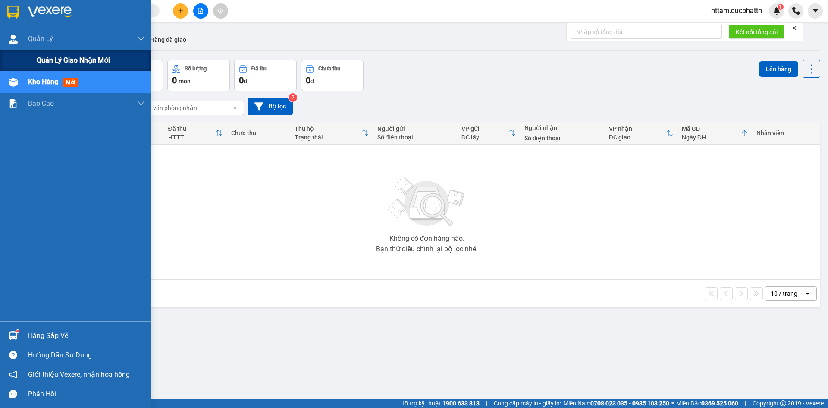
click at [32, 57] on div "Quản lý giao nhận mới" at bounding box center [75, 61] width 151 height 22
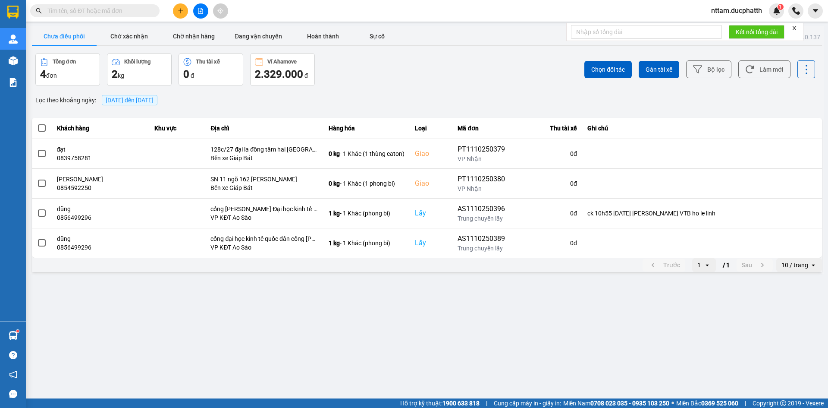
click at [365, 79] on div "Tổng đơn 4 đơn Khối lượng 2 kg Thu tài xế 0 đ Ví Ahamove 2.329.000 đ" at bounding box center [230, 69] width 390 height 33
click at [159, 76] on div "2 kg" at bounding box center [139, 74] width 55 height 14
click at [797, 13] on img at bounding box center [797, 11] width 8 height 8
click at [795, 28] on icon "close" at bounding box center [795, 28] width 6 height 6
click at [794, 15] on div at bounding box center [796, 10] width 15 height 15
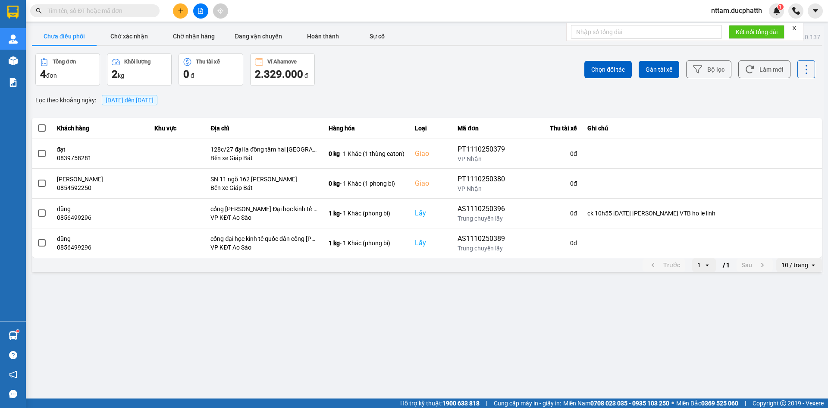
click at [792, 23] on div "Kết nối tổng đài" at bounding box center [684, 32] width 237 height 18
click at [792, 28] on form "Kết nối tổng đài" at bounding box center [684, 32] width 237 height 18
click at [817, 15] on button at bounding box center [815, 10] width 15 height 15
click at [792, 28] on form "Kết nối tổng đài" at bounding box center [684, 32] width 237 height 18
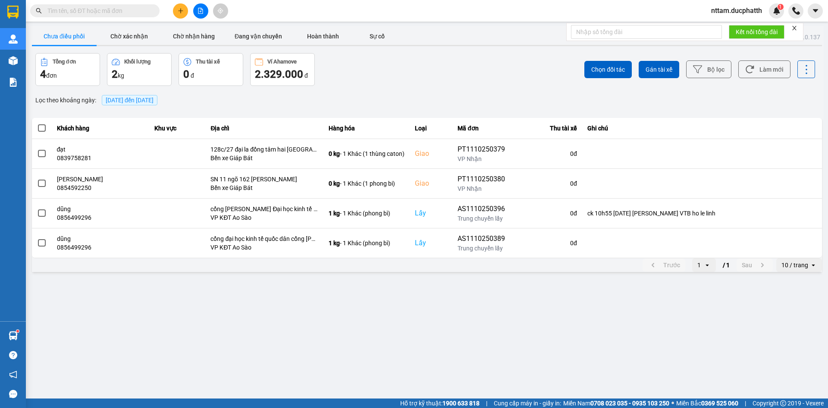
click at [794, 28] on icon "close" at bounding box center [795, 28] width 6 height 6
click at [812, 12] on icon "caret-down" at bounding box center [816, 11] width 8 height 8
click at [532, 100] on div "Lọc theo khoảng ngày : [DATE] đến [DATE]" at bounding box center [427, 100] width 790 height 15
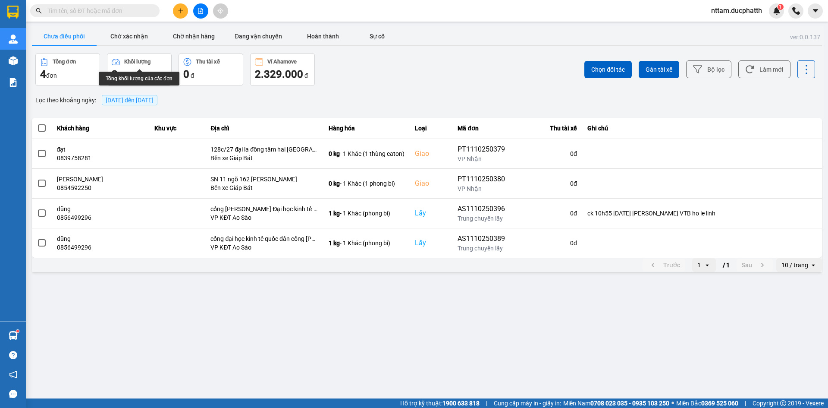
click at [167, 78] on button "Khối lượng 2 kg" at bounding box center [139, 69] width 65 height 33
click at [148, 61] on div "Khối lượng" at bounding box center [137, 62] width 26 height 6
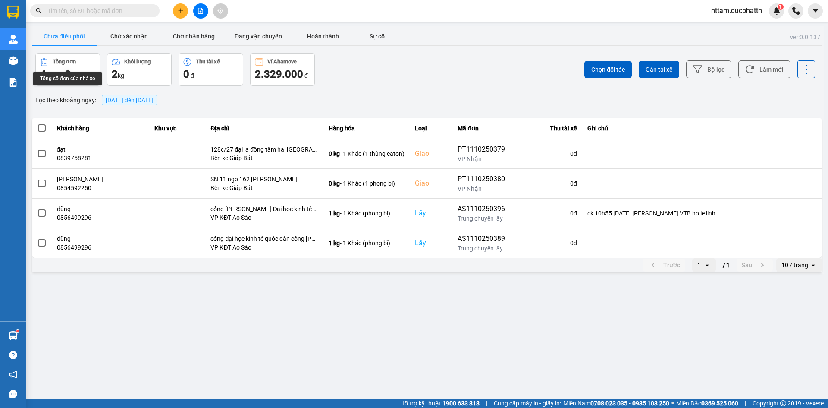
click at [76, 63] on div "Tổng đơn" at bounding box center [64, 62] width 23 height 6
click at [816, 10] on icon "caret-down" at bounding box center [815, 10] width 5 height 3
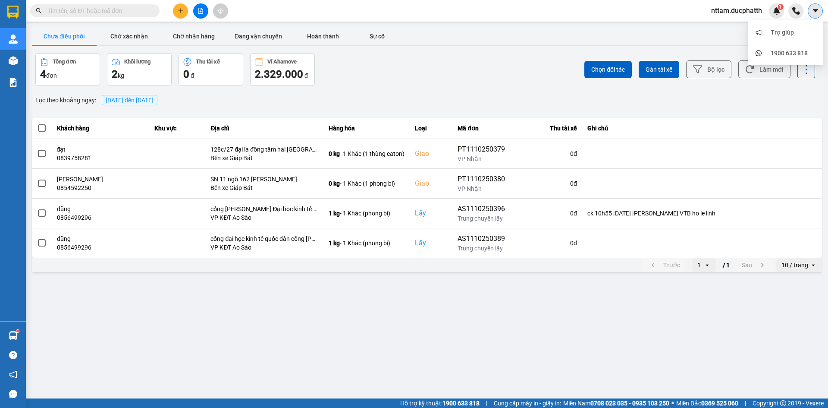
click at [816, 10] on icon "caret-down" at bounding box center [815, 10] width 5 height 3
click at [813, 10] on icon "caret-down" at bounding box center [816, 11] width 8 height 8
click at [814, 10] on icon "caret-down" at bounding box center [816, 11] width 8 height 8
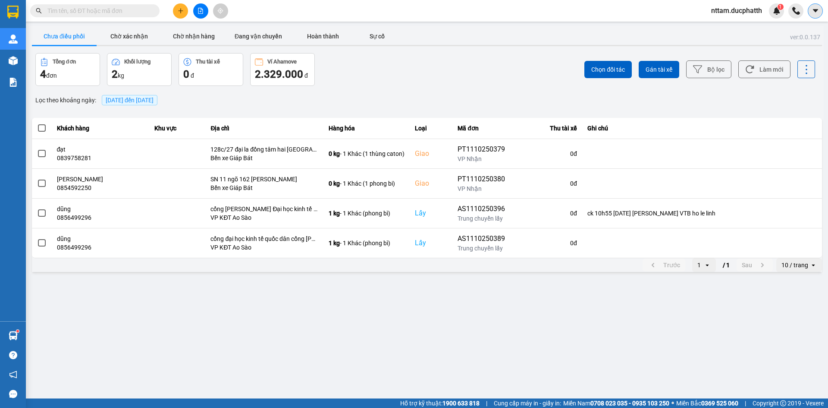
click at [814, 10] on icon "caret-down" at bounding box center [816, 11] width 8 height 8
click at [127, 34] on button "Chờ xác nhận" at bounding box center [129, 36] width 65 height 17
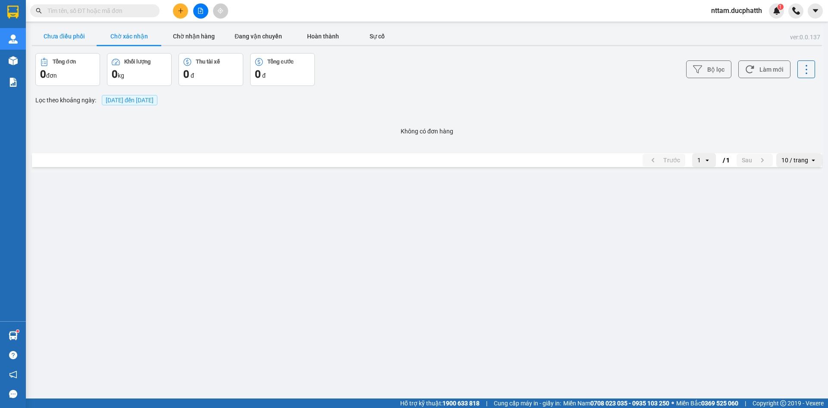
click at [55, 36] on button "Chưa điều phối" at bounding box center [64, 36] width 65 height 17
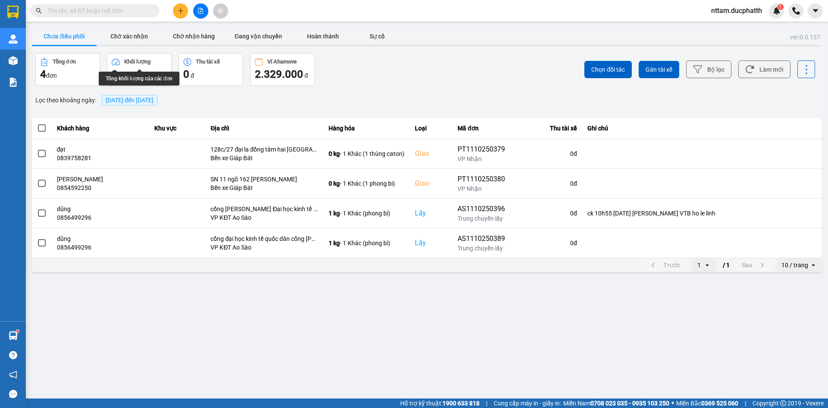
click at [127, 71] on div "2 kg" at bounding box center [139, 74] width 55 height 14
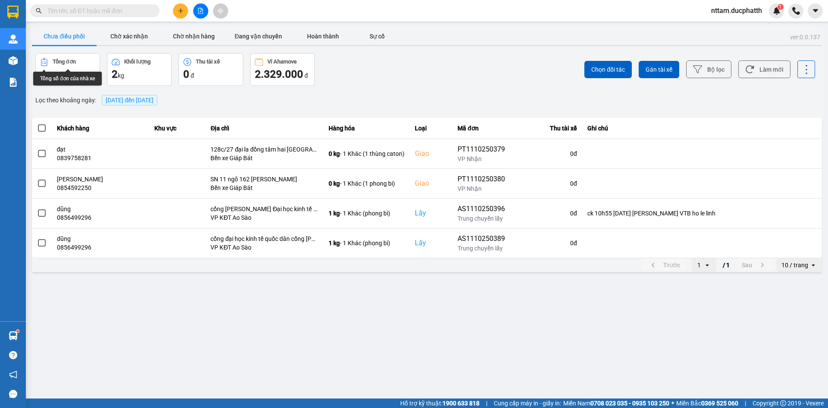
click at [61, 76] on div "Tổng số đơn của nhà xe" at bounding box center [67, 79] width 69 height 14
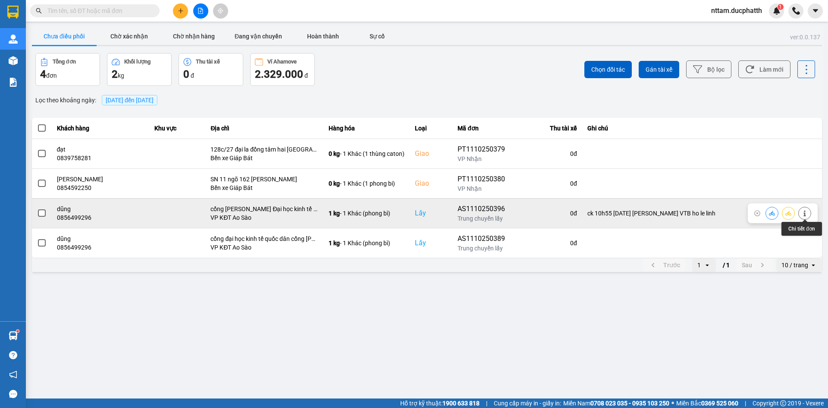
click at [806, 216] on button at bounding box center [805, 212] width 12 height 15
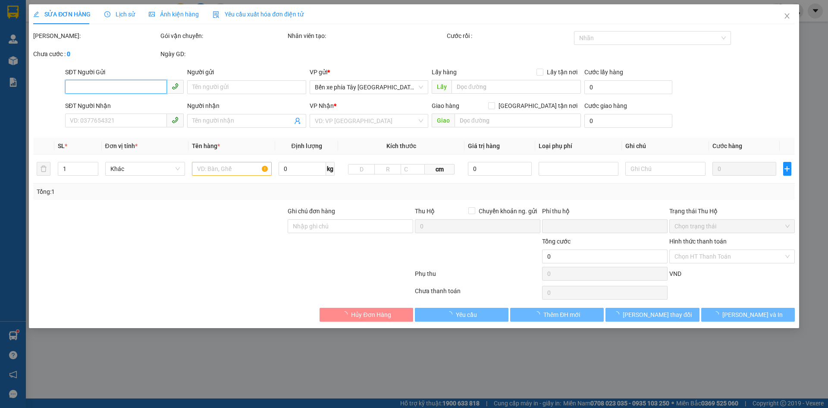
type input "0856499296"
type input "dũng"
checkbox input "true"
type input "cổng [PERSON_NAME] Đại học kinh tế quốc dân"
type input "35.000"
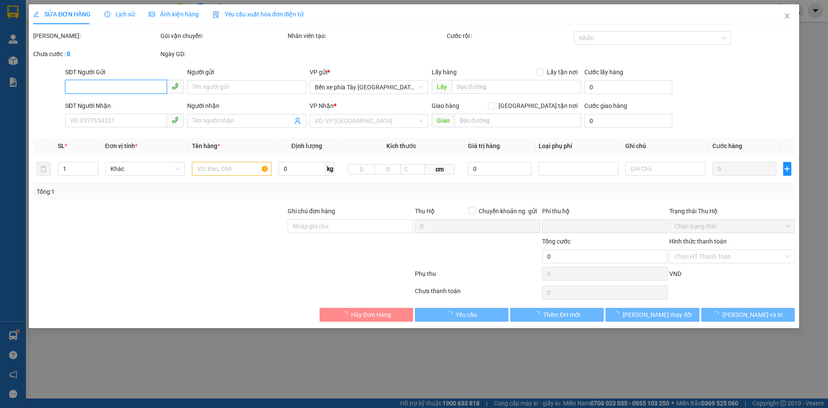
type input "0944006687"
type input "chú duyên"
type input "ck 10h55 [DATE] [PERSON_NAME] VTB ho le linh"
type input "0"
type input "65.000"
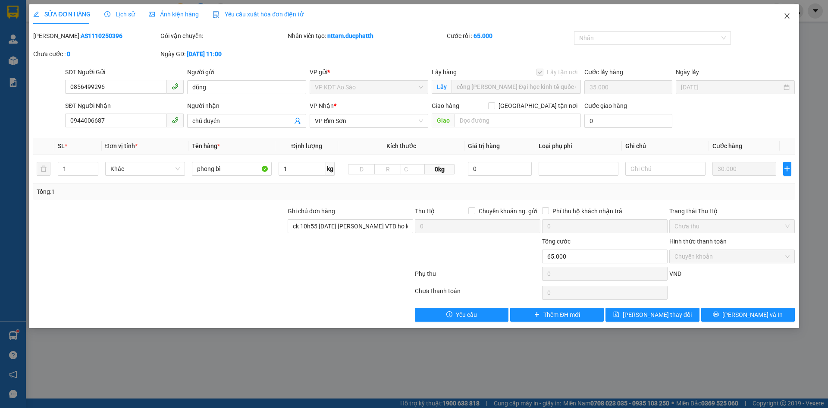
click at [786, 14] on icon "close" at bounding box center [787, 16] width 7 height 7
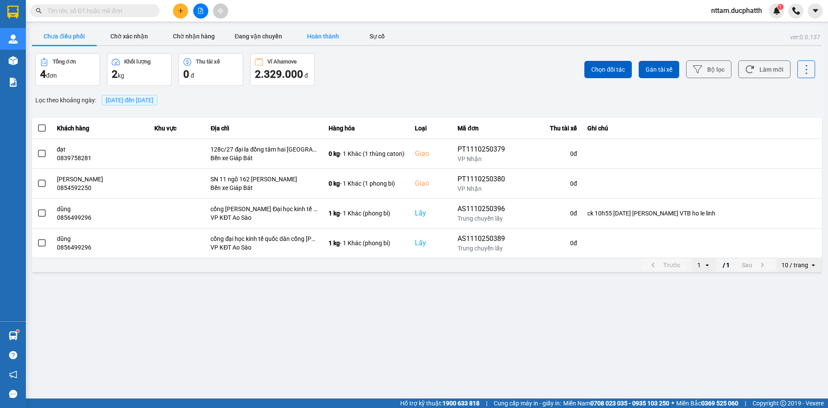
click at [309, 39] on button "Hoàn thành" at bounding box center [323, 36] width 65 height 17
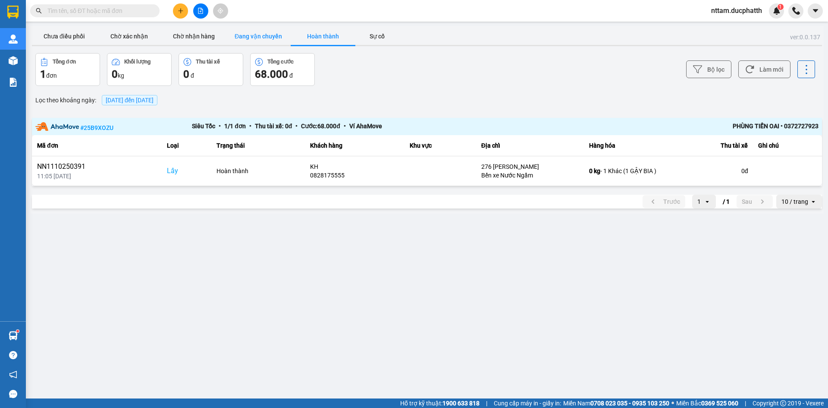
click at [272, 36] on button "Đang vận chuyển" at bounding box center [258, 36] width 65 height 17
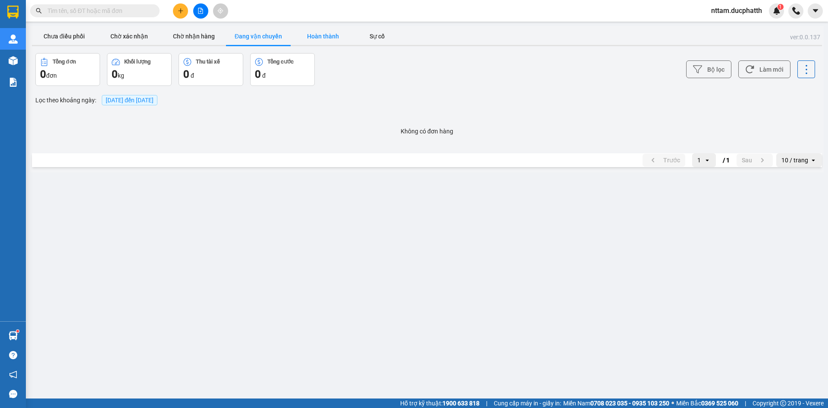
click at [346, 36] on button "Hoàn thành" at bounding box center [323, 36] width 65 height 17
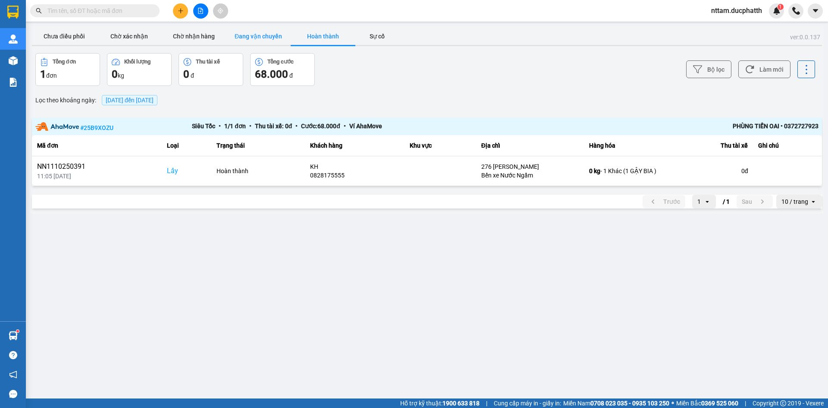
click at [268, 30] on button "Đang vận chuyển" at bounding box center [258, 36] width 65 height 17
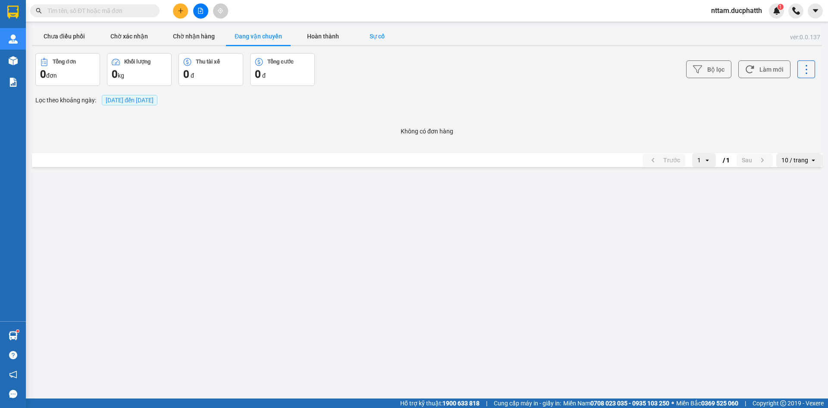
click at [369, 35] on button "Sự cố" at bounding box center [376, 36] width 43 height 17
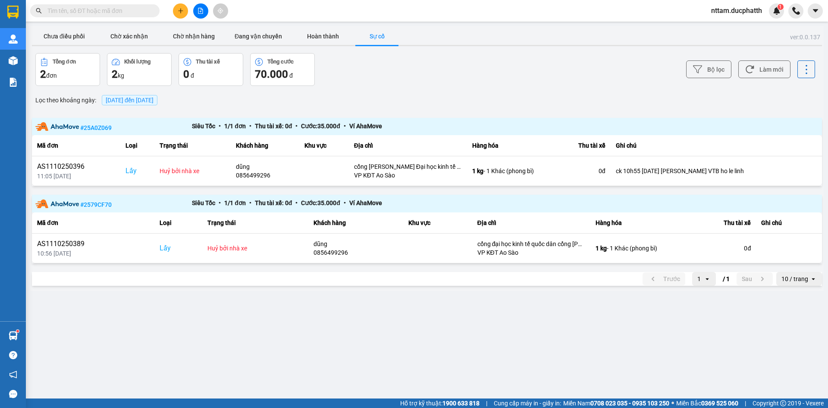
click at [289, 72] on div "ver: 0.0.137 Chưa điều phối Chờ xác nhận Chờ nhận hàng Đang vận chuyển Hoàn thà…" at bounding box center [427, 158] width 794 height 265
click at [461, 98] on div "Lọc theo khoảng ngày : [DATE] đến [DATE]" at bounding box center [427, 100] width 790 height 15
click at [316, 25] on main "ver: 0.0.137 Chưa điều phối Chờ xác nhận Chờ nhận hàng Đang vận chuyển Hoàn thà…" at bounding box center [414, 199] width 828 height 398
click at [320, 36] on button "Hoàn thành" at bounding box center [323, 36] width 65 height 17
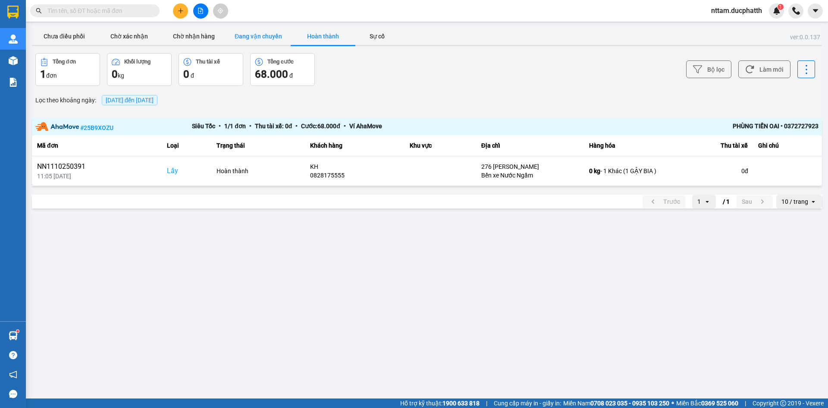
click at [281, 36] on button "Đang vận chuyển" at bounding box center [258, 36] width 65 height 17
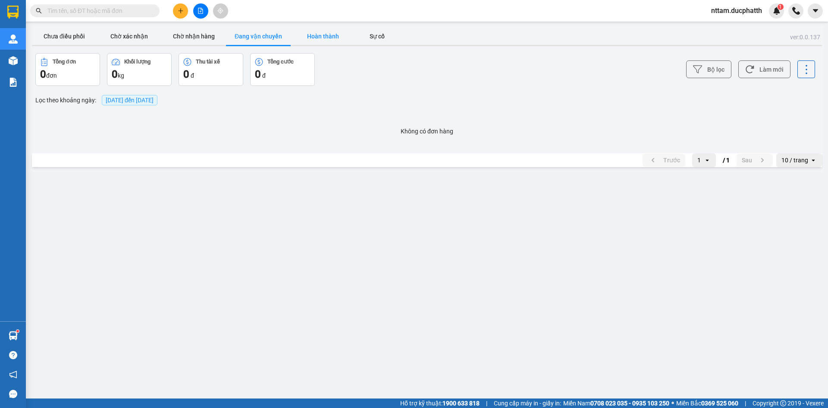
click at [311, 36] on button "Hoàn thành" at bounding box center [323, 36] width 65 height 17
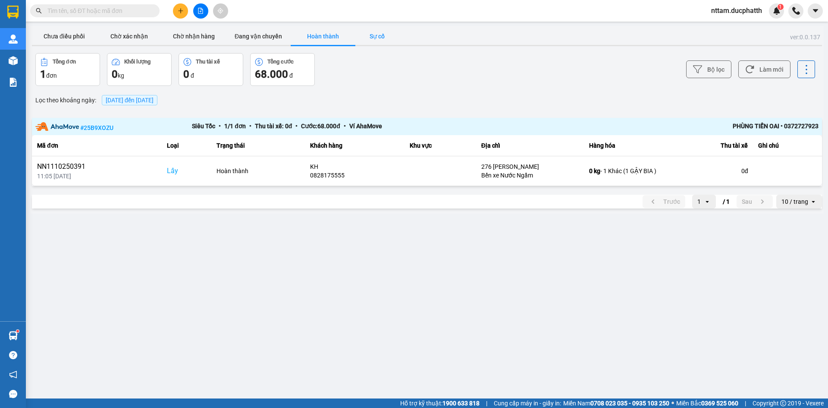
click at [371, 36] on button "Sự cố" at bounding box center [376, 36] width 43 height 17
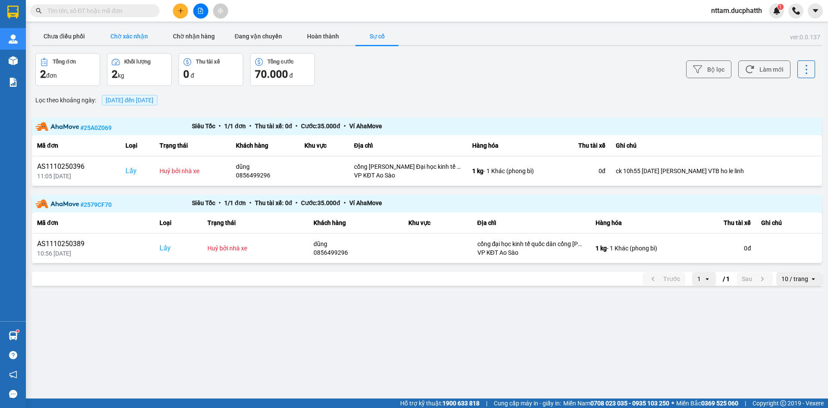
click at [153, 36] on button "Chờ xác nhận" at bounding box center [129, 36] width 65 height 17
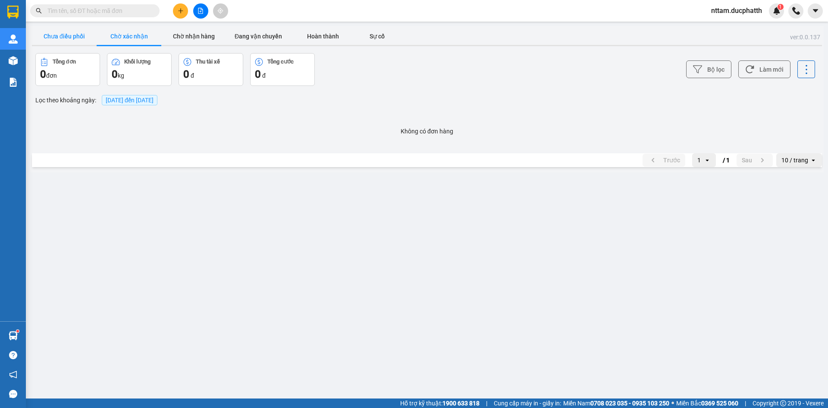
click at [64, 39] on button "Chưa điều phối" at bounding box center [64, 36] width 65 height 17
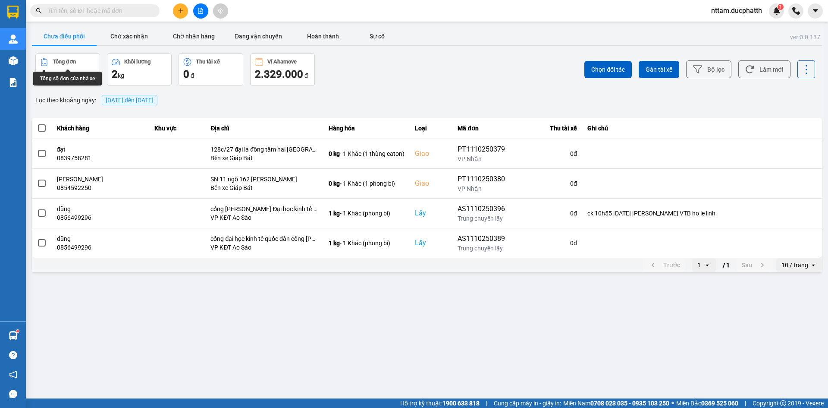
click at [72, 66] on div "Tổng đơn" at bounding box center [67, 62] width 55 height 8
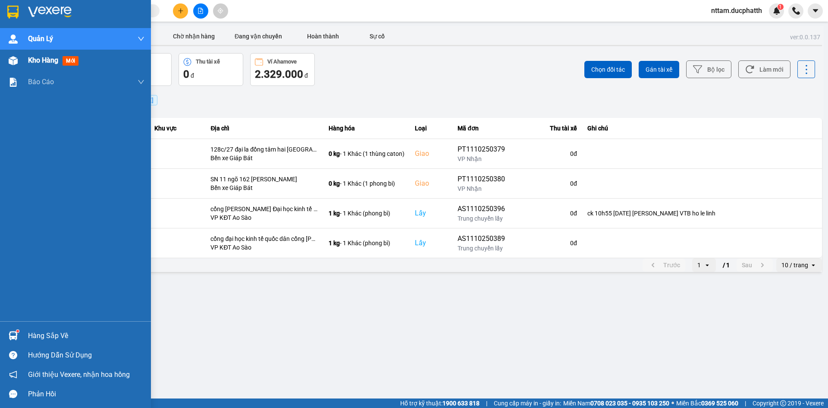
click at [28, 63] on div "Kho hàng mới" at bounding box center [75, 61] width 151 height 22
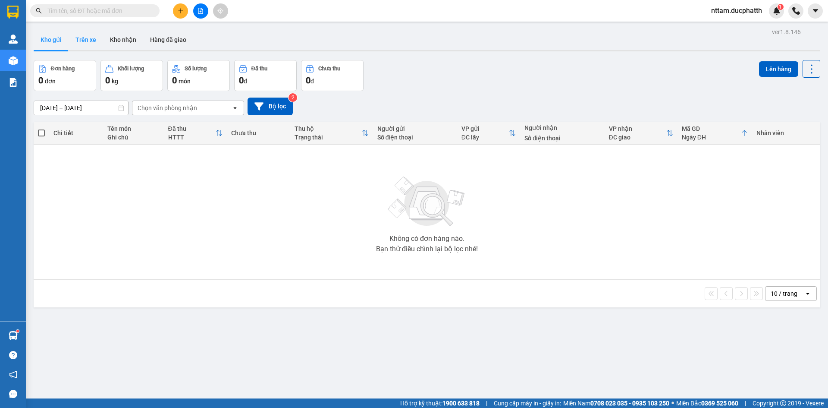
click at [79, 44] on button "Trên xe" at bounding box center [86, 39] width 35 height 21
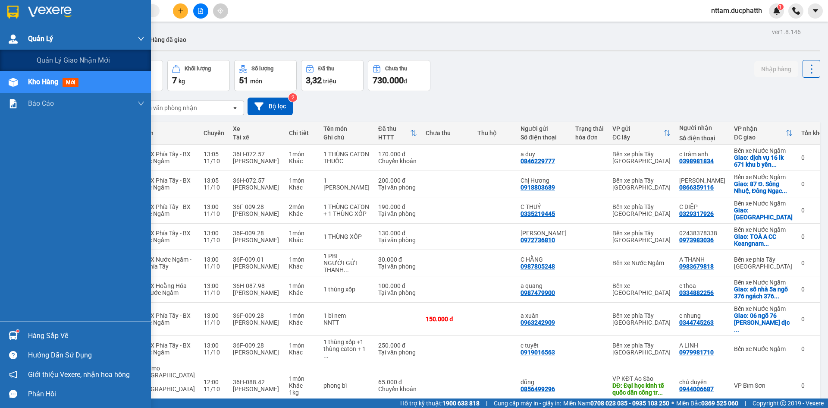
click at [18, 39] on div at bounding box center [13, 38] width 15 height 15
click at [34, 54] on div "Quản lý giao nhận mới" at bounding box center [75, 61] width 151 height 22
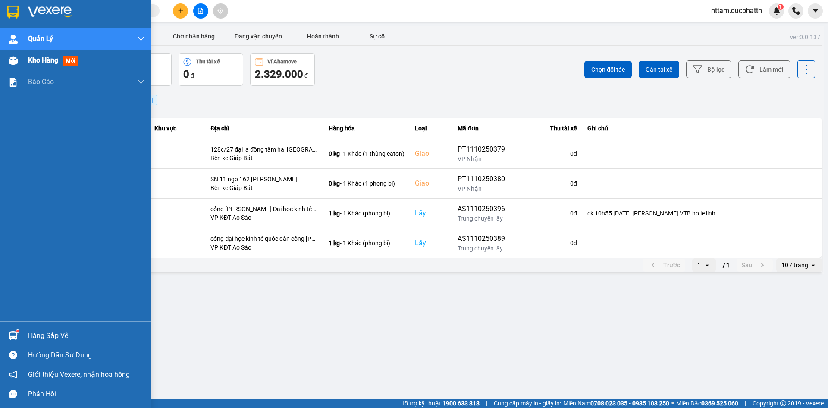
click at [15, 62] on img at bounding box center [13, 60] width 9 height 9
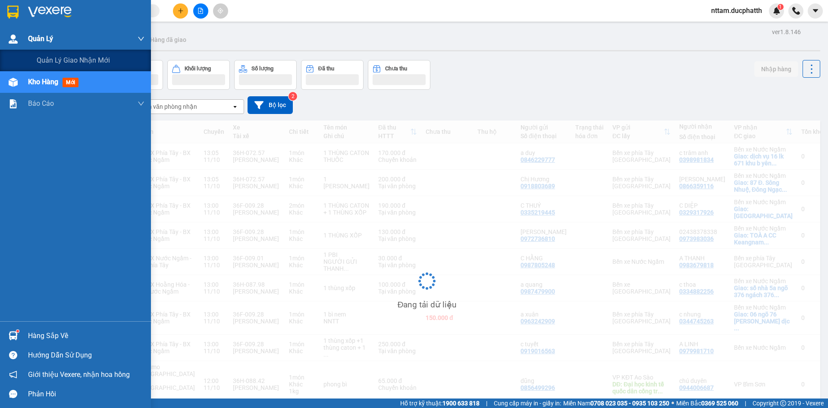
click at [48, 42] on span "Quản Lý" at bounding box center [40, 38] width 25 height 11
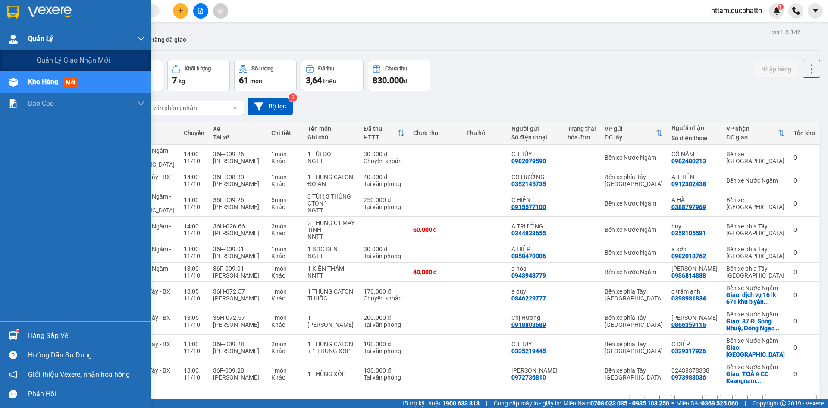
click at [53, 42] on span "Quản Lý" at bounding box center [40, 38] width 25 height 11
click at [68, 35] on div "Quản Lý" at bounding box center [86, 39] width 116 height 22
click at [72, 61] on span "Quản lý giao nhận mới" at bounding box center [73, 60] width 73 height 11
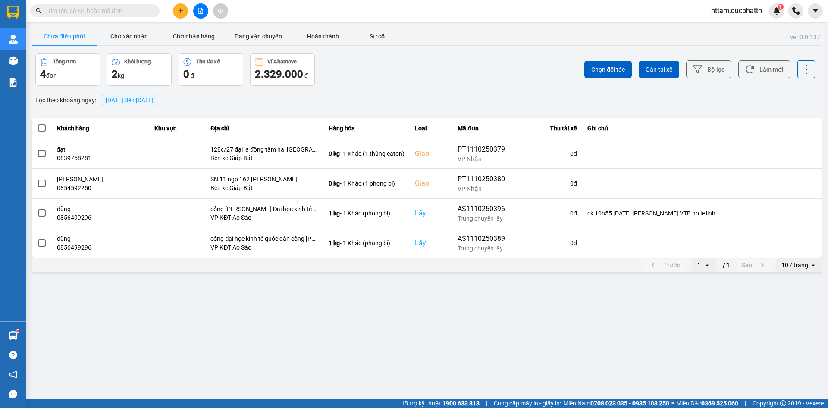
click at [418, 75] on div "Tổng đơn 4 đơn Khối lượng 2 kg Thu tài xế 0 đ Ví Ahamove 2.329.000 đ" at bounding box center [230, 69] width 390 height 33
